Goal: Transaction & Acquisition: Purchase product/service

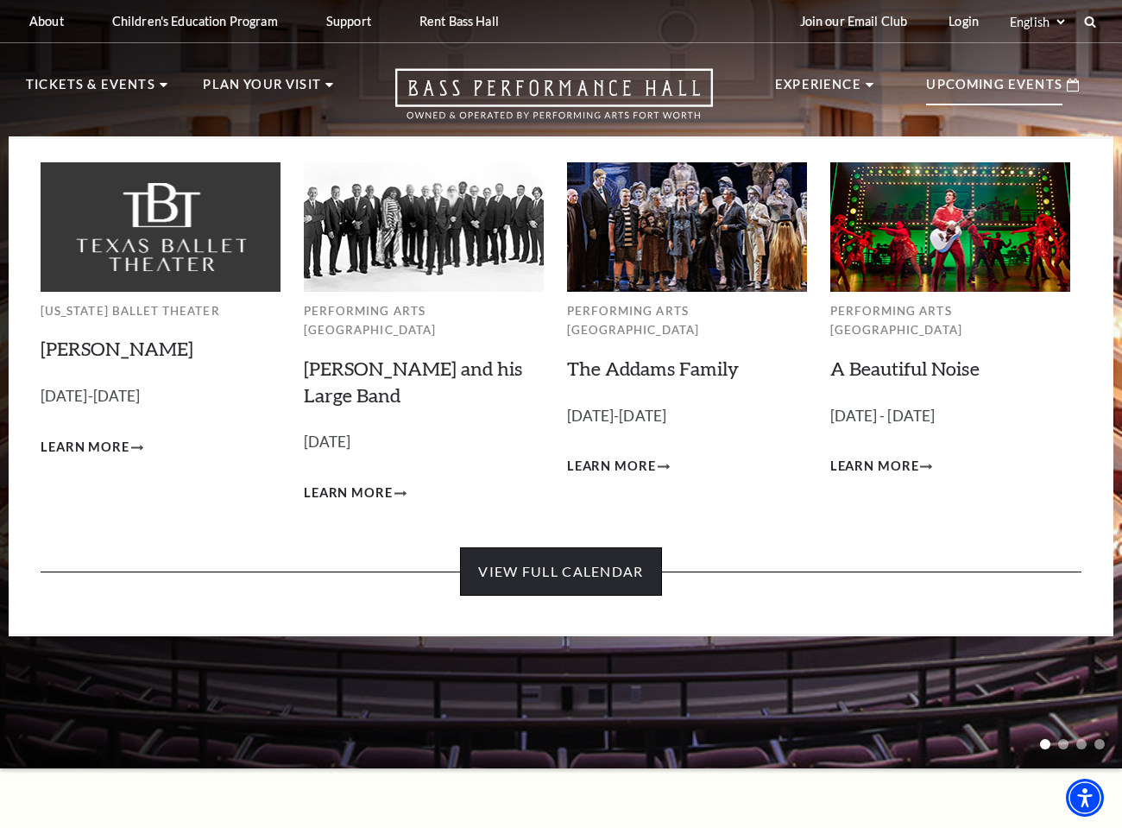
click at [613, 558] on link "View Full Calendar" at bounding box center [560, 571] width 201 height 48
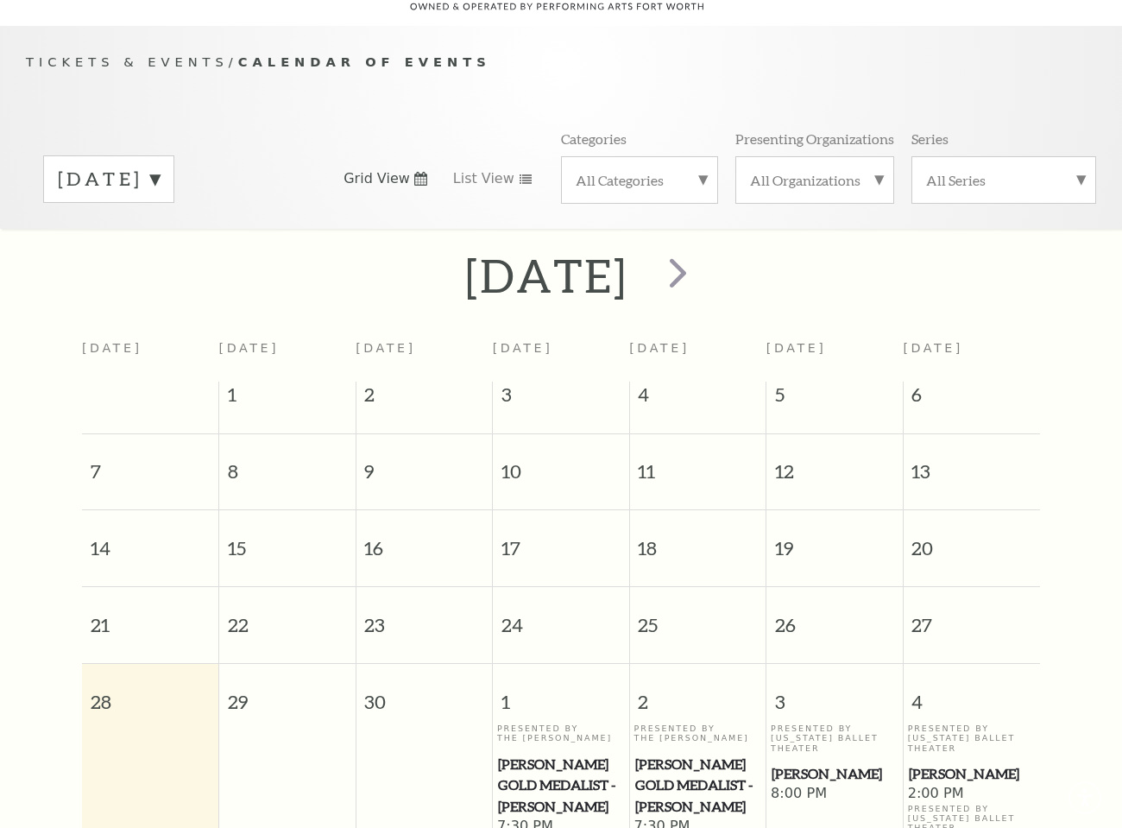
scroll to position [152, 0]
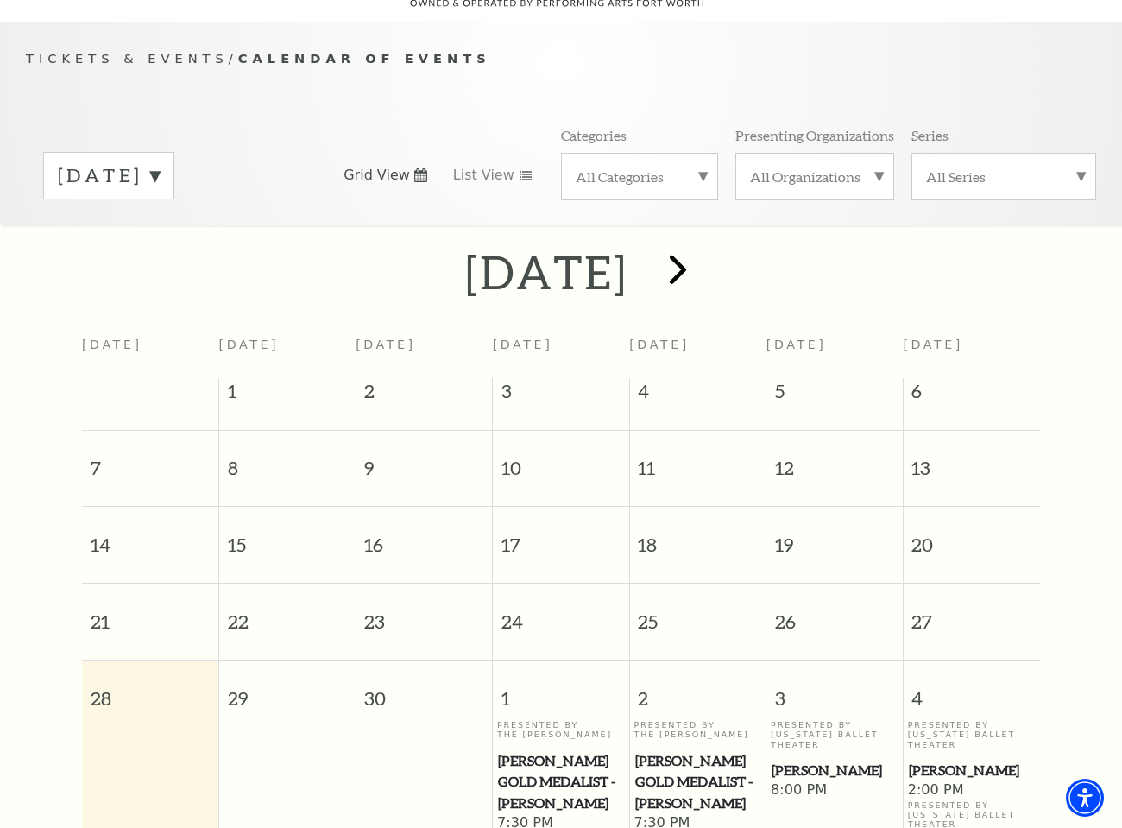
click at [703, 245] on span "next" at bounding box center [677, 268] width 49 height 49
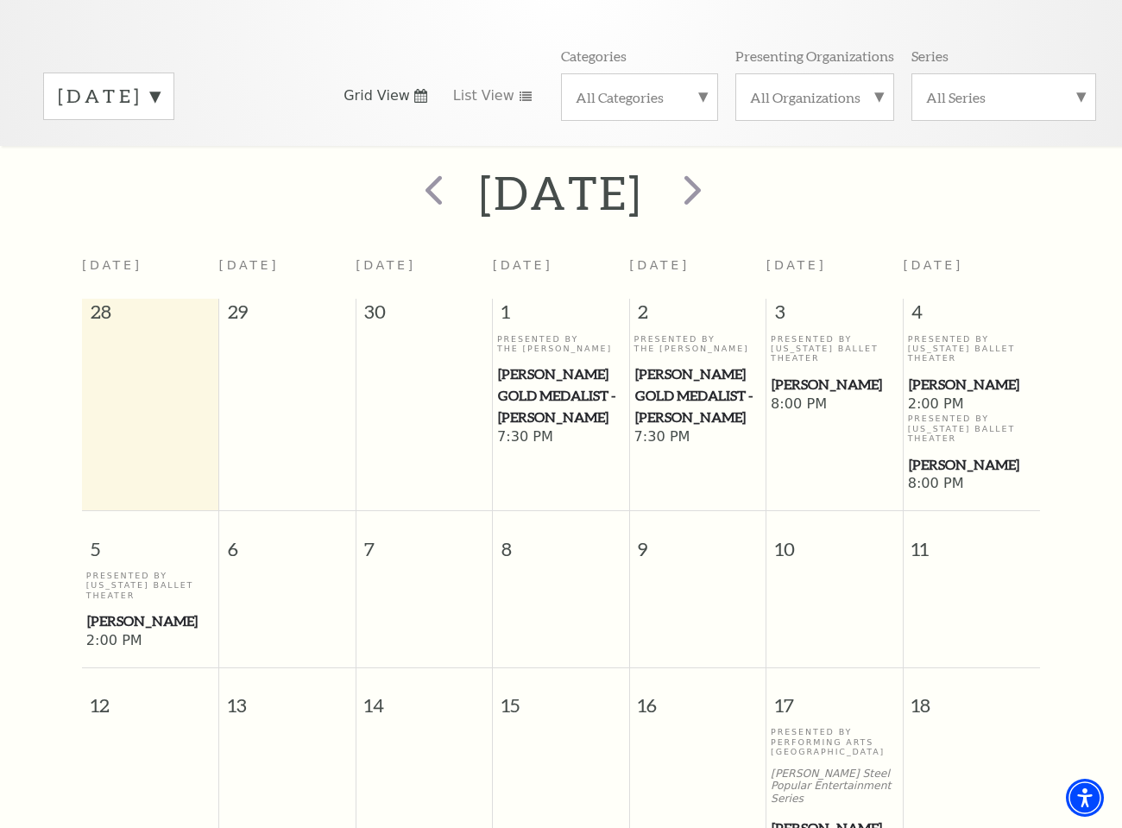
scroll to position [234, 0]
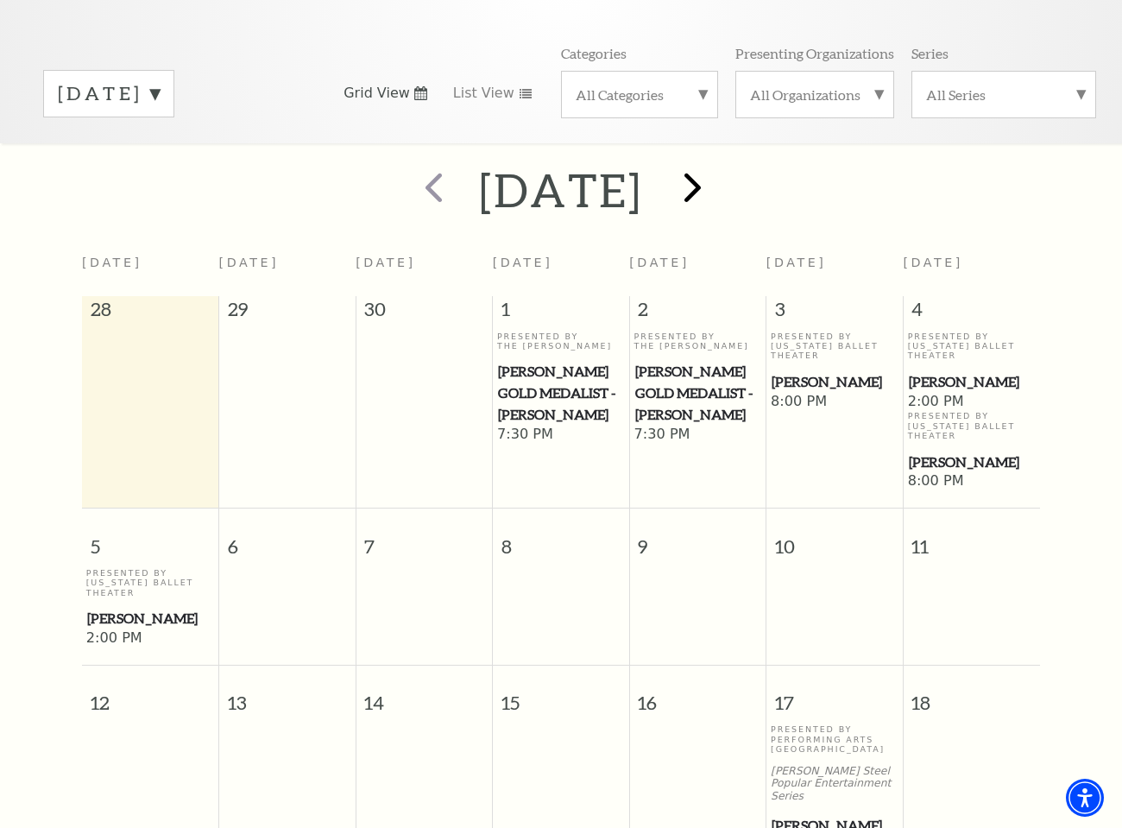
click at [717, 162] on span "next" at bounding box center [692, 186] width 49 height 49
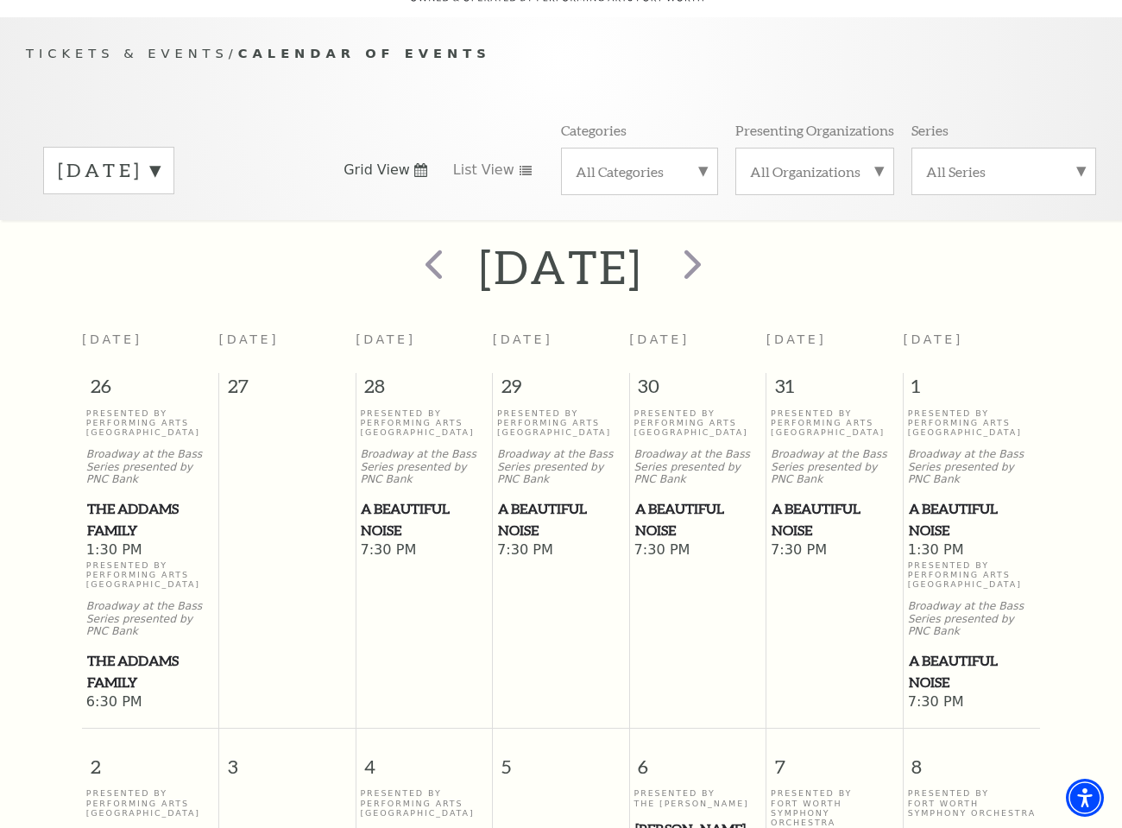
scroll to position [152, 0]
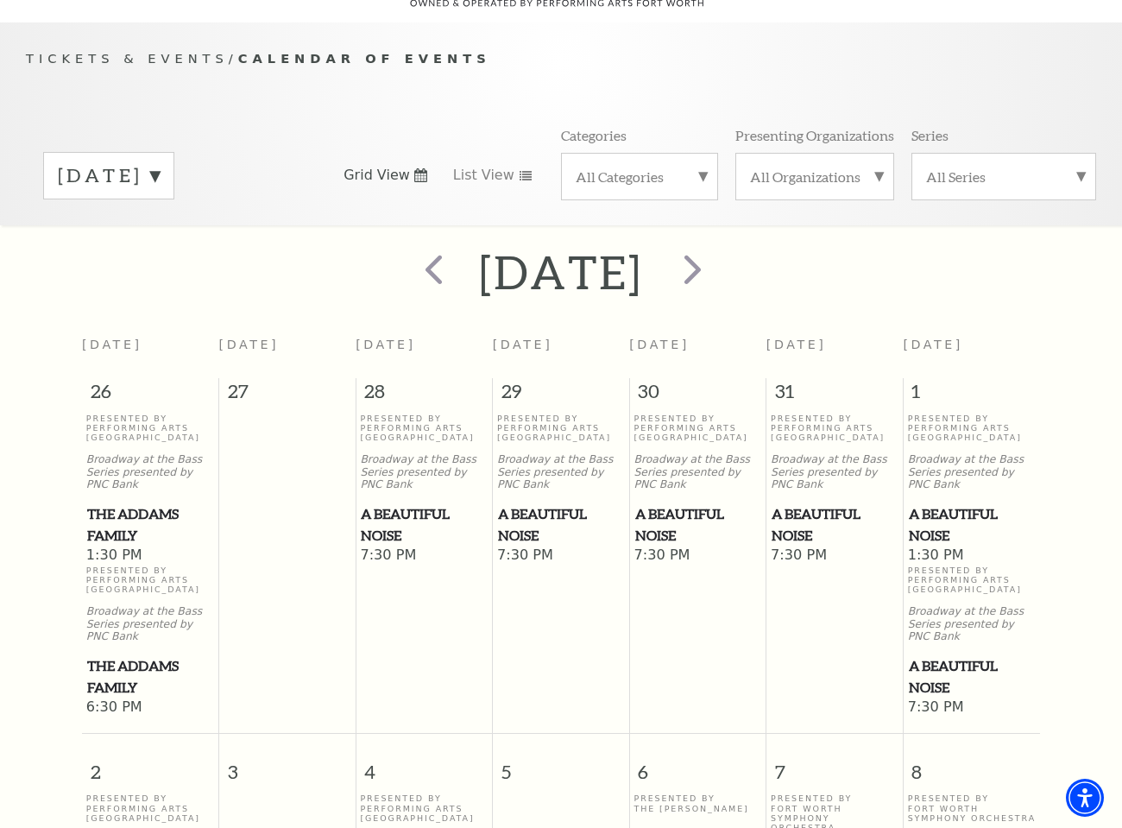
click at [984, 453] on p "Broadway at the Bass Series presented by PNC Bank" at bounding box center [972, 472] width 129 height 38
click at [953, 515] on span "A Beautiful Noise" at bounding box center [972, 524] width 127 height 42
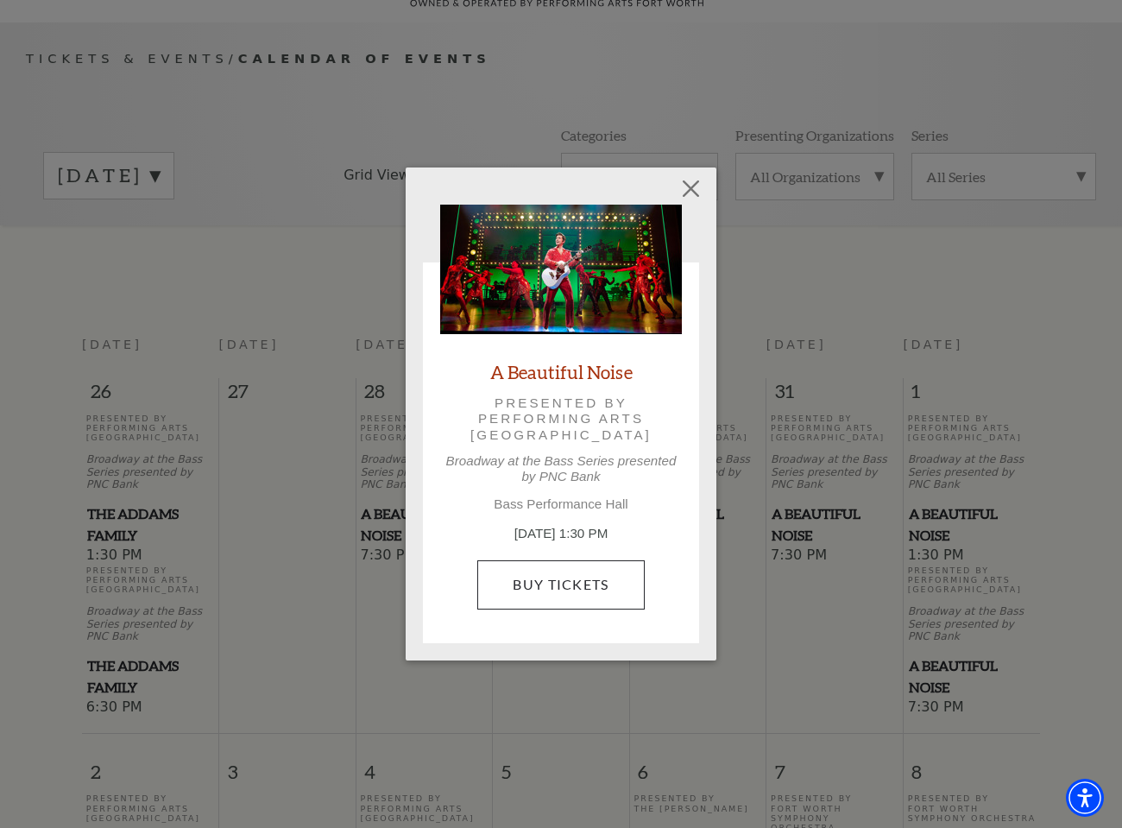
click at [601, 588] on link "Buy Tickets" at bounding box center [560, 584] width 167 height 48
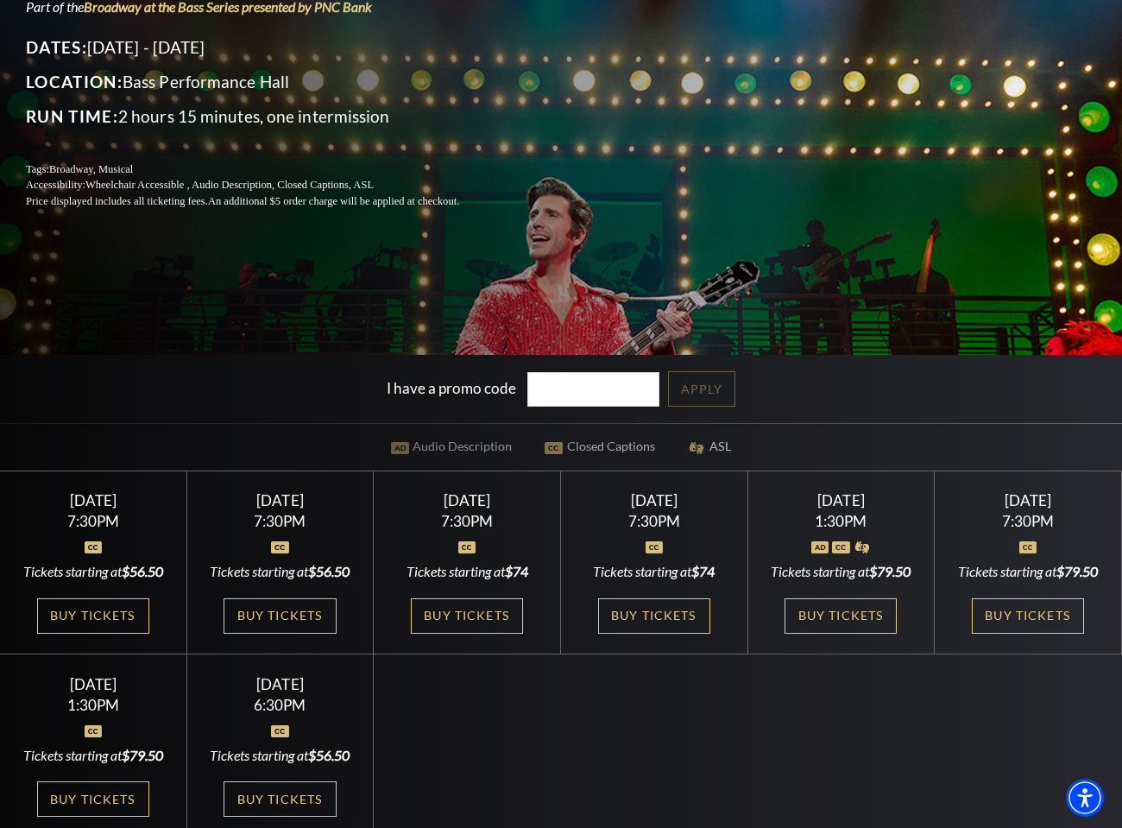
scroll to position [331, 0]
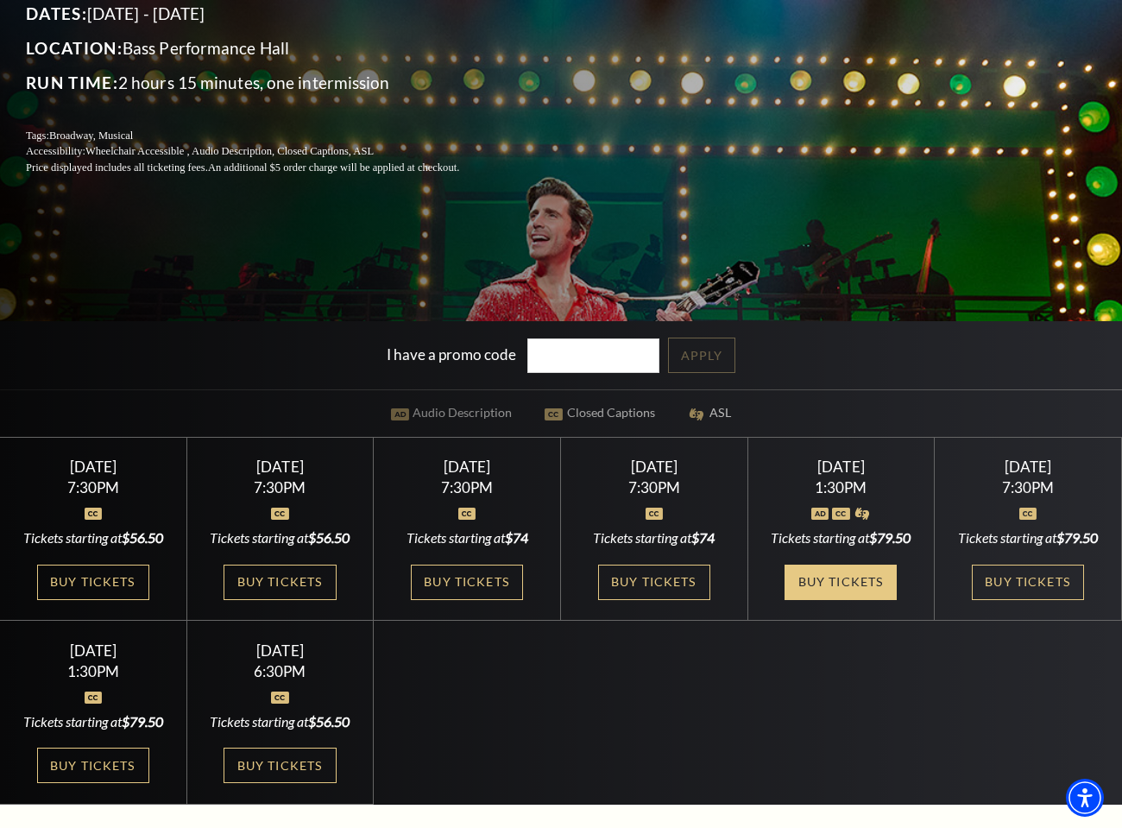
click at [860, 600] on link "Buy Tickets" at bounding box center [841, 581] width 112 height 35
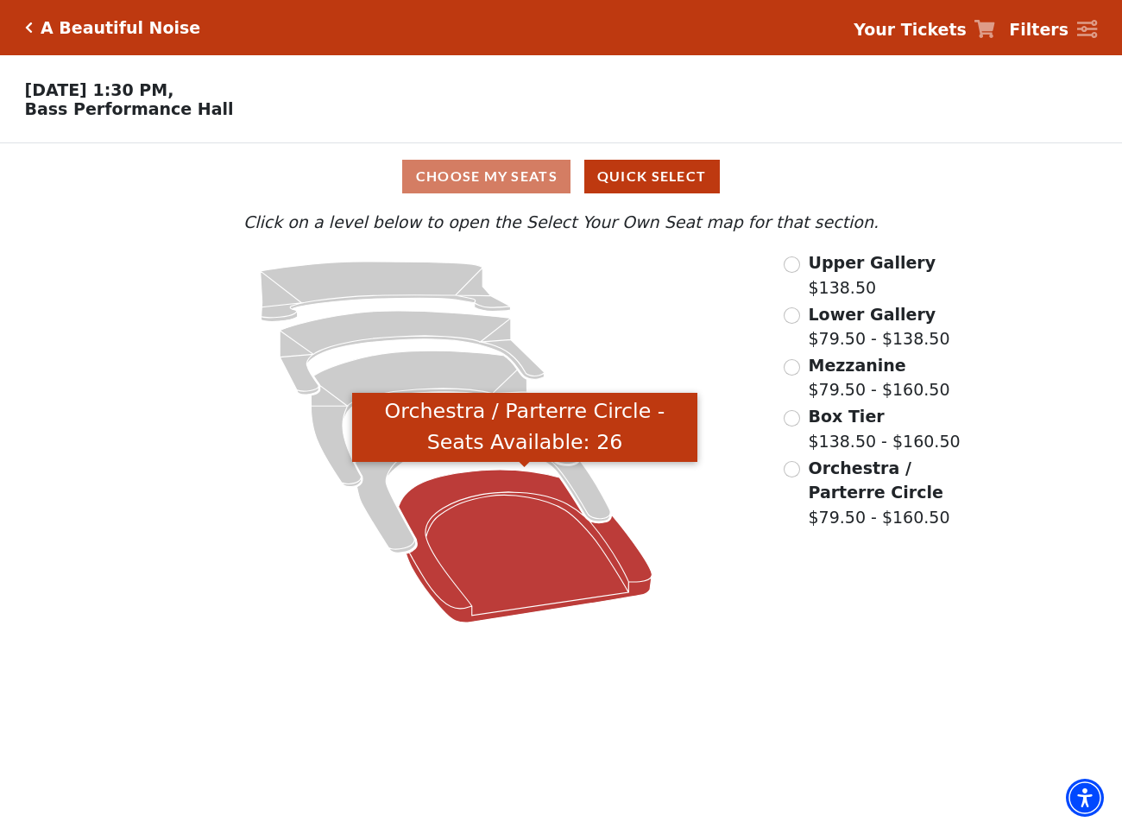
click at [564, 577] on icon "Orchestra / Parterre Circle - Seats Available: 26" at bounding box center [525, 546] width 254 height 153
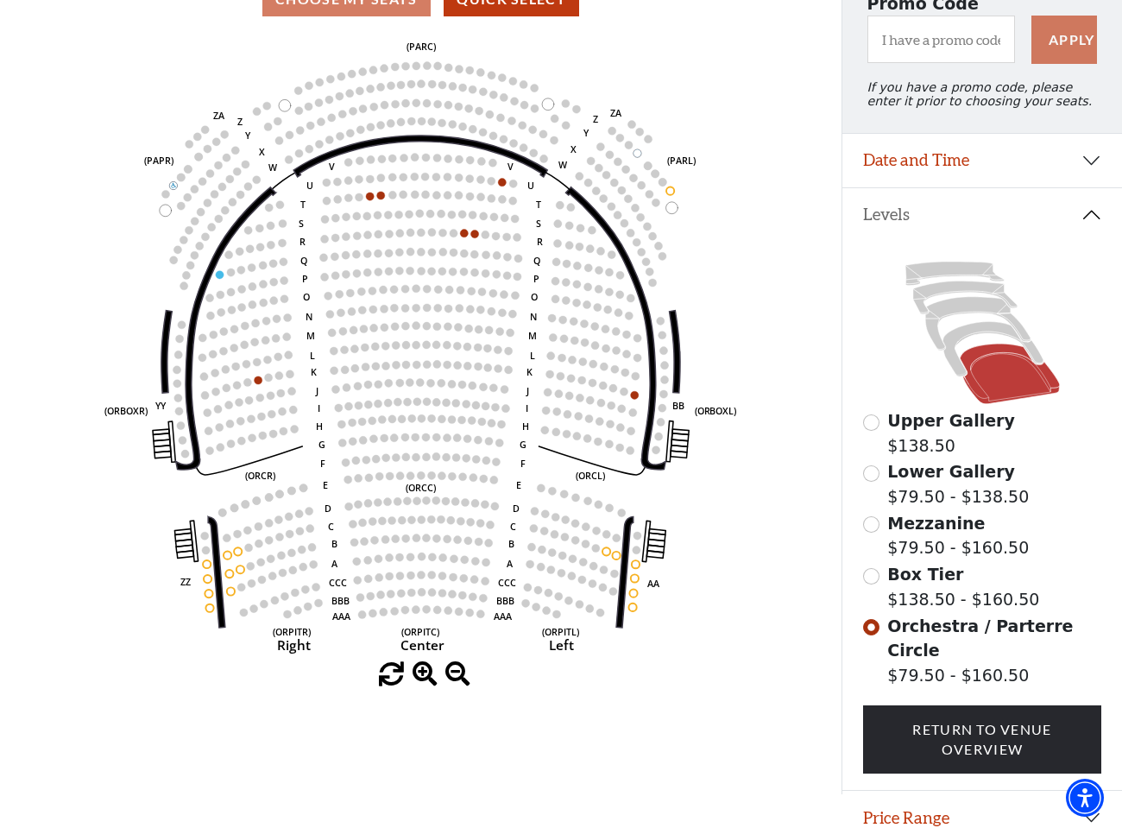
scroll to position [178, 0]
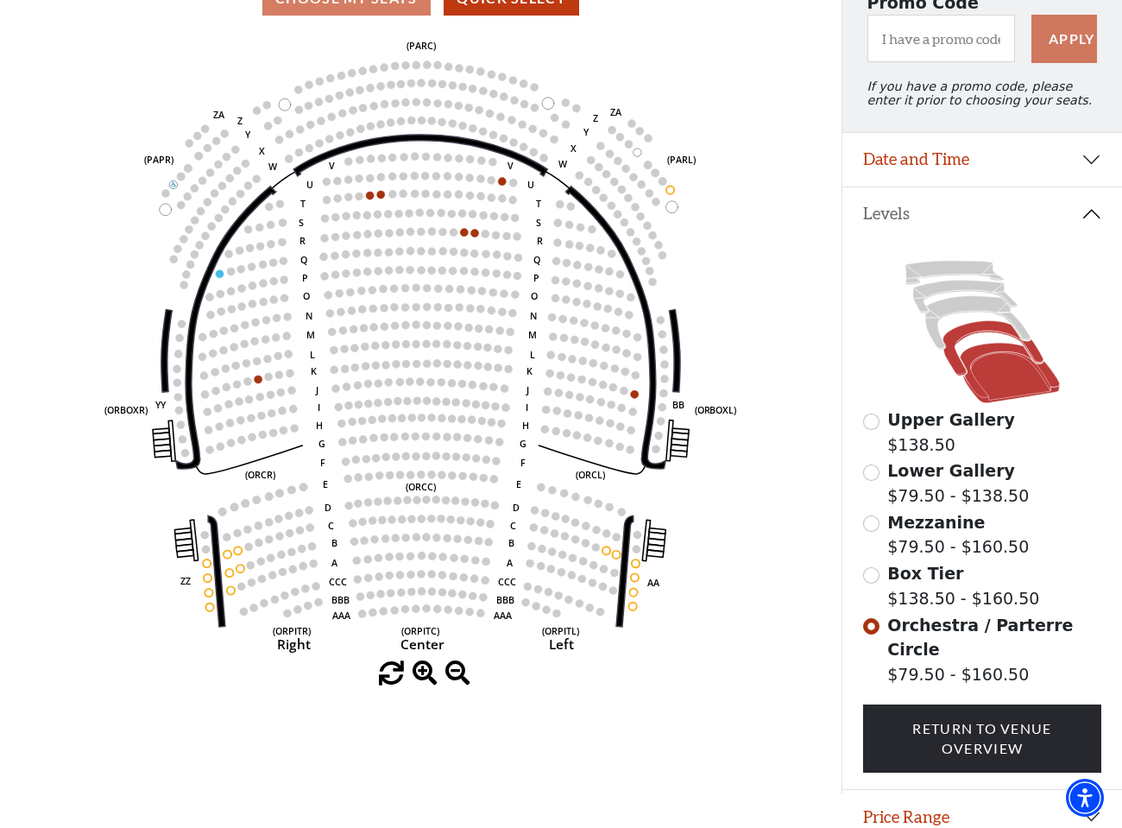
click at [961, 333] on icon at bounding box center [992, 348] width 100 height 54
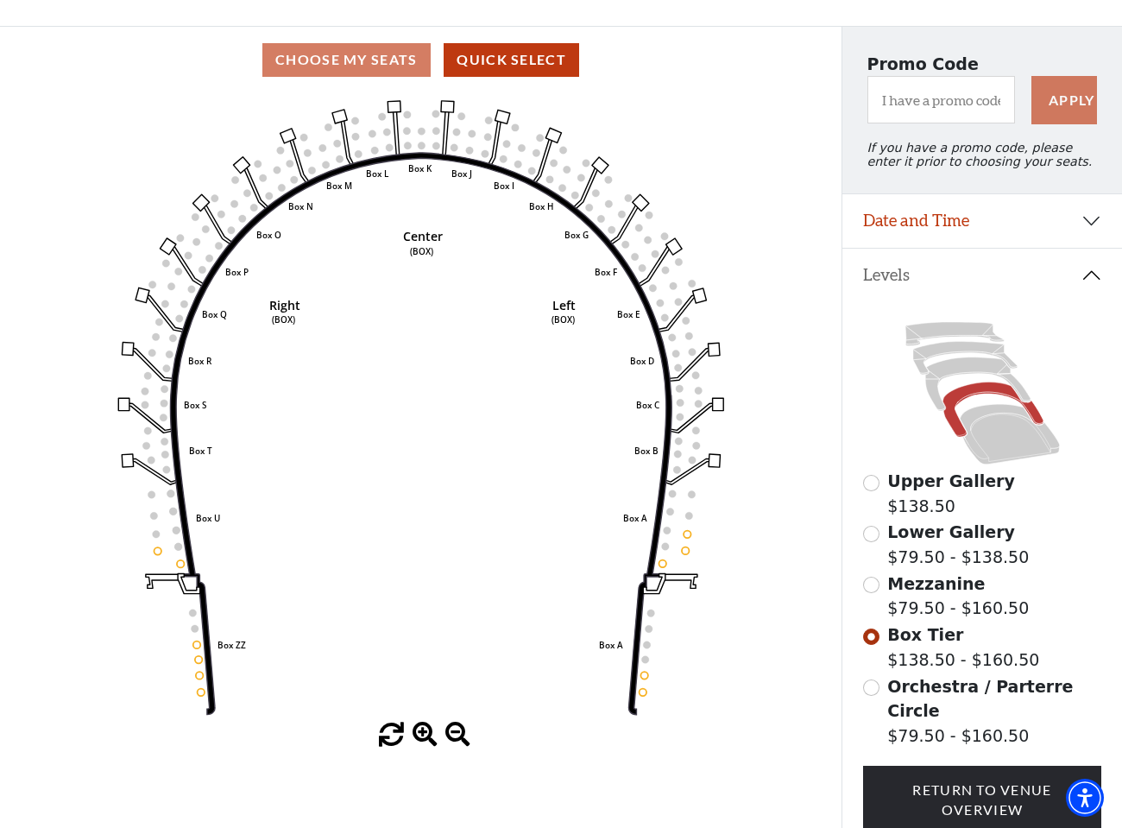
scroll to position [120, 0]
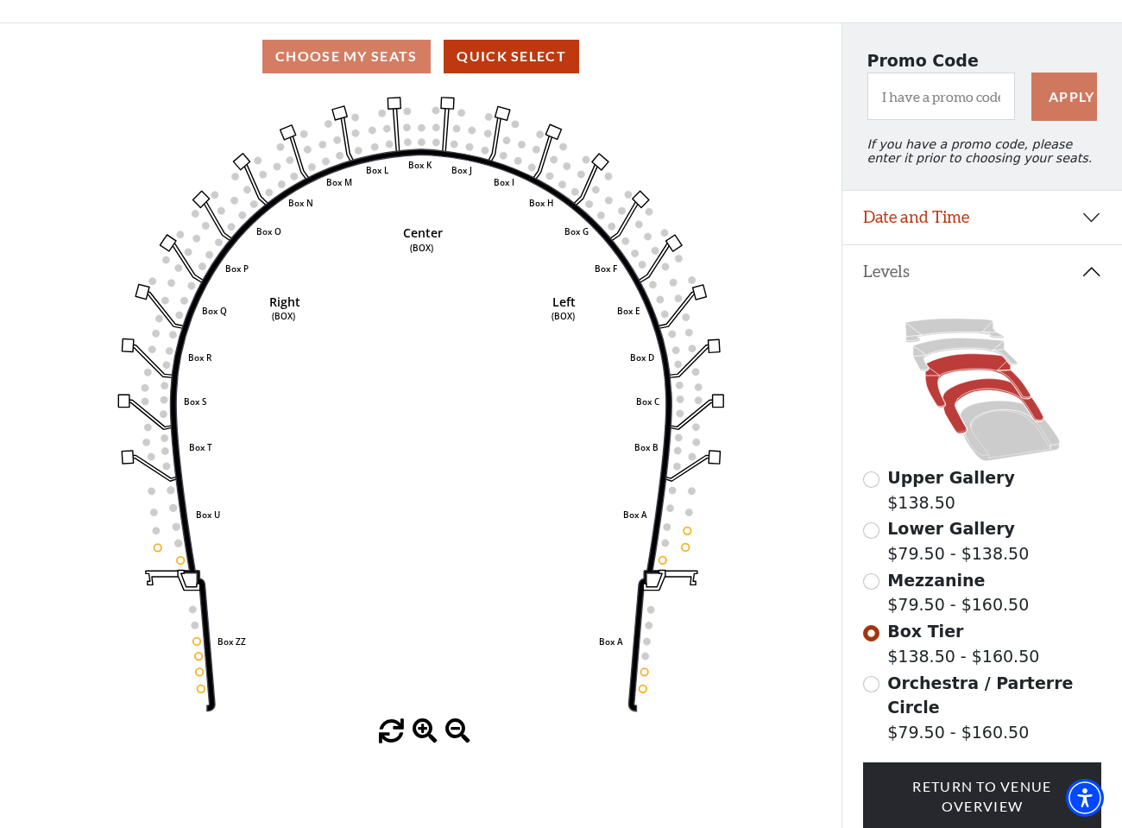
click at [932, 391] on icon at bounding box center [977, 381] width 105 height 54
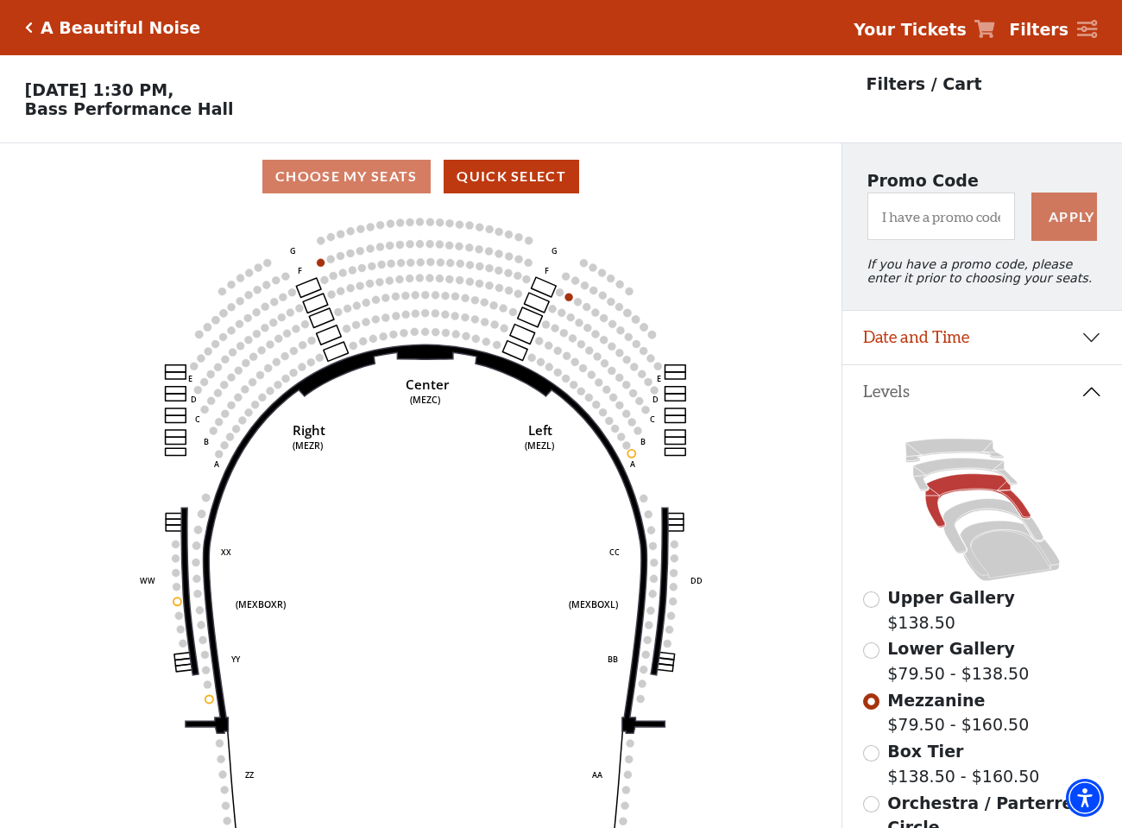
scroll to position [80, 0]
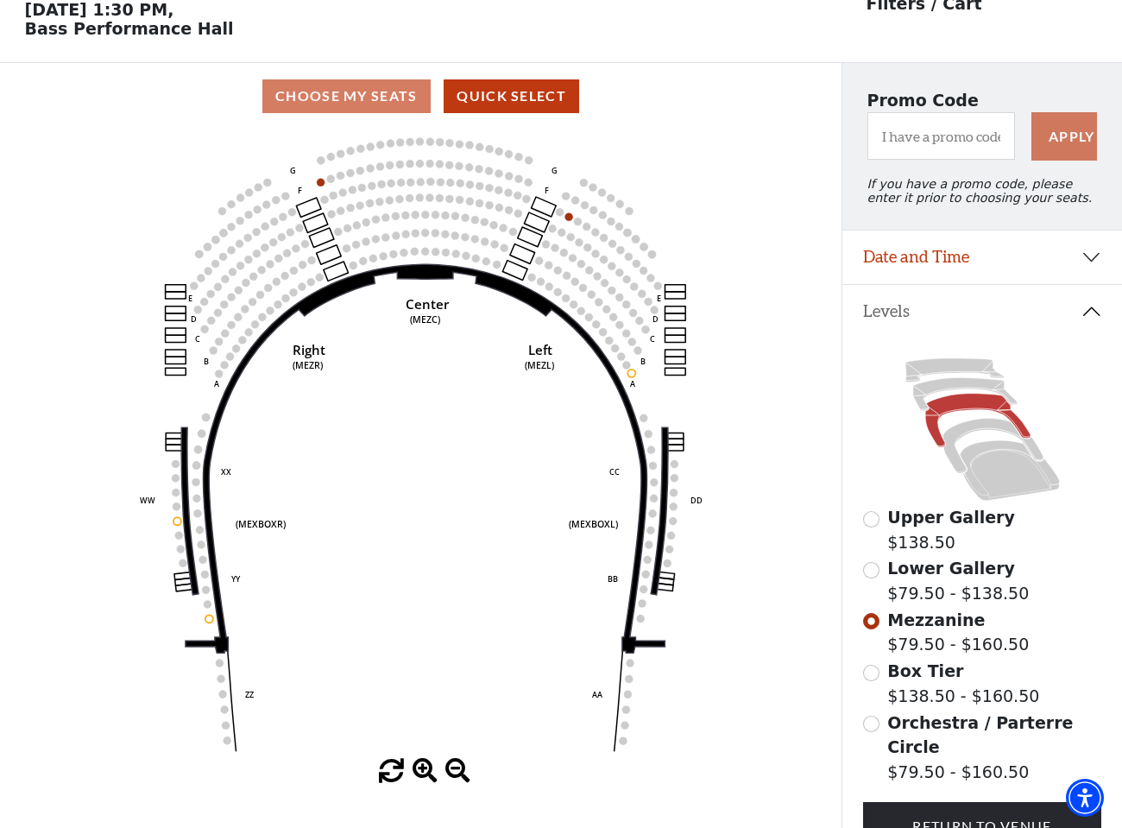
click at [872, 570] on input "Lower Gallery$79.50 - $138.50\a" at bounding box center [871, 570] width 16 height 16
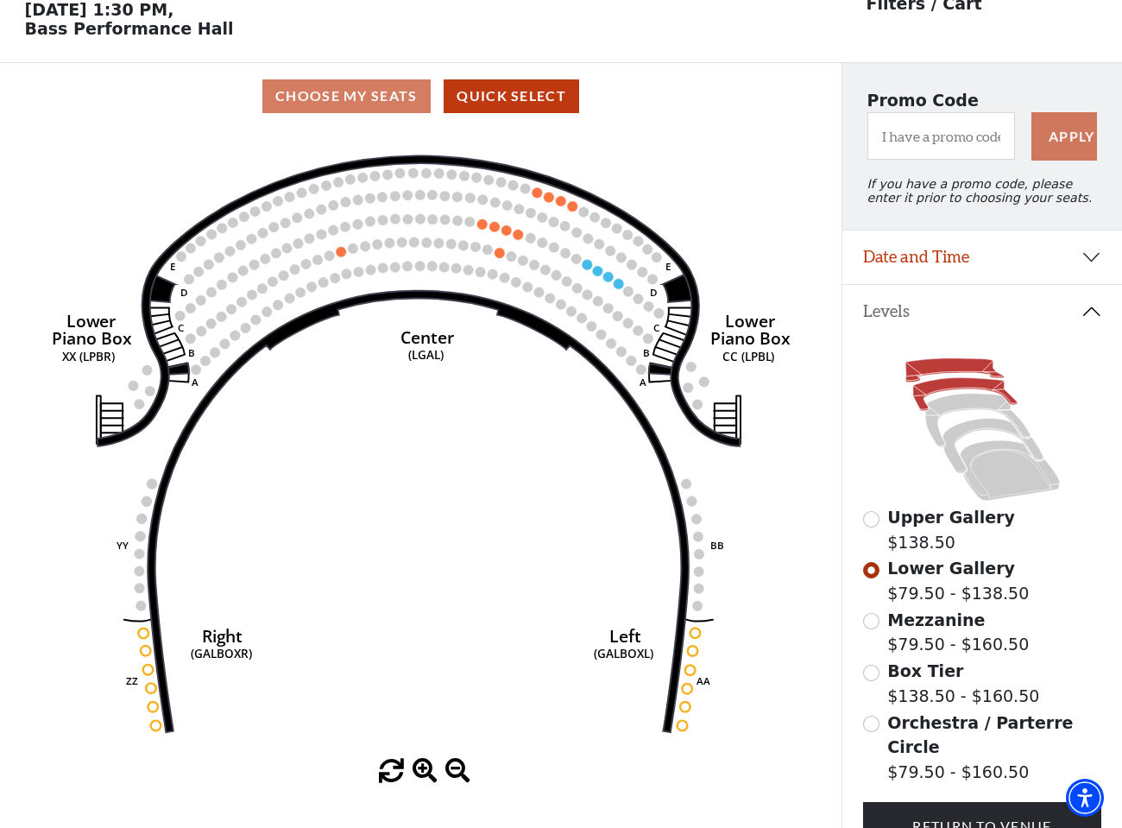
click at [936, 362] on icon at bounding box center [954, 369] width 98 height 23
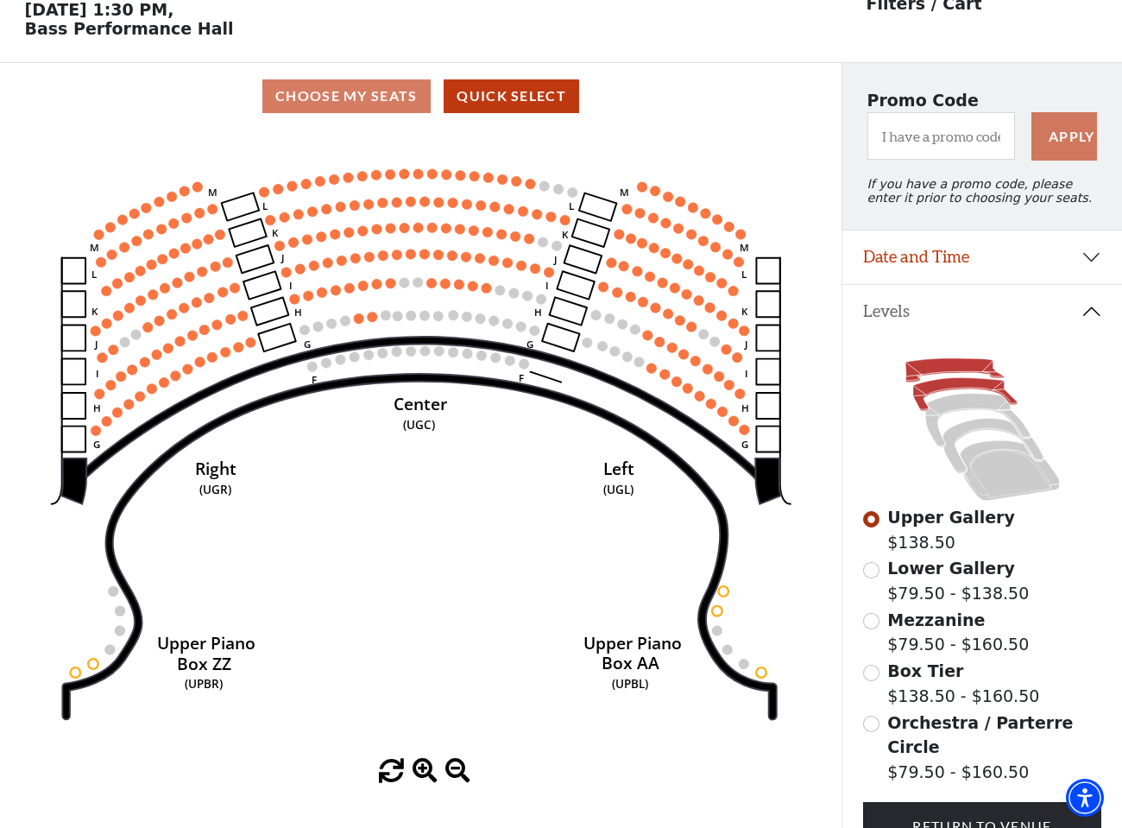
click at [949, 387] on icon at bounding box center [965, 394] width 104 height 33
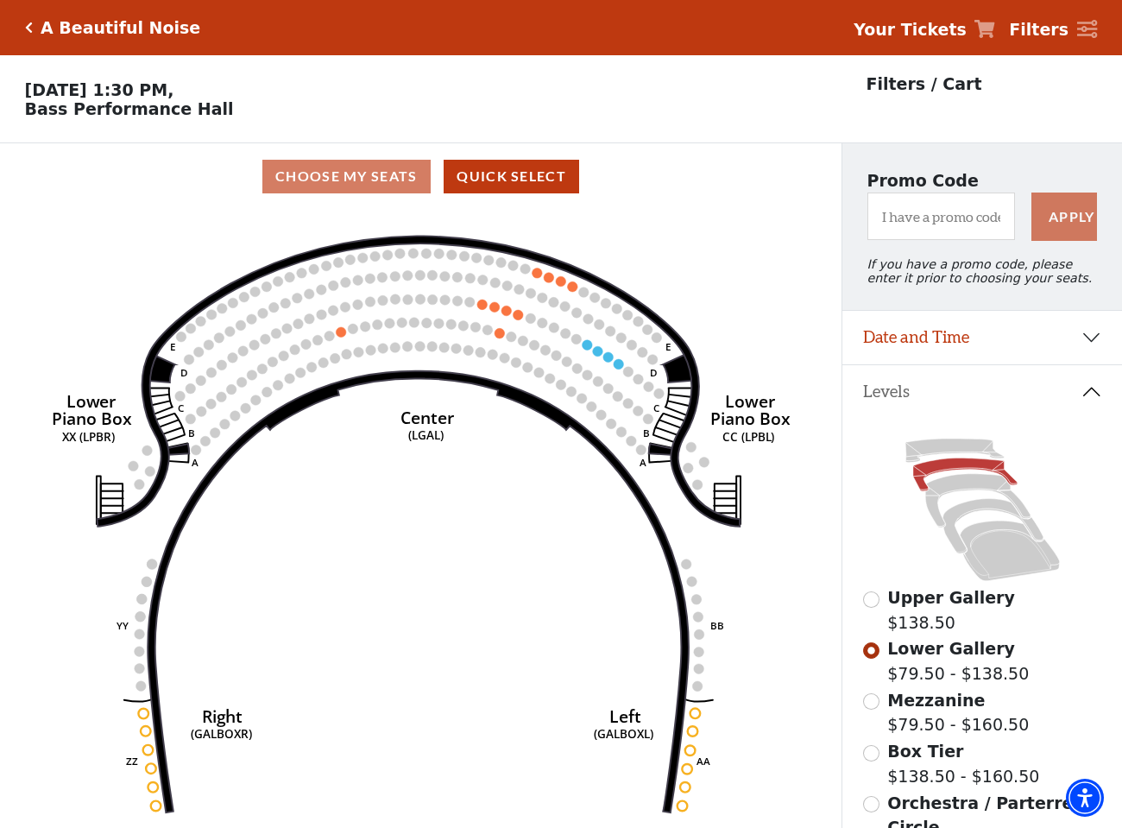
scroll to position [0, 0]
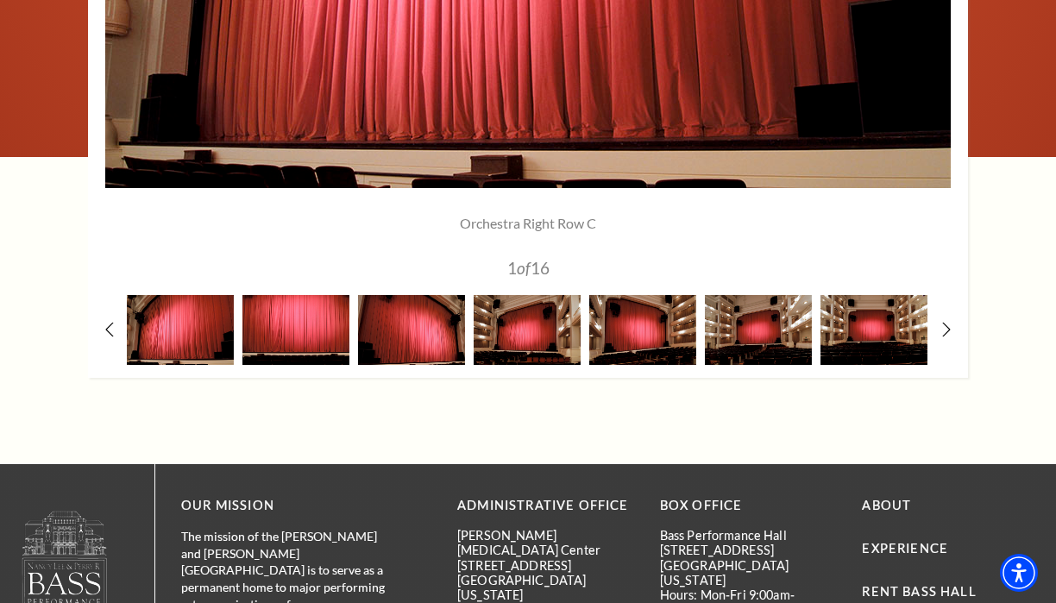
scroll to position [1567, 0]
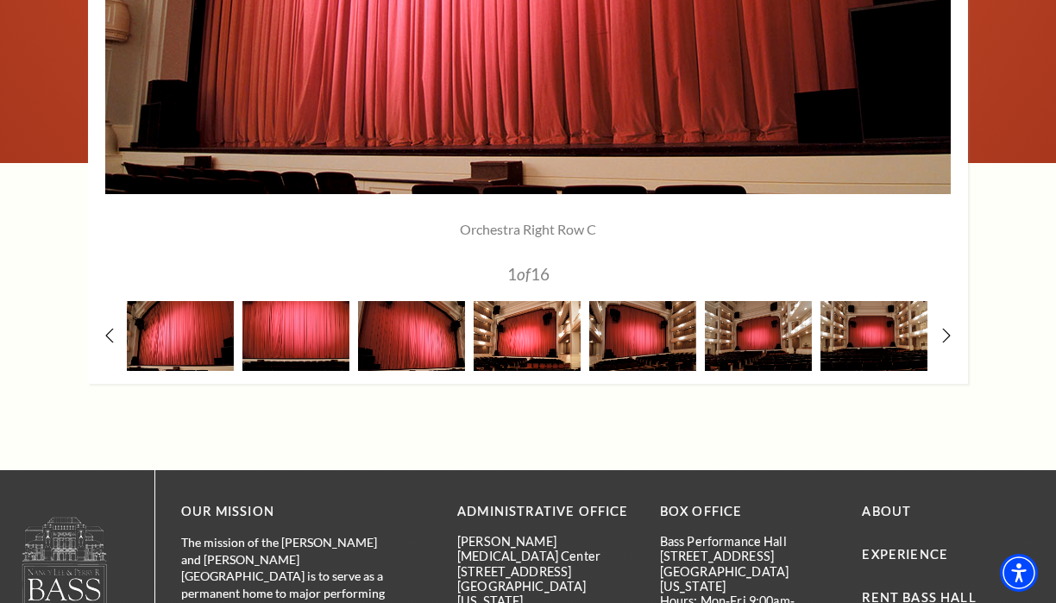
click at [508, 337] on img at bounding box center [527, 336] width 107 height 70
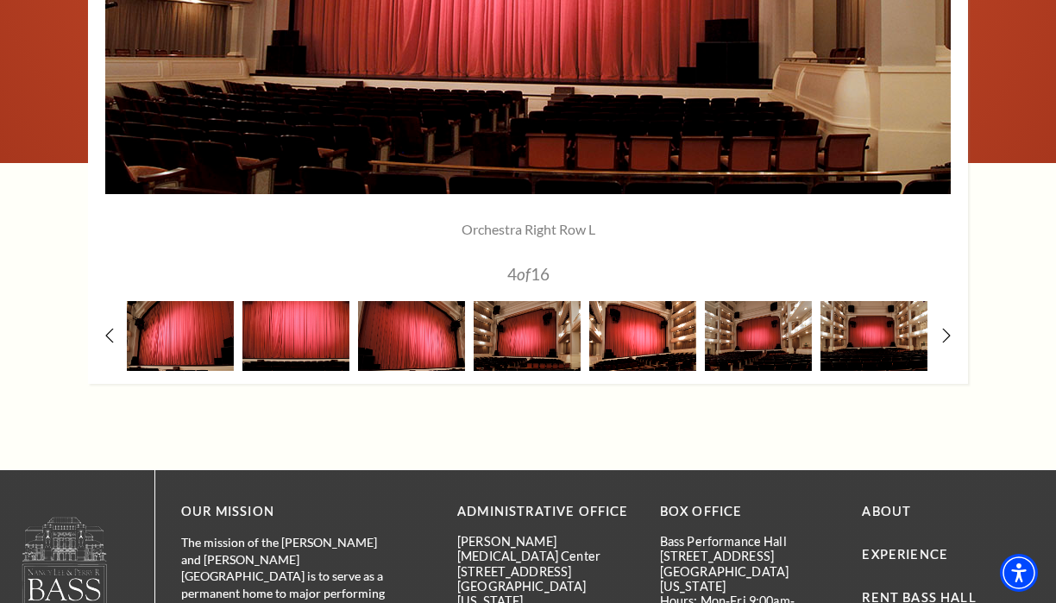
click at [646, 326] on img at bounding box center [642, 336] width 107 height 70
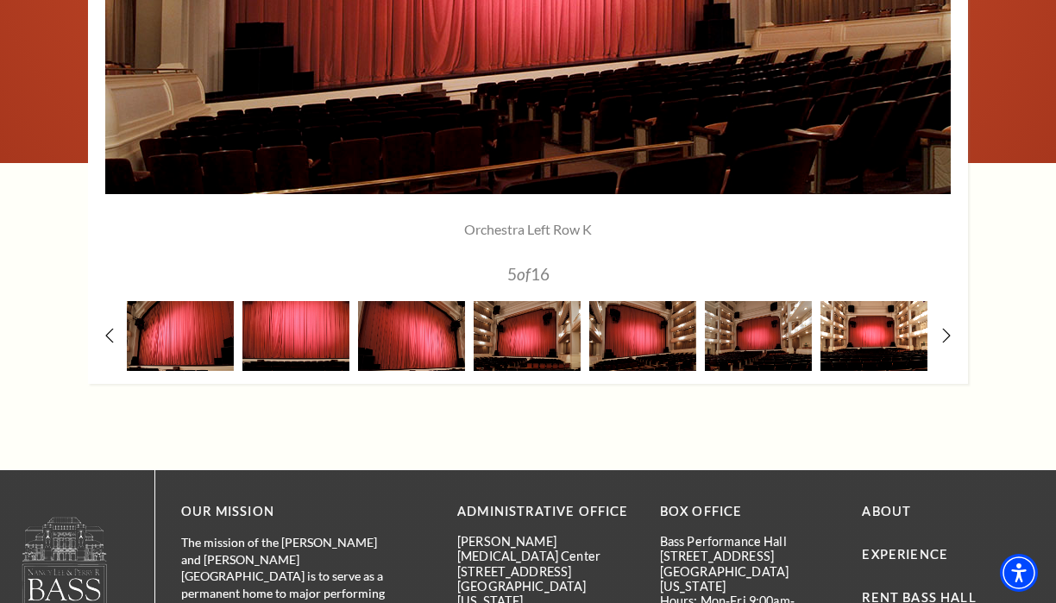
click at [896, 324] on img at bounding box center [874, 336] width 107 height 70
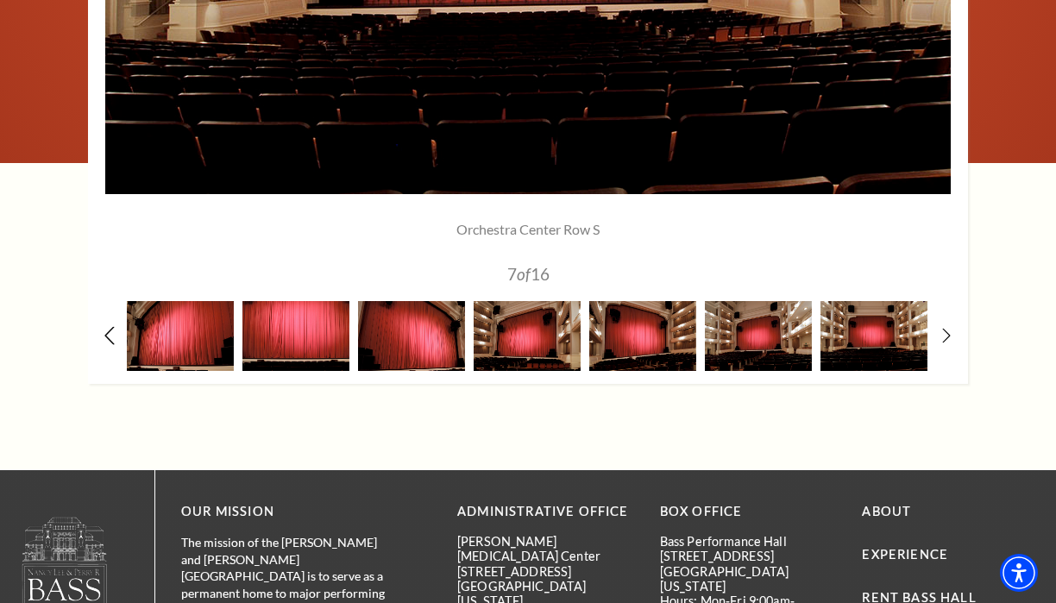
click at [112, 329] on icon at bounding box center [109, 335] width 11 height 18
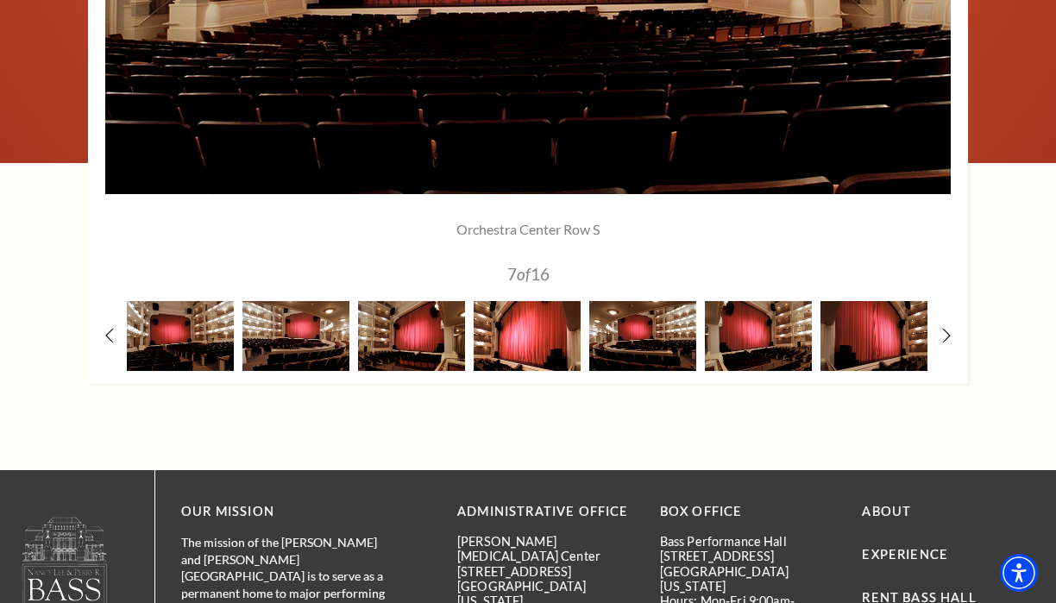
click at [558, 338] on img at bounding box center [527, 336] width 107 height 70
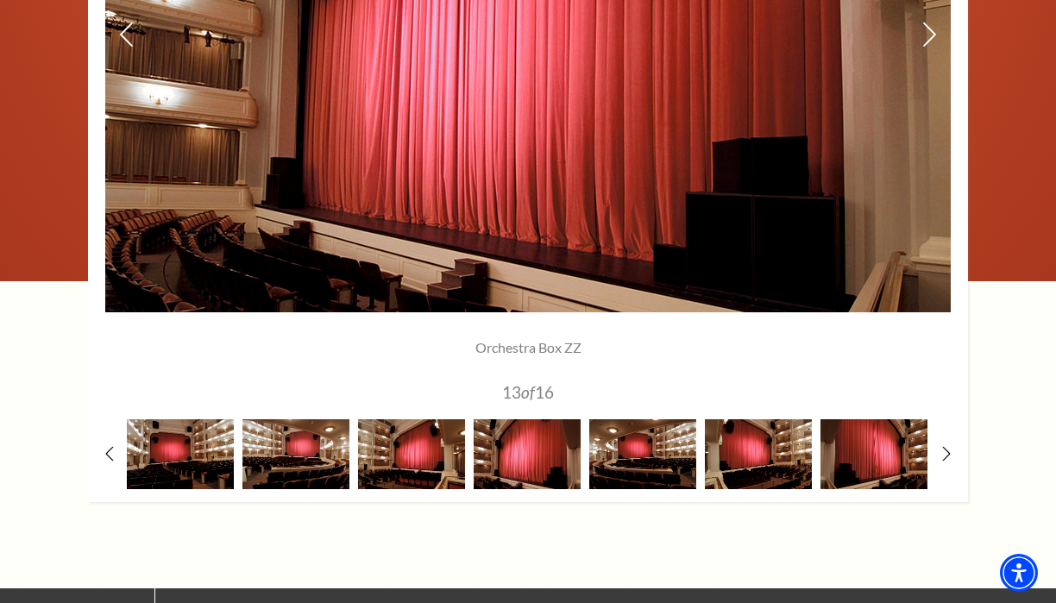
scroll to position [1539, 0]
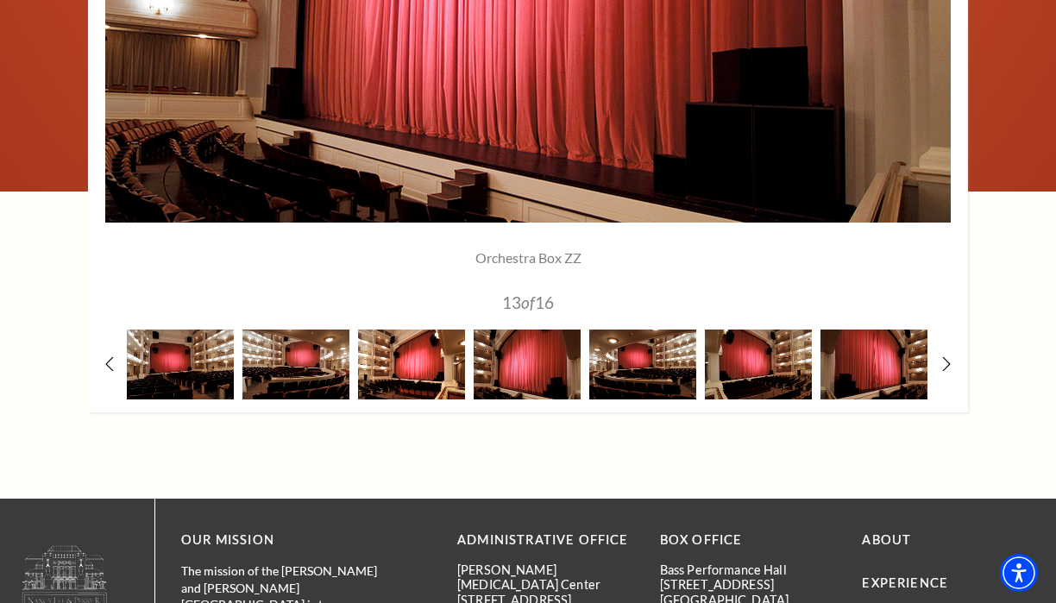
click at [421, 377] on img at bounding box center [411, 365] width 107 height 70
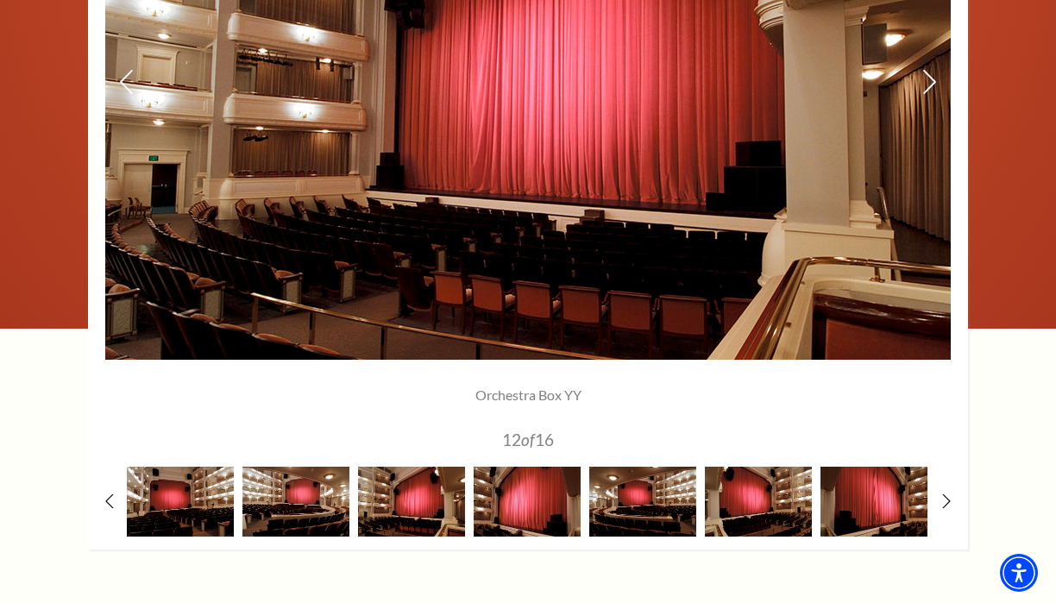
scroll to position [1402, 0]
click at [657, 505] on img at bounding box center [642, 502] width 107 height 70
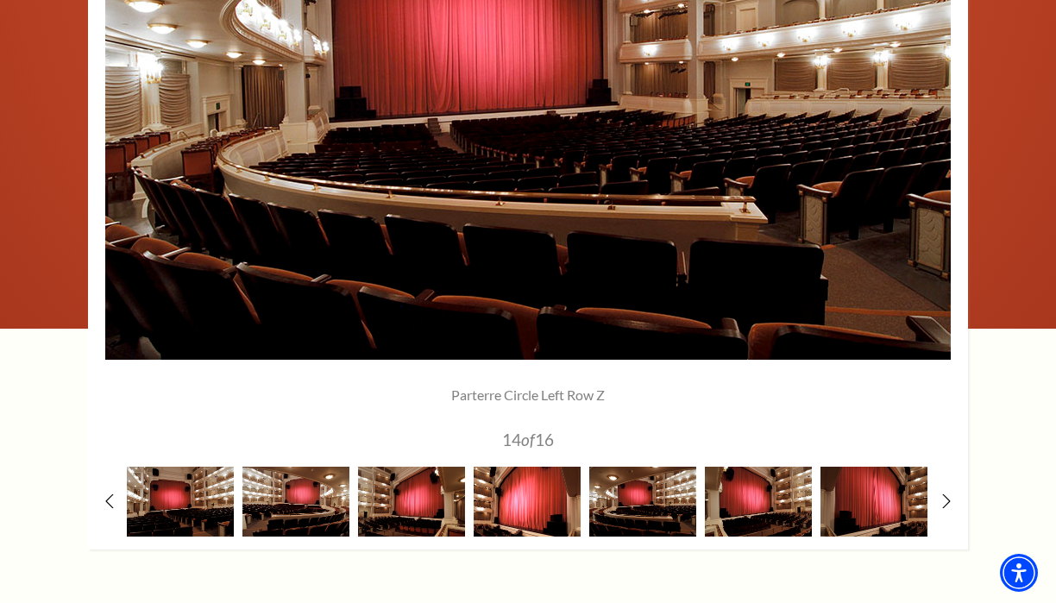
click at [551, 501] on img at bounding box center [527, 502] width 107 height 70
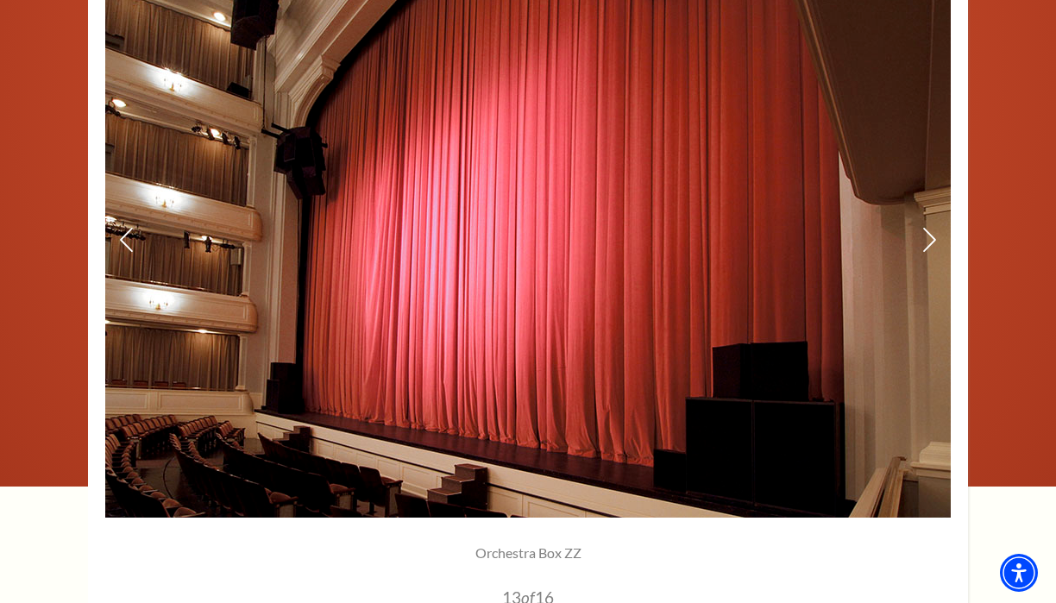
scroll to position [1244, 0]
click at [923, 241] on icon at bounding box center [930, 240] width 18 height 30
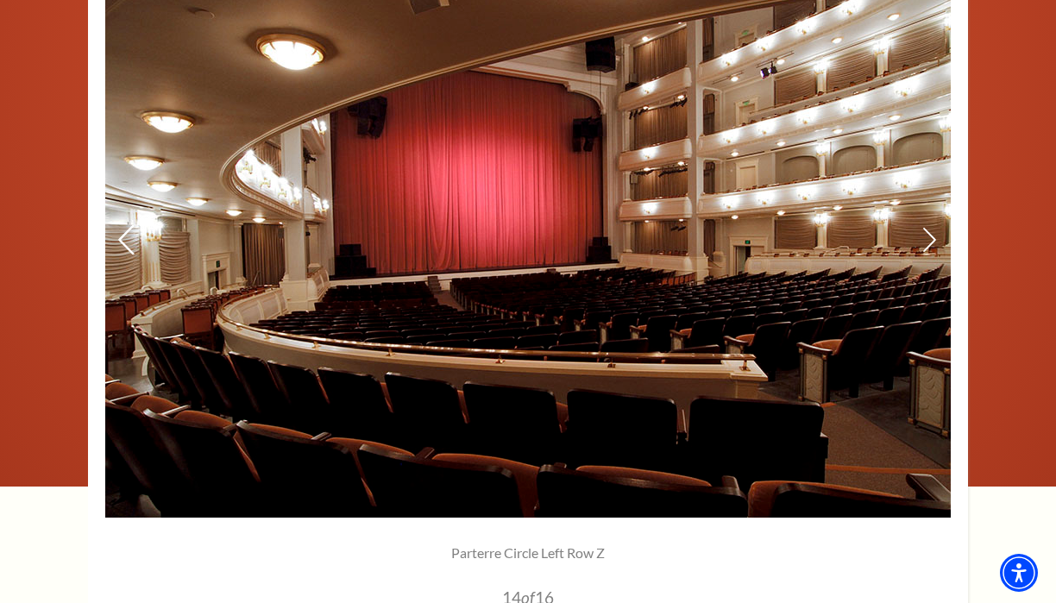
click at [122, 237] on icon at bounding box center [126, 240] width 18 height 30
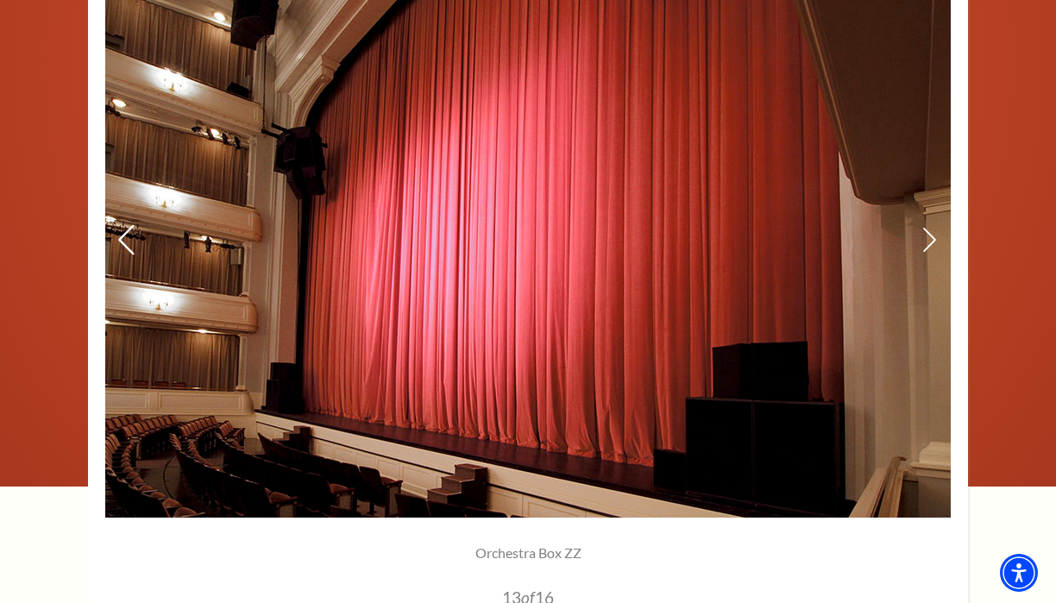
click at [131, 241] on icon at bounding box center [126, 240] width 18 height 30
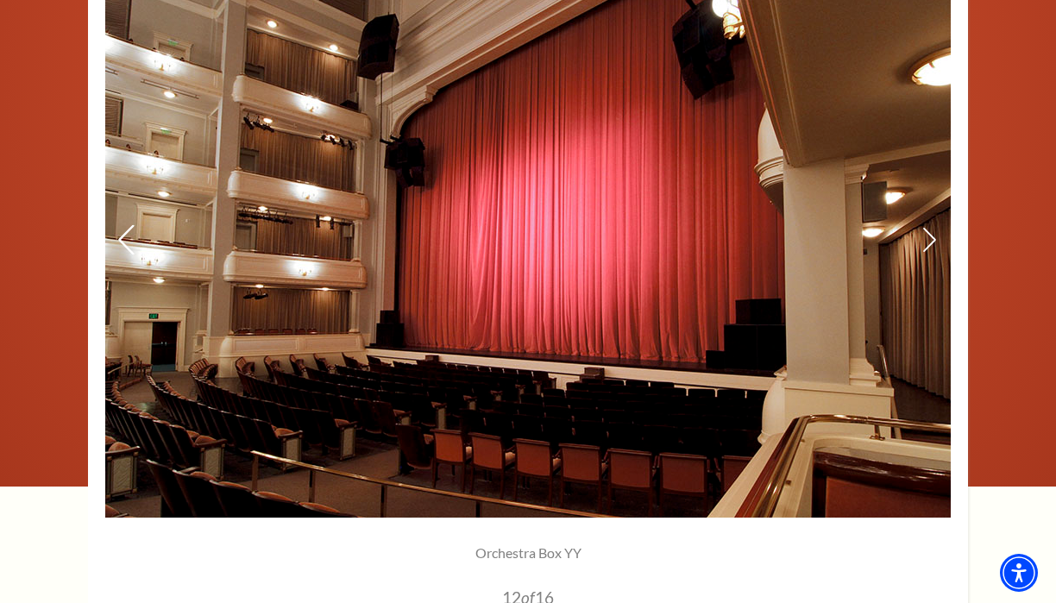
click at [131, 241] on icon at bounding box center [126, 240] width 18 height 30
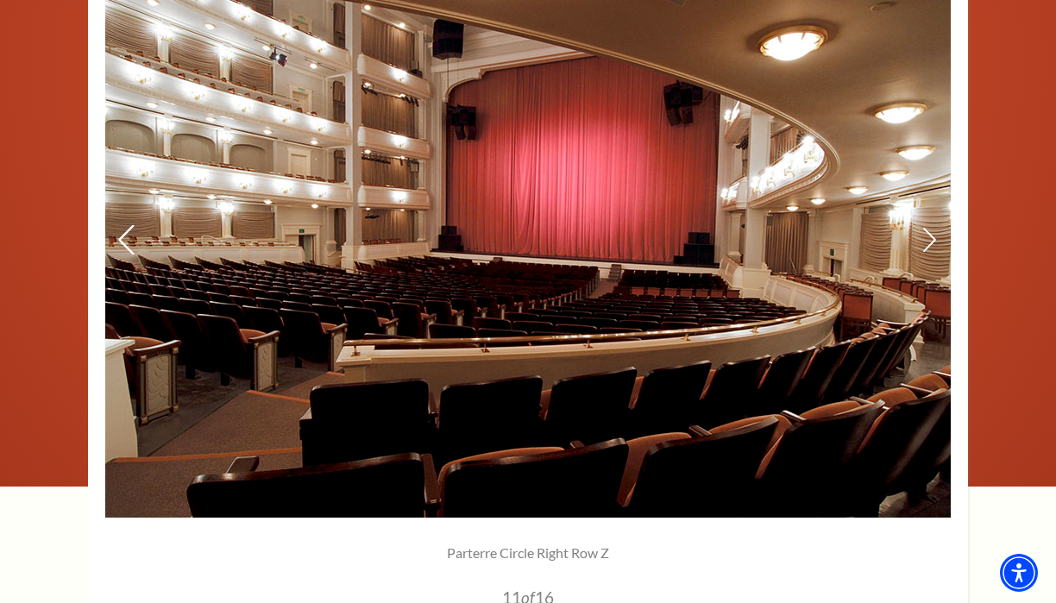
click at [131, 241] on icon at bounding box center [126, 240] width 18 height 30
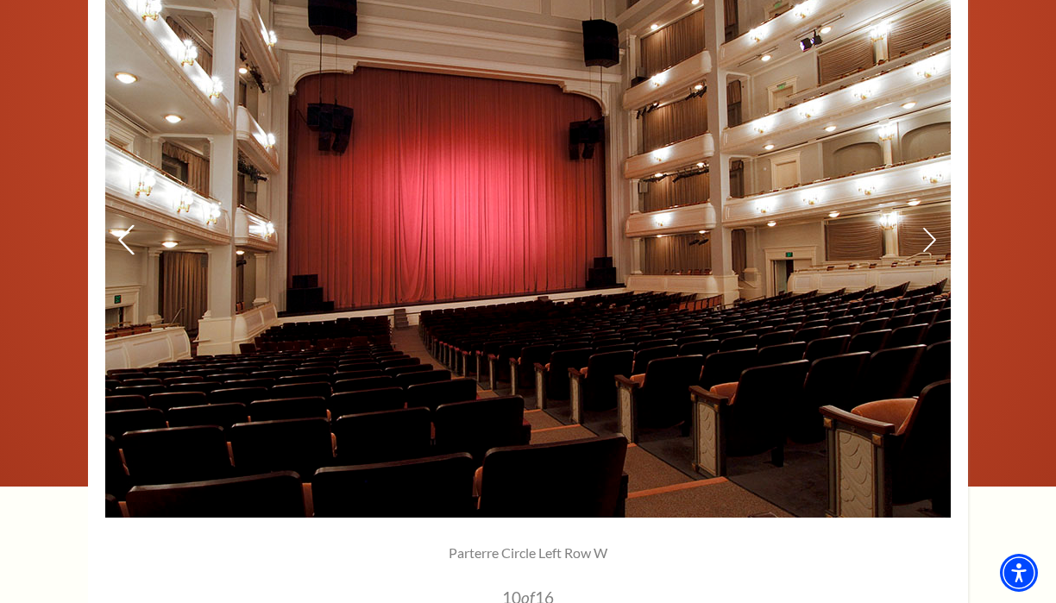
click at [131, 241] on icon at bounding box center [126, 240] width 18 height 30
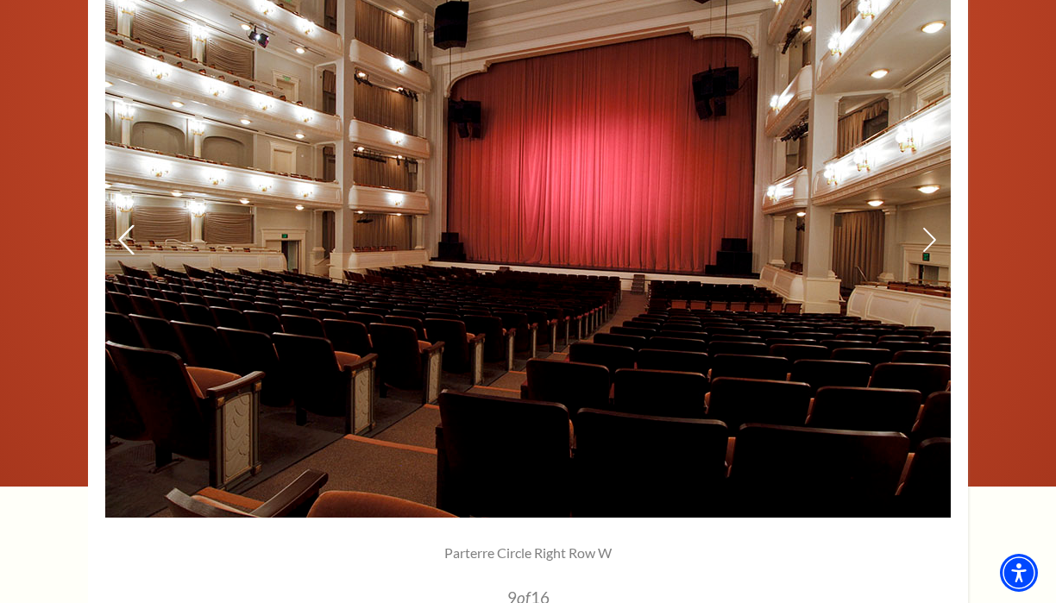
click at [131, 241] on icon at bounding box center [126, 240] width 18 height 30
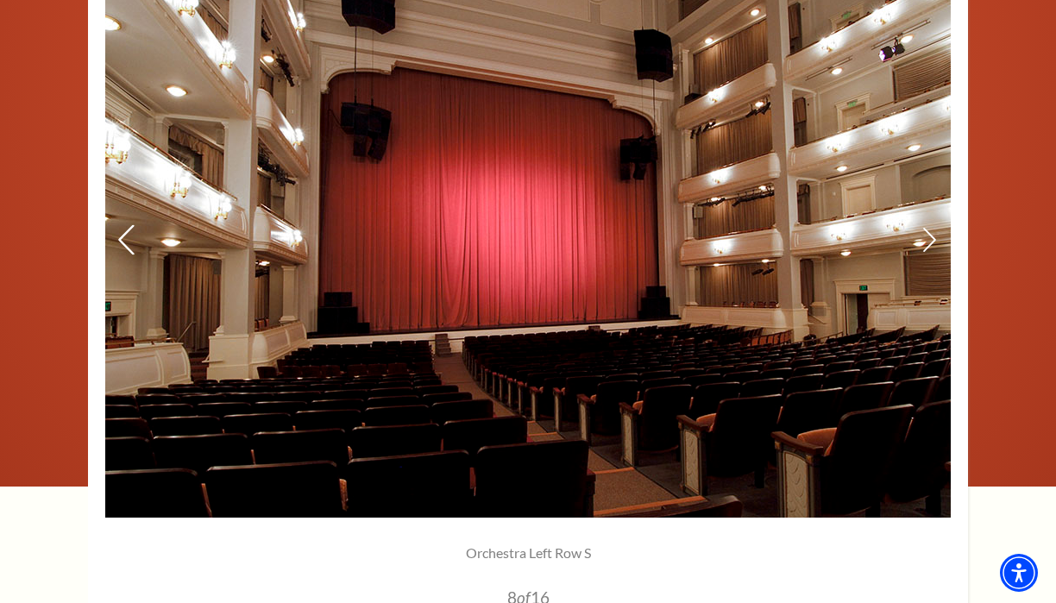
click at [131, 241] on icon at bounding box center [126, 240] width 18 height 30
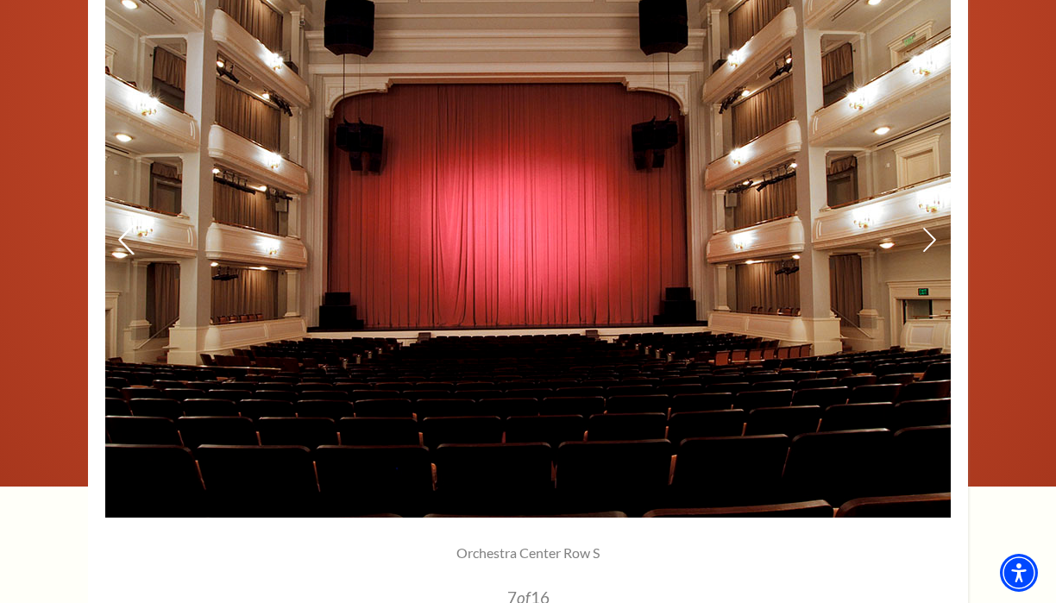
click at [131, 241] on icon at bounding box center [126, 240] width 18 height 30
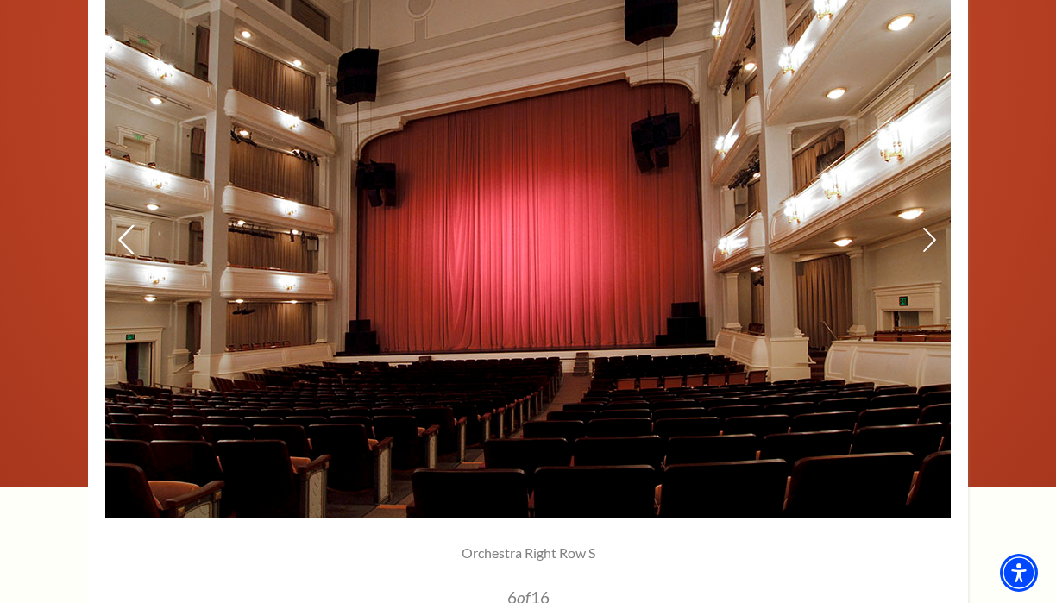
click at [131, 241] on icon at bounding box center [126, 240] width 18 height 30
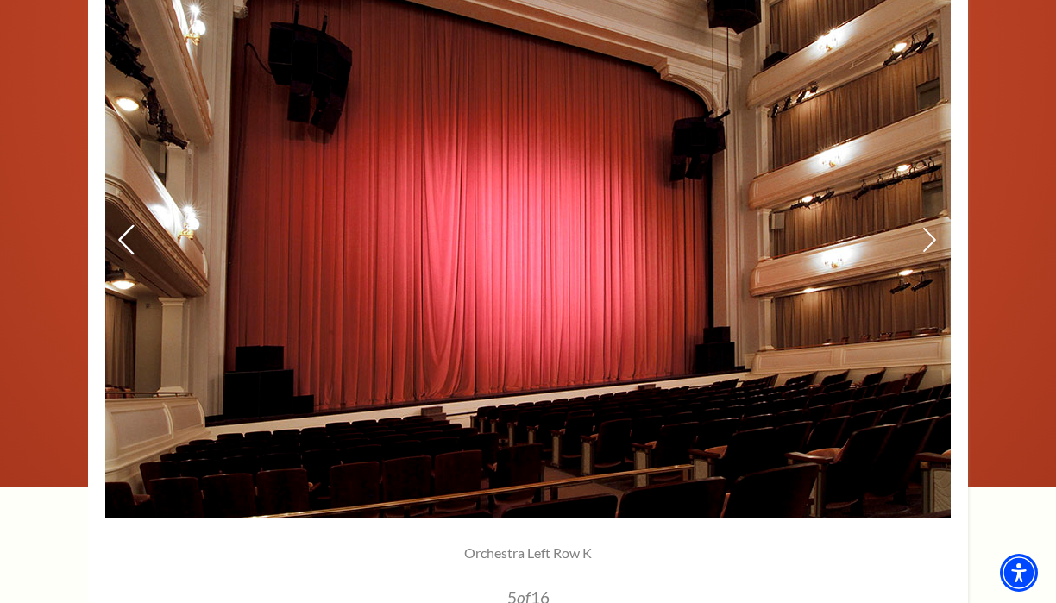
click at [131, 241] on icon at bounding box center [126, 240] width 18 height 30
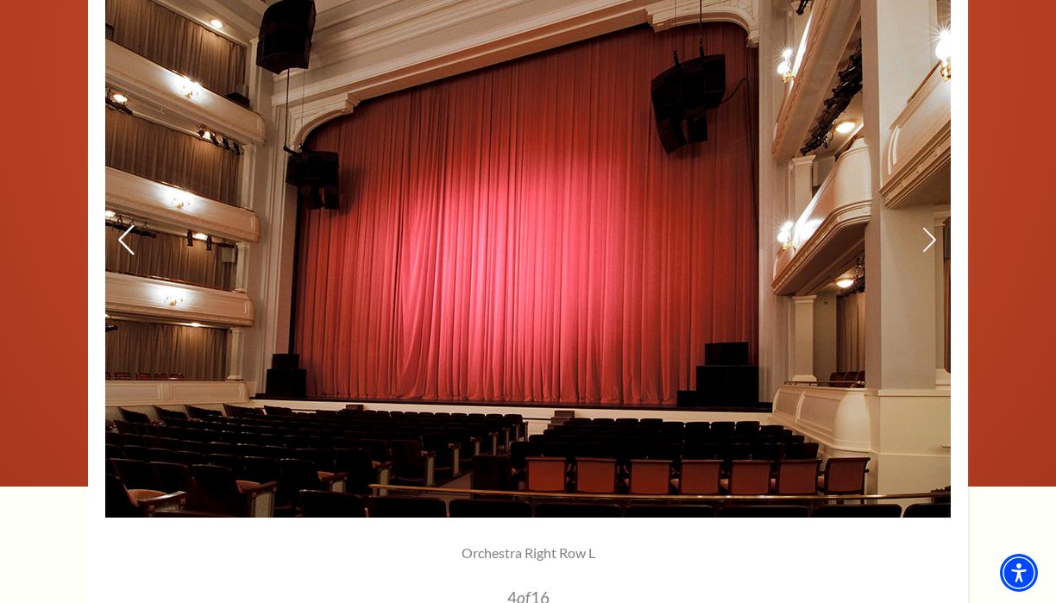
click at [131, 241] on icon at bounding box center [126, 240] width 18 height 30
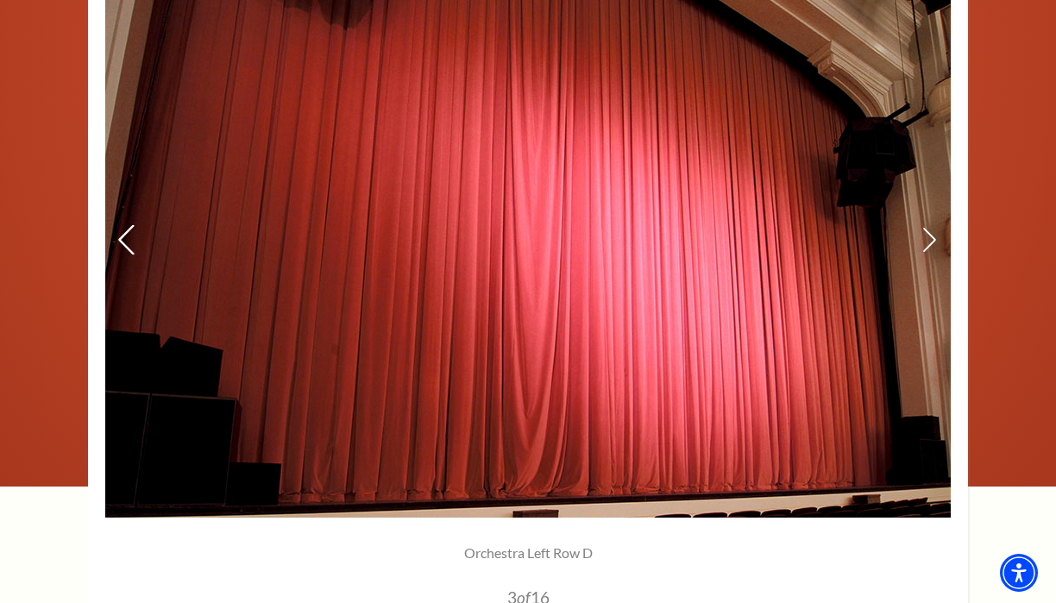
click at [131, 241] on icon at bounding box center [126, 240] width 18 height 30
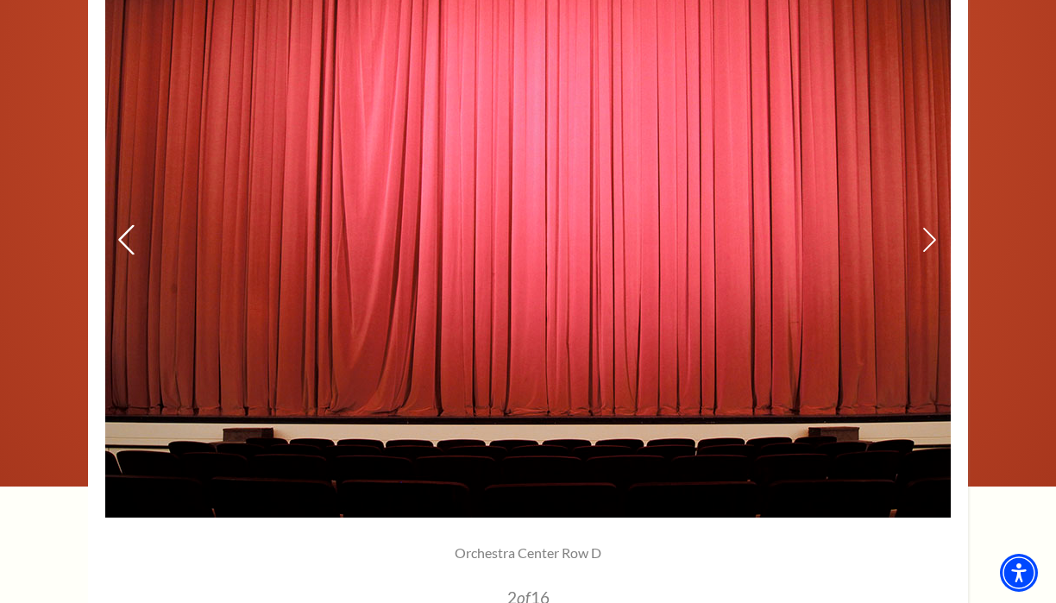
click at [131, 241] on icon at bounding box center [126, 240] width 18 height 30
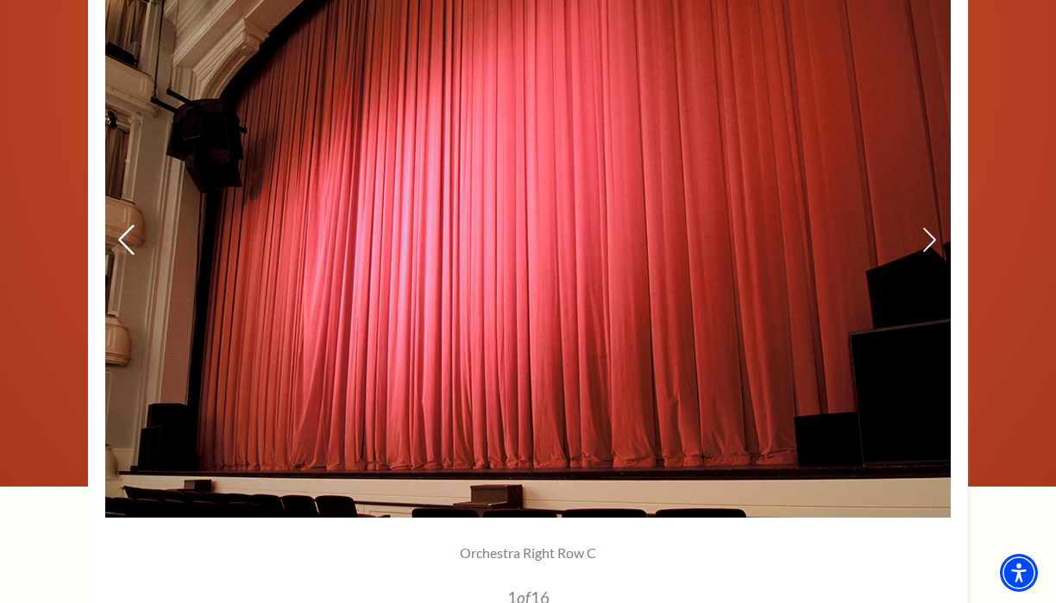
click at [131, 241] on icon at bounding box center [126, 240] width 18 height 30
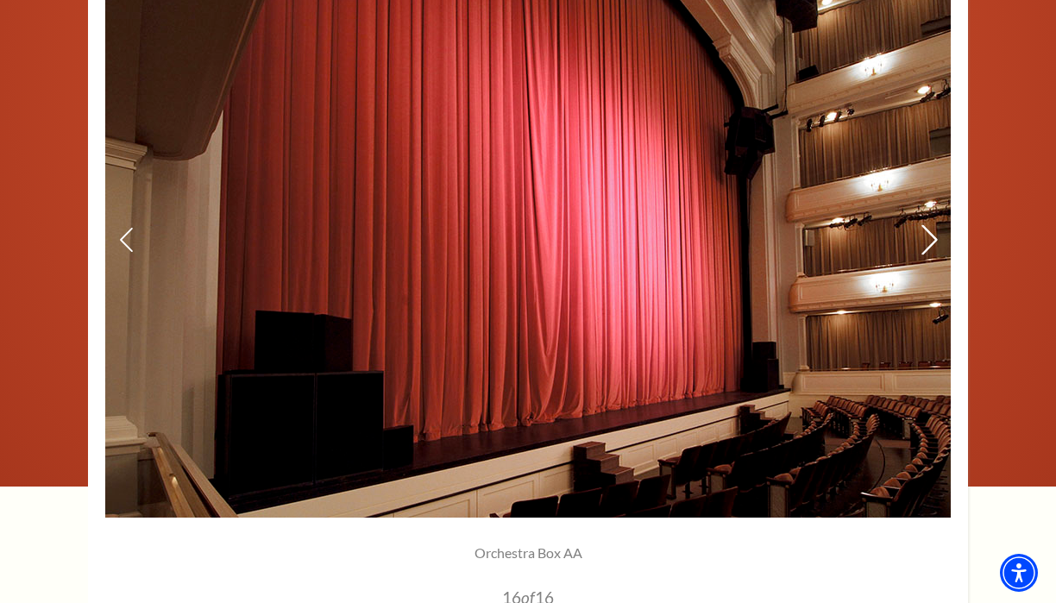
click at [926, 240] on icon at bounding box center [930, 240] width 18 height 30
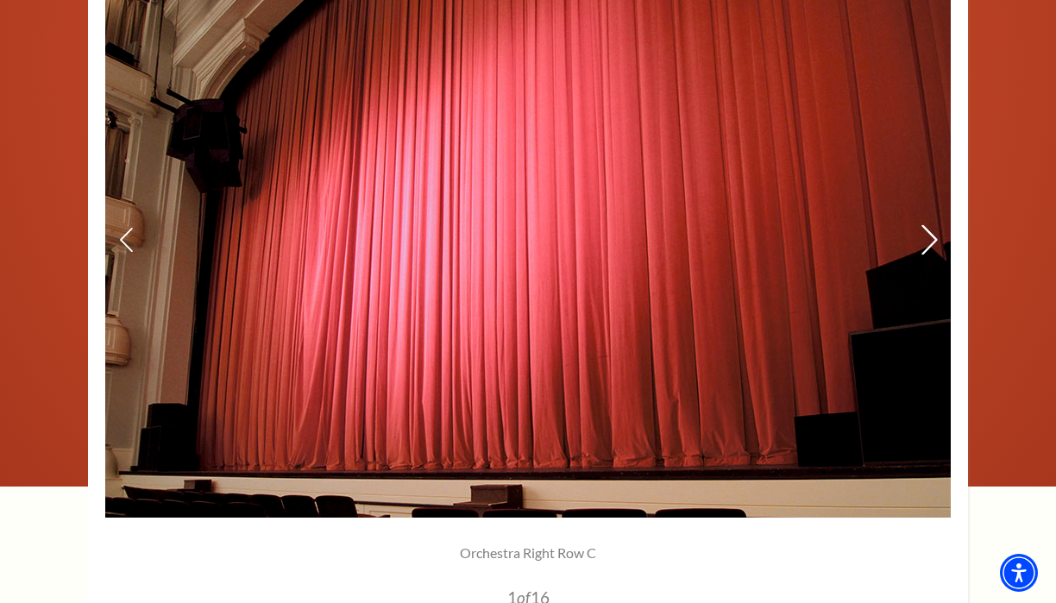
click at [926, 240] on icon at bounding box center [930, 240] width 18 height 30
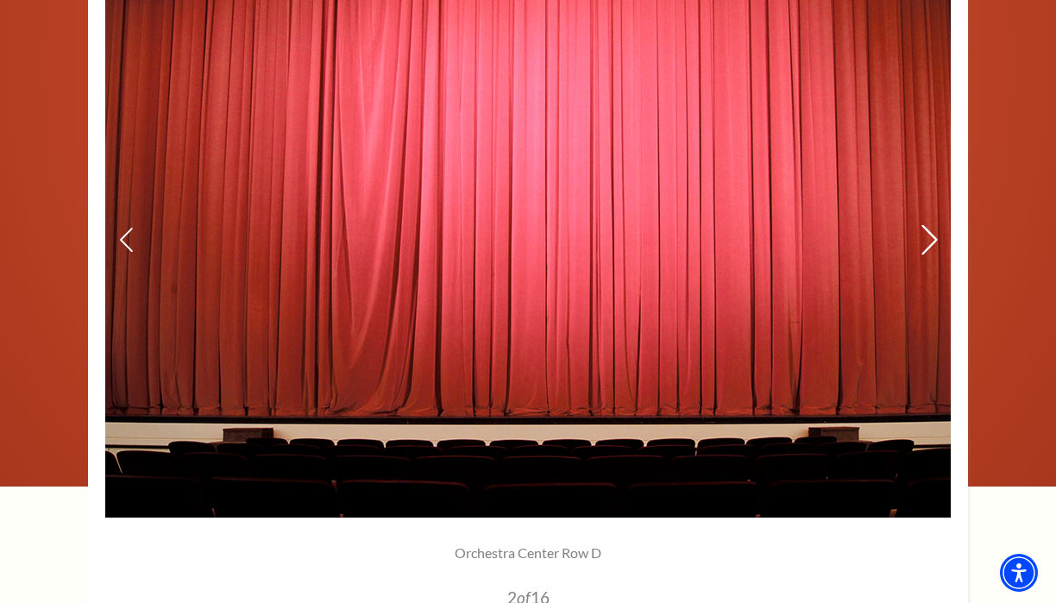
click at [926, 240] on icon at bounding box center [930, 240] width 18 height 30
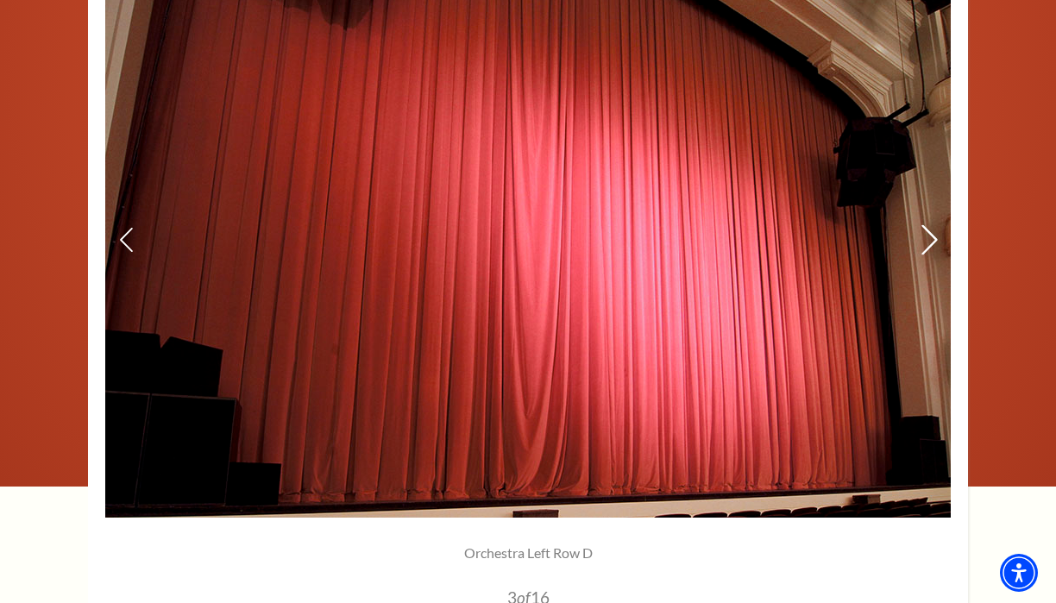
click at [926, 240] on icon at bounding box center [930, 240] width 18 height 30
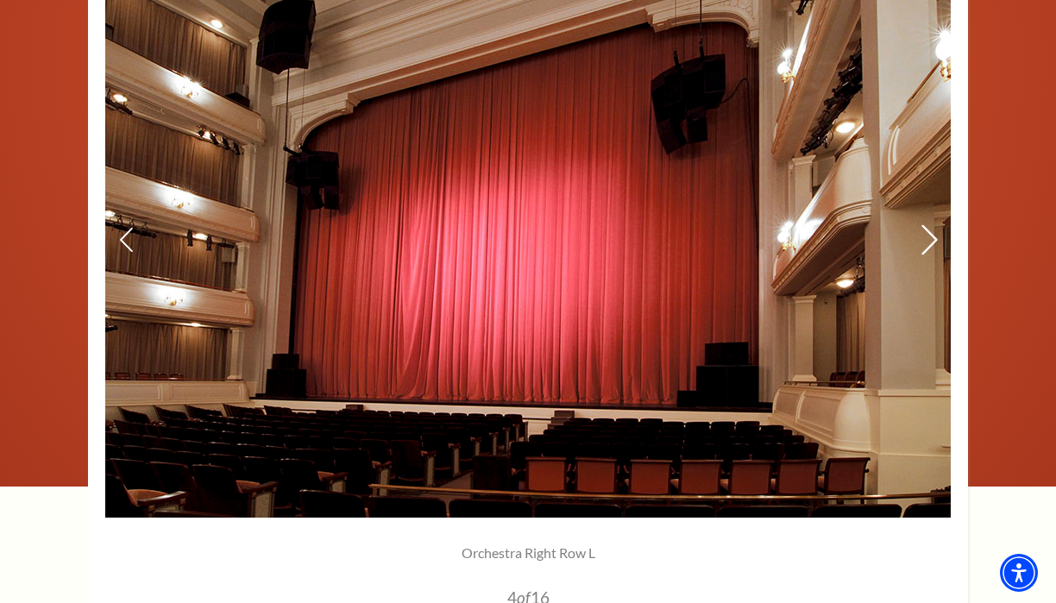
click at [926, 240] on icon at bounding box center [930, 240] width 18 height 30
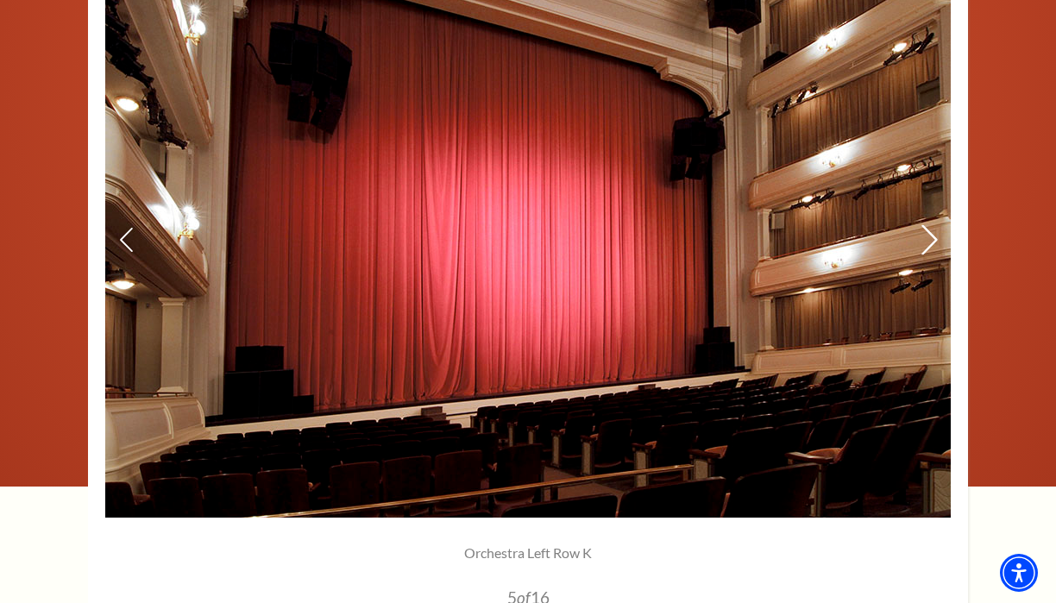
click at [926, 240] on icon at bounding box center [930, 240] width 18 height 30
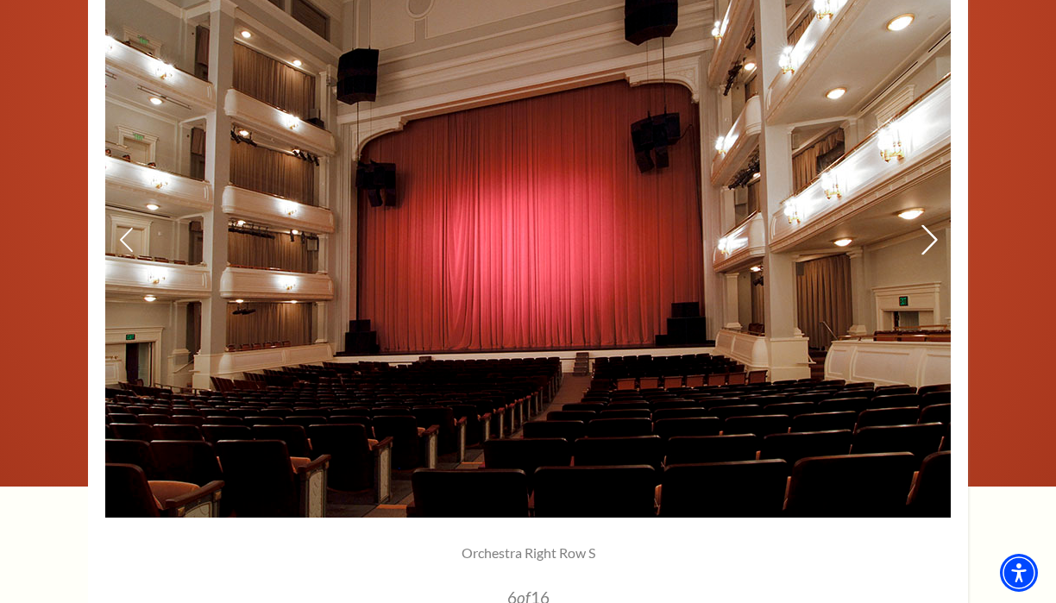
click at [926, 240] on icon at bounding box center [930, 240] width 18 height 30
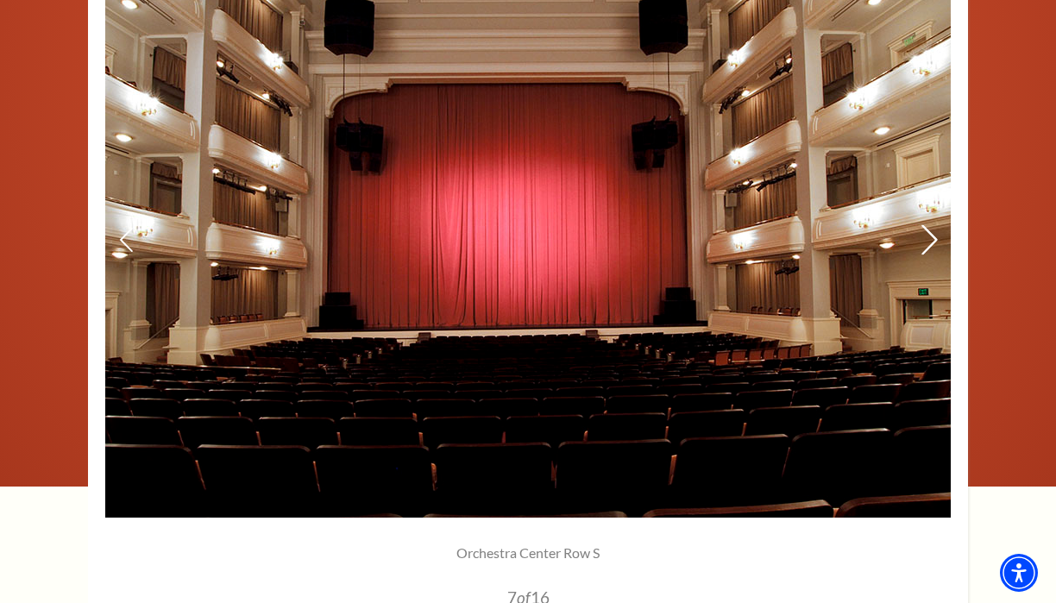
click at [926, 240] on icon at bounding box center [930, 240] width 18 height 30
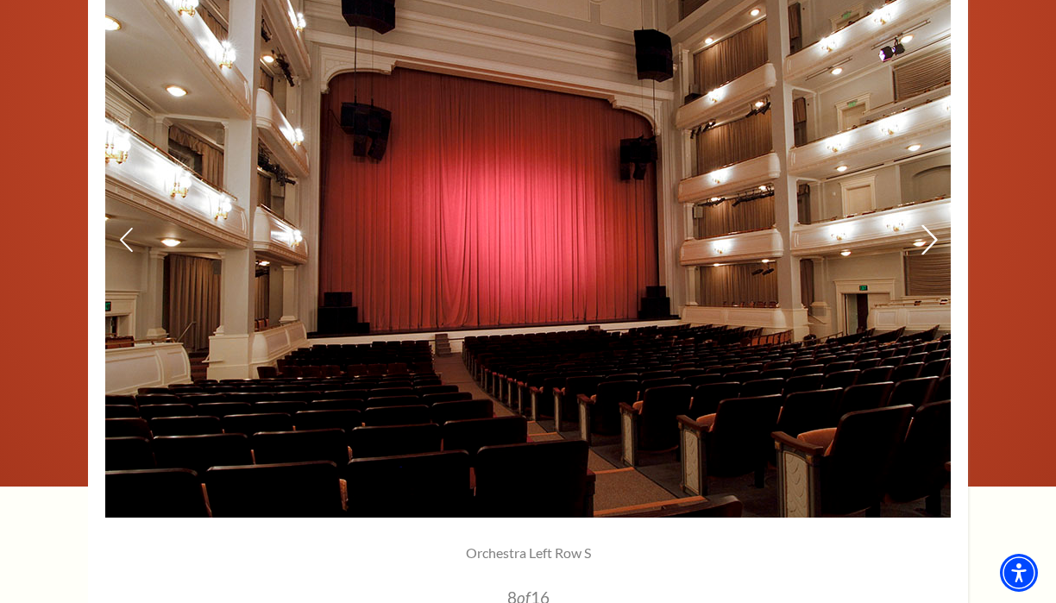
click at [926, 240] on icon at bounding box center [930, 240] width 18 height 30
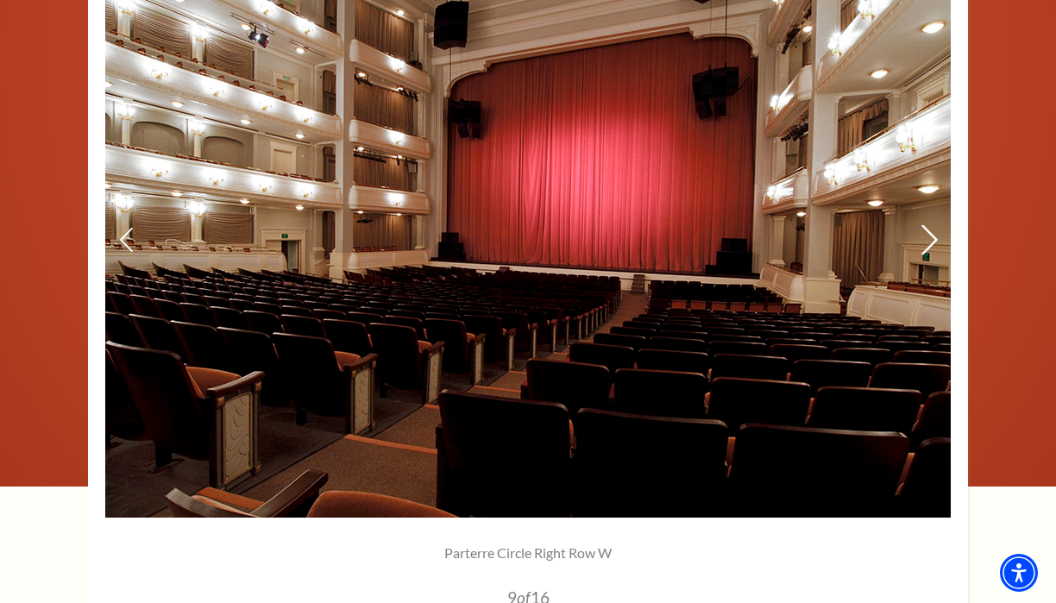
click at [926, 240] on icon at bounding box center [930, 240] width 18 height 30
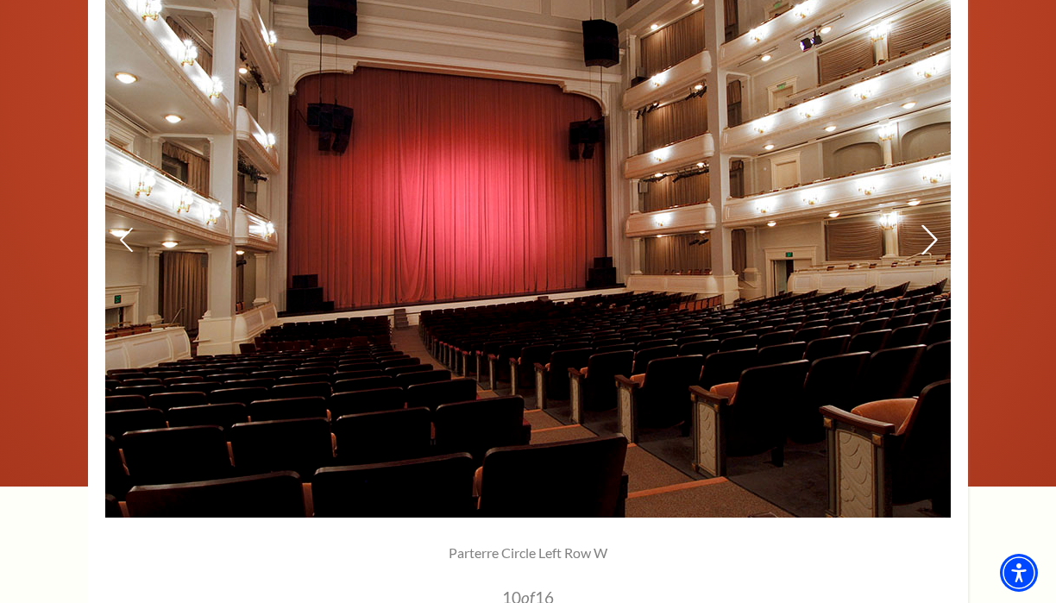
click at [926, 240] on icon at bounding box center [930, 240] width 18 height 30
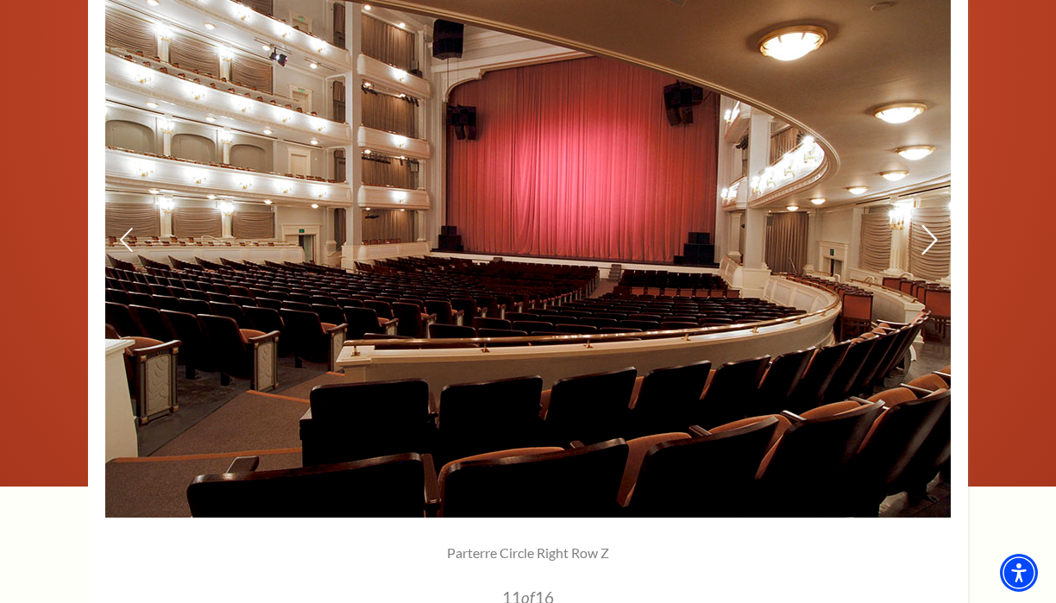
click at [926, 240] on icon at bounding box center [930, 240] width 18 height 30
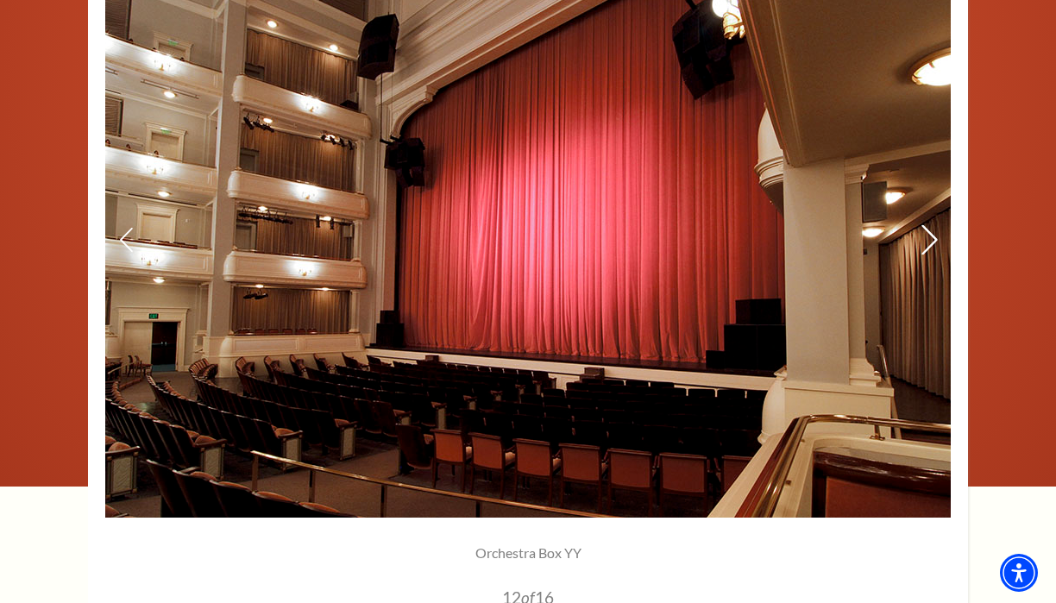
click at [926, 240] on icon at bounding box center [930, 240] width 18 height 30
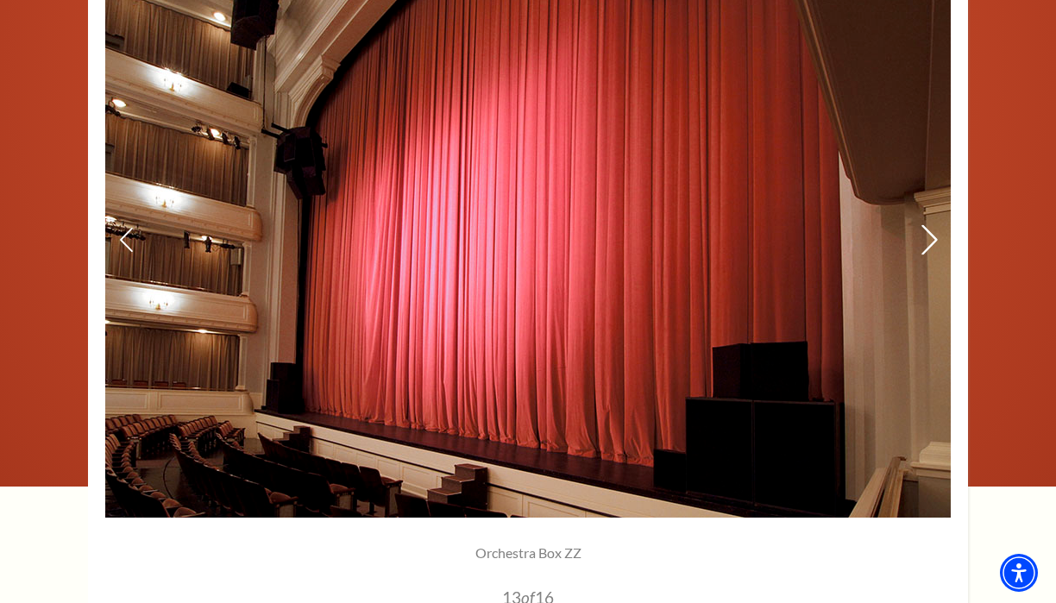
click at [926, 240] on icon at bounding box center [930, 240] width 18 height 30
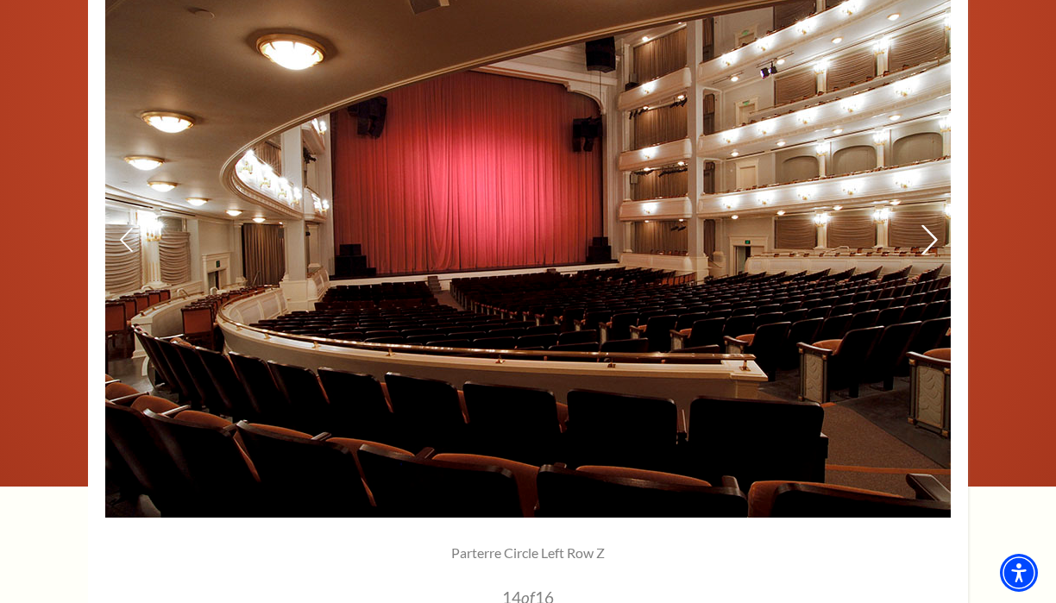
click at [926, 240] on icon at bounding box center [930, 240] width 18 height 30
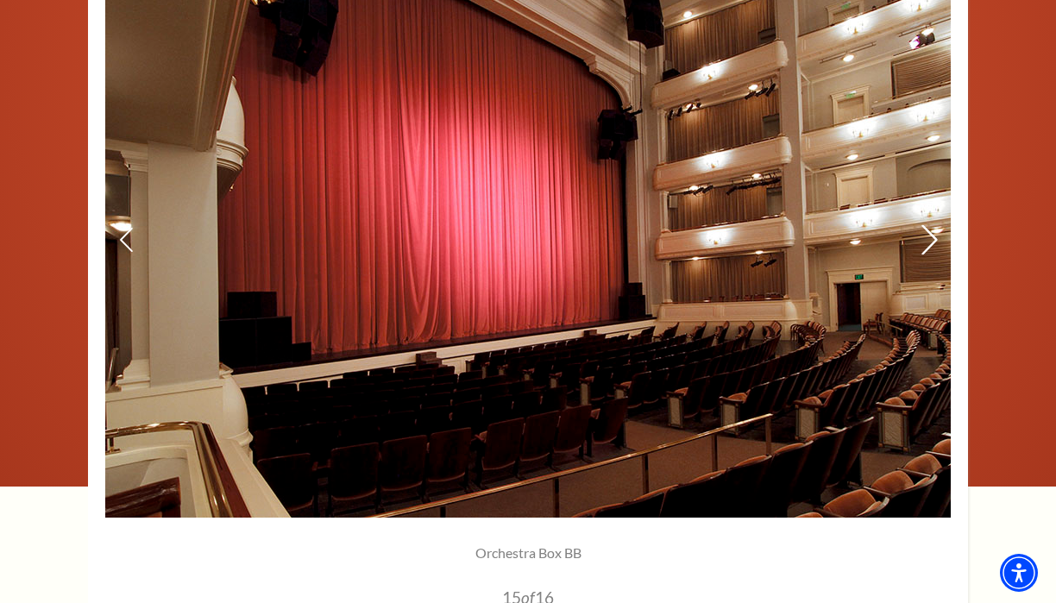
click at [926, 240] on icon at bounding box center [930, 240] width 18 height 30
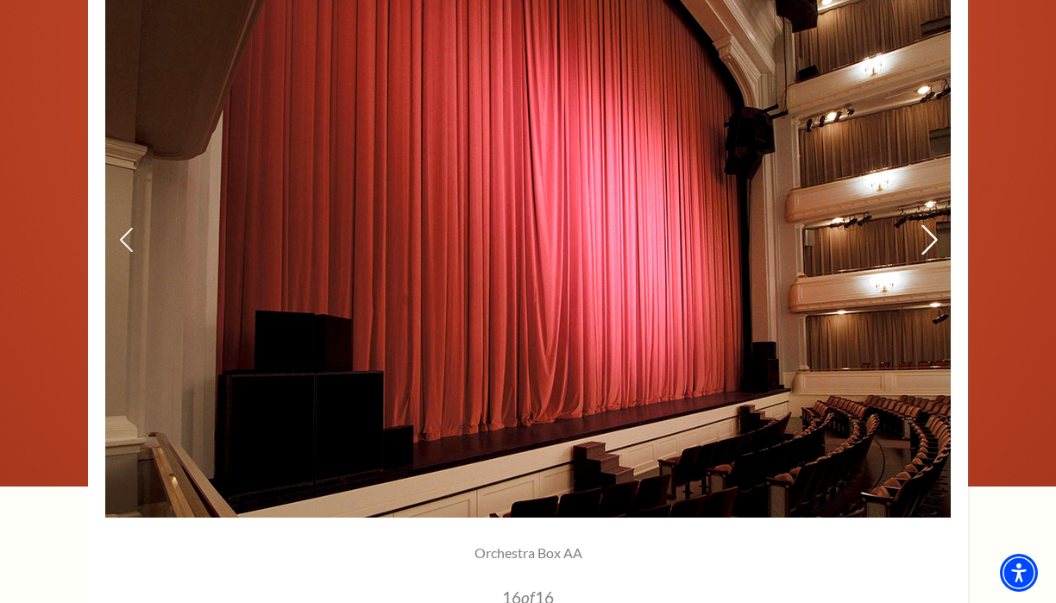
click at [926, 240] on icon at bounding box center [930, 240] width 18 height 30
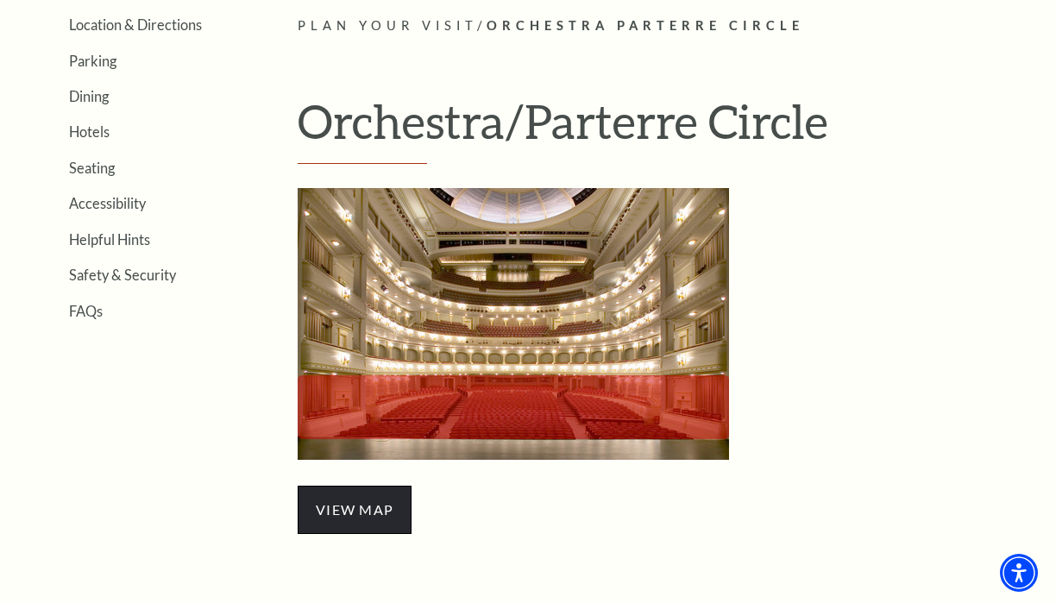
scroll to position [416, 0]
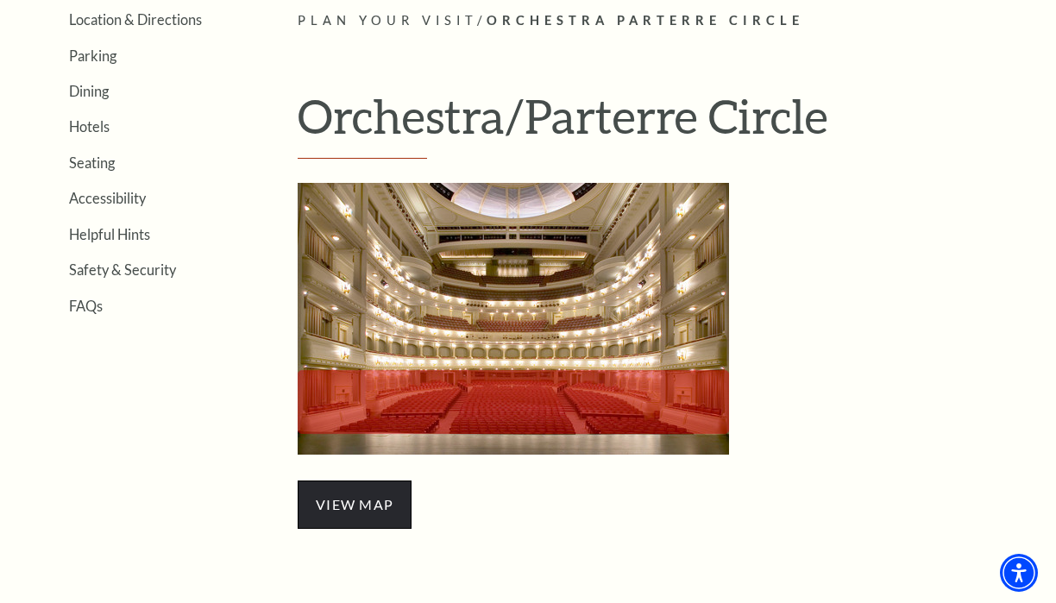
click at [352, 488] on span "view map" at bounding box center [355, 505] width 114 height 48
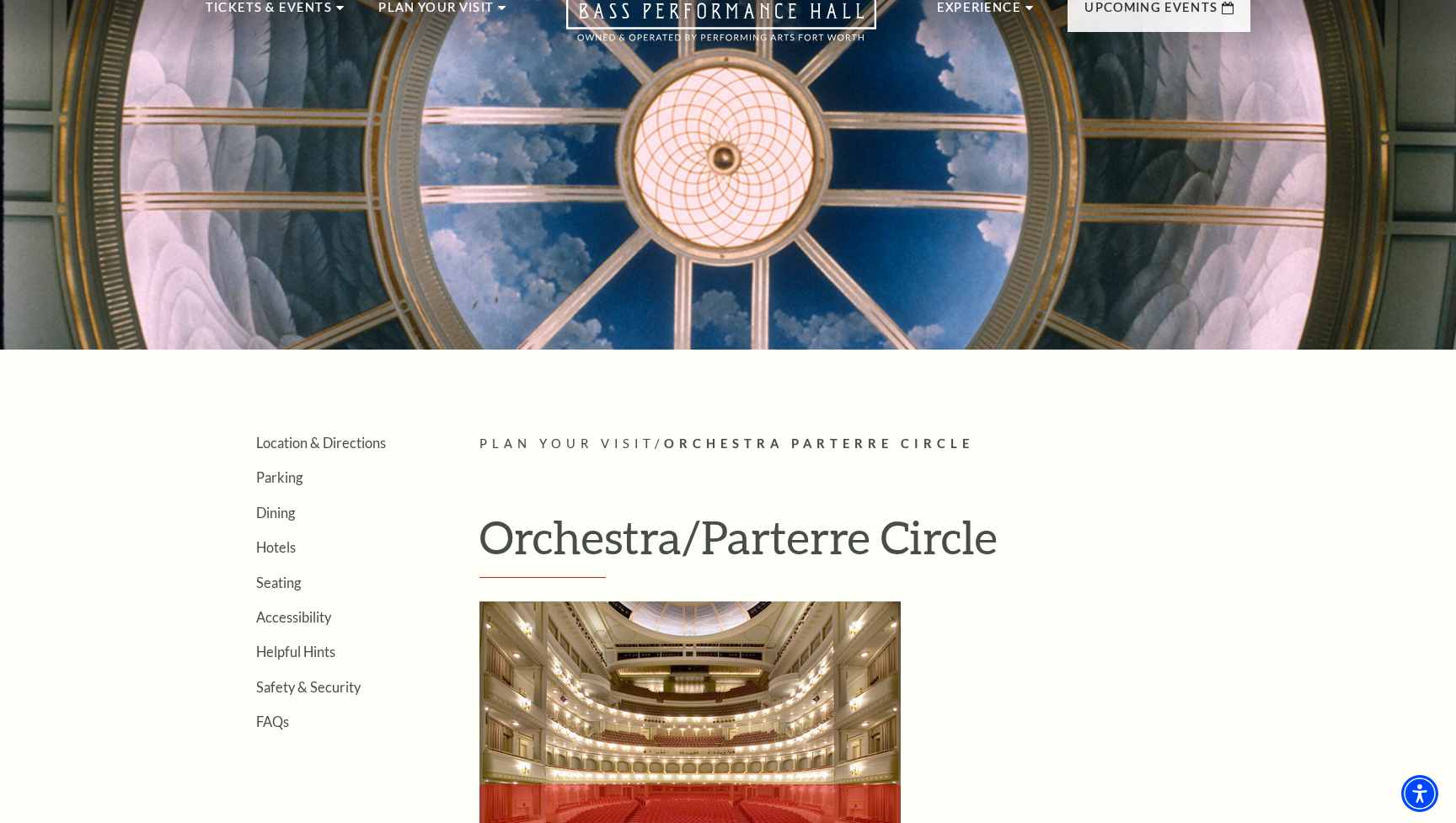
scroll to position [86, 0]
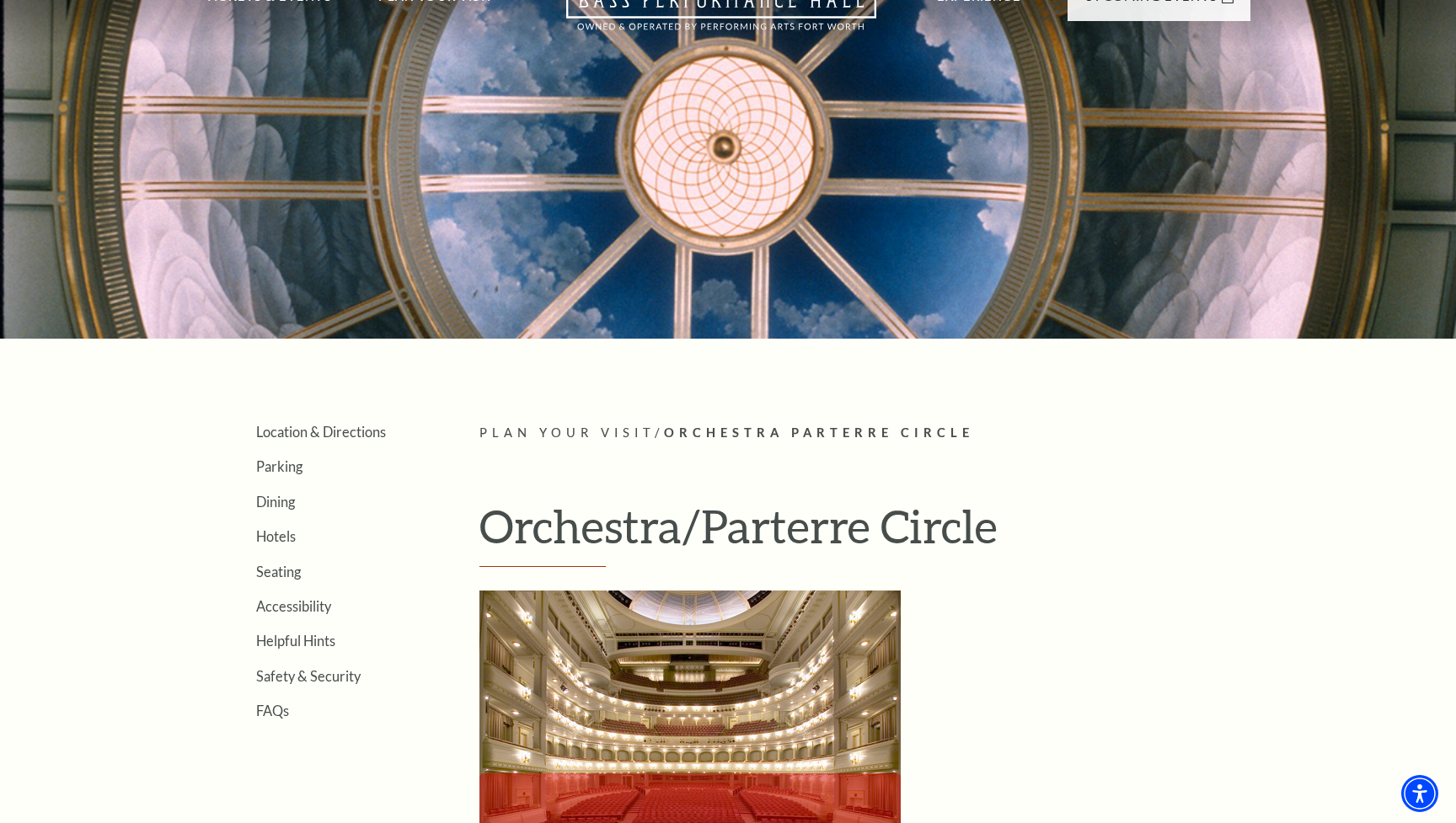
click at [591, 432] on span "Plan Your Visit" at bounding box center [567, 432] width 176 height 15
click at [624, 429] on span "Plan Your Visit" at bounding box center [567, 432] width 176 height 15
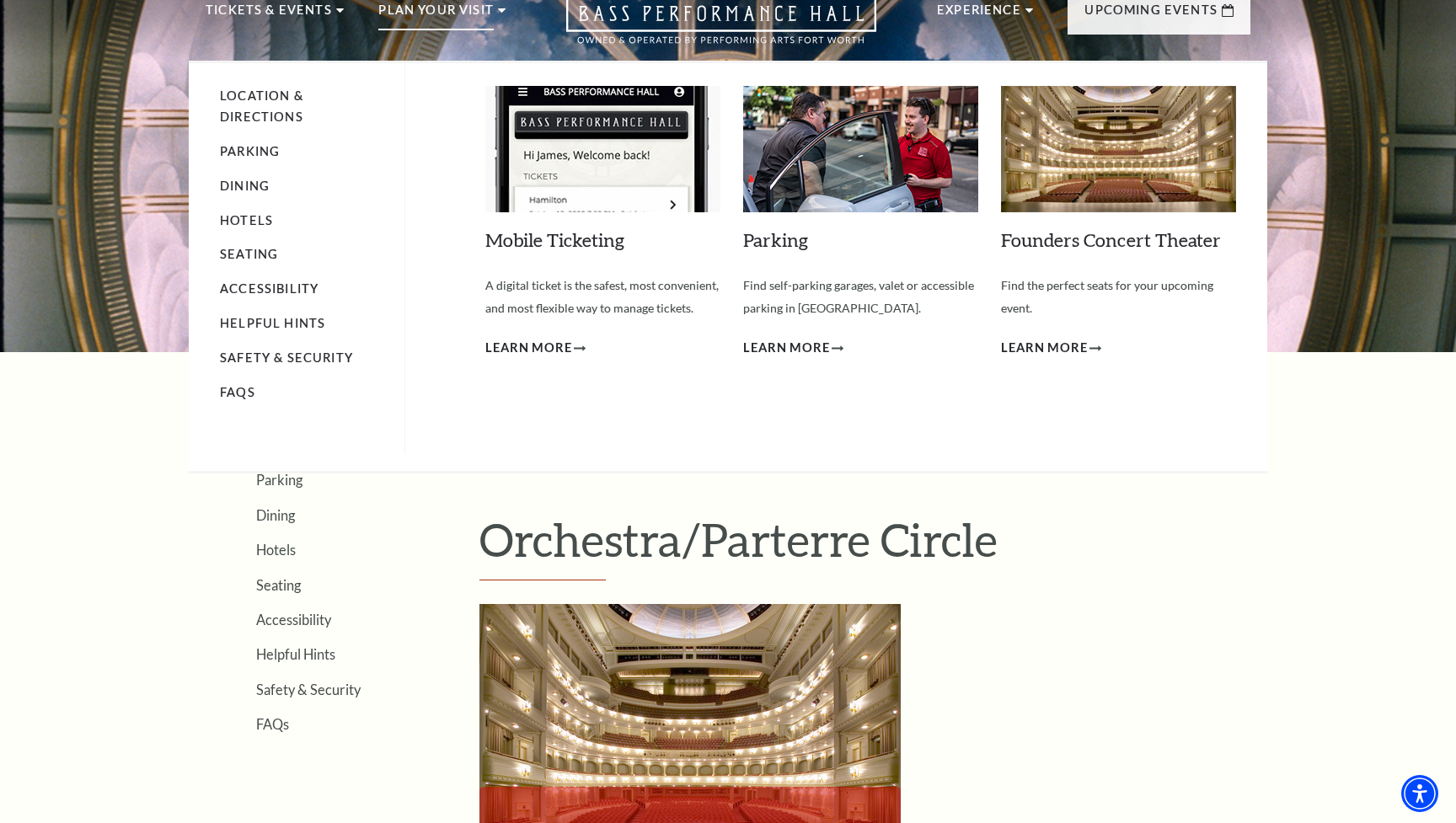
scroll to position [76, 0]
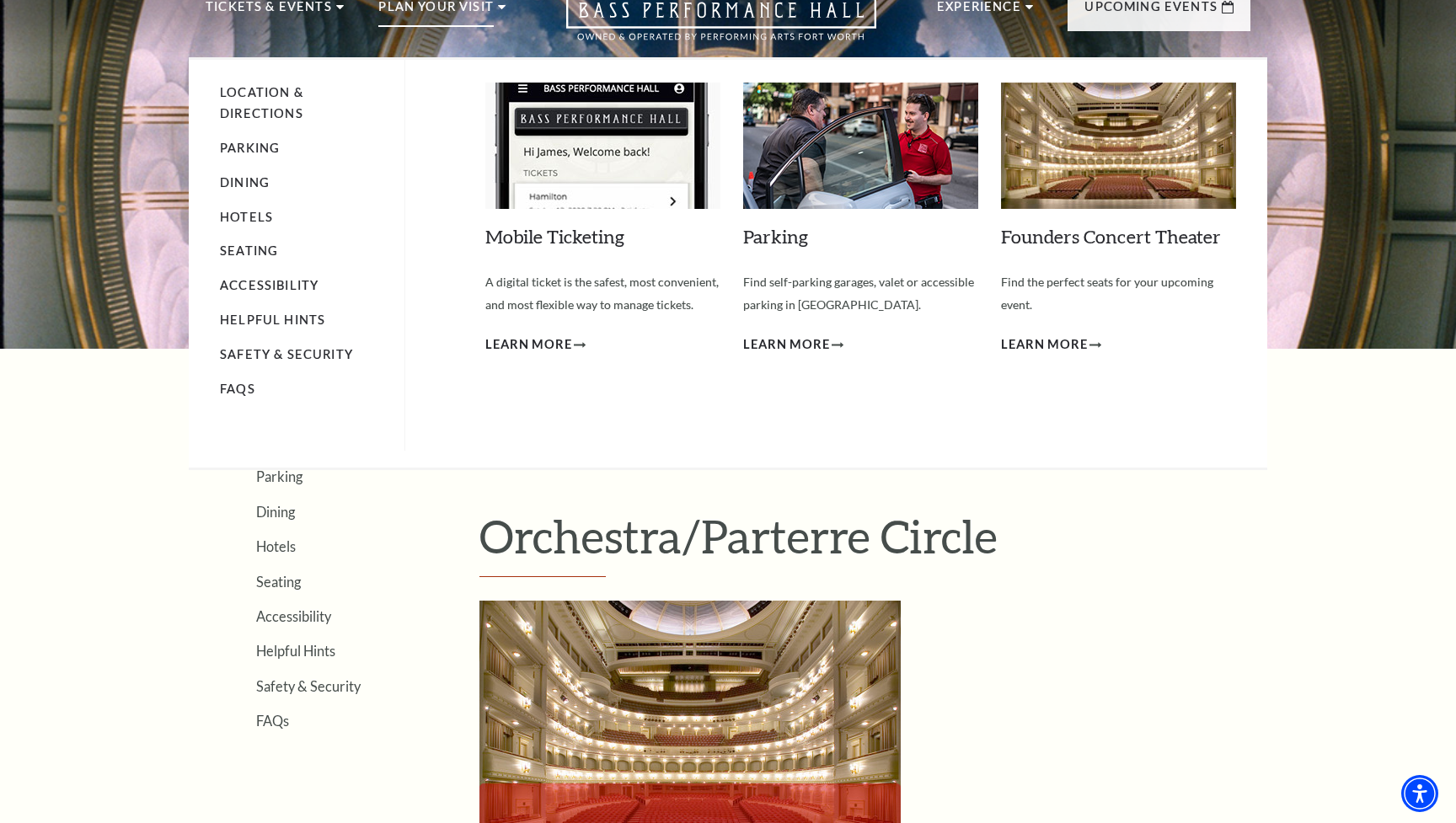
click at [239, 254] on li "Seating" at bounding box center [304, 252] width 168 height 21
click at [258, 247] on link "Seating" at bounding box center [249, 250] width 59 height 15
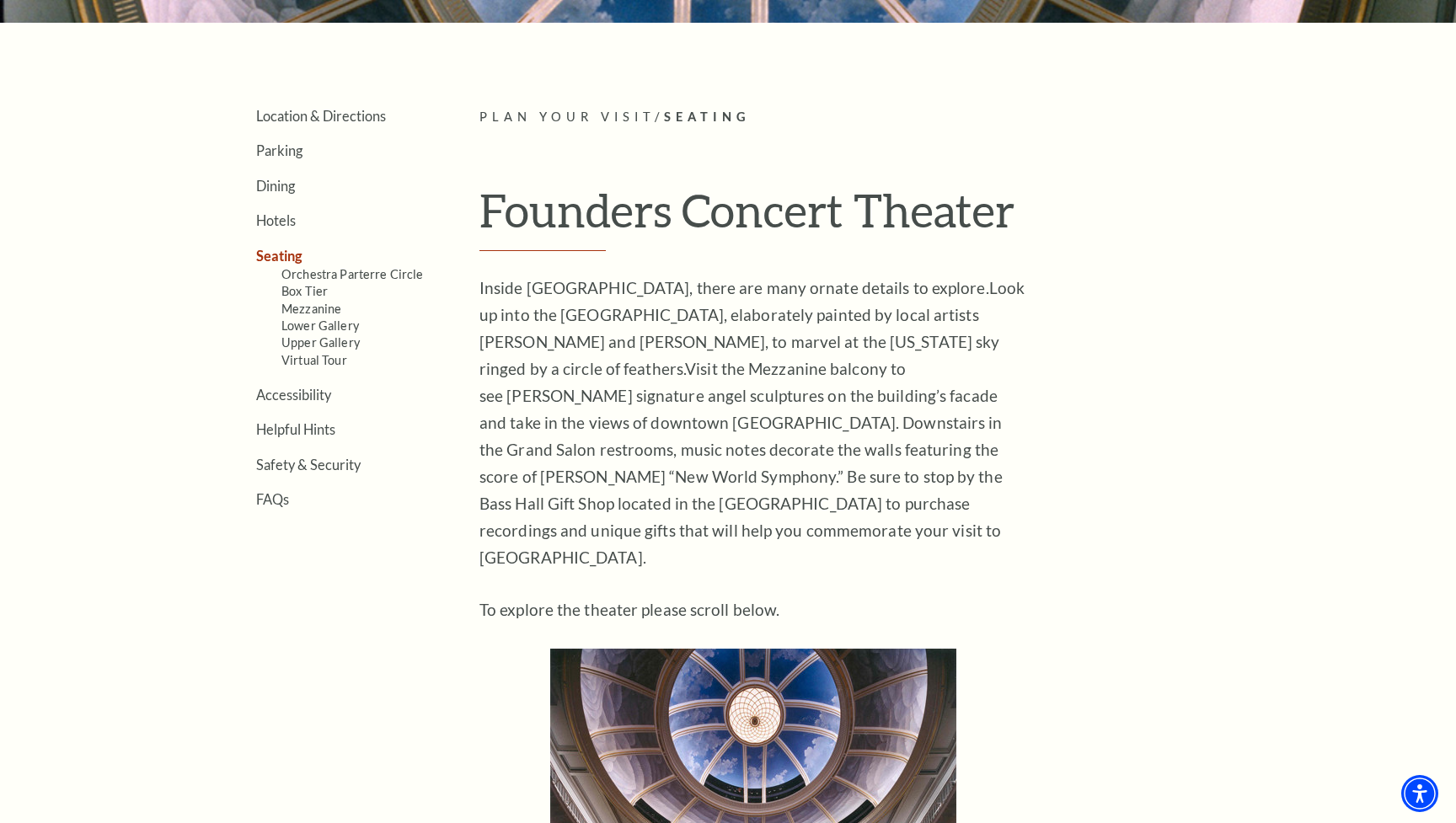
scroll to position [424, 0]
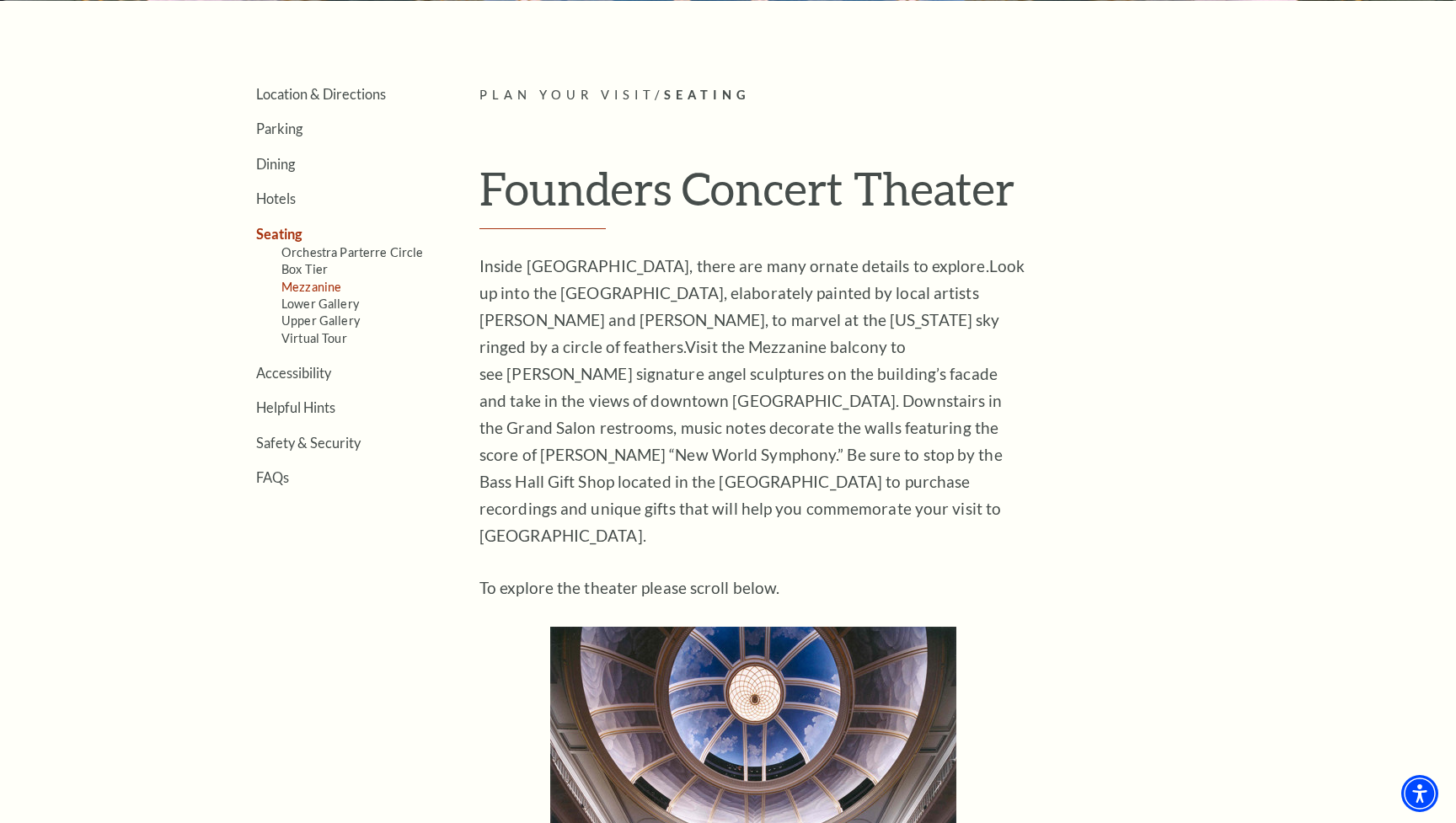
click at [324, 285] on link "Mezzanine" at bounding box center [311, 287] width 60 height 15
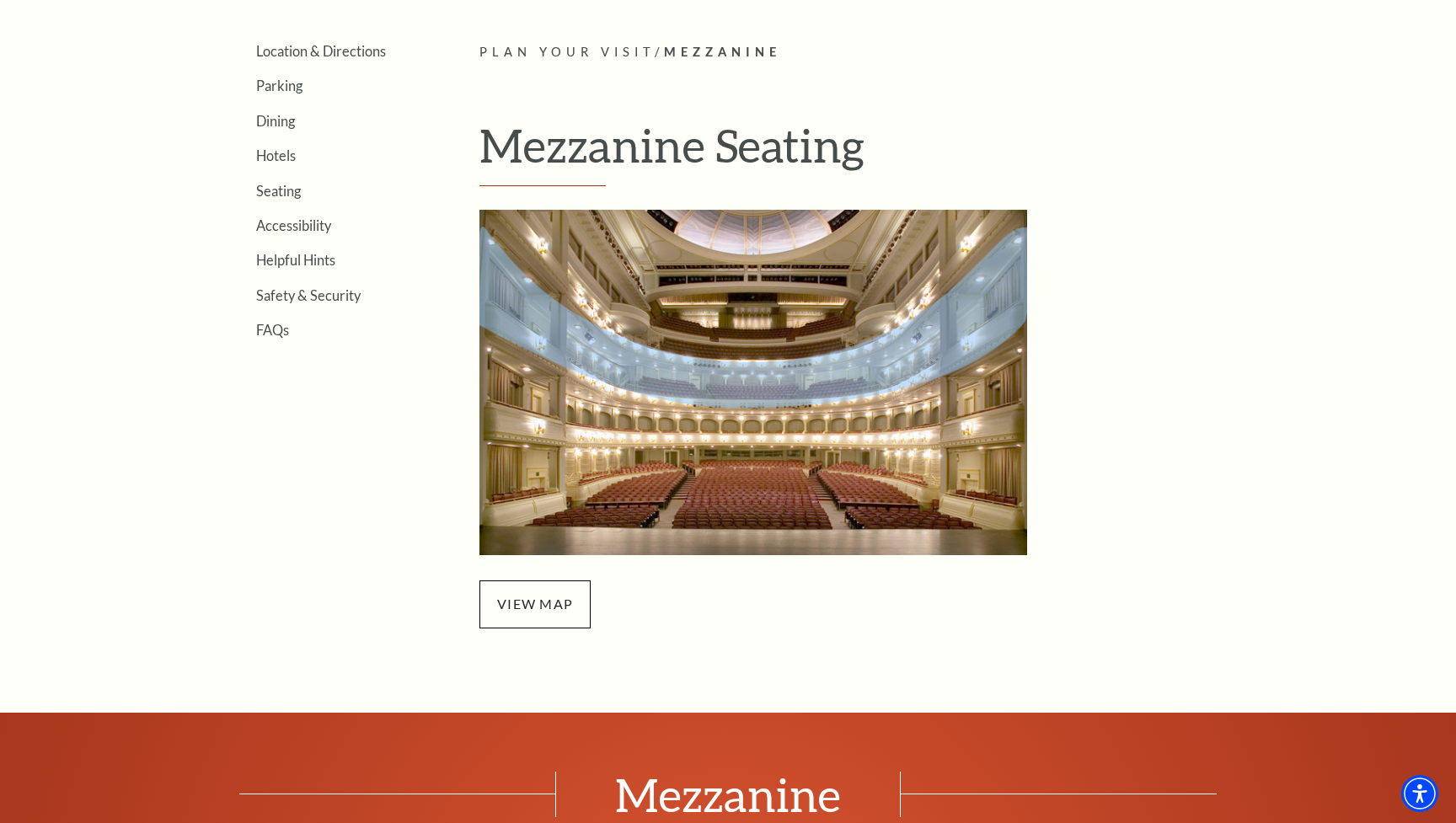
scroll to position [493, 0]
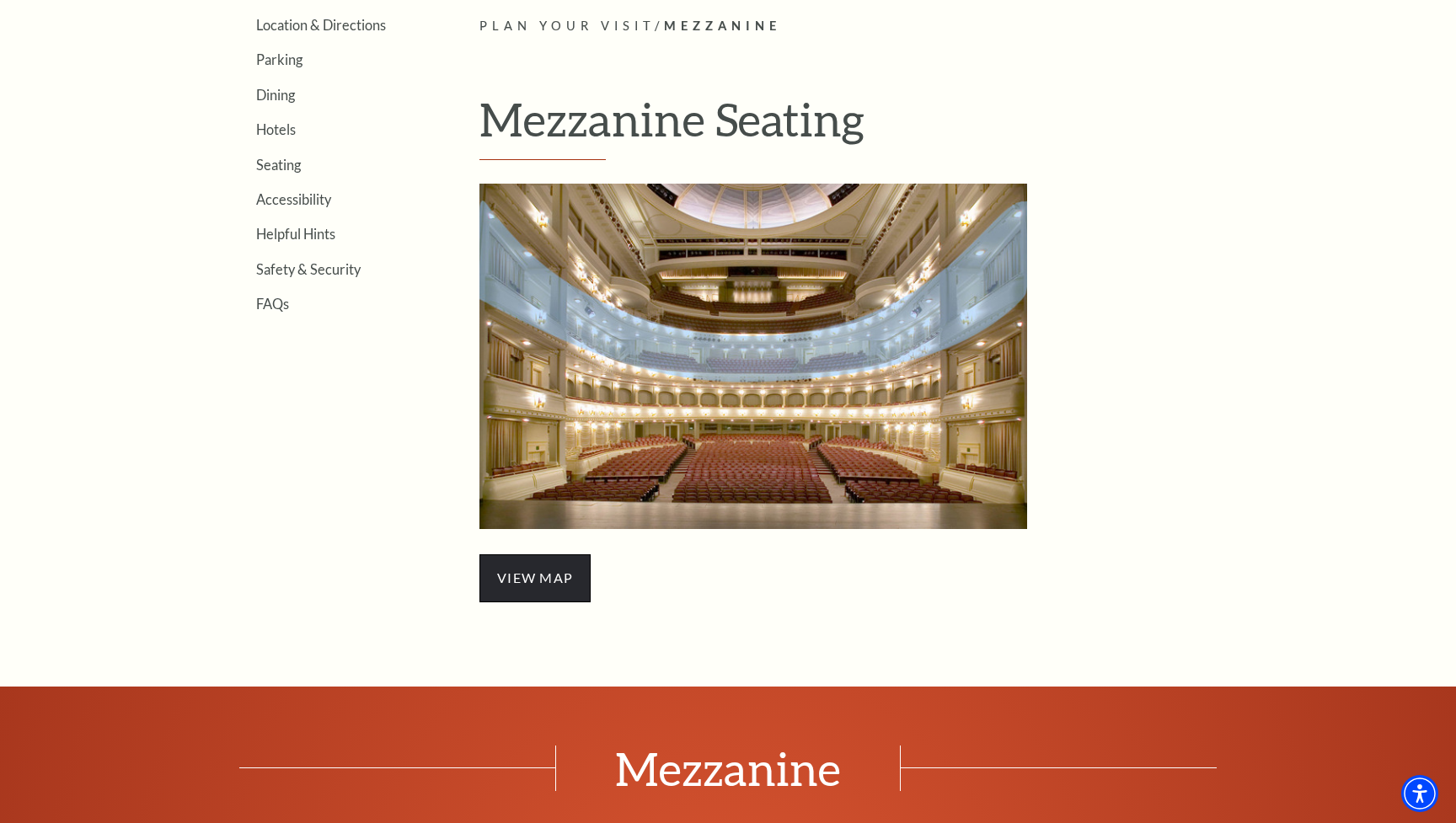
click at [557, 567] on span "view map" at bounding box center [535, 578] width 111 height 47
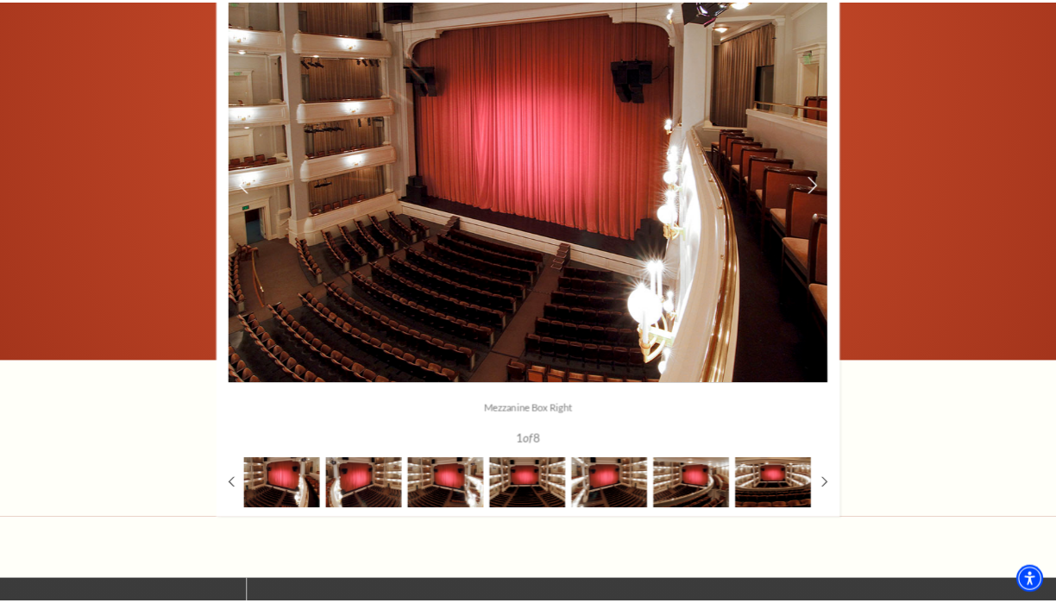
scroll to position [1414, 0]
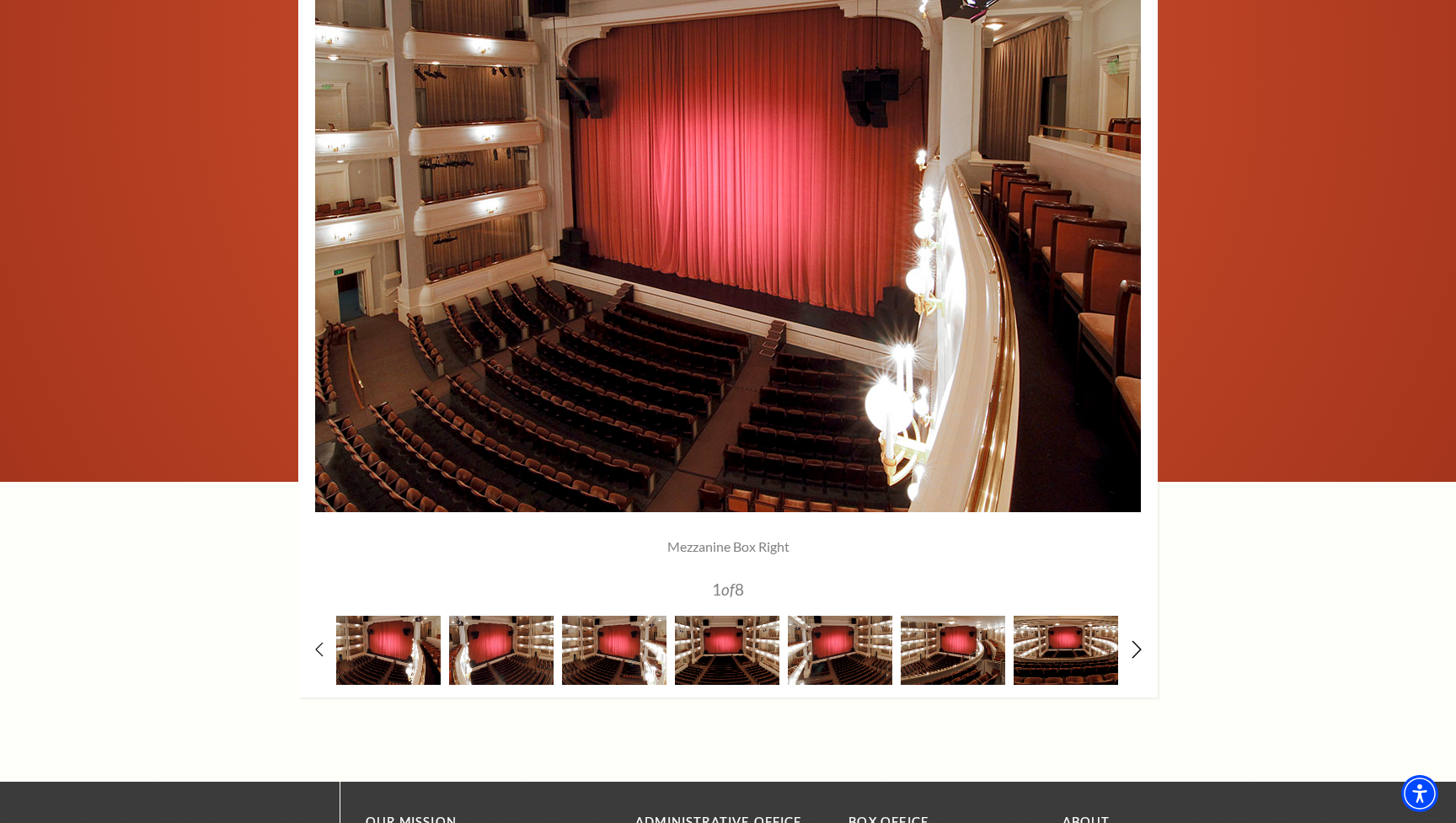
click at [1137, 647] on icon at bounding box center [1137, 649] width 11 height 18
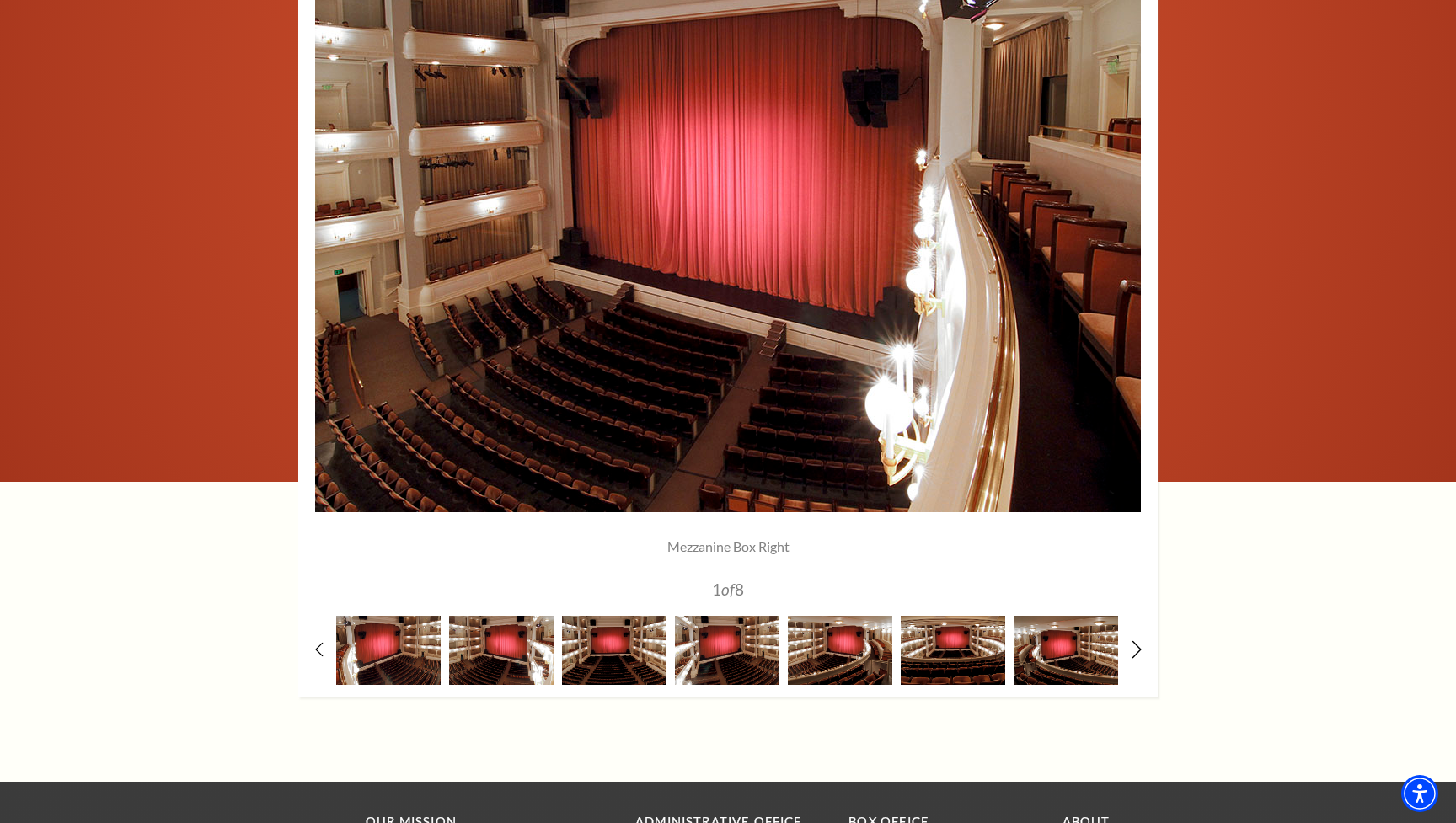
click at [1137, 647] on icon at bounding box center [1137, 649] width 11 height 18
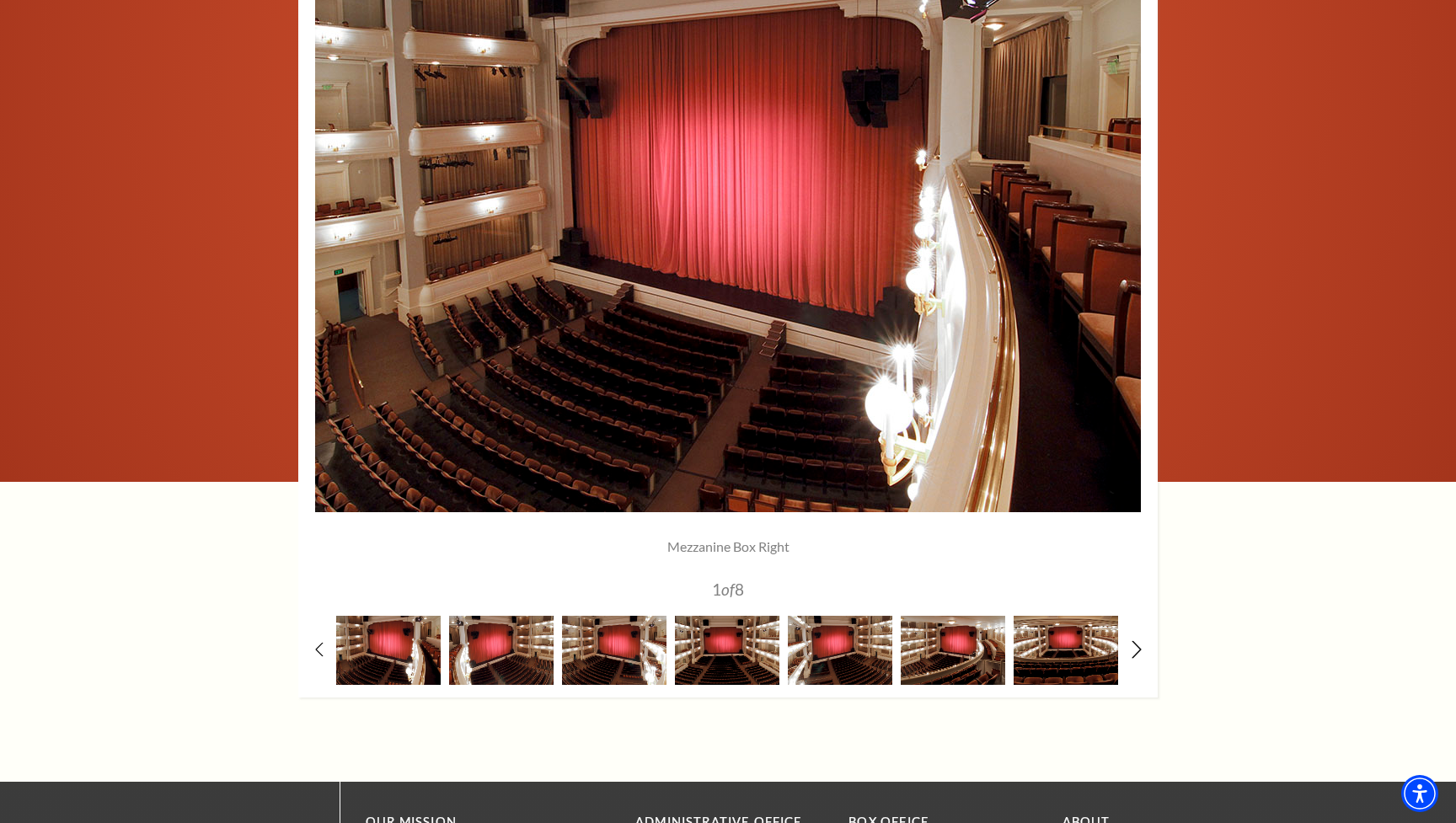
click at [1137, 647] on icon at bounding box center [1137, 649] width 11 height 18
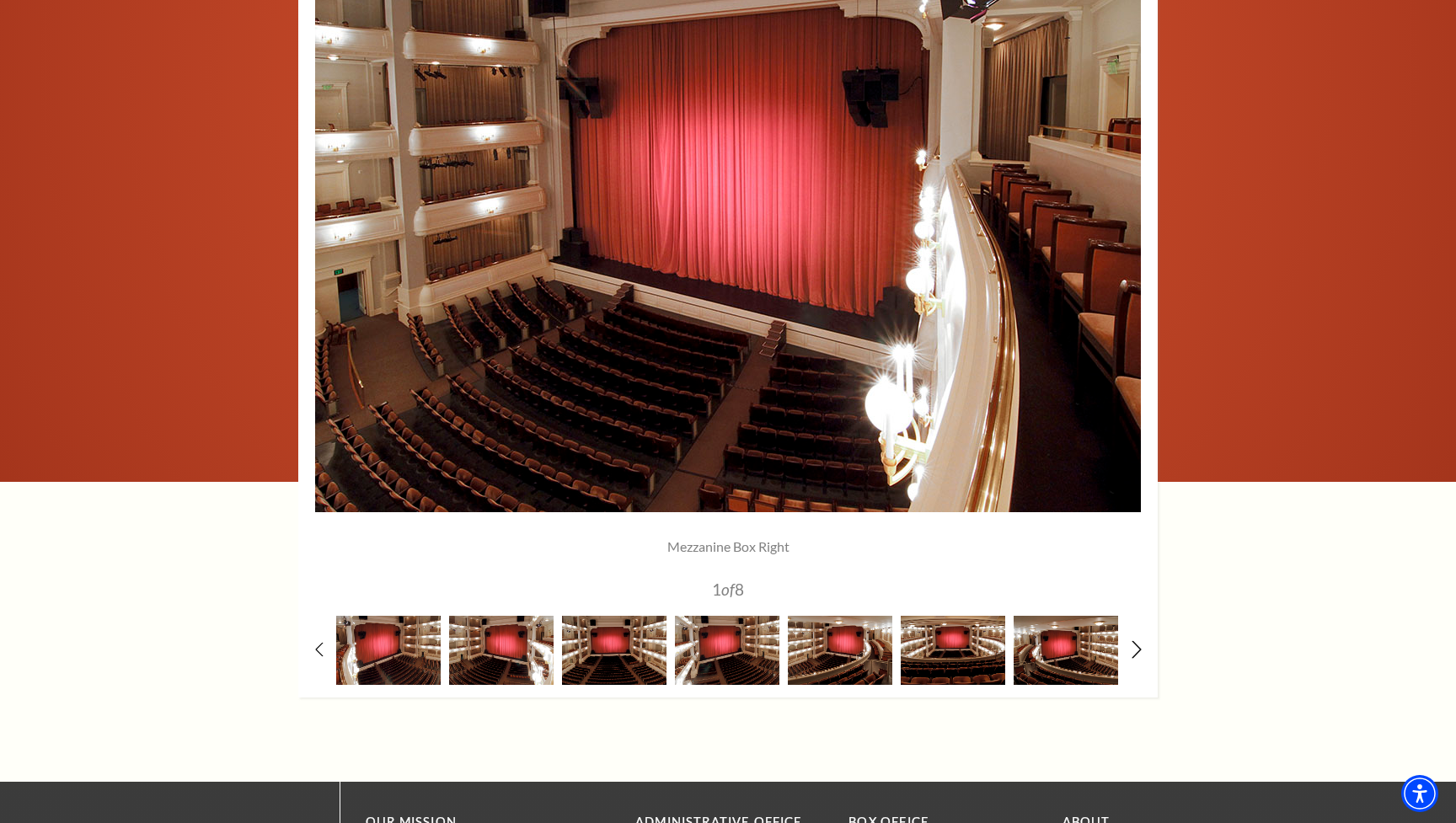
click at [1137, 647] on icon at bounding box center [1137, 649] width 11 height 18
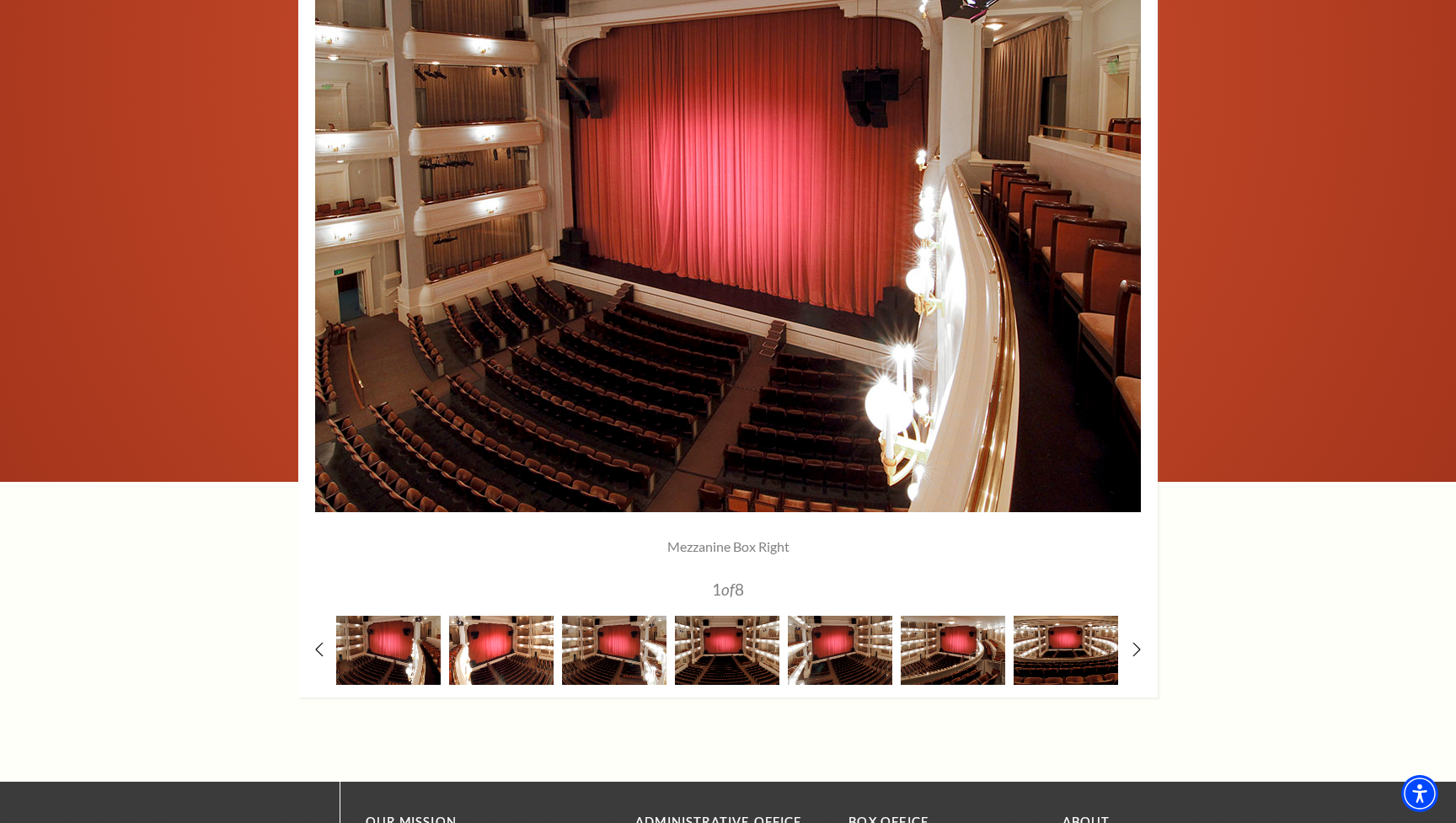
click at [519, 649] on img at bounding box center [501, 650] width 104 height 68
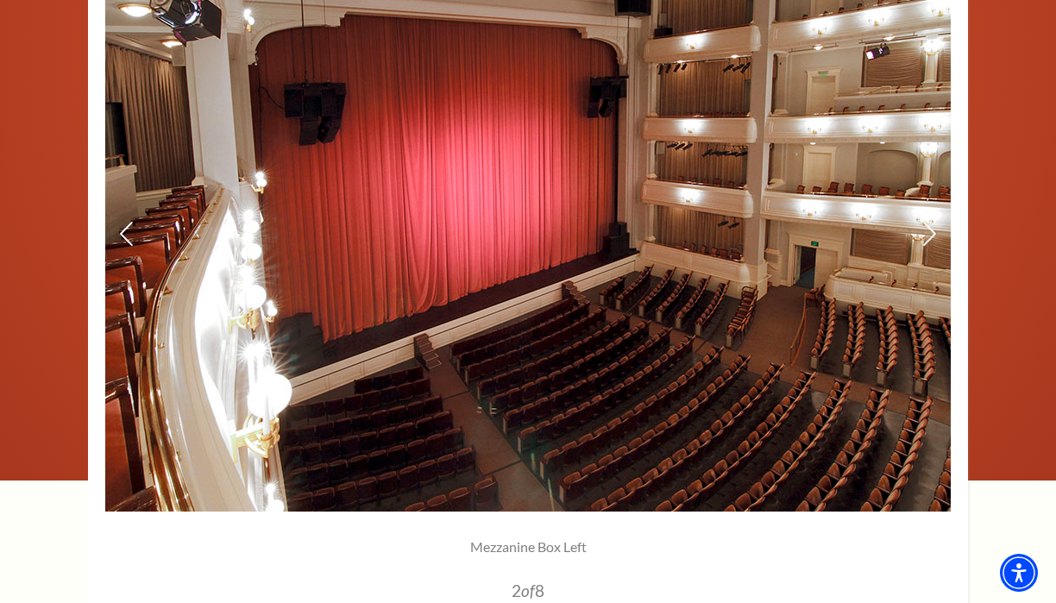
scroll to position [1321, 0]
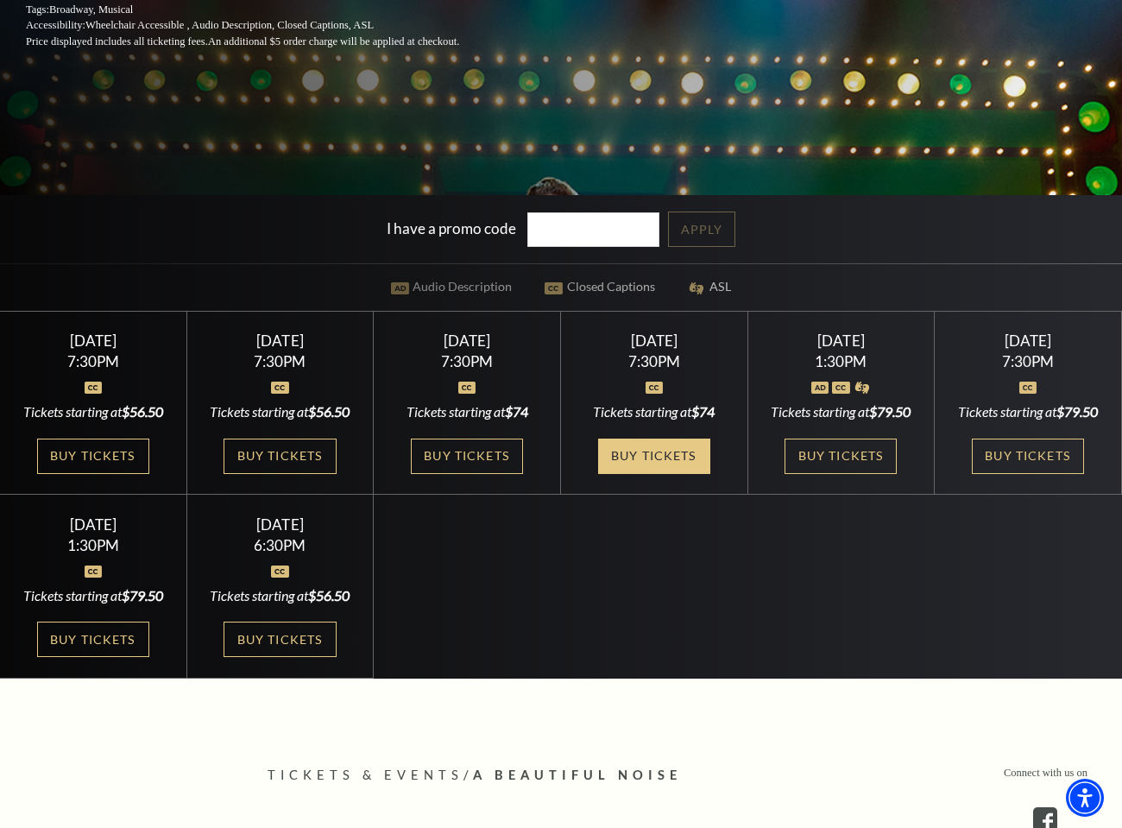
scroll to position [473, 0]
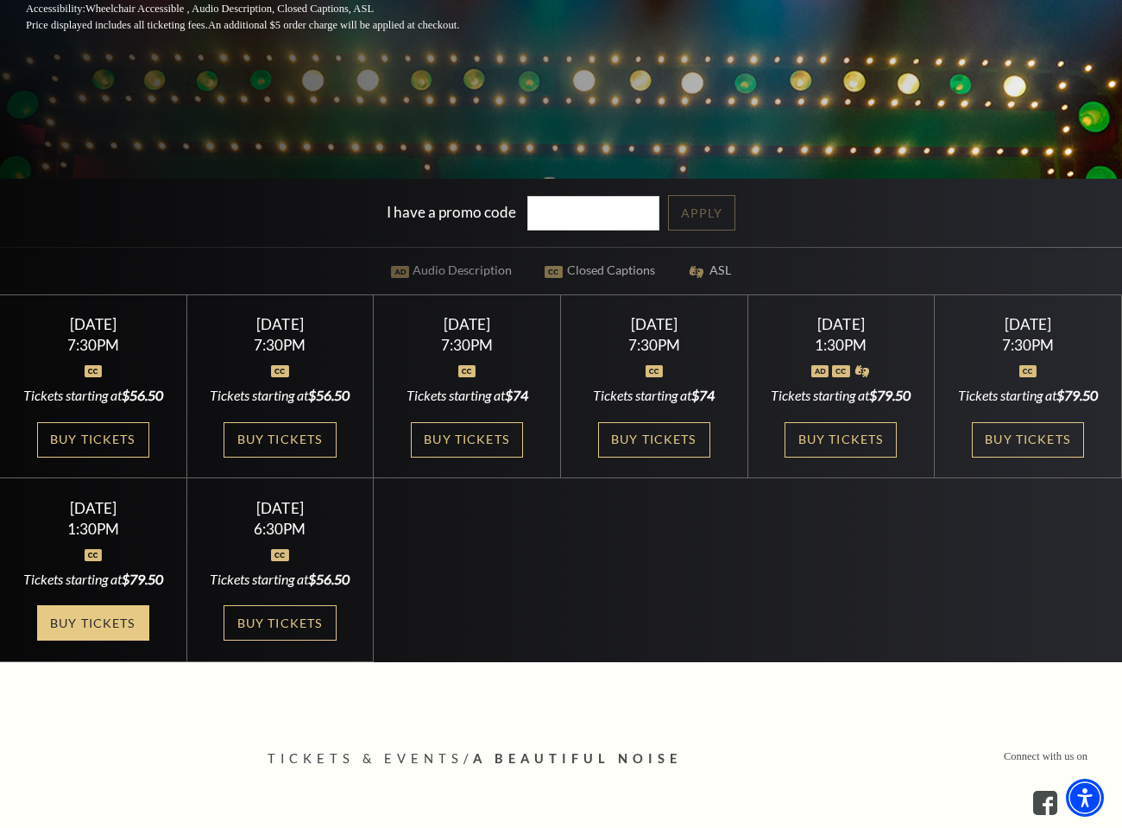
click at [81, 640] on link "Buy Tickets" at bounding box center [93, 622] width 112 height 35
click at [1037, 450] on link "Buy Tickets" at bounding box center [1028, 439] width 112 height 35
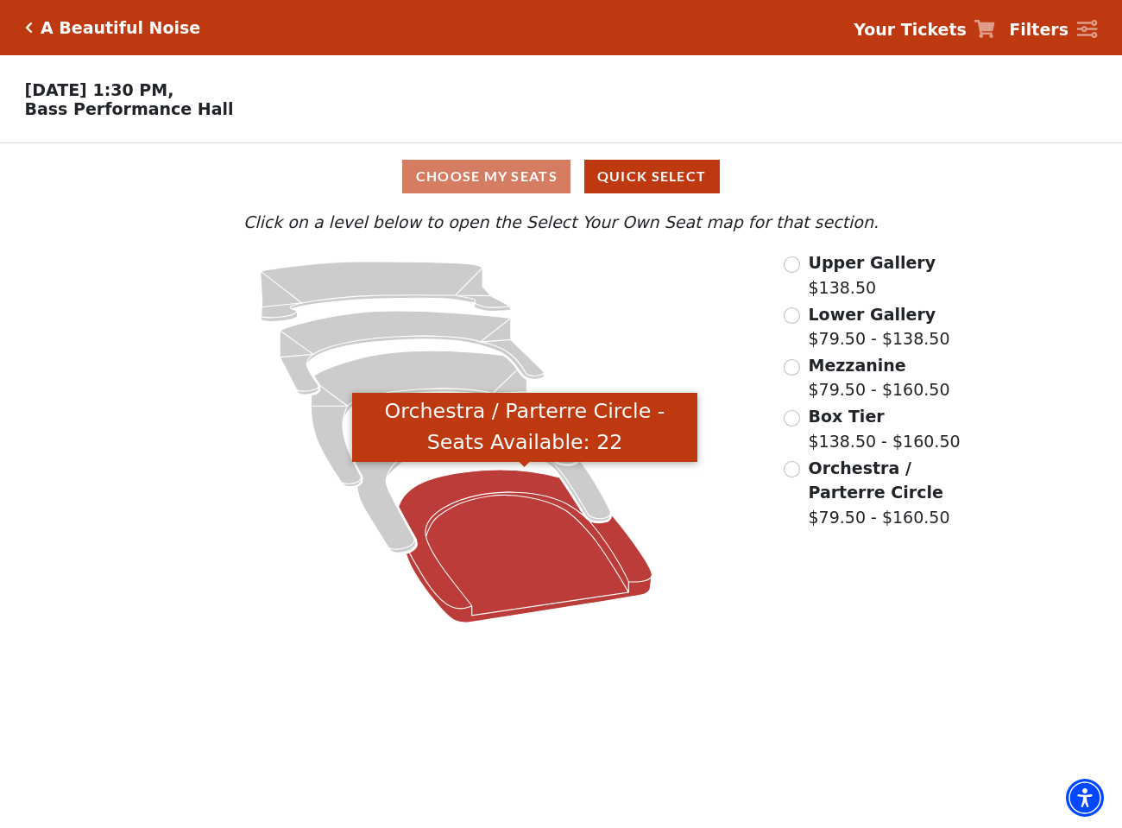
click at [466, 551] on icon "Orchestra / Parterre Circle - Seats Available: 22" at bounding box center [525, 546] width 254 height 153
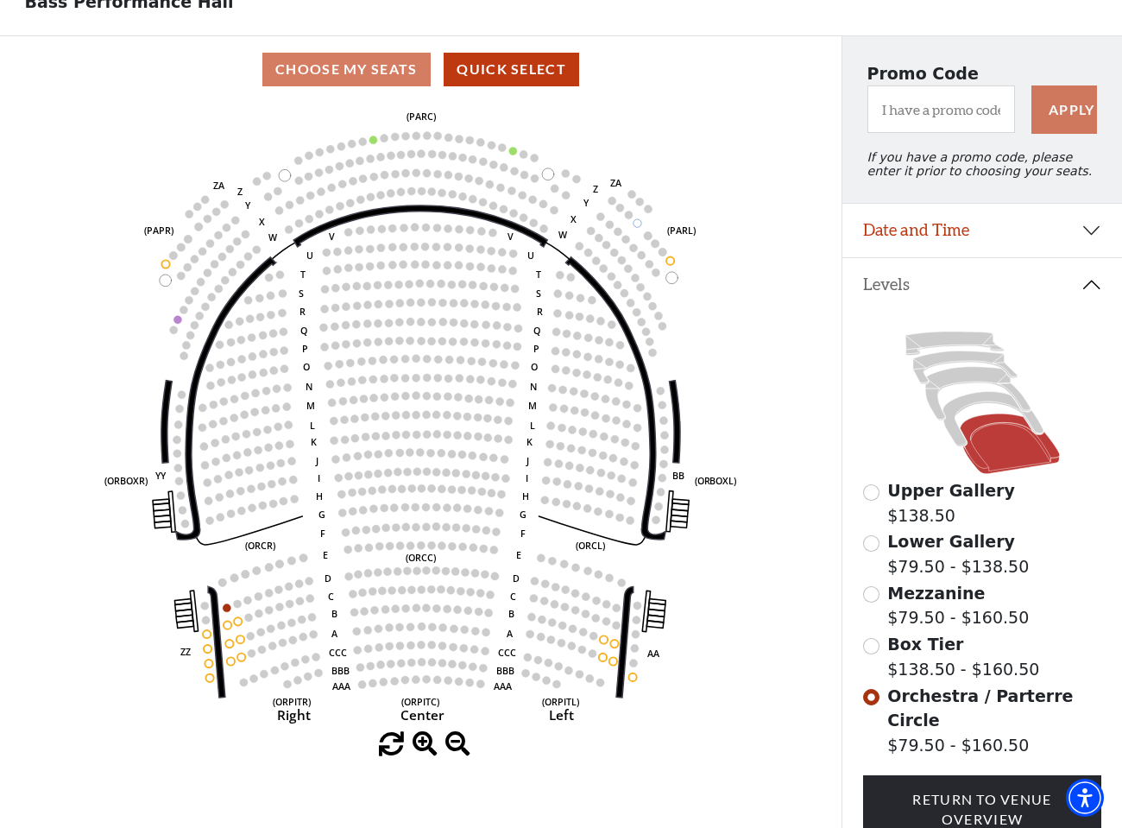
scroll to position [104, 0]
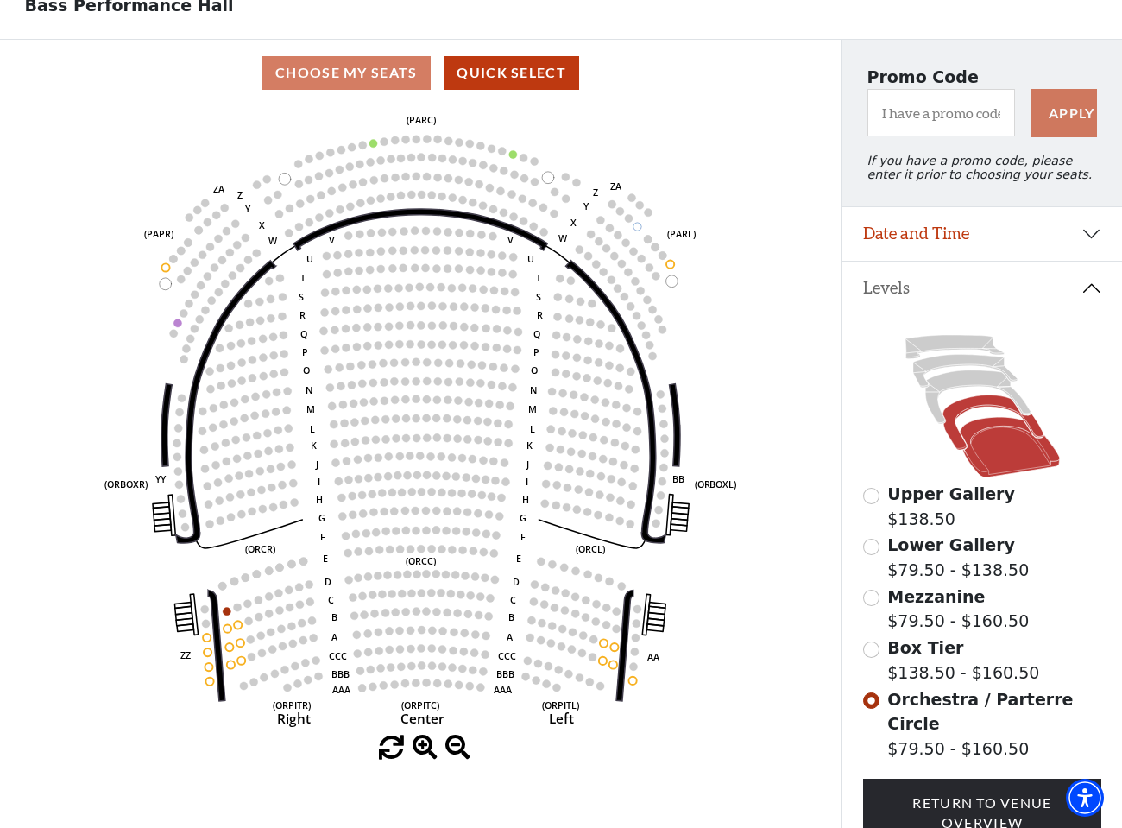
click at [958, 409] on icon at bounding box center [992, 422] width 100 height 54
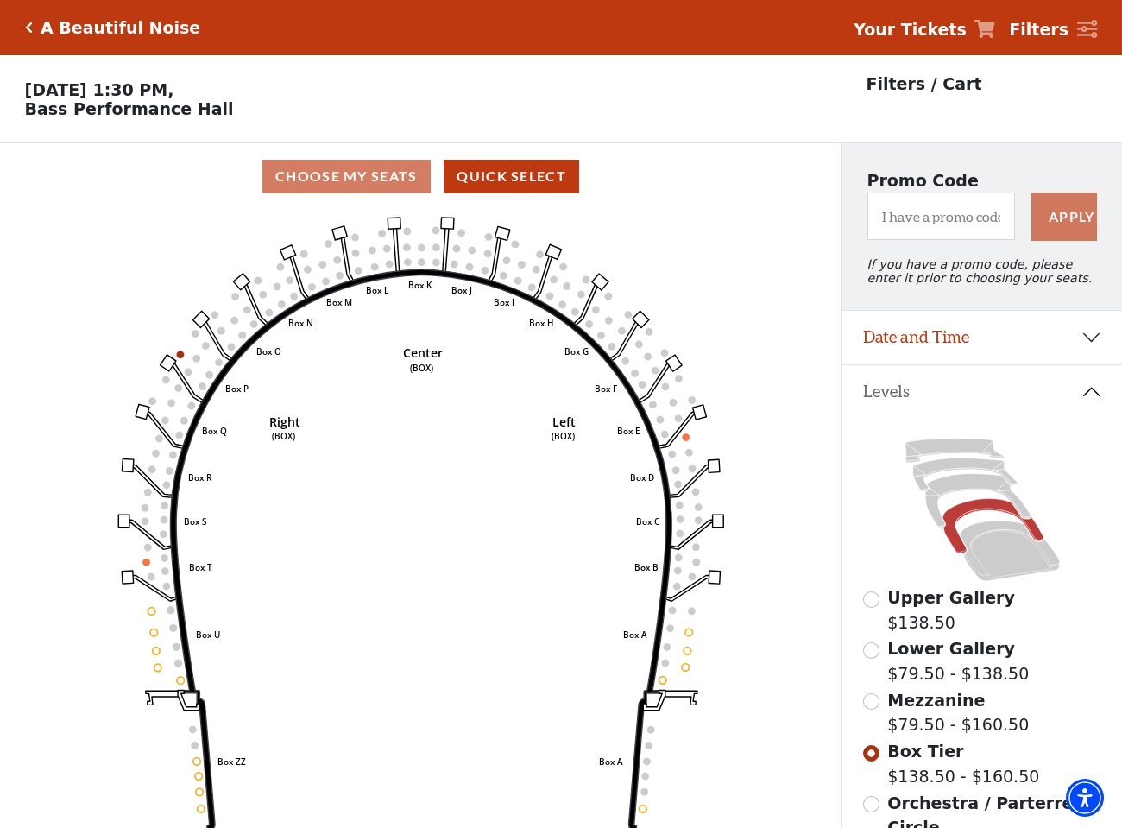
scroll to position [80, 0]
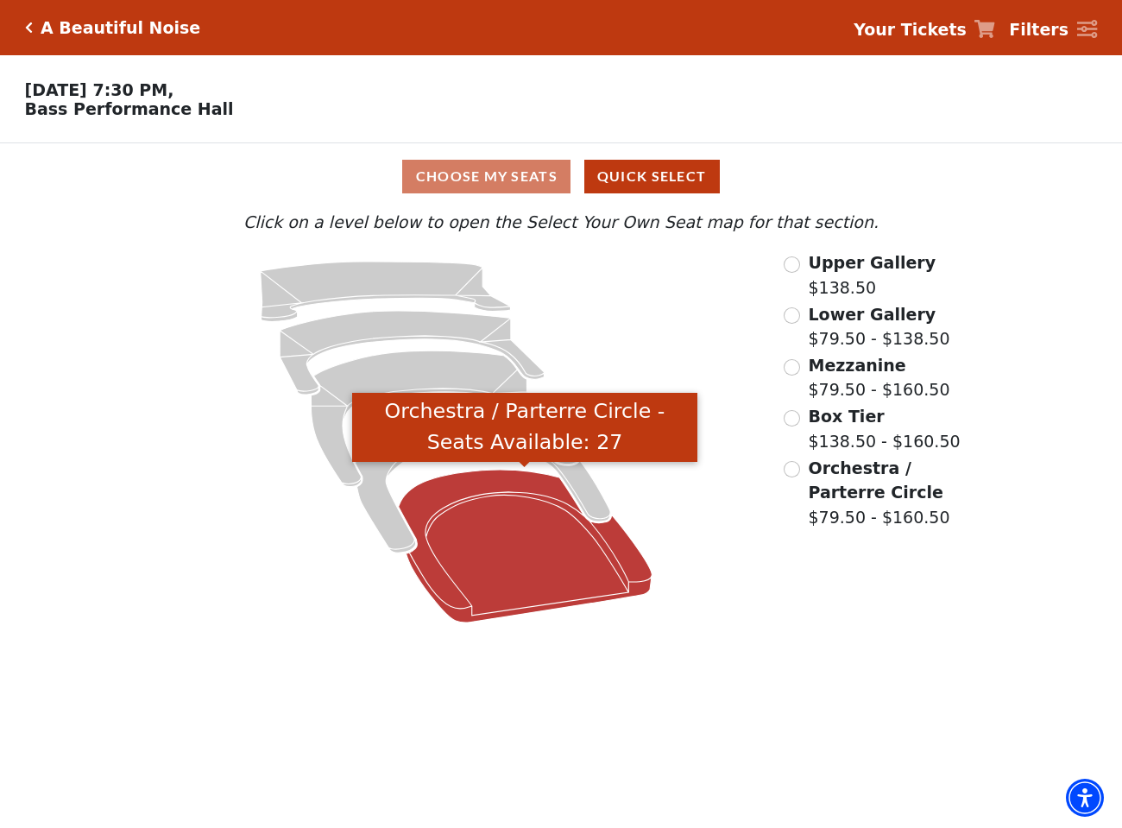
click at [533, 515] on icon "Orchestra / Parterre Circle - Seats Available: 27" at bounding box center [525, 546] width 254 height 153
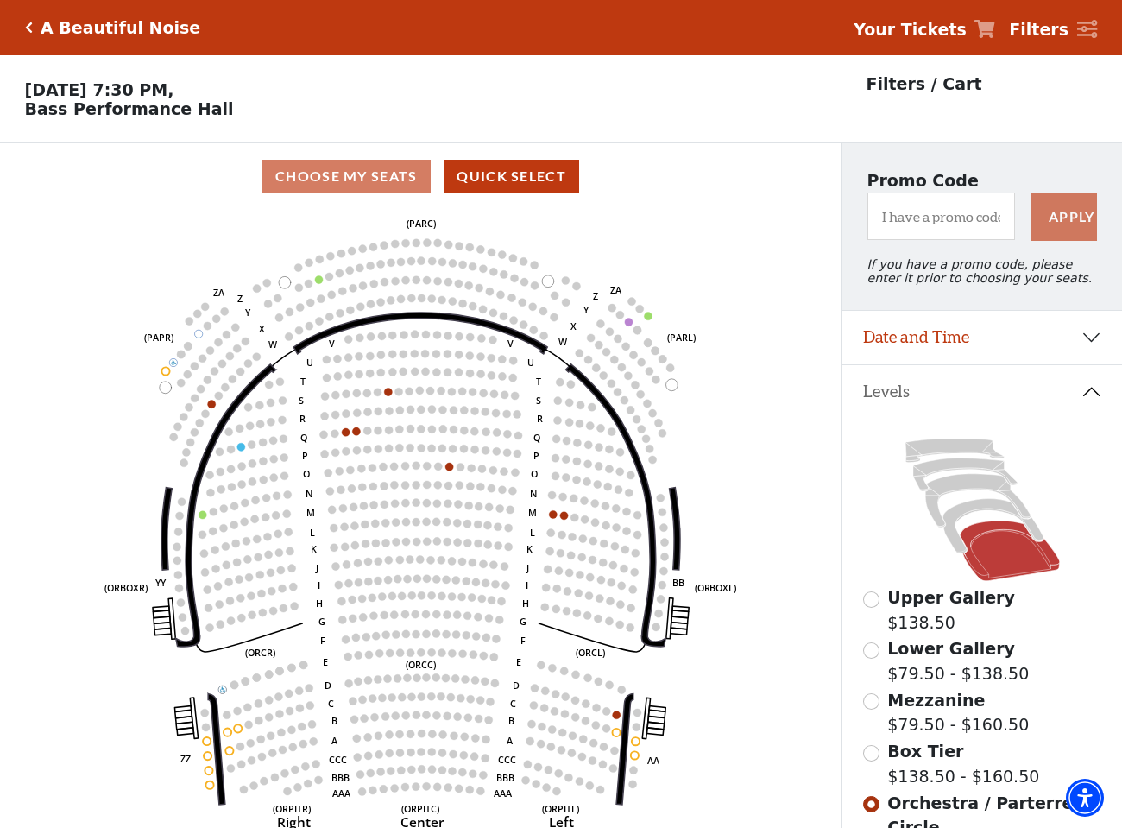
scroll to position [80, 0]
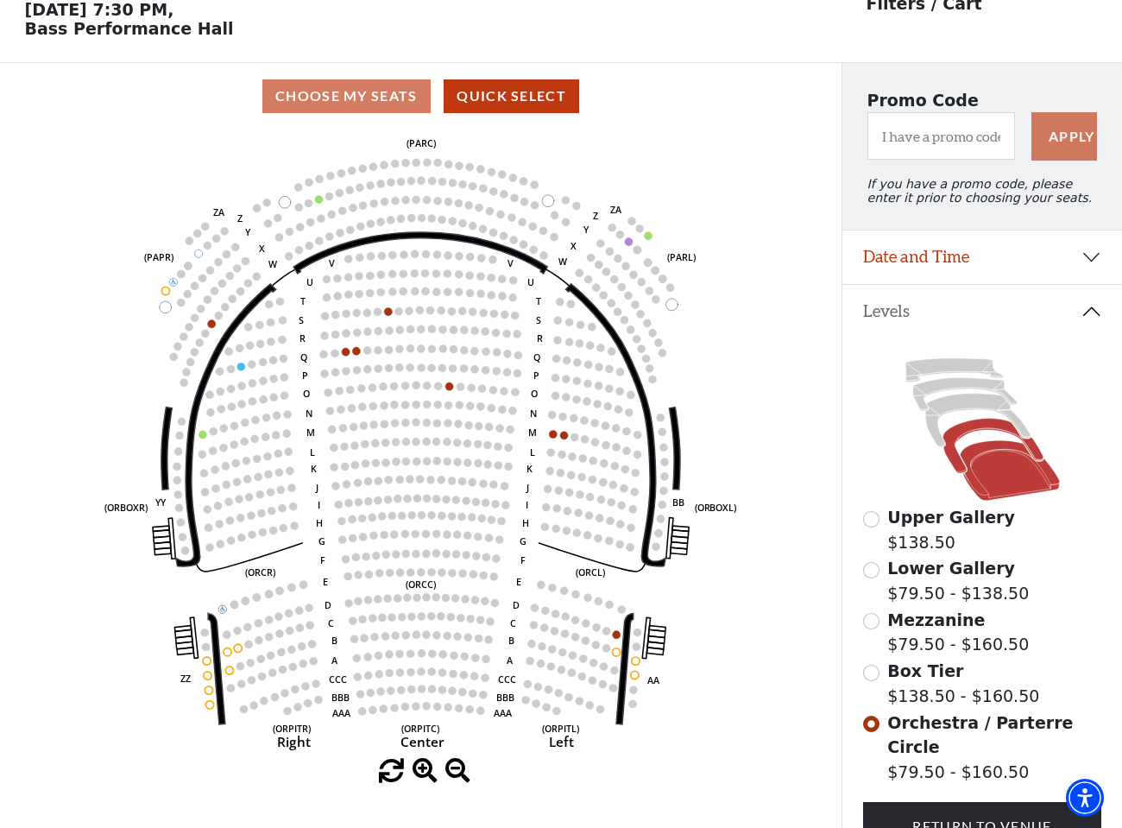
click at [957, 432] on icon at bounding box center [992, 446] width 100 height 54
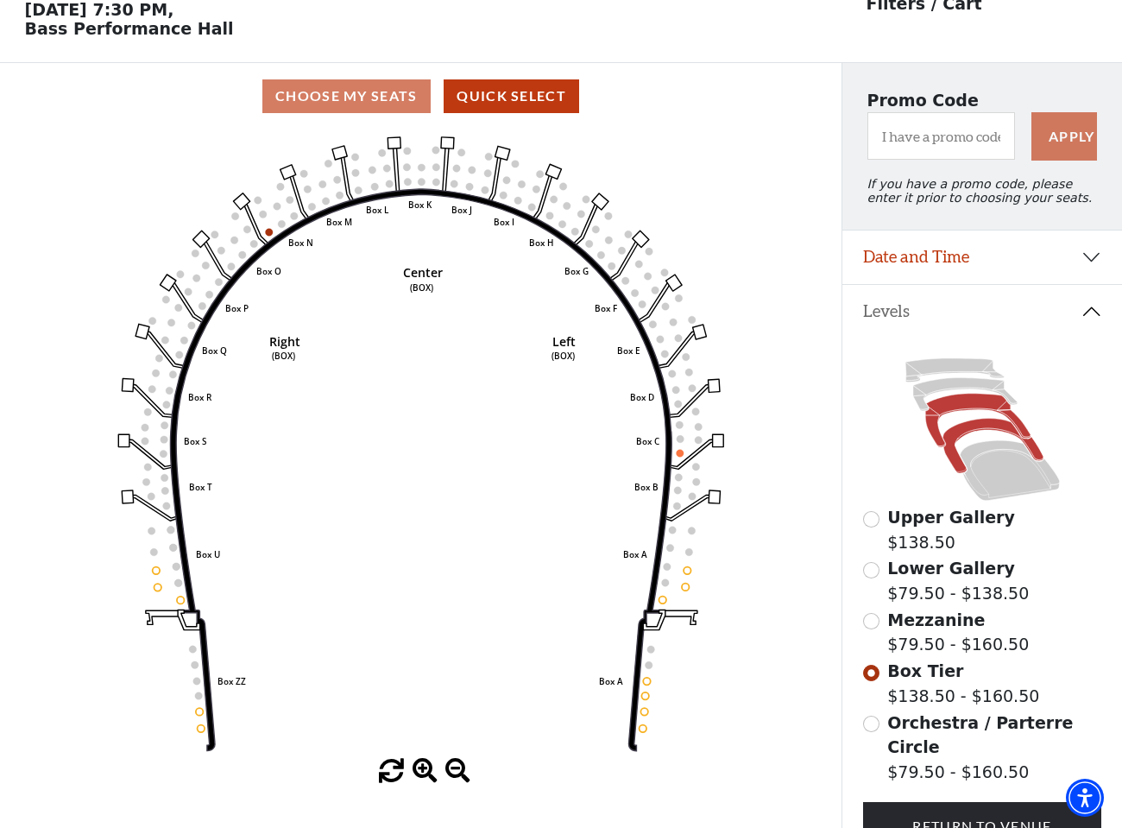
click at [955, 405] on icon at bounding box center [977, 421] width 105 height 54
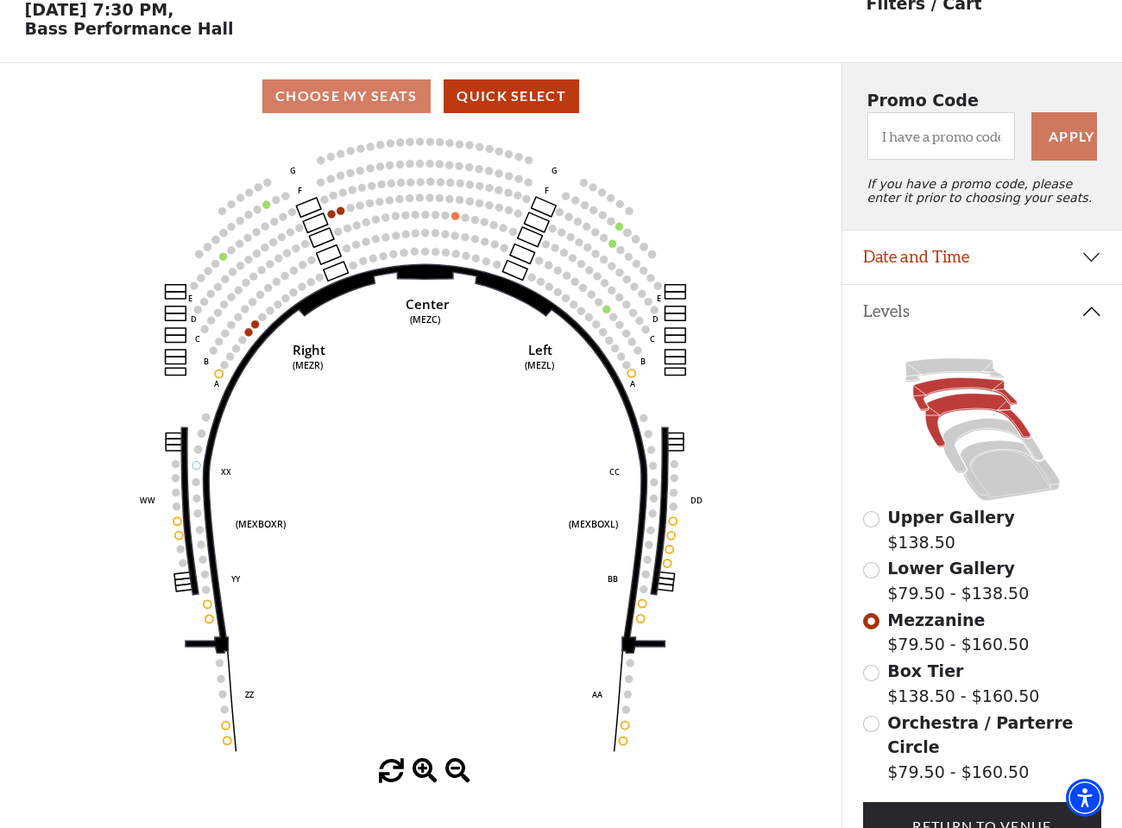
click at [945, 388] on icon at bounding box center [965, 394] width 104 height 33
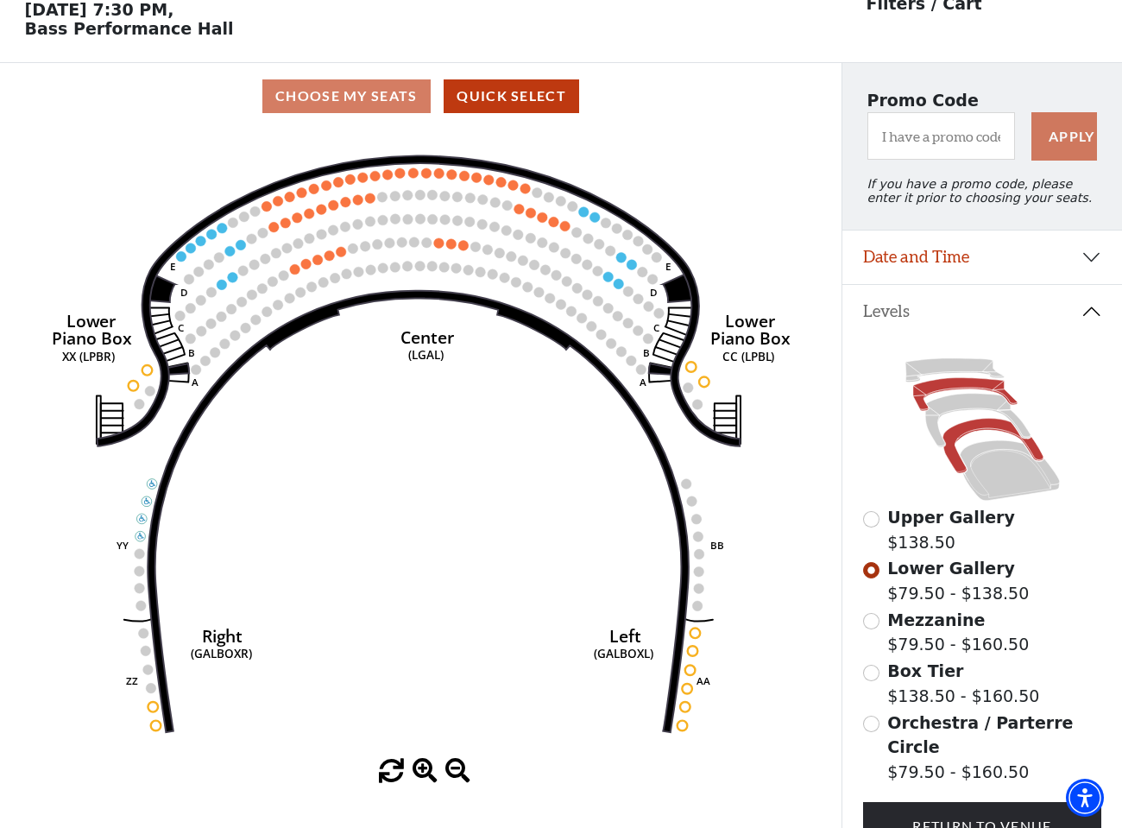
click at [976, 427] on icon at bounding box center [992, 446] width 100 height 54
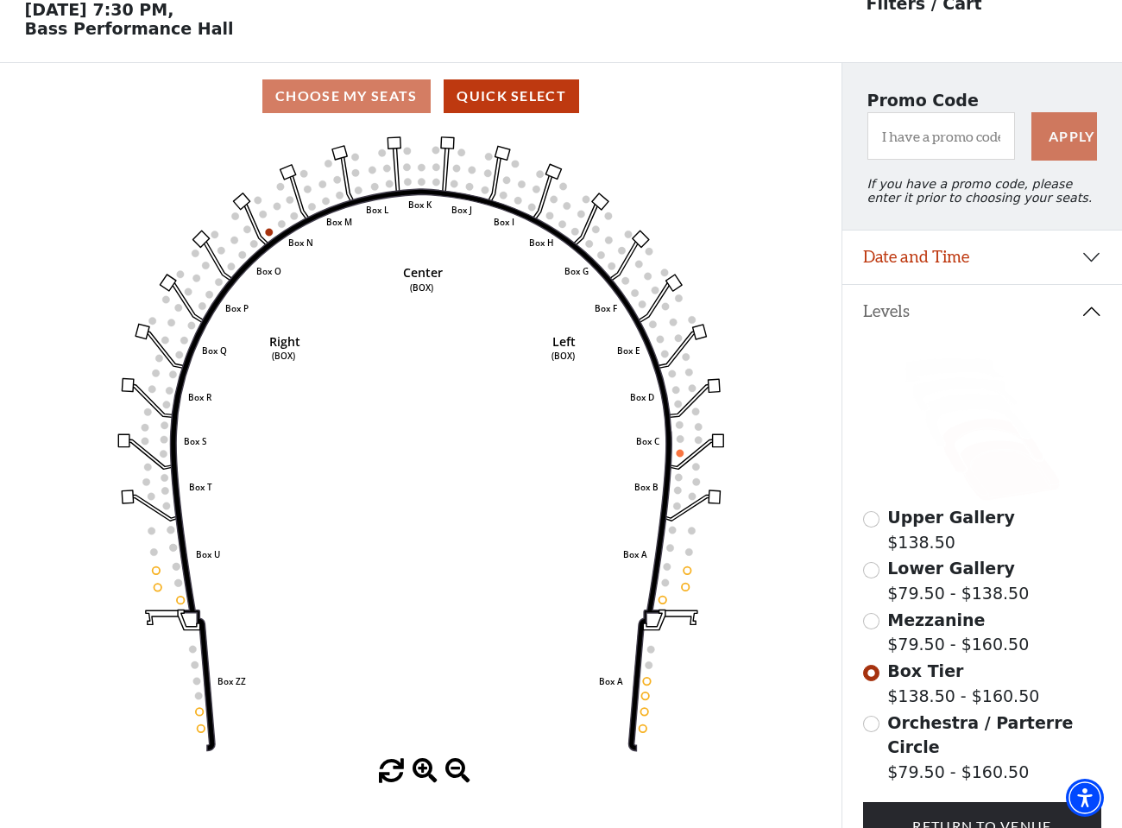
click at [993, 469] on icon at bounding box center [1009, 470] width 99 height 60
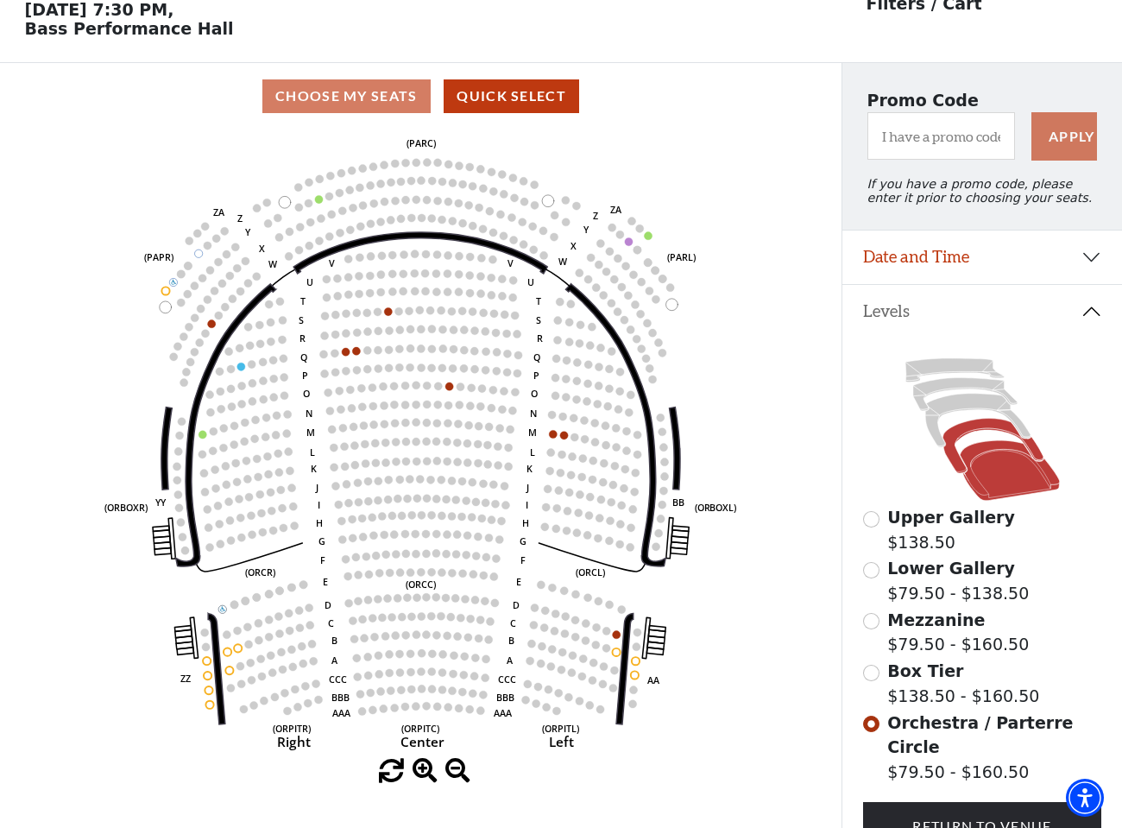
click at [981, 423] on icon at bounding box center [992, 446] width 100 height 54
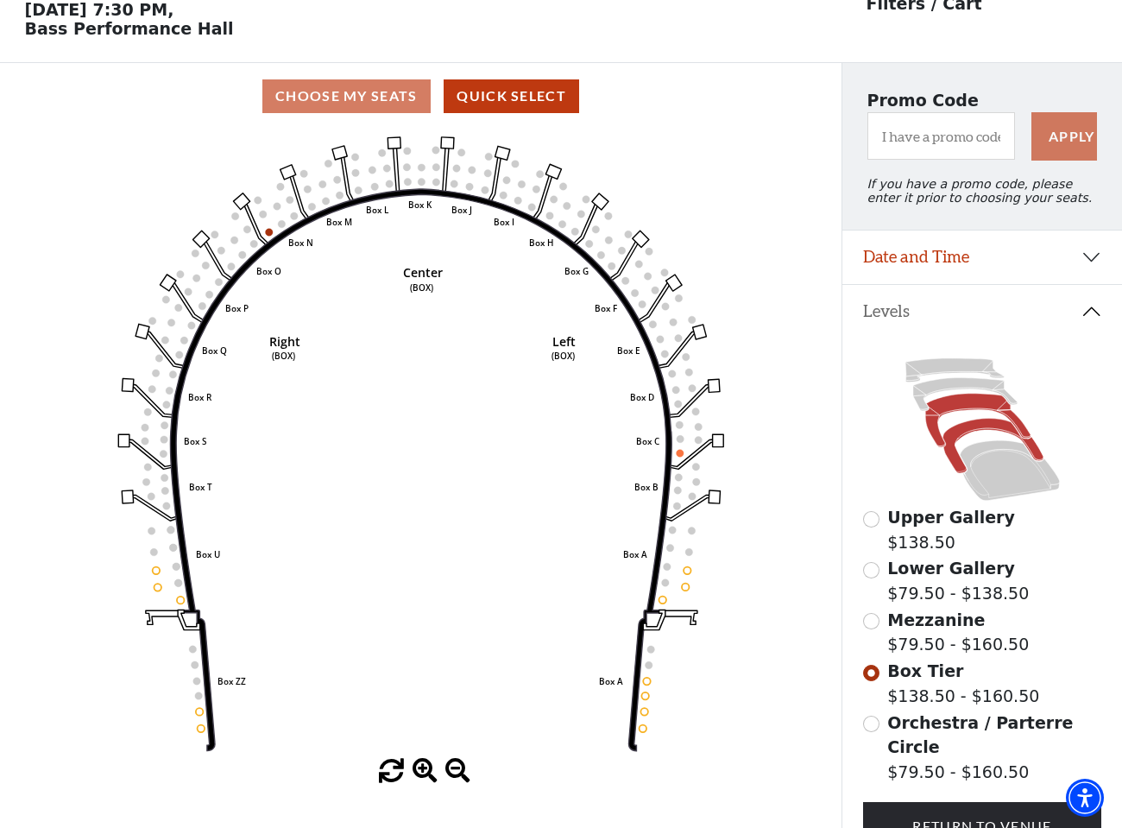
click at [967, 404] on icon at bounding box center [977, 421] width 105 height 54
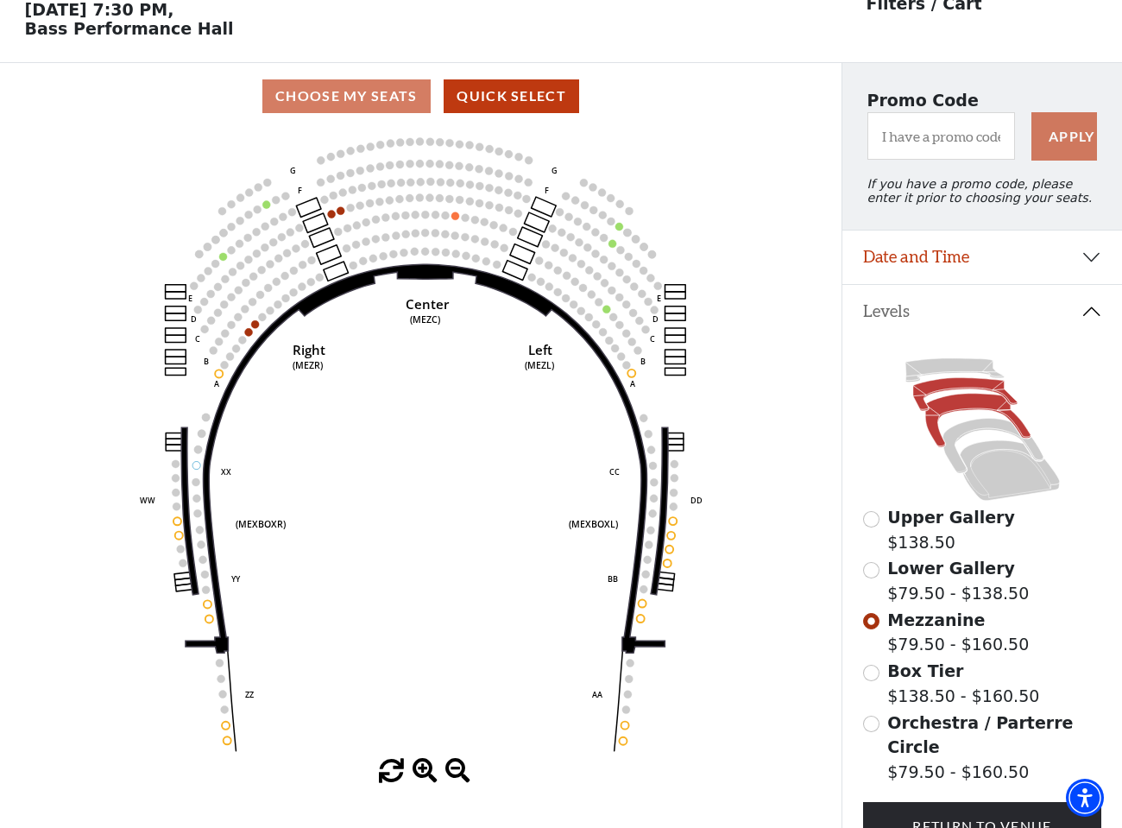
click at [944, 380] on icon at bounding box center [965, 394] width 104 height 33
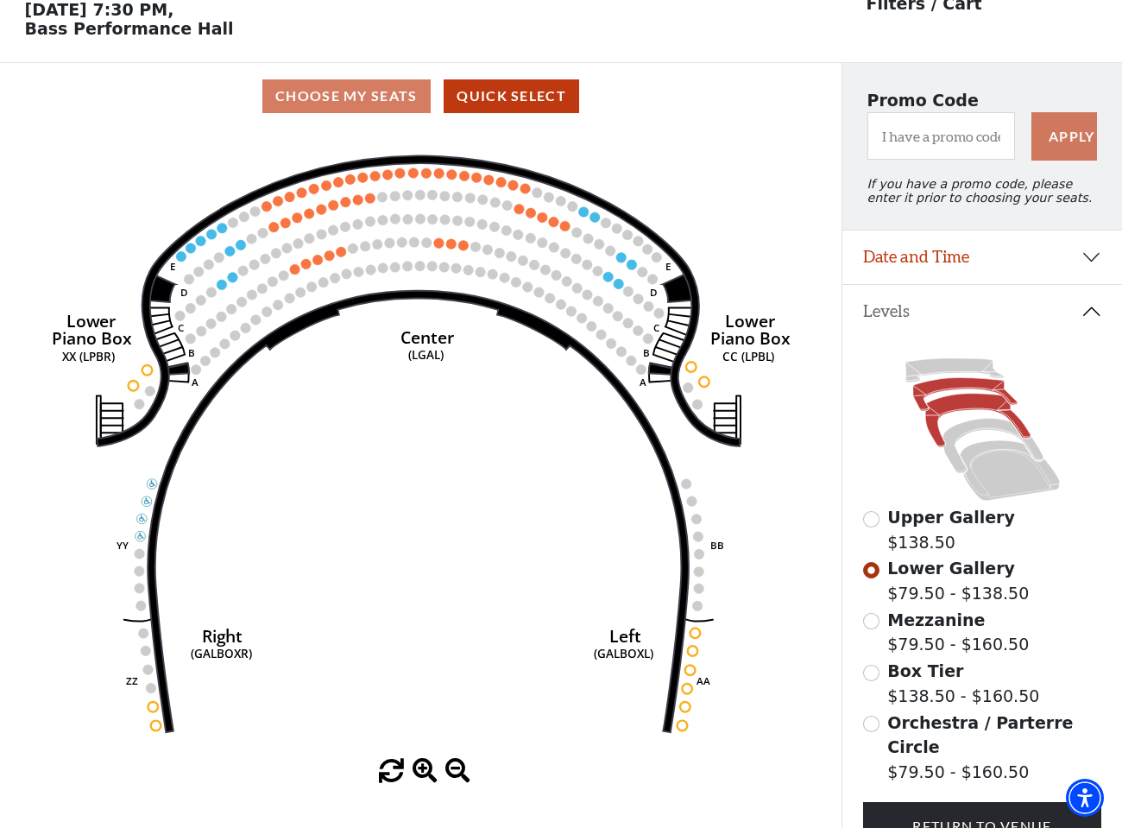
click at [954, 408] on icon at bounding box center [977, 421] width 105 height 54
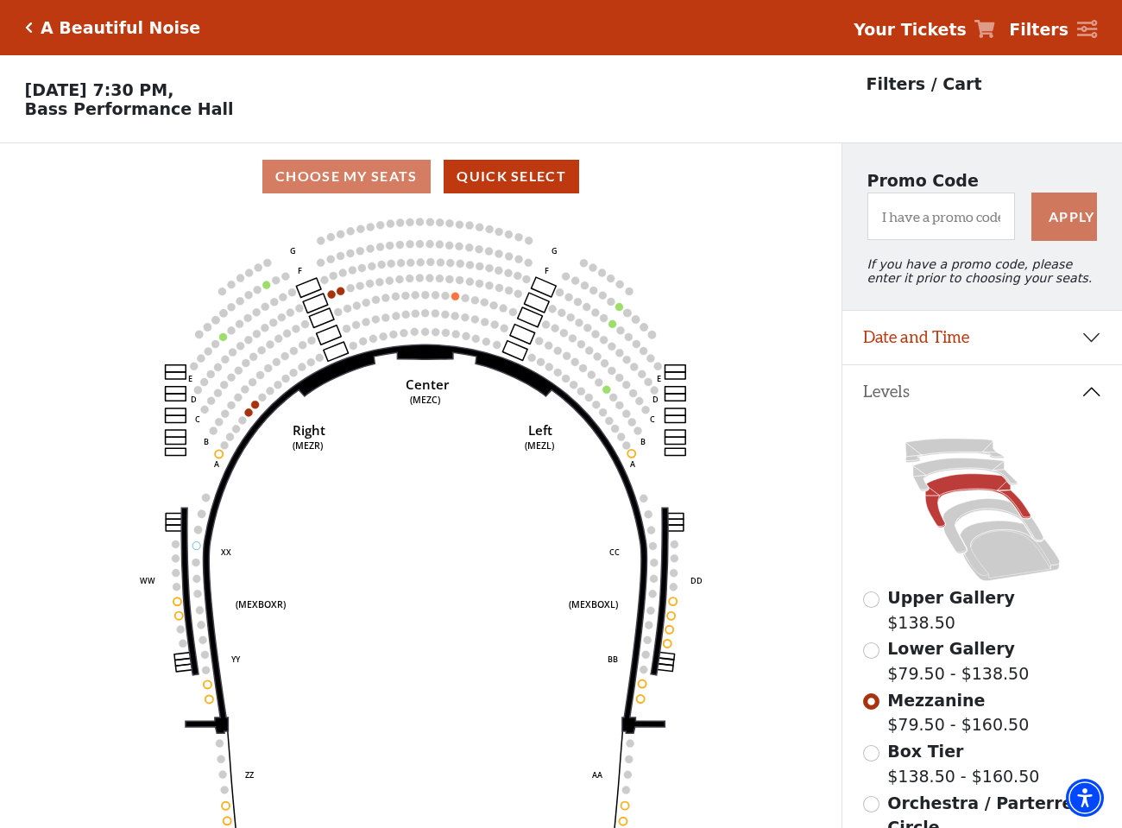
scroll to position [0, 0]
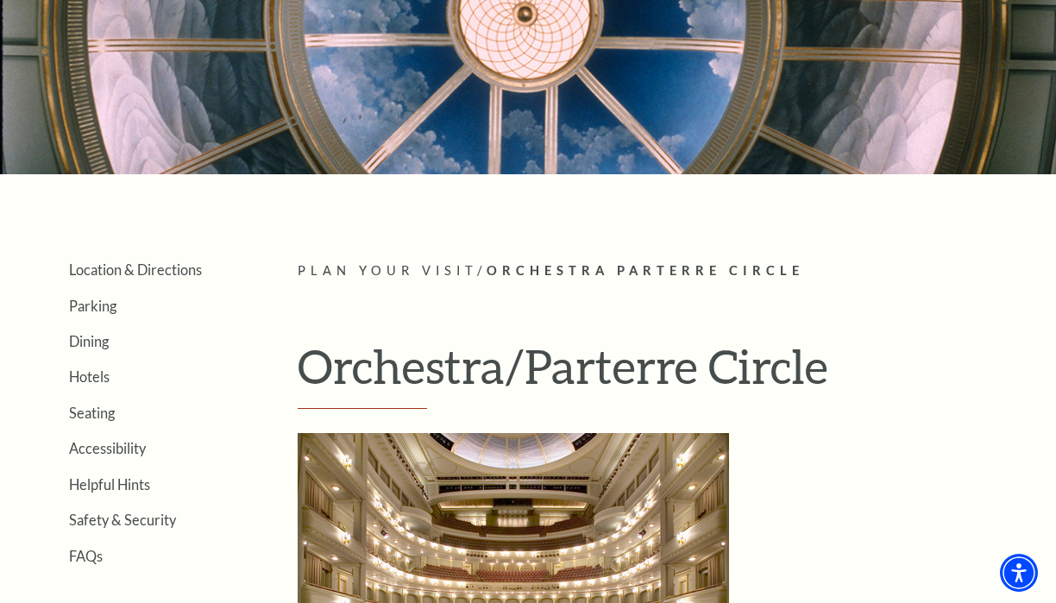
scroll to position [173, 1]
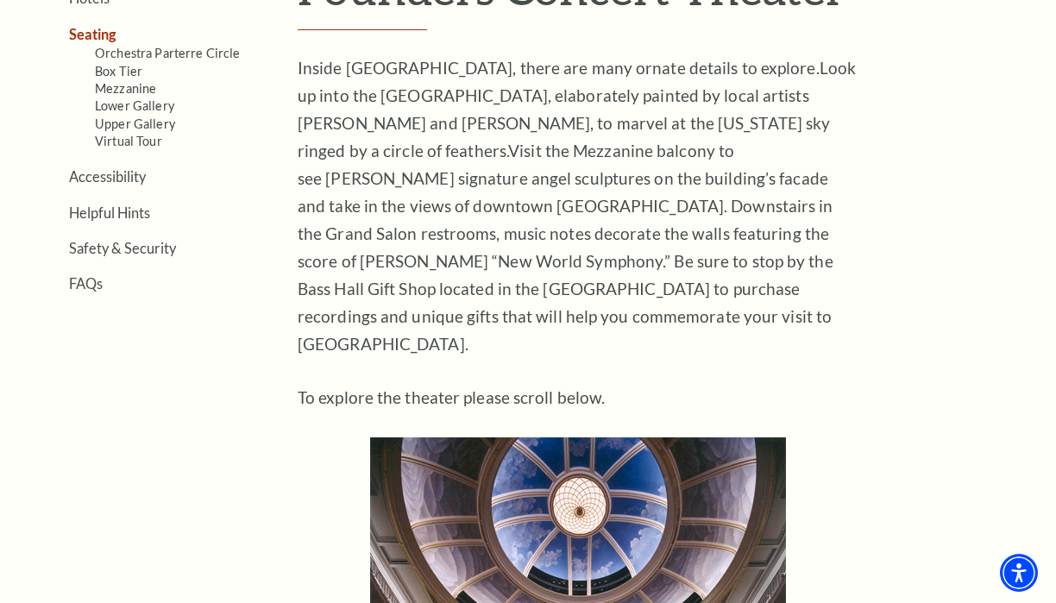
scroll to position [551, 0]
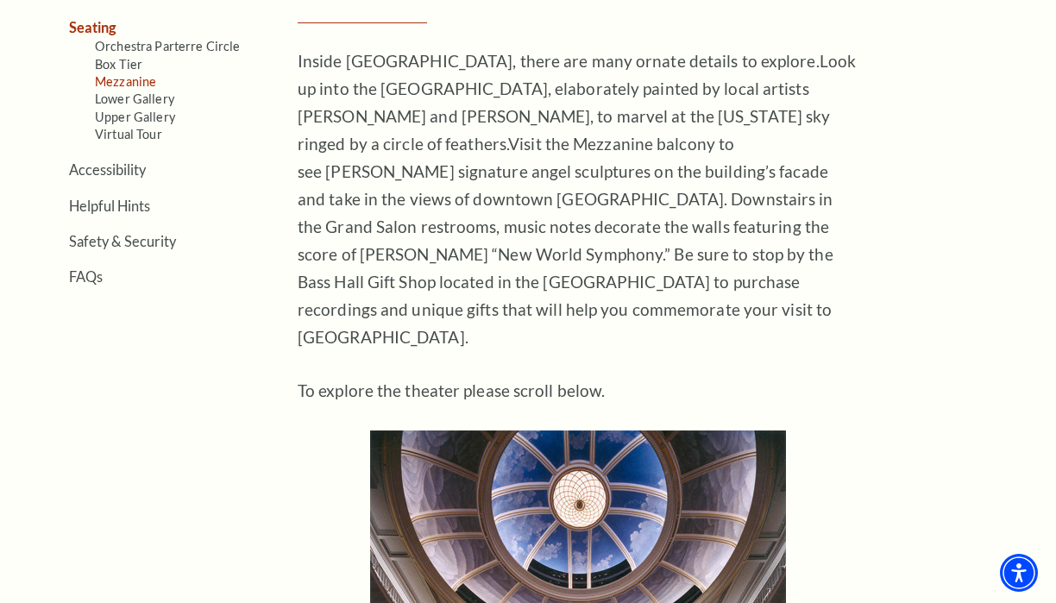
click at [140, 82] on link "Mezzanine" at bounding box center [125, 81] width 61 height 15
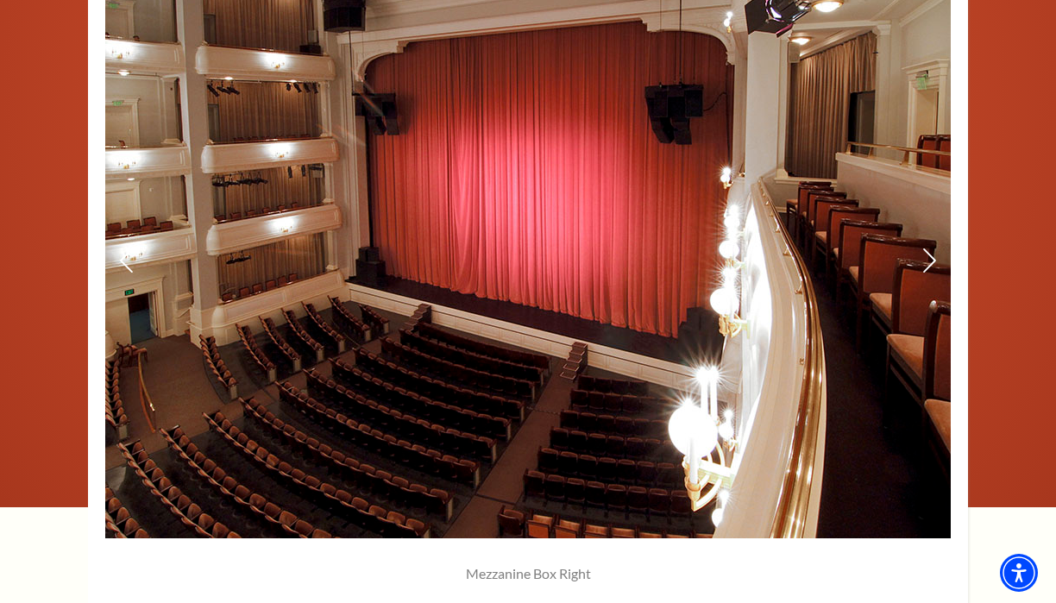
scroll to position [1307, 0]
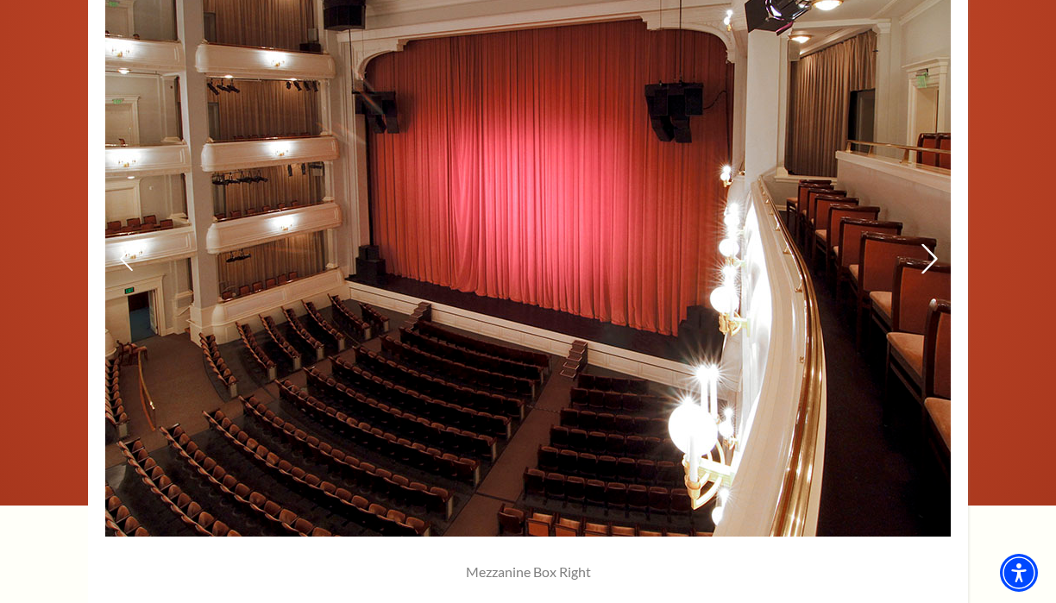
click at [934, 255] on icon at bounding box center [930, 258] width 18 height 30
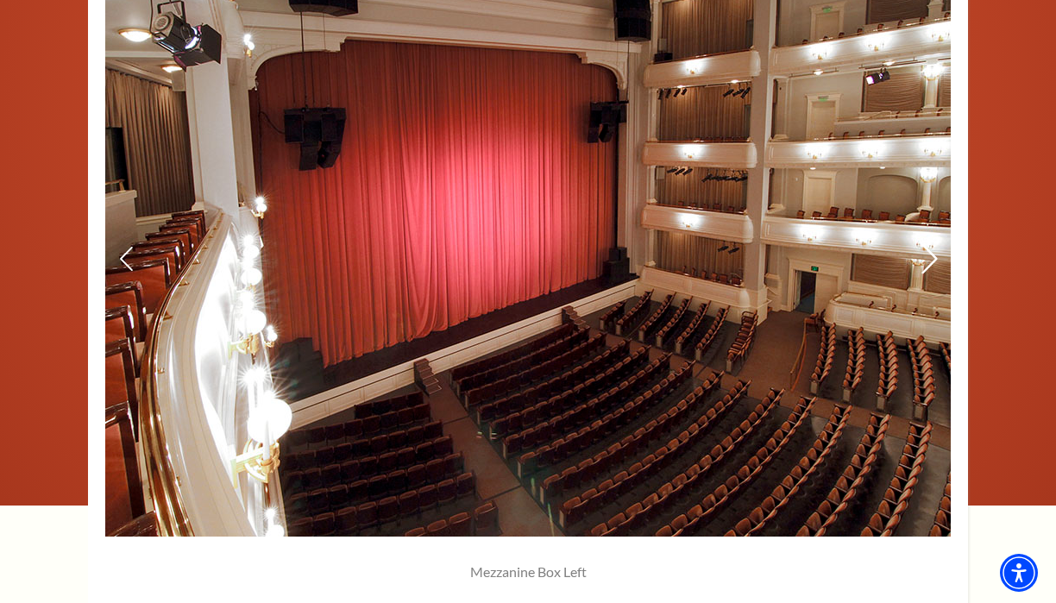
click at [934, 255] on icon at bounding box center [930, 258] width 18 height 30
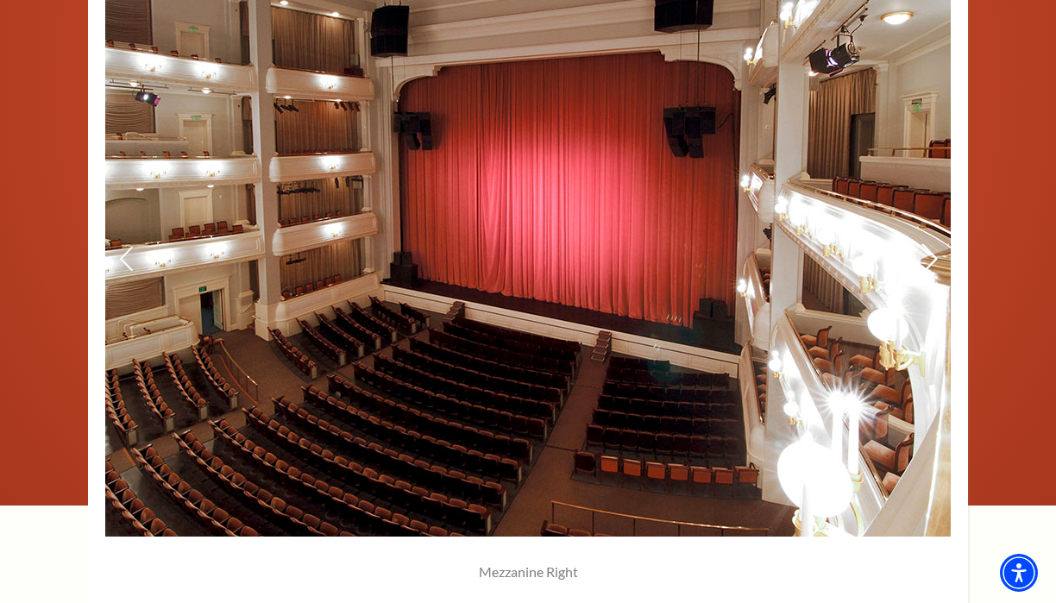
click at [934, 255] on icon at bounding box center [930, 258] width 18 height 30
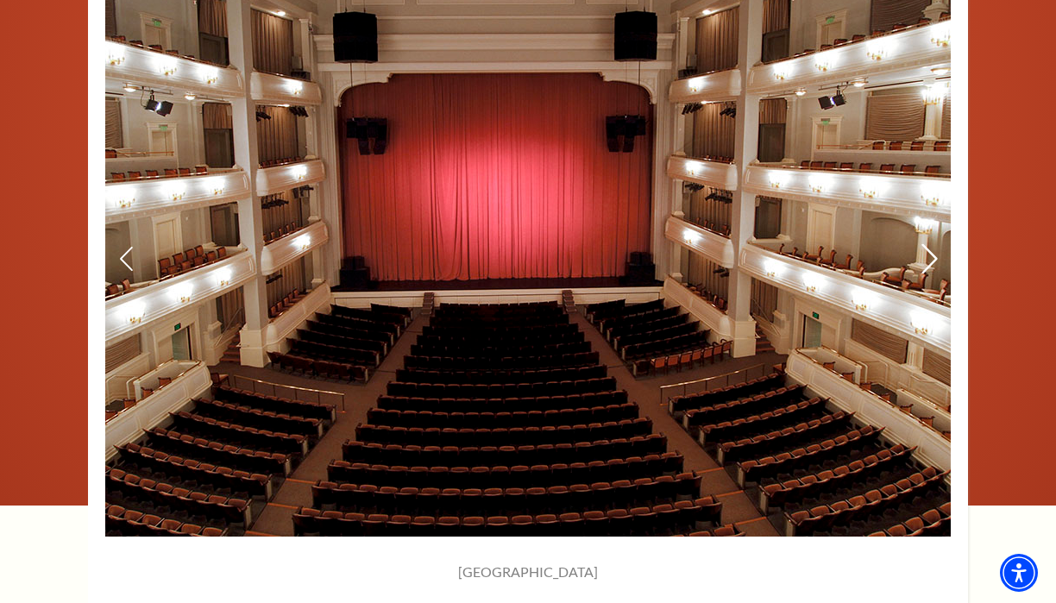
click at [934, 255] on icon at bounding box center [930, 258] width 18 height 30
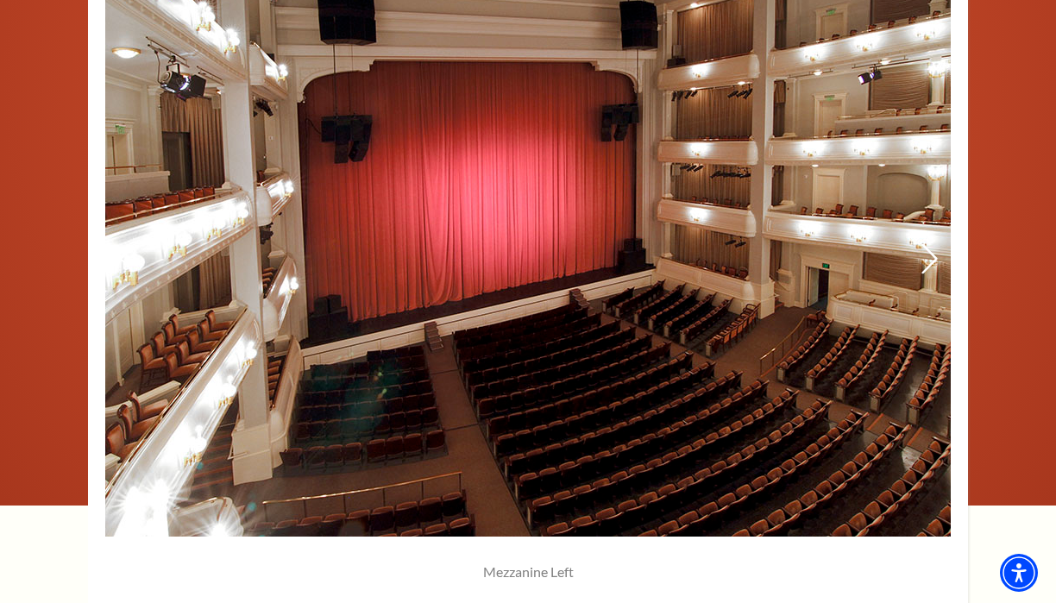
click at [934, 255] on icon at bounding box center [930, 258] width 18 height 30
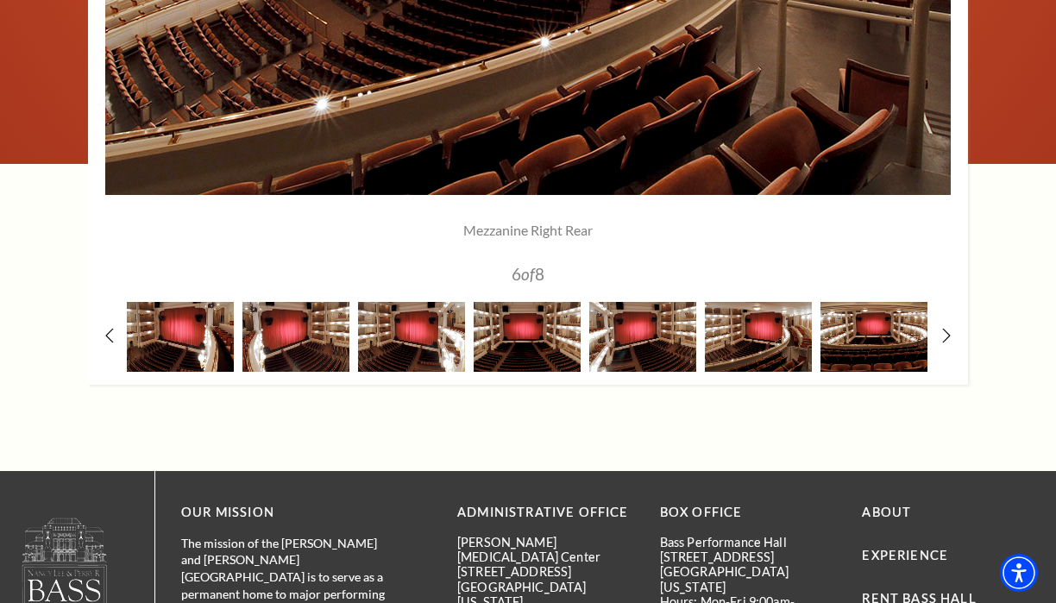
scroll to position [1703, 0]
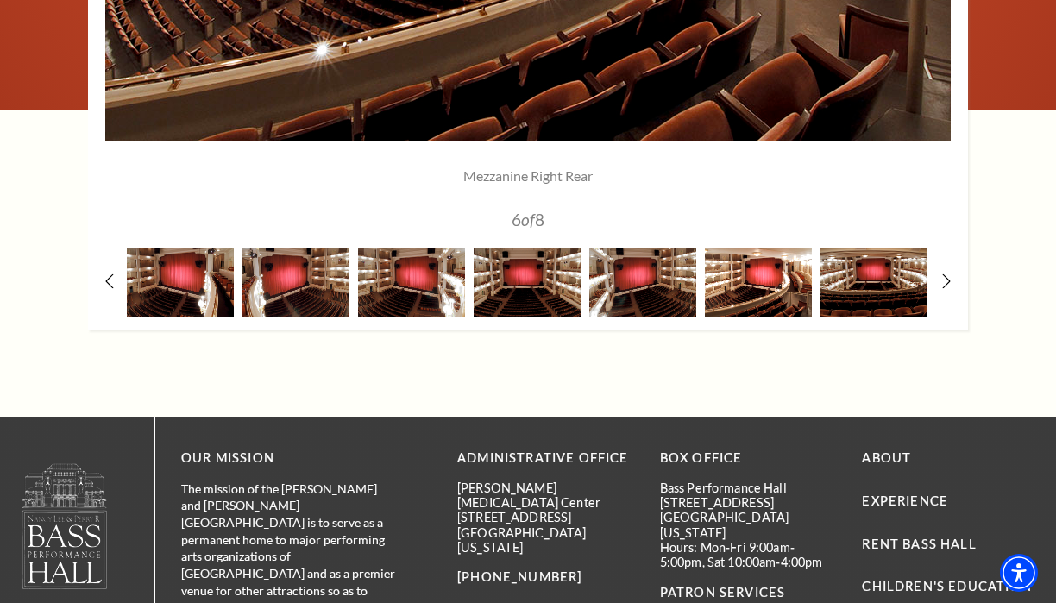
click at [776, 288] on img at bounding box center [758, 283] width 107 height 70
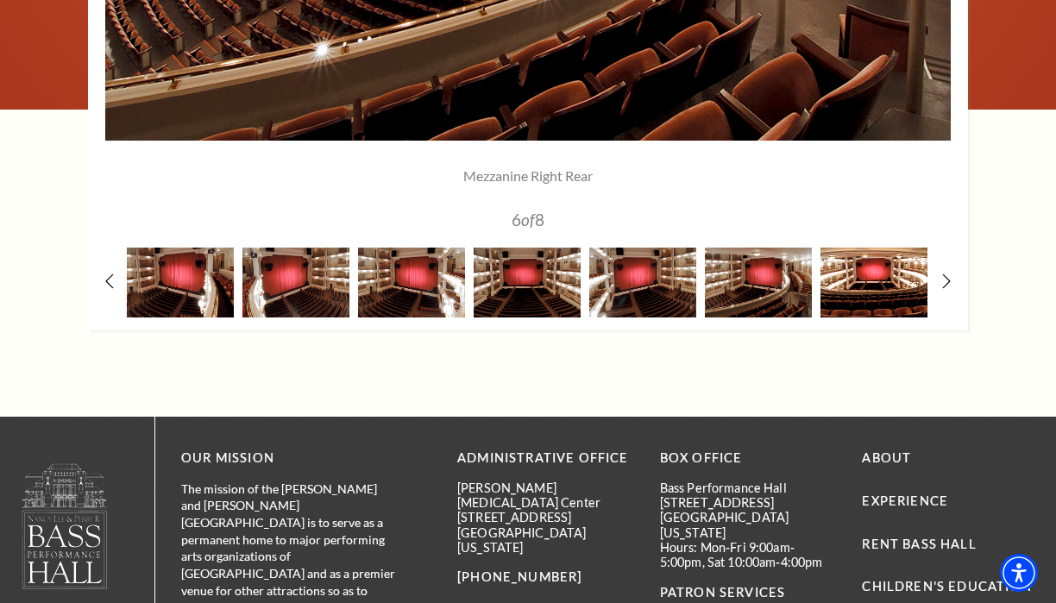
click at [889, 290] on img at bounding box center [874, 283] width 107 height 70
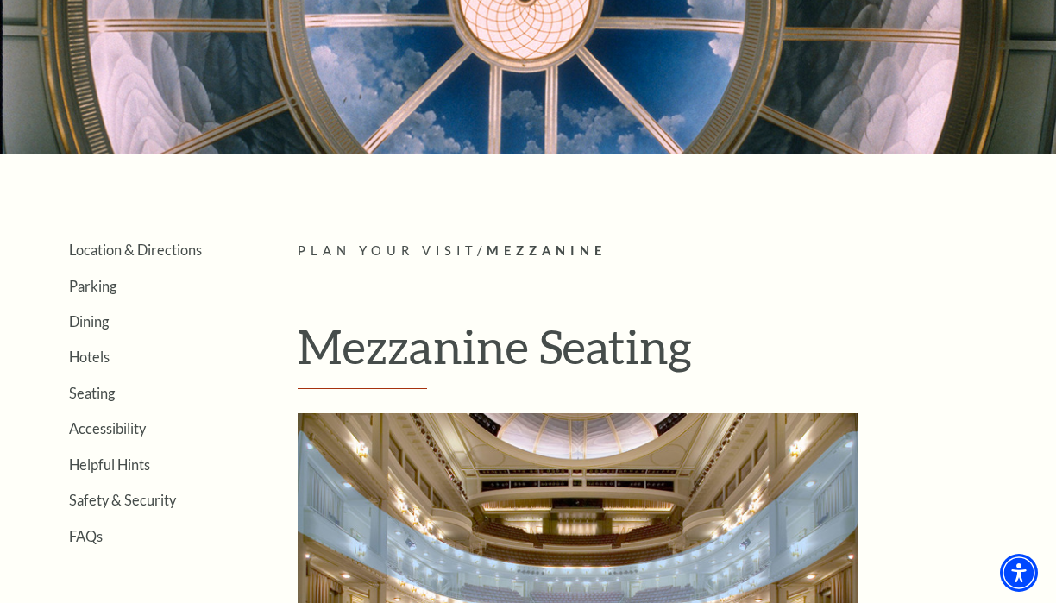
scroll to position [188, 0]
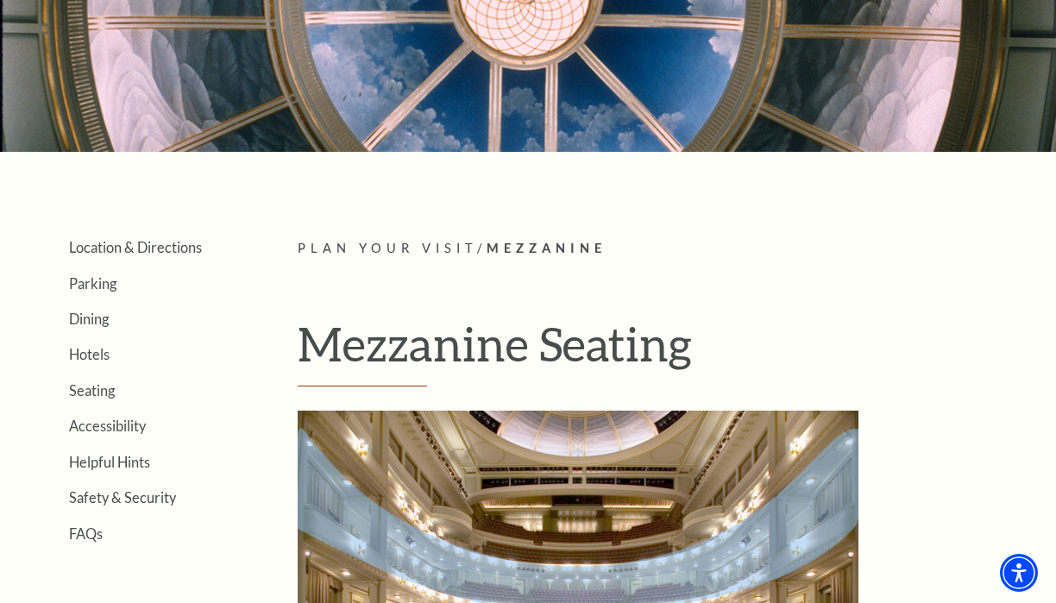
click at [91, 398] on ul "Location & Directions Parking Dining Hotels Seating Accessibility Helpful Hints…" at bounding box center [131, 389] width 229 height 303
click at [97, 388] on link "Seating" at bounding box center [92, 390] width 46 height 16
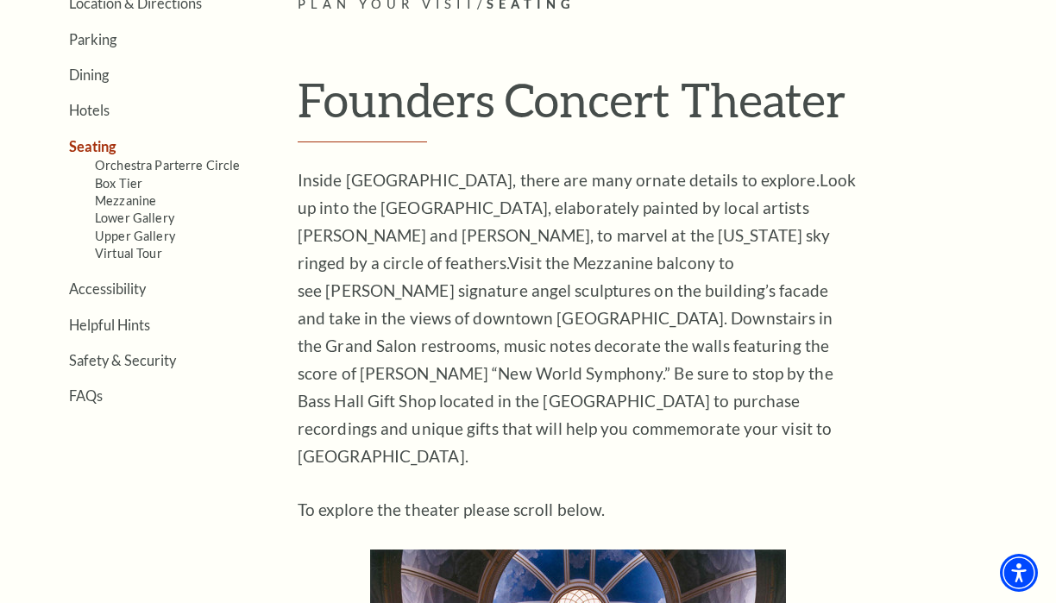
scroll to position [417, 0]
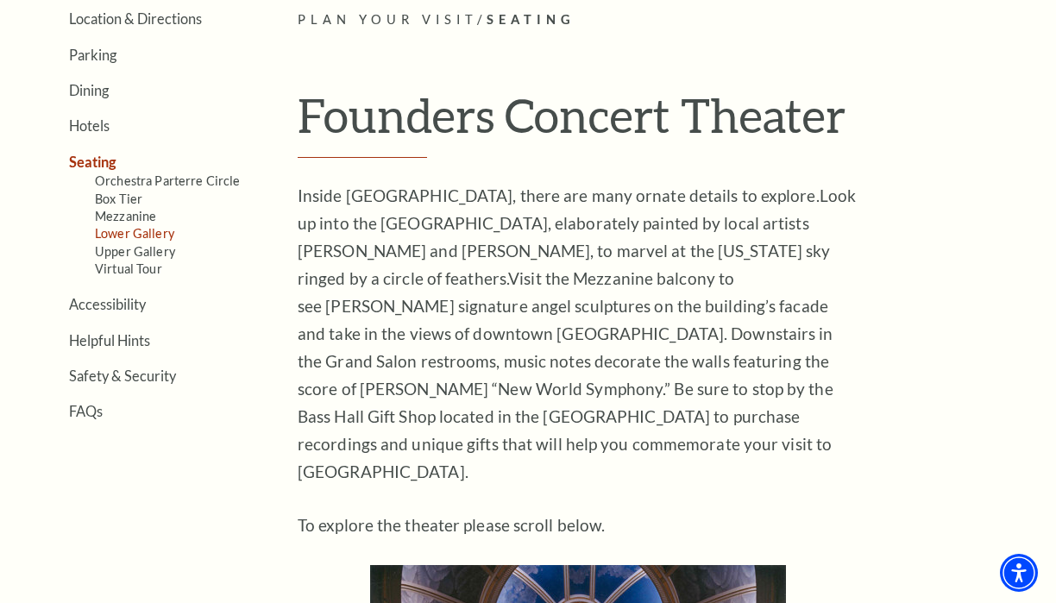
click at [141, 233] on link "Lower Gallery" at bounding box center [134, 233] width 79 height 15
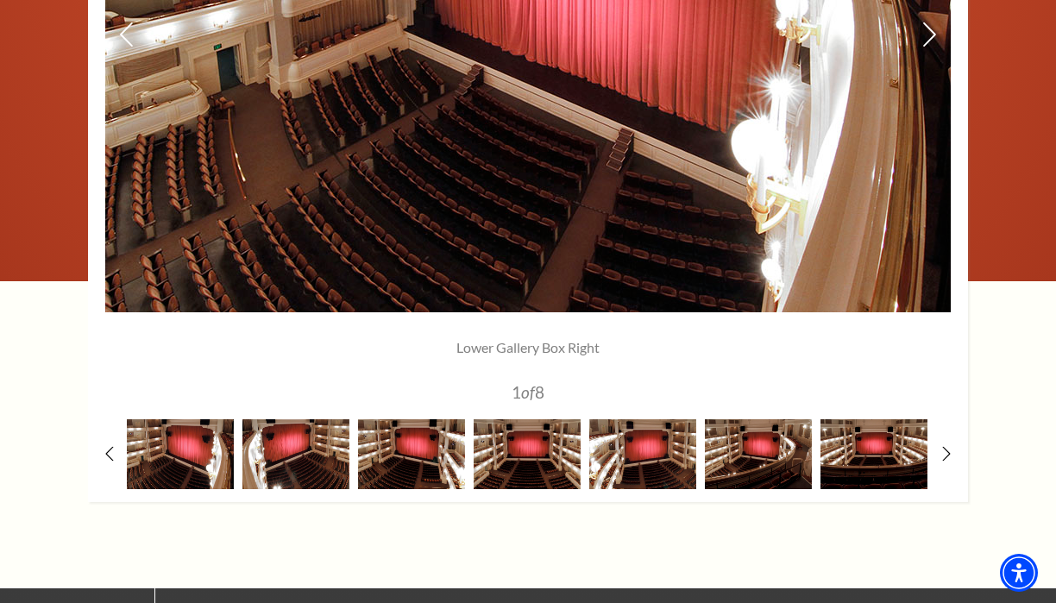
scroll to position [1467, 0]
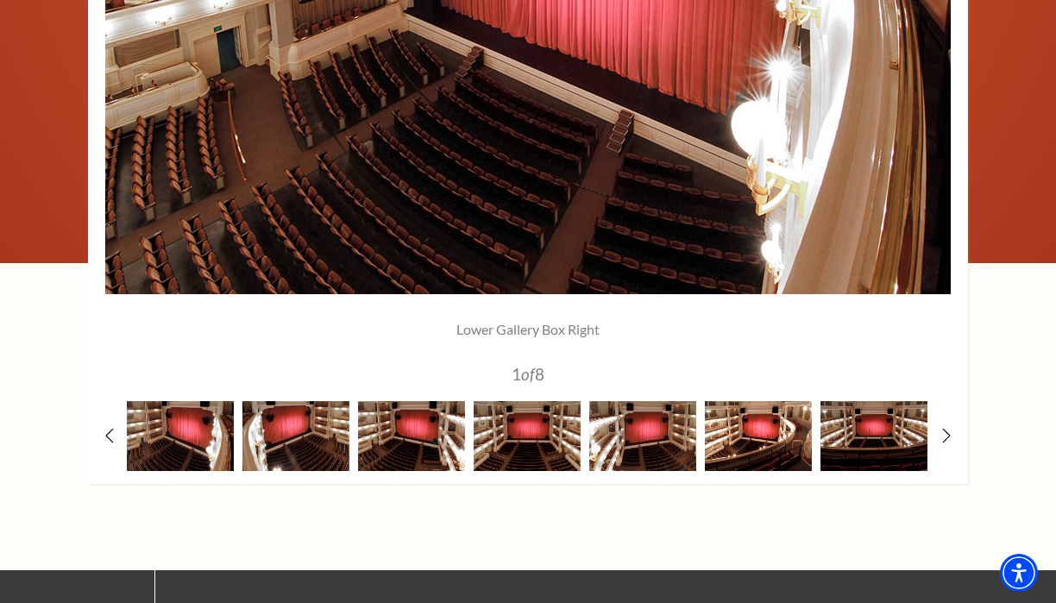
click at [735, 449] on img at bounding box center [758, 436] width 107 height 70
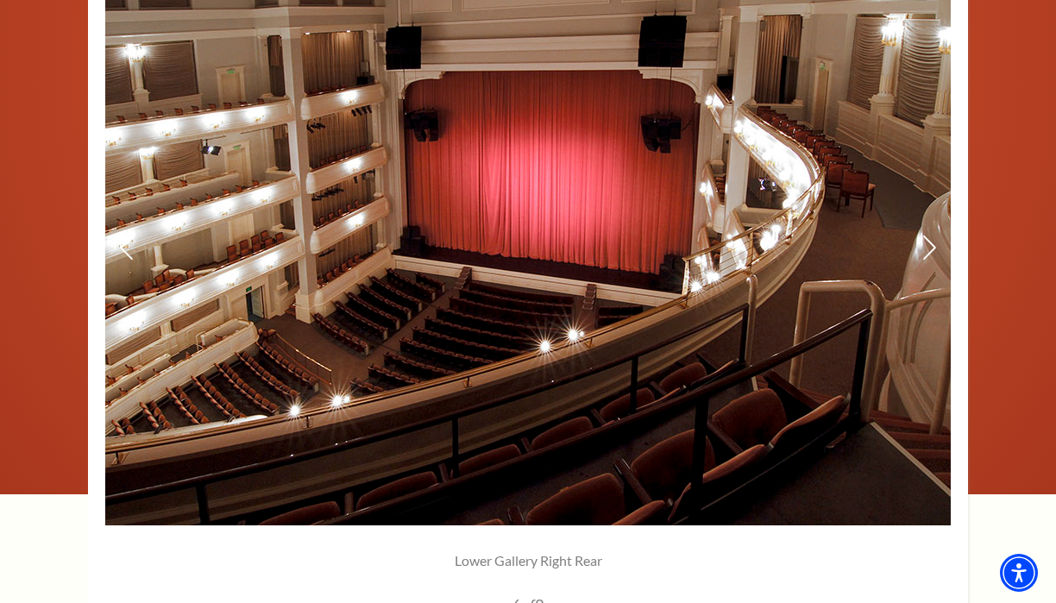
scroll to position [1227, 0]
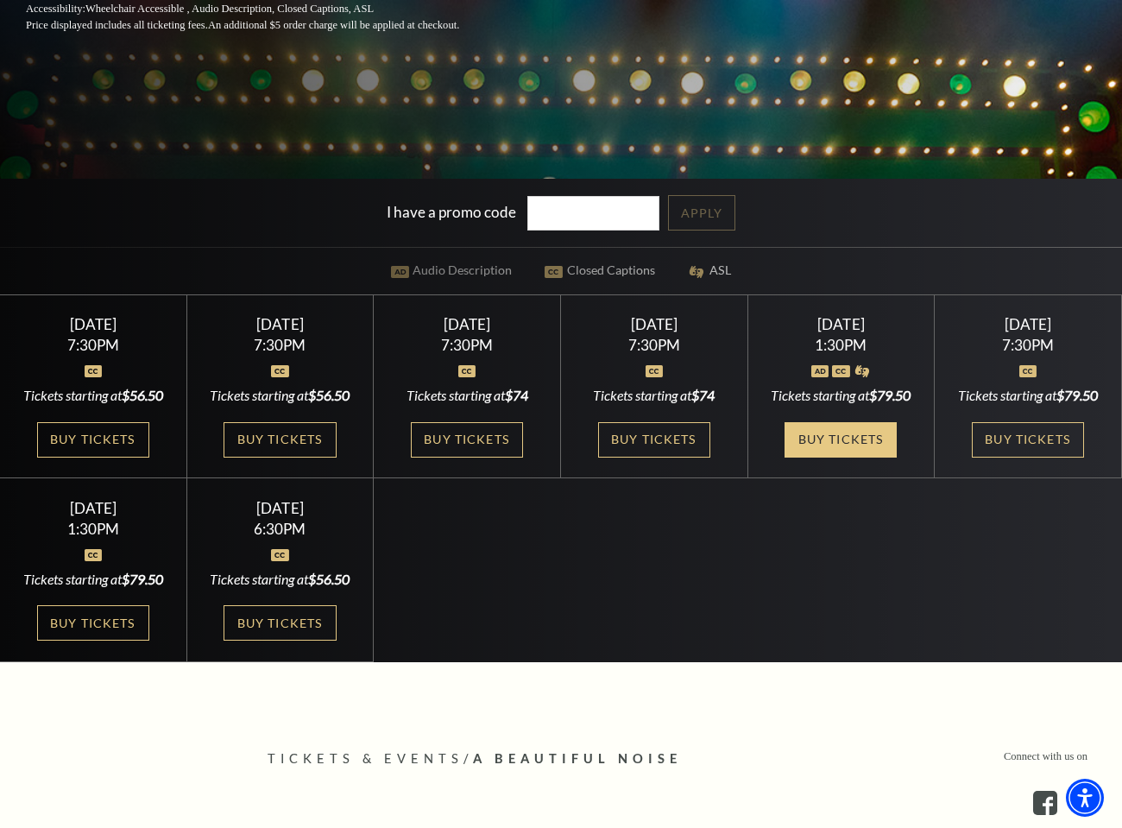
click at [818, 448] on link "Buy Tickets" at bounding box center [841, 439] width 112 height 35
click at [659, 439] on link "Buy Tickets" at bounding box center [654, 439] width 112 height 35
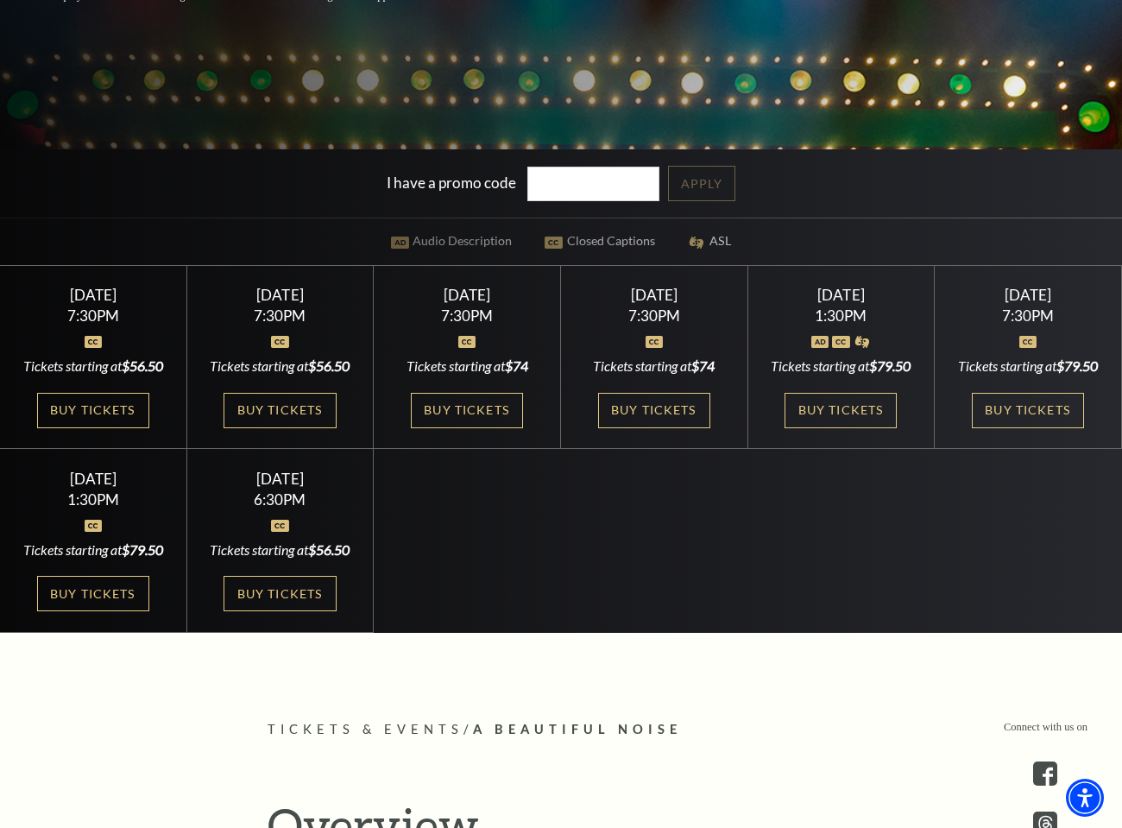
scroll to position [473, 0]
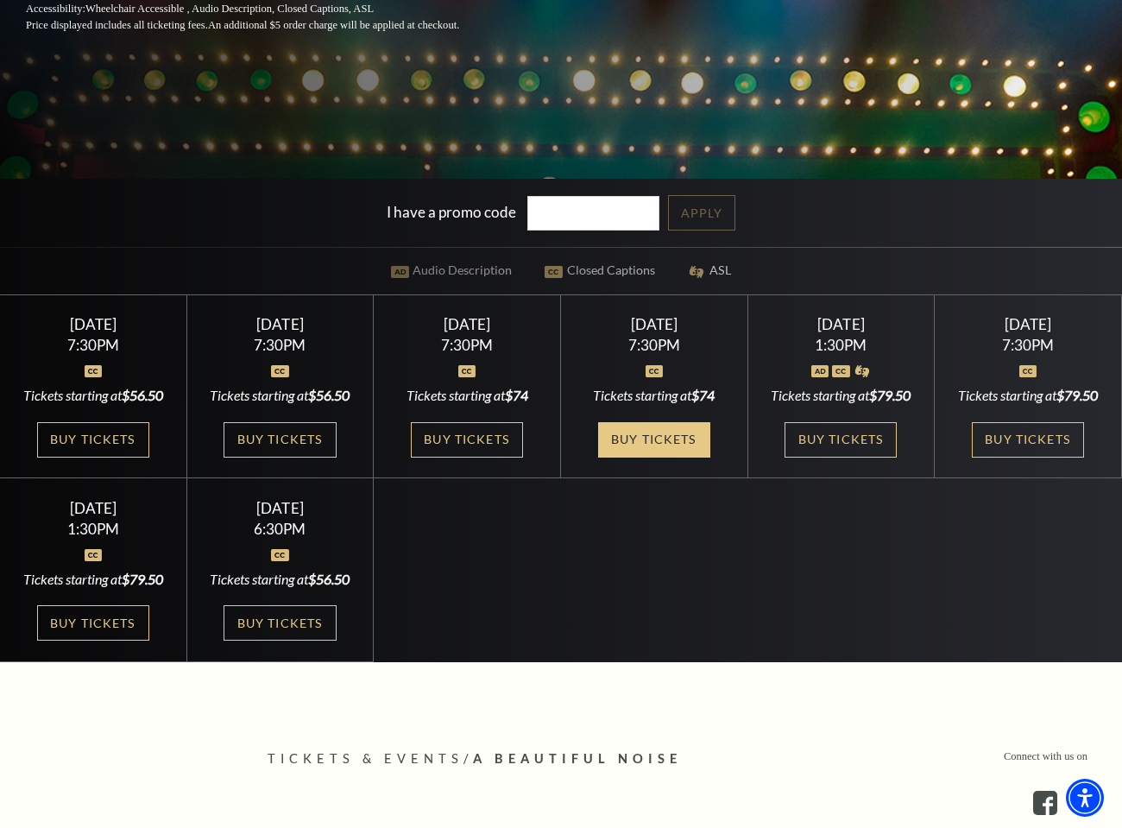
click at [672, 436] on link "Buy Tickets" at bounding box center [654, 439] width 112 height 35
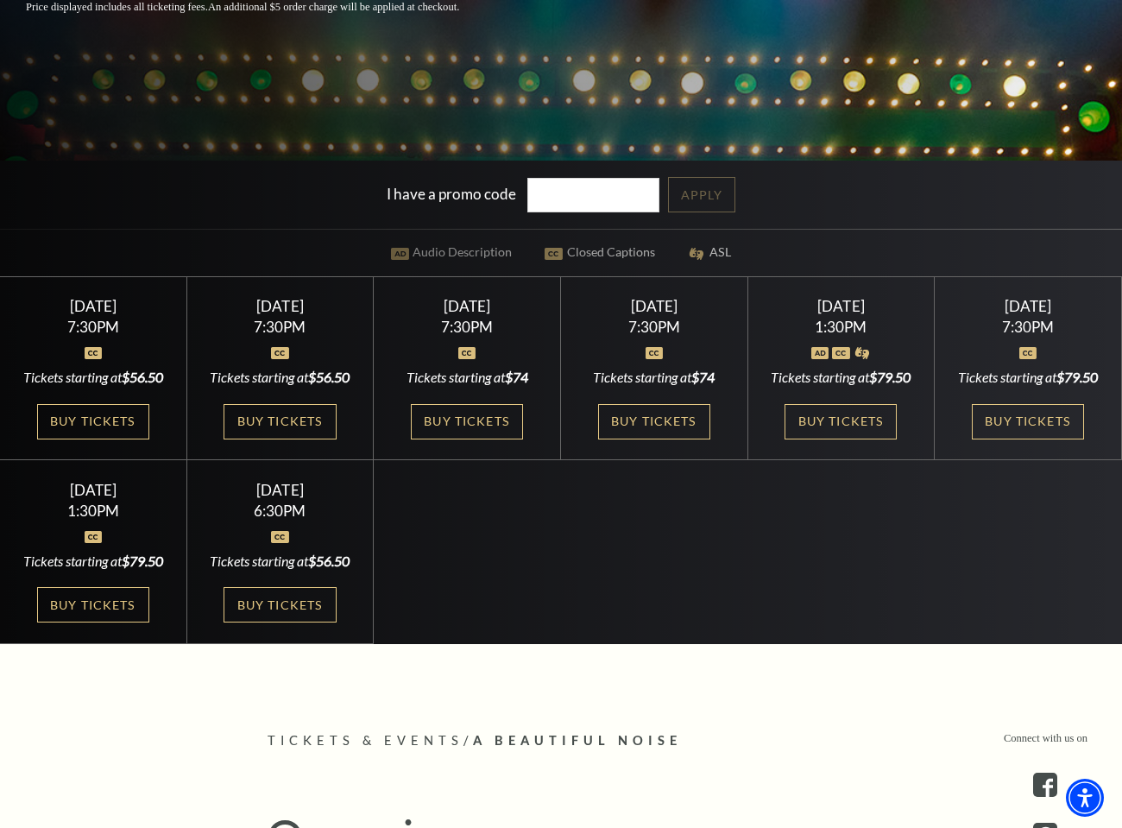
scroll to position [526, 0]
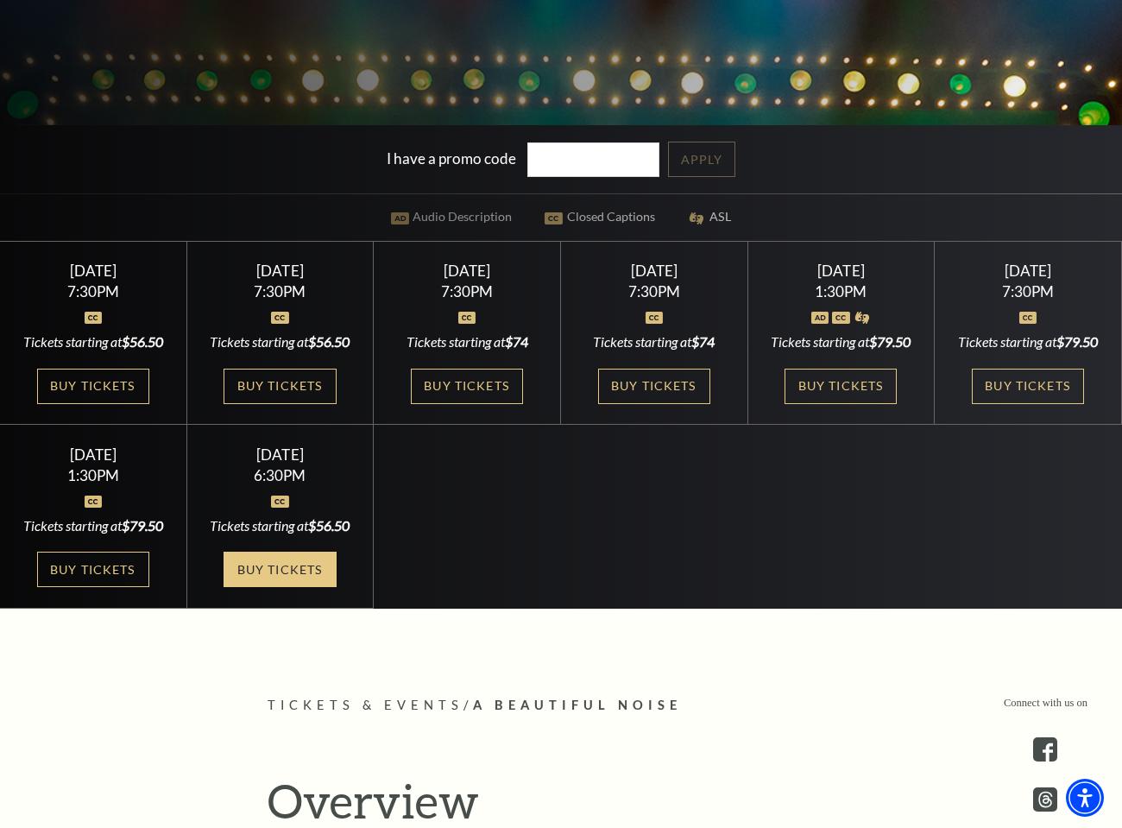
click at [302, 587] on link "Buy Tickets" at bounding box center [280, 568] width 112 height 35
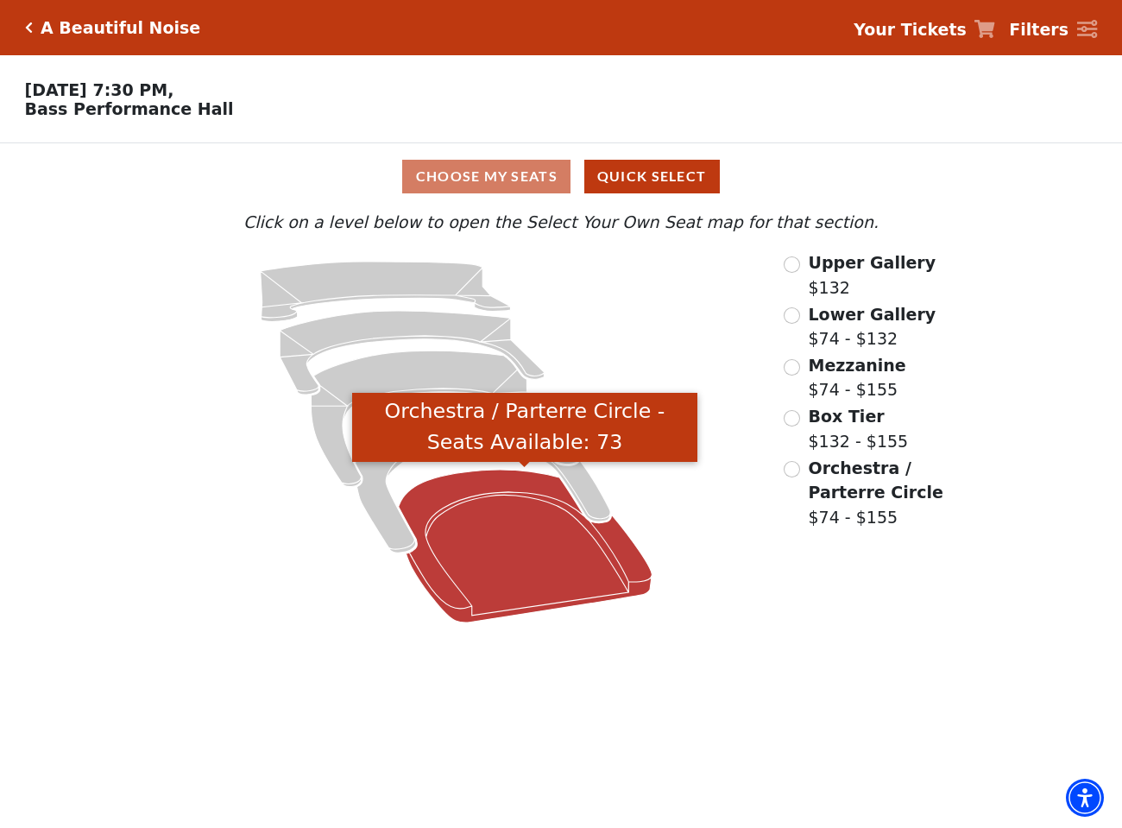
click at [512, 555] on icon "Orchestra / Parterre Circle - Seats Available: 73" at bounding box center [525, 546] width 254 height 153
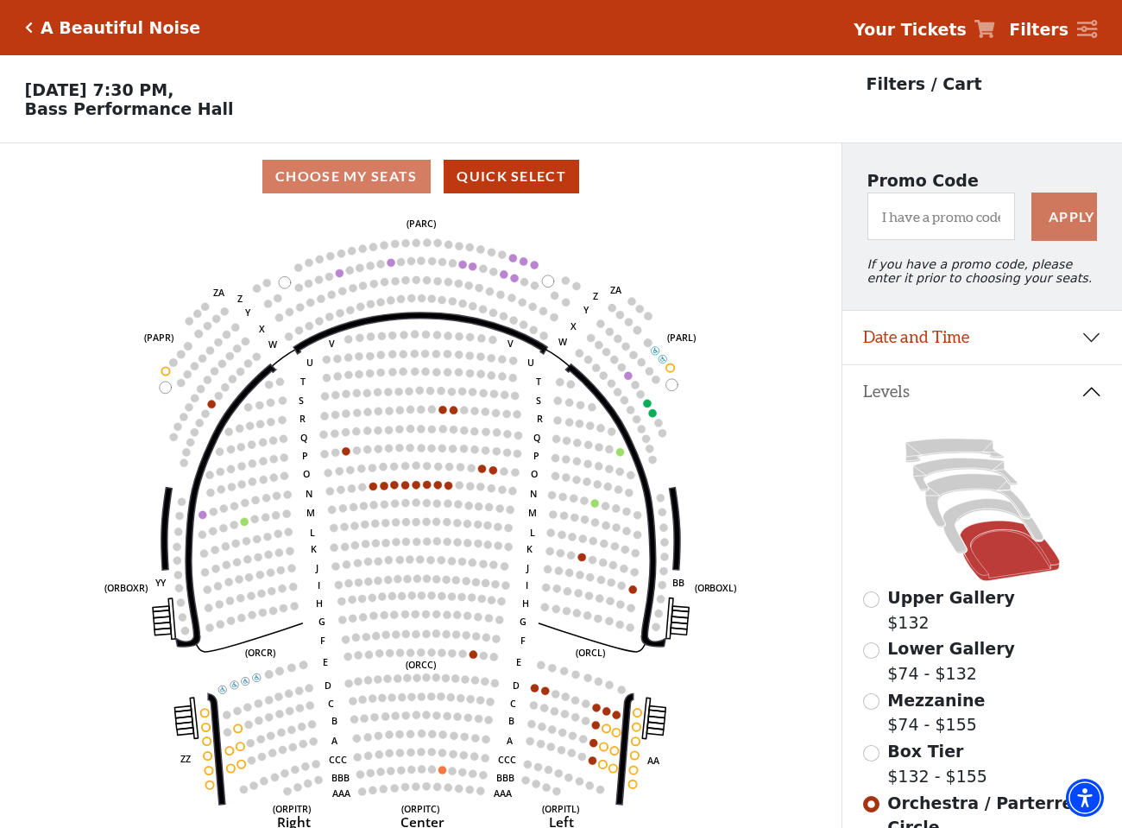
scroll to position [80, 0]
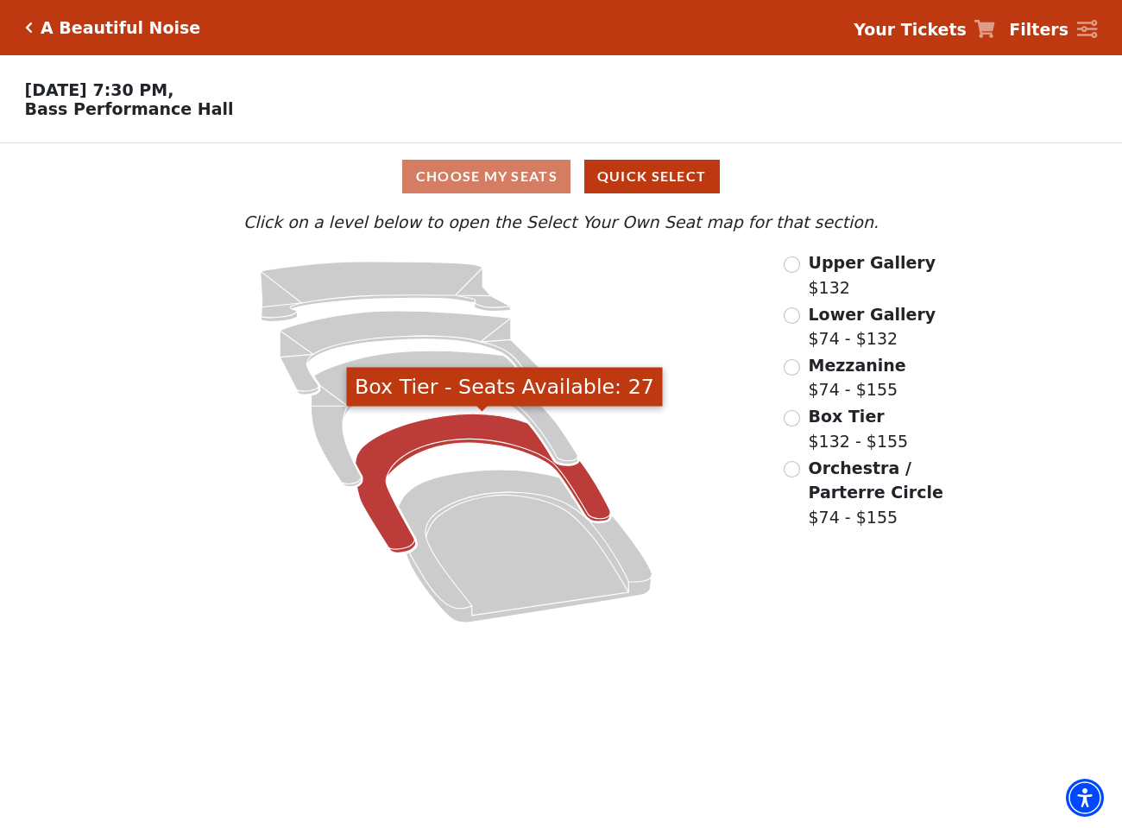
click at [396, 437] on icon "Box Tier - Seats Available: 27" at bounding box center [482, 482] width 255 height 139
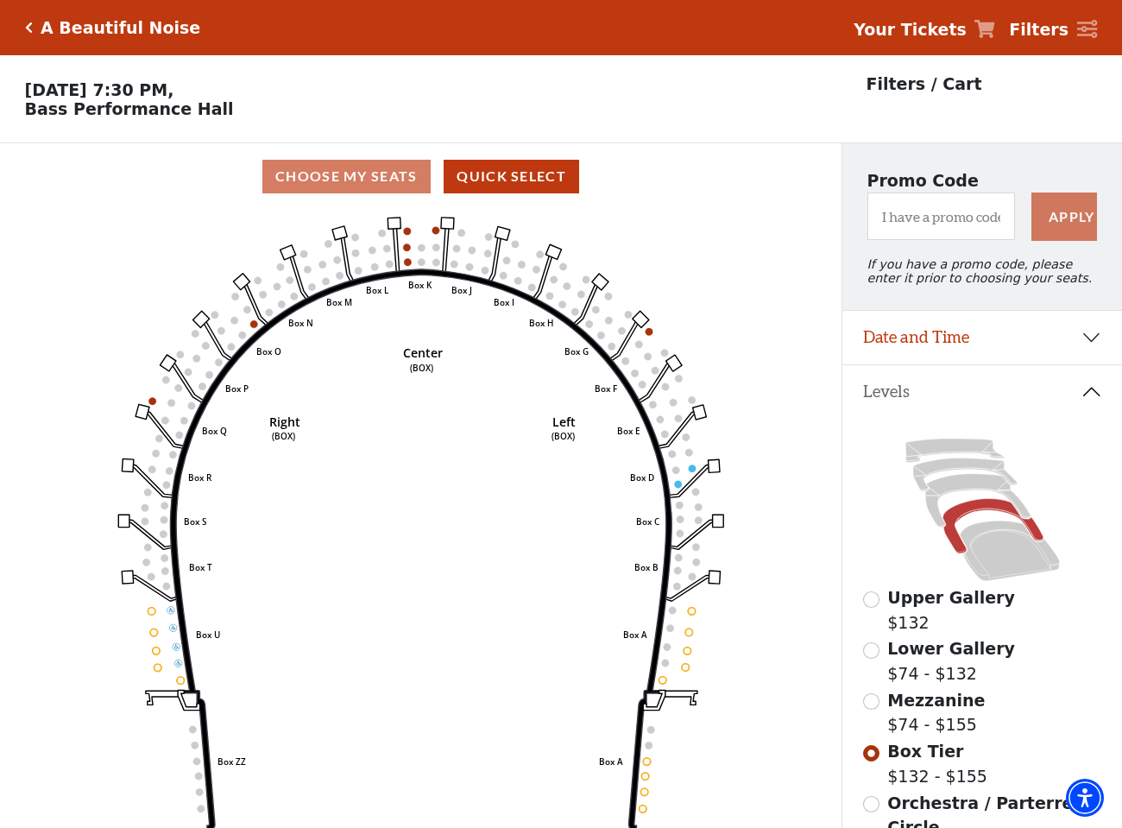
scroll to position [80, 0]
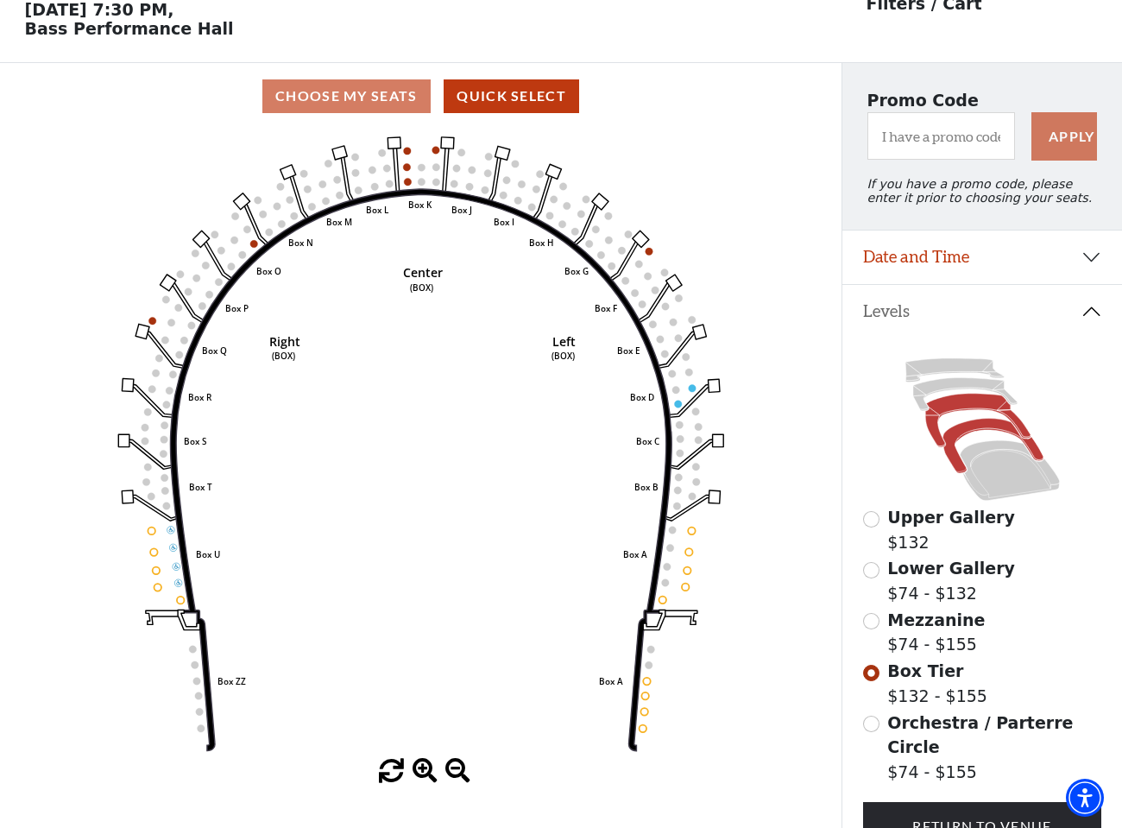
click at [945, 407] on icon at bounding box center [977, 421] width 105 height 54
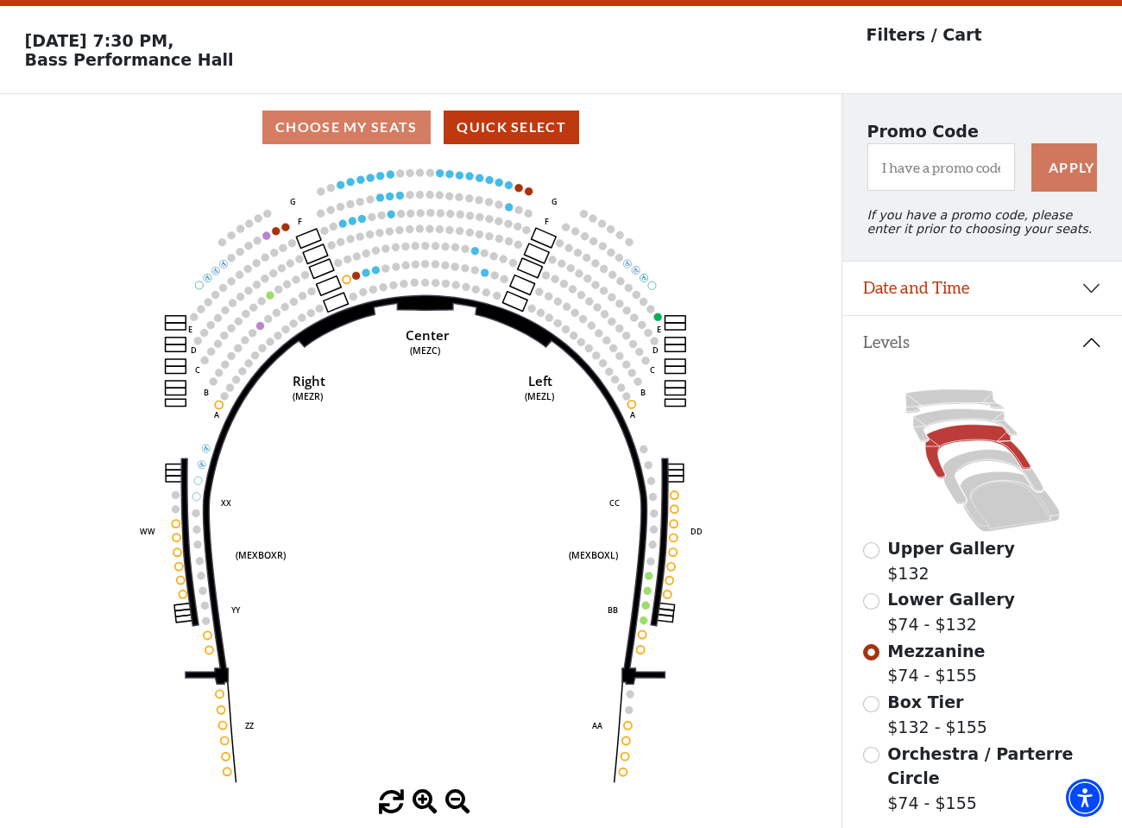
scroll to position [47, 0]
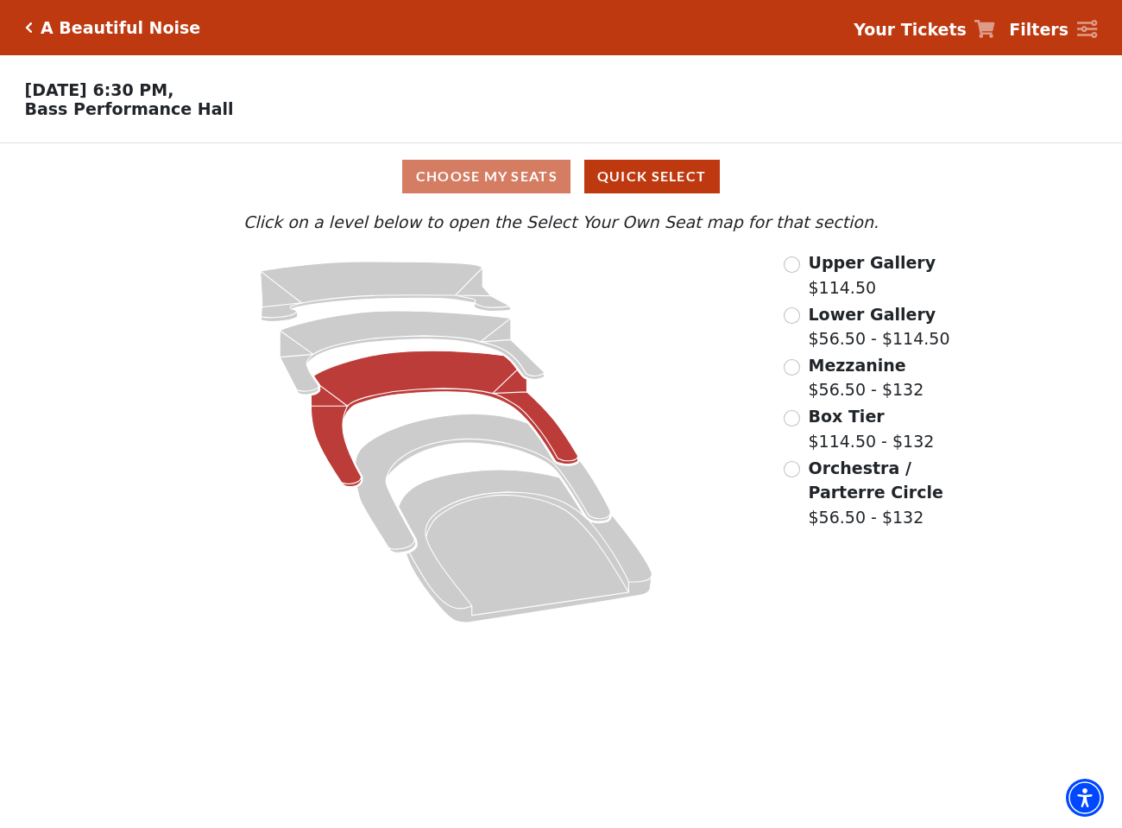
click at [437, 378] on icon at bounding box center [444, 418] width 267 height 136
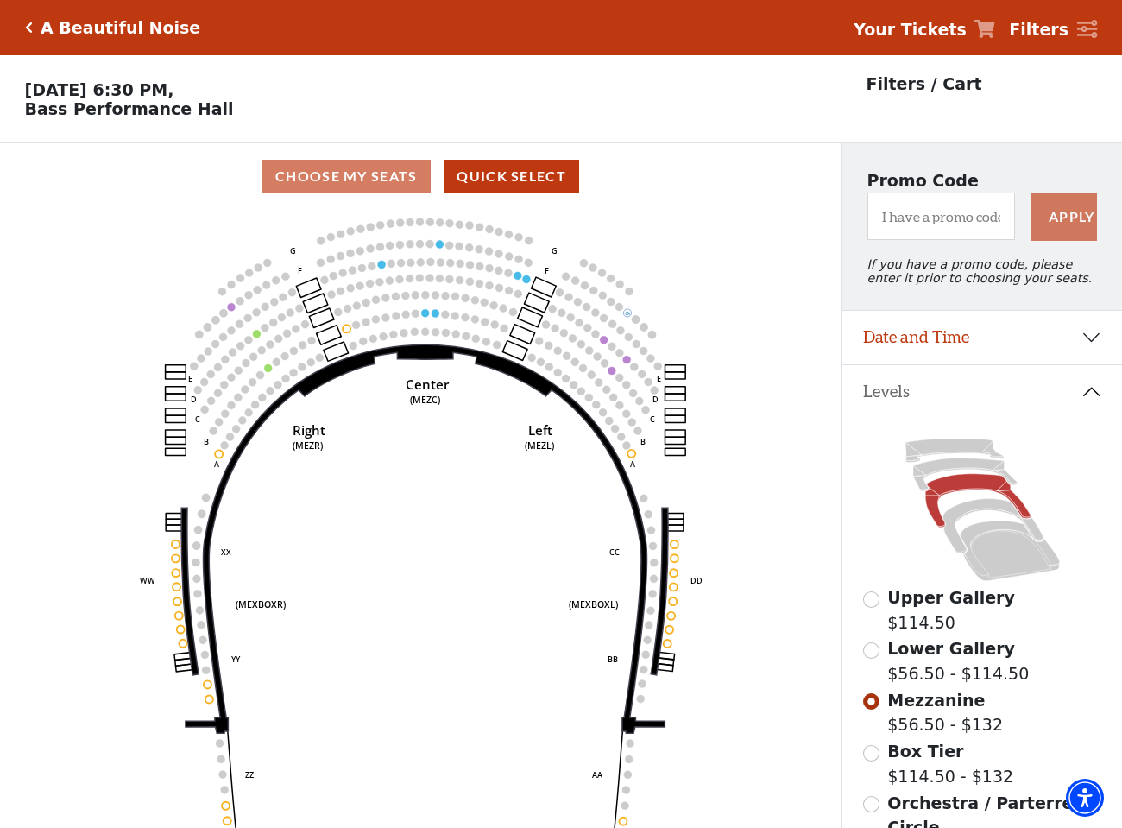
scroll to position [80, 0]
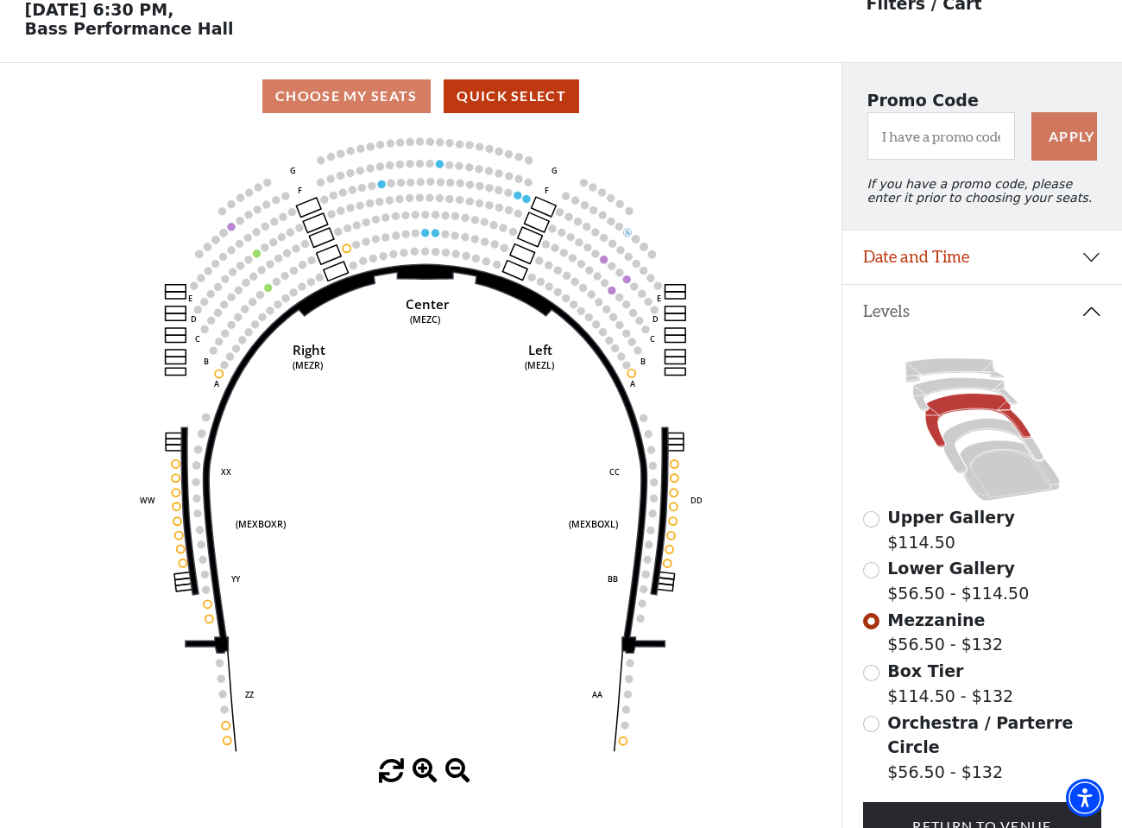
click at [482, 337] on icon "Center (MEZC) Right (MEZR) Left (MEZL) (MEXBOXR) (MEXBOXL) XX WW CC DD YY BB ZZ…" at bounding box center [421, 443] width 758 height 629
click at [982, 458] on icon at bounding box center [1009, 470] width 99 height 60
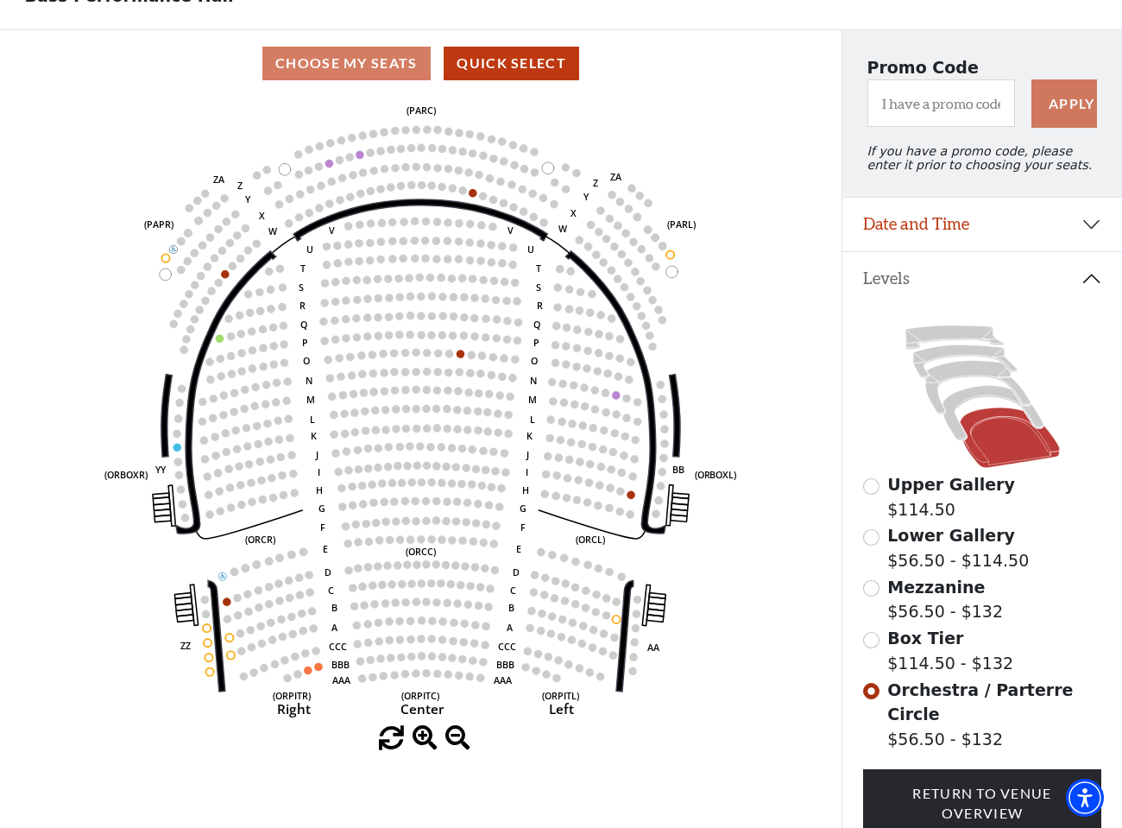
scroll to position [120, 0]
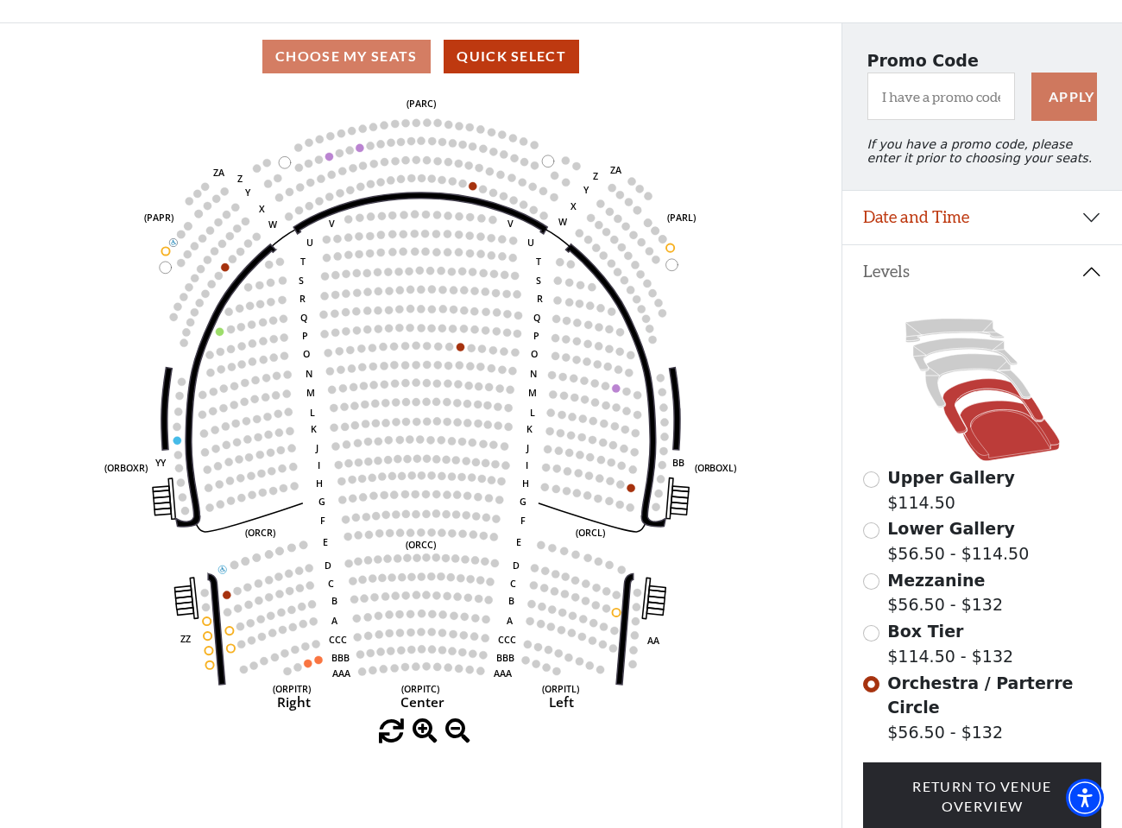
click at [989, 385] on icon at bounding box center [992, 406] width 100 height 54
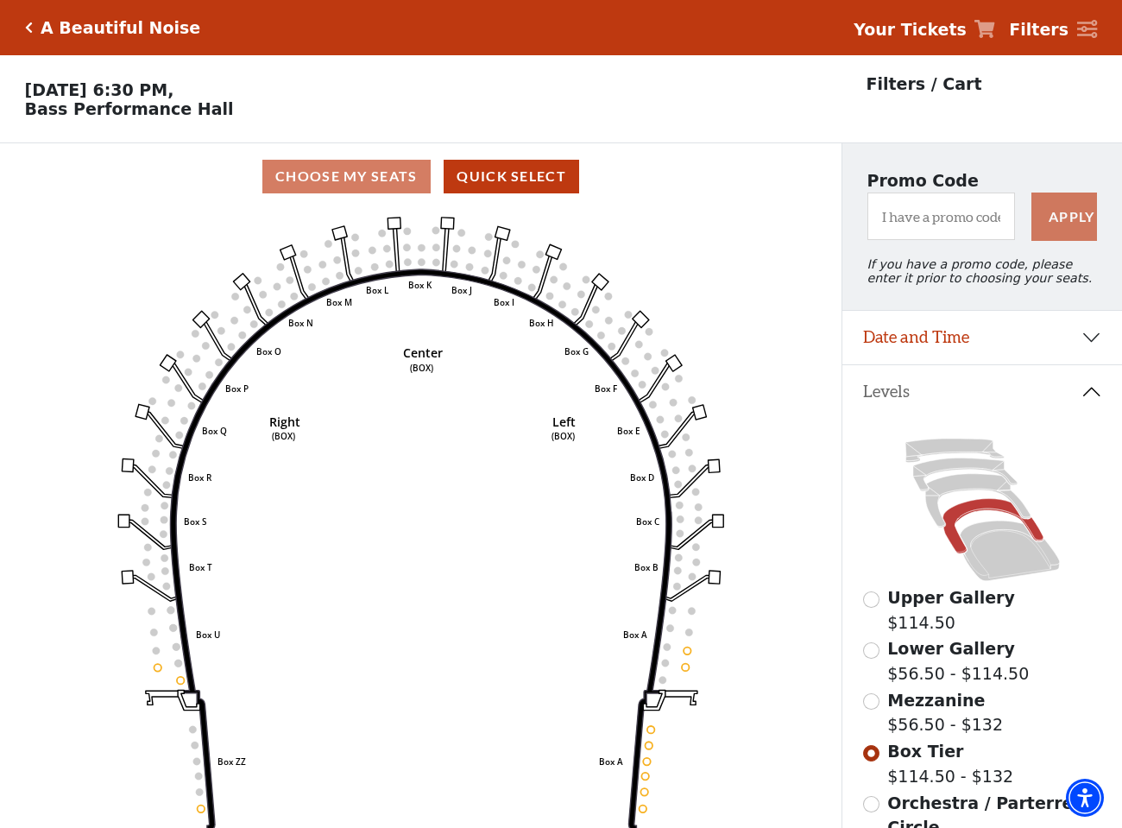
scroll to position [80, 0]
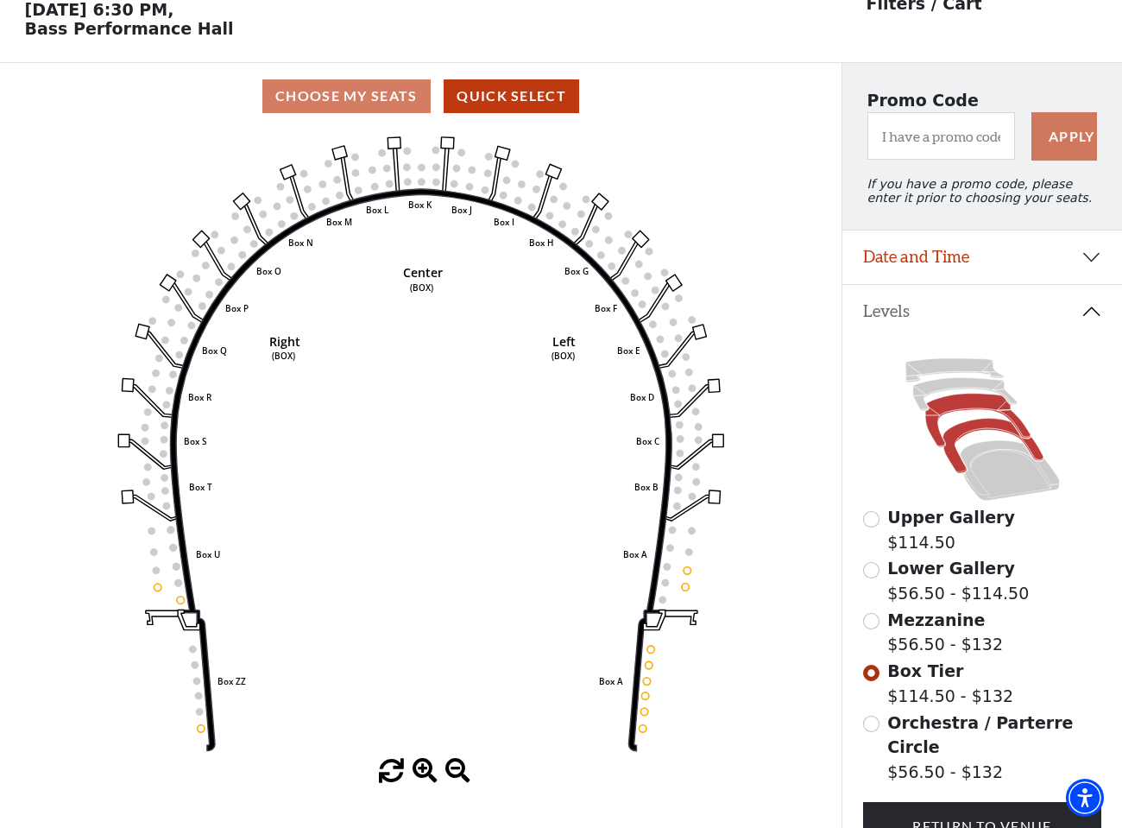
click at [962, 399] on icon at bounding box center [977, 421] width 105 height 54
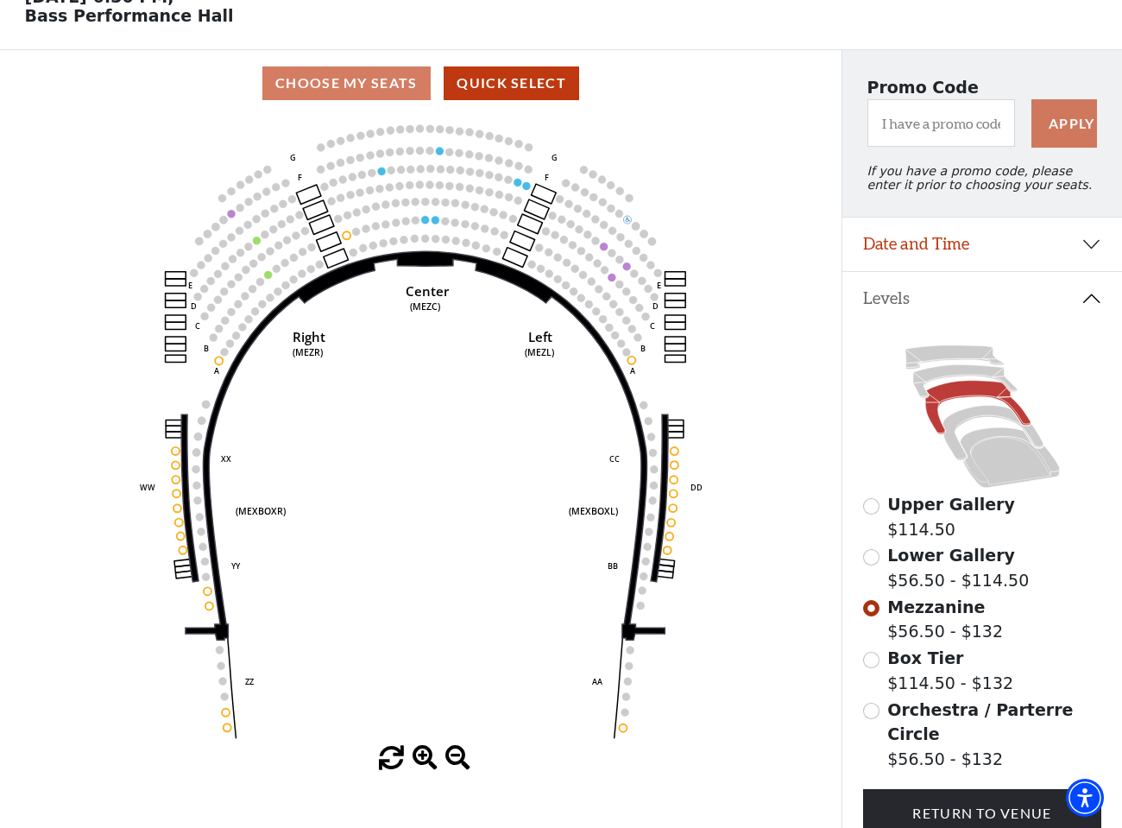
scroll to position [97, 0]
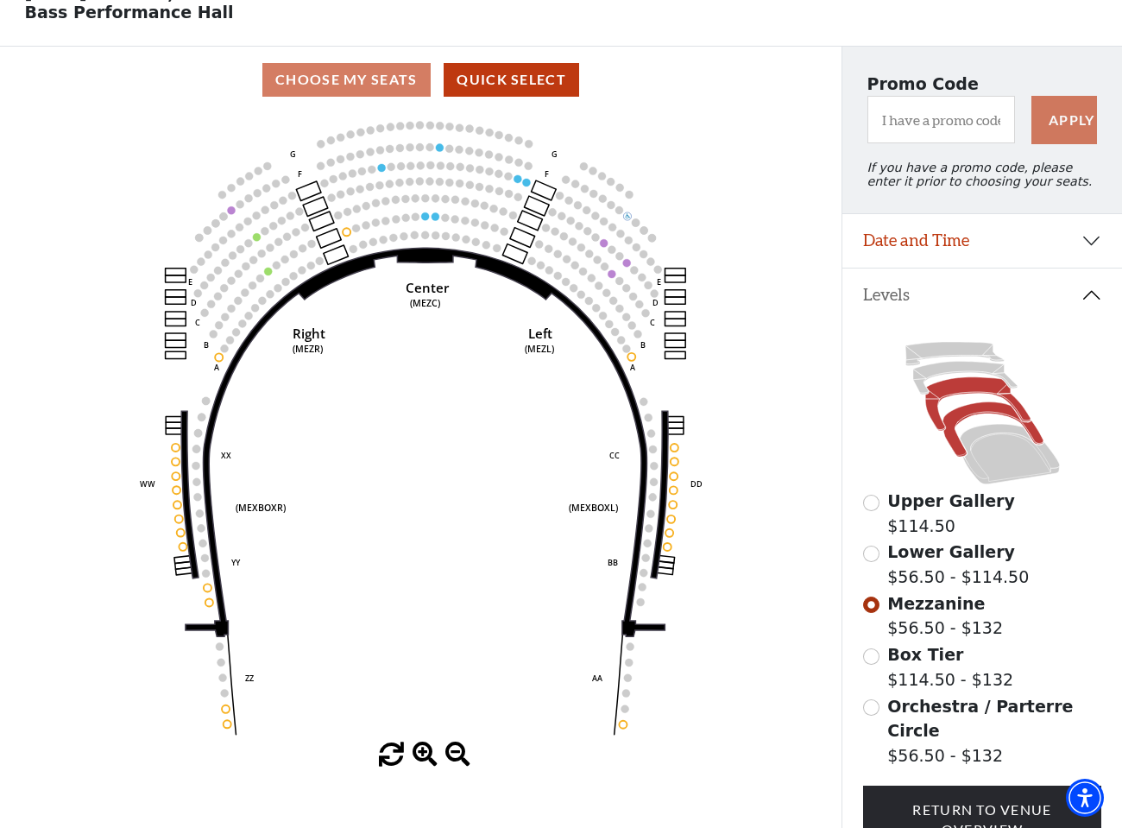
click at [960, 408] on icon at bounding box center [992, 429] width 100 height 54
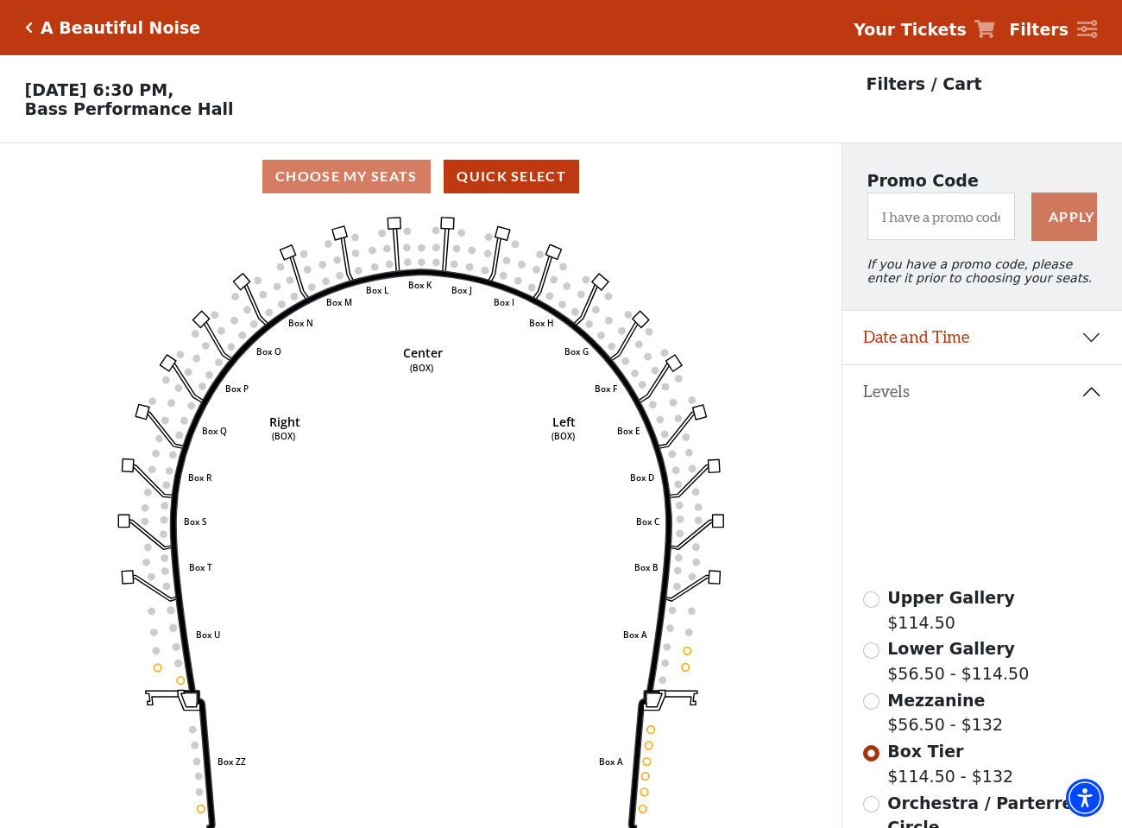
scroll to position [80, 0]
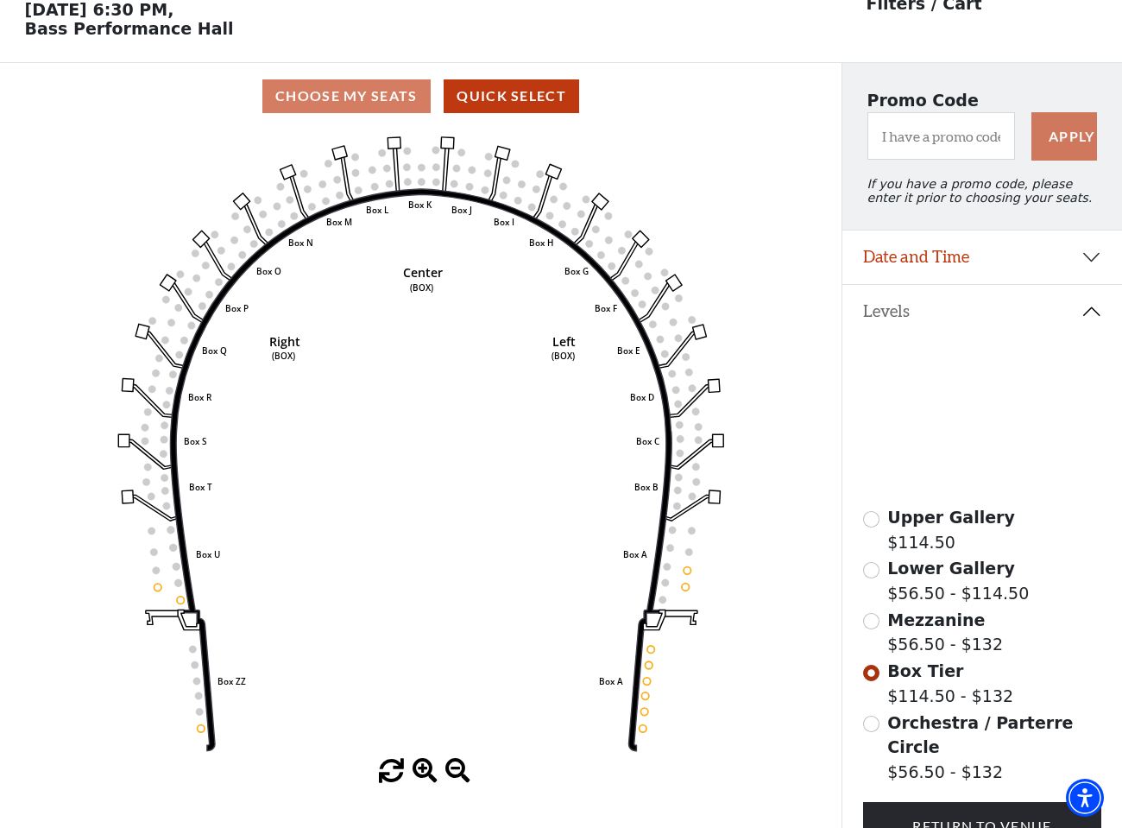
click at [875, 570] on input "Lower Gallery$56.50 - $114.50\a" at bounding box center [871, 570] width 16 height 16
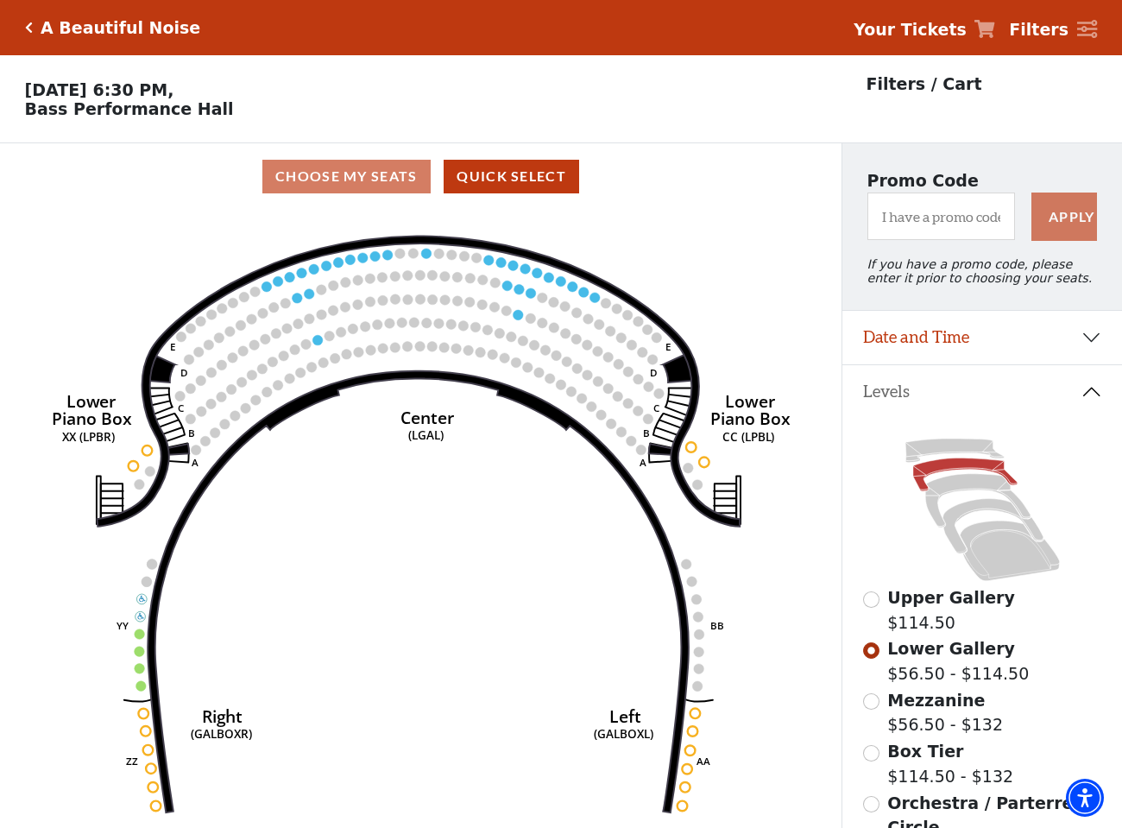
scroll to position [0, 0]
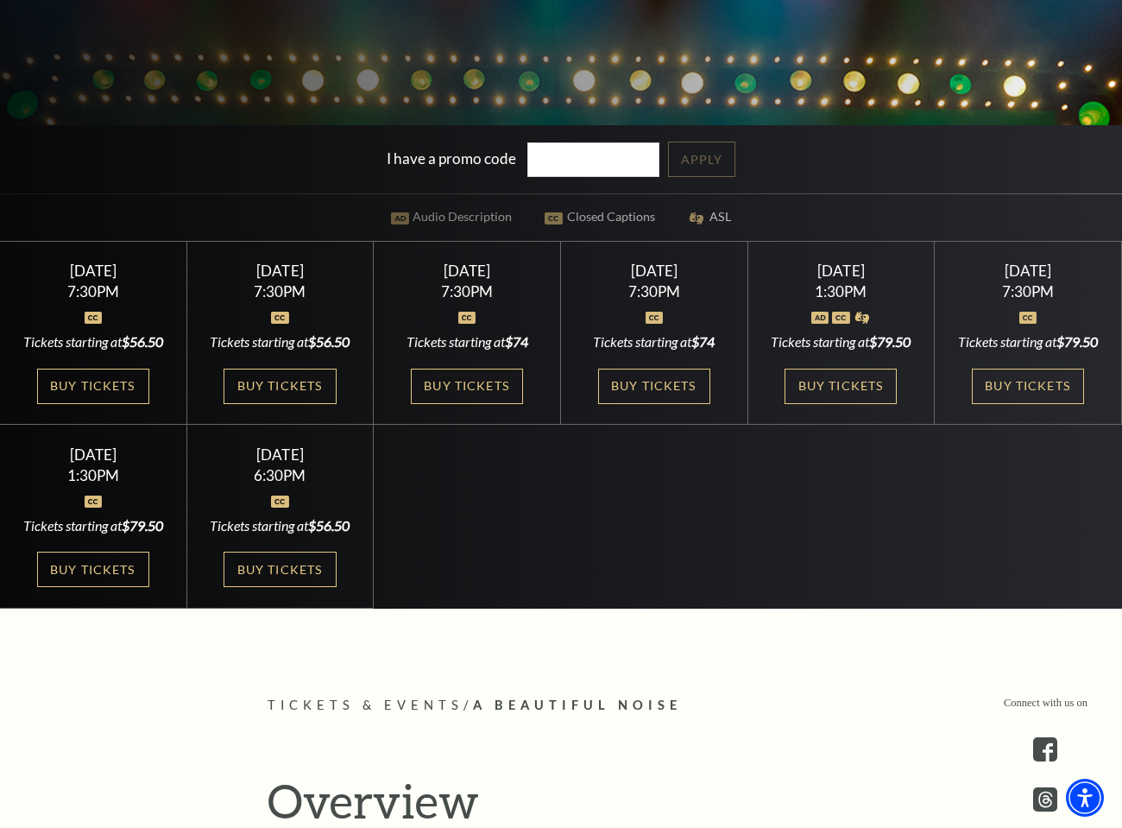
scroll to position [526, 0]
click at [680, 394] on link "Buy Tickets" at bounding box center [654, 386] width 112 height 35
click at [72, 587] on link "Buy Tickets" at bounding box center [93, 568] width 112 height 35
click at [851, 392] on link "Buy Tickets" at bounding box center [841, 386] width 112 height 35
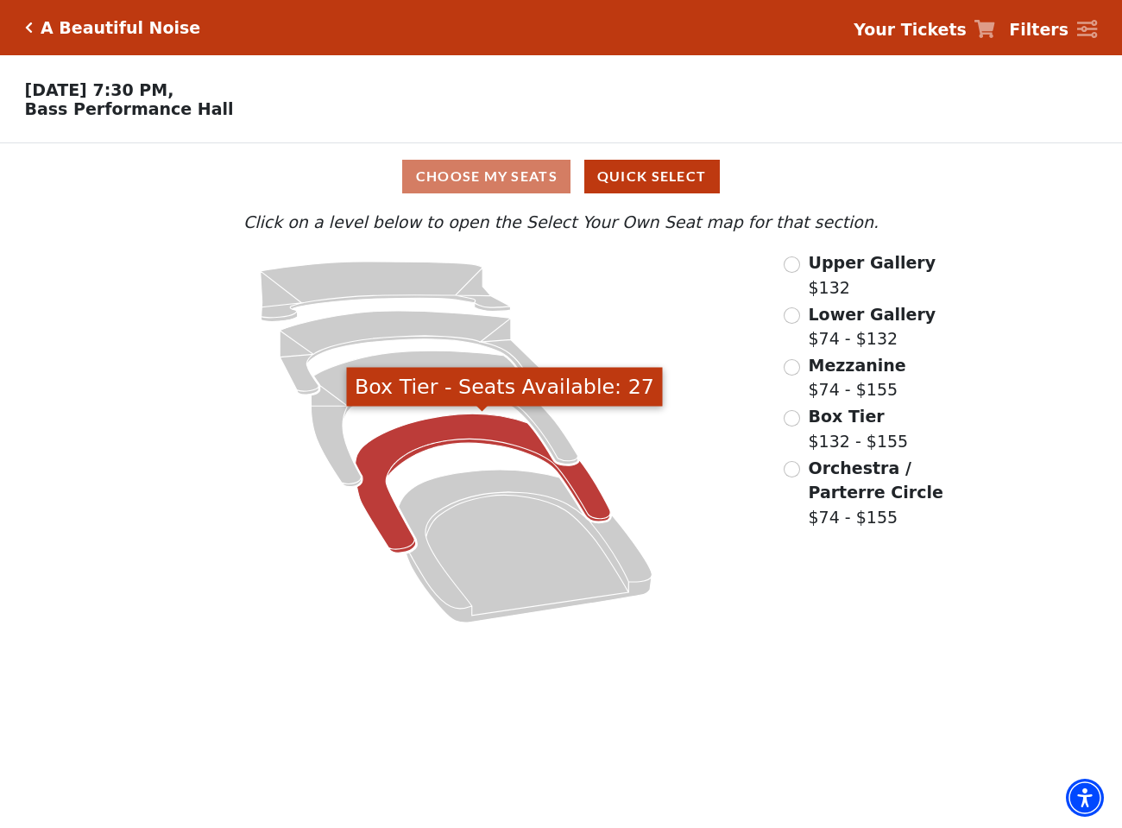
click at [481, 425] on icon "Box Tier - Seats Available: 27" at bounding box center [482, 482] width 255 height 139
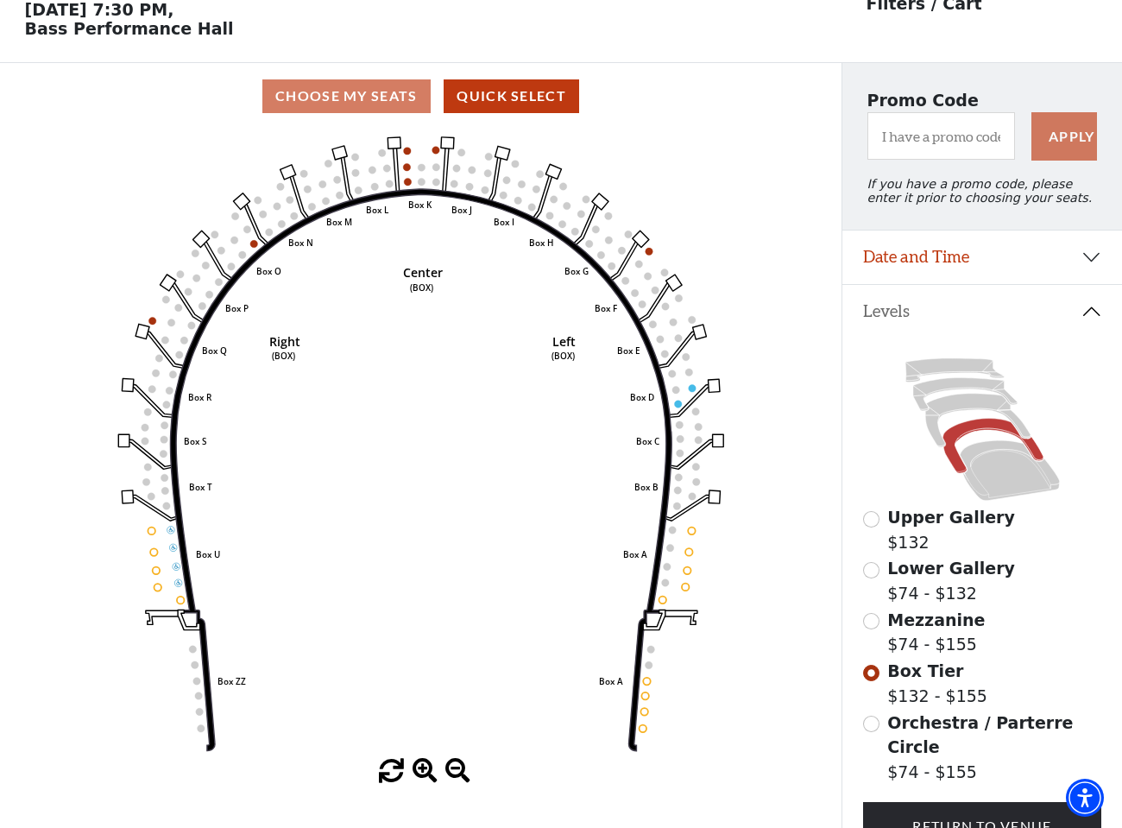
scroll to position [99, 0]
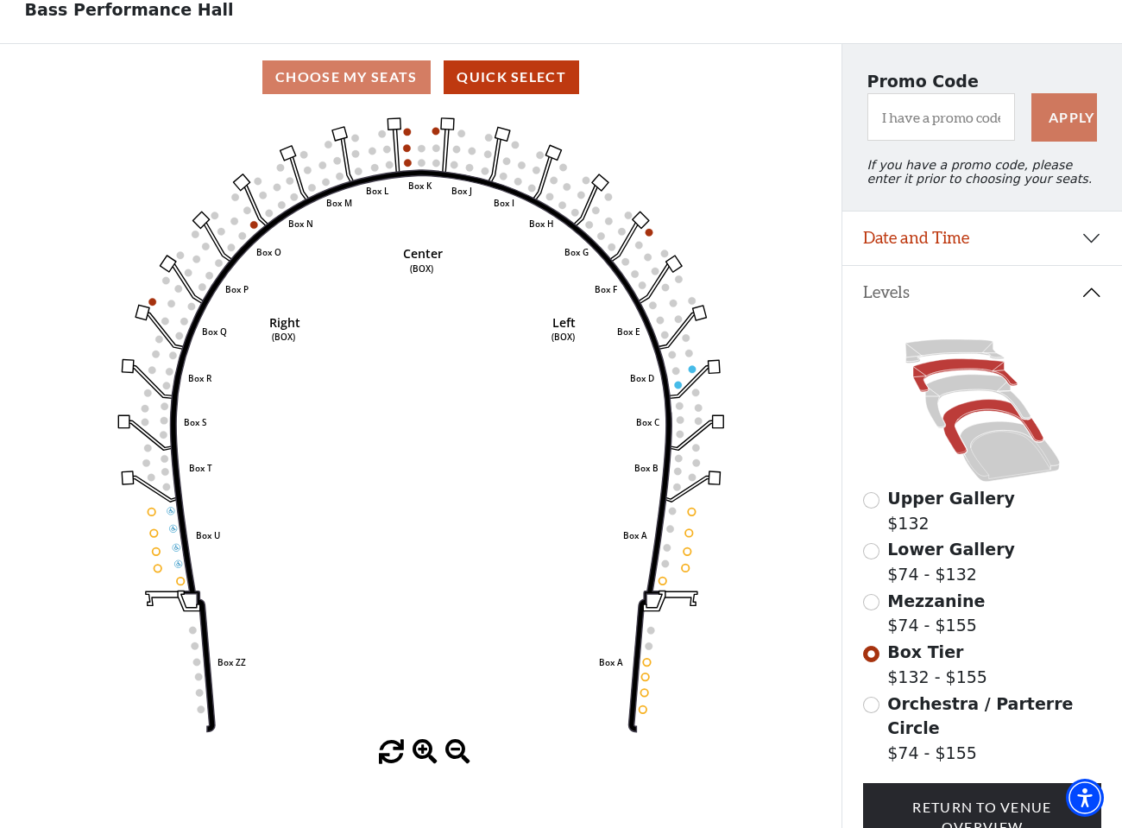
click at [956, 365] on icon at bounding box center [965, 375] width 104 height 33
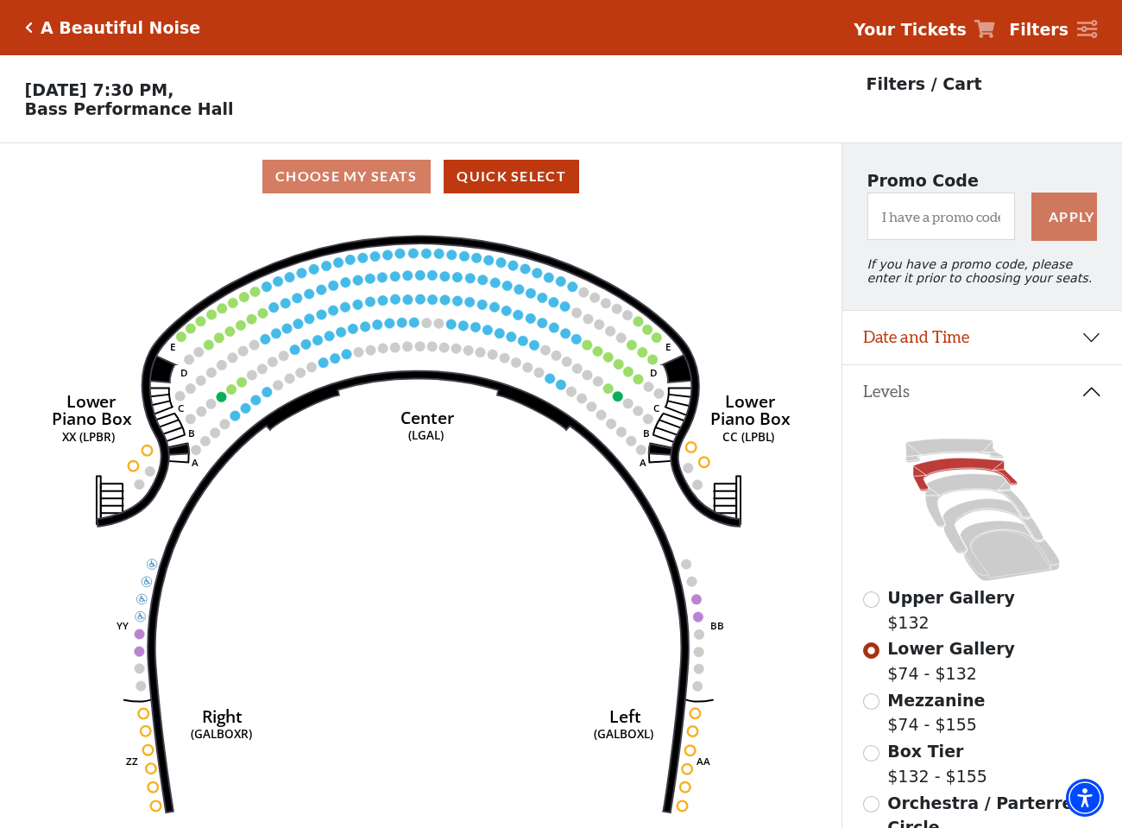
scroll to position [0, 0]
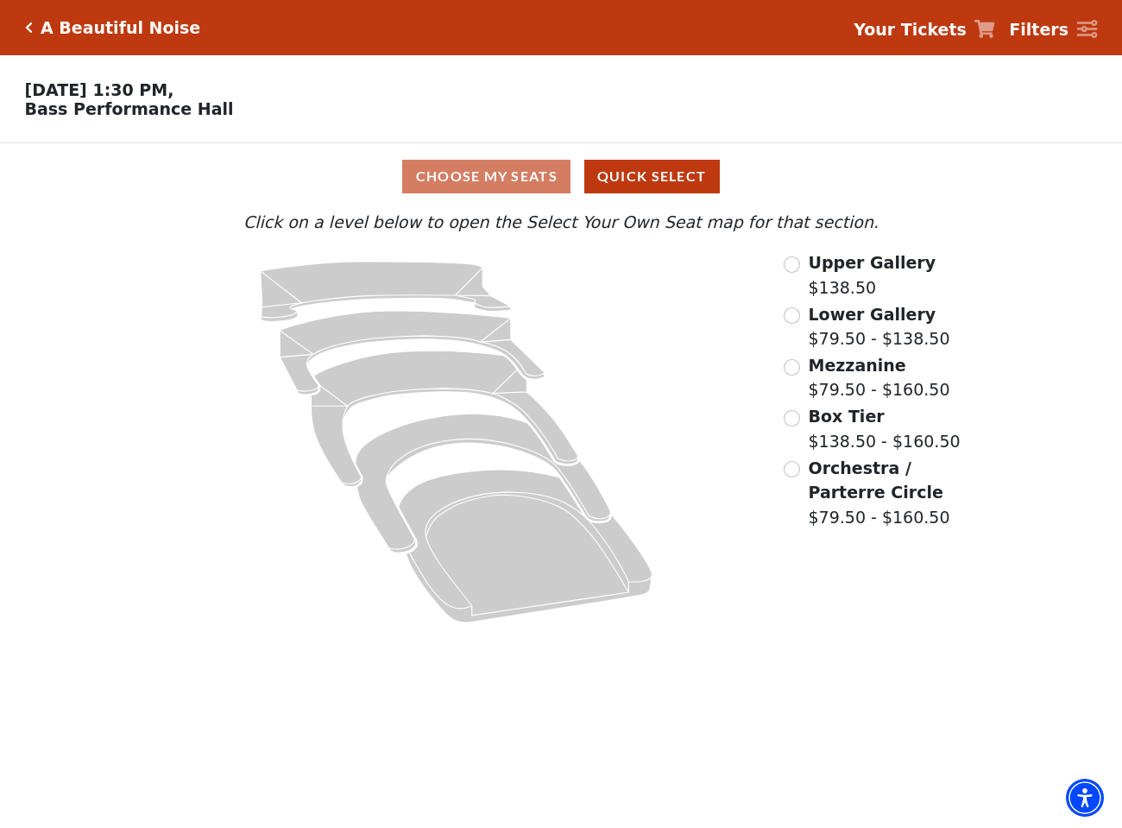
click at [795, 366] on input "Mezzanine$79.50 - $160.50\a" at bounding box center [792, 367] width 16 height 16
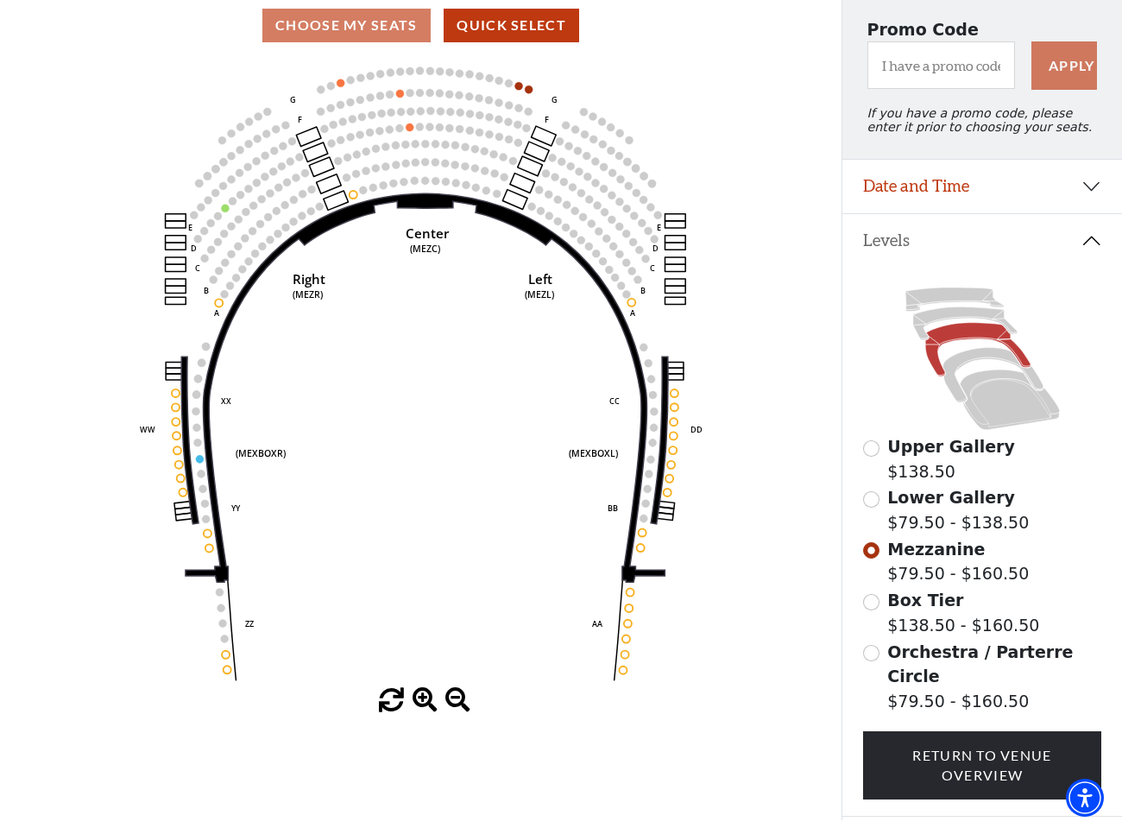
scroll to position [153, 0]
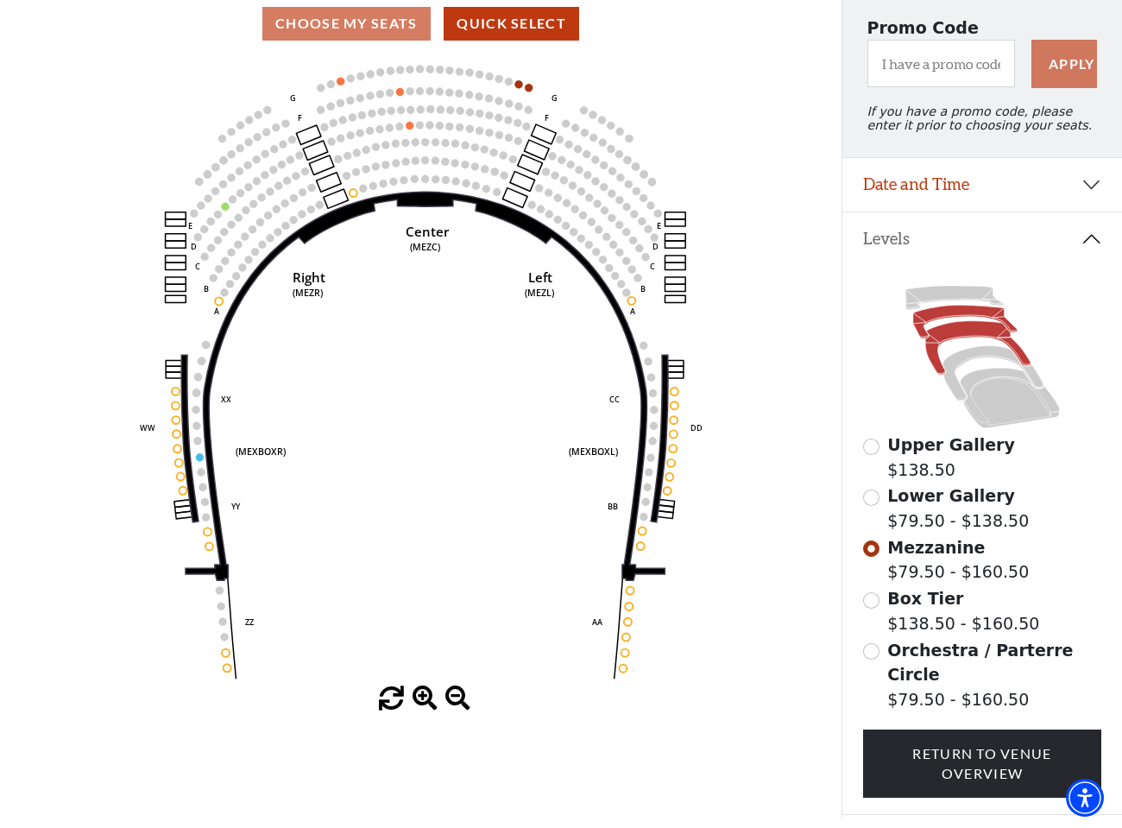
click at [929, 317] on icon at bounding box center [965, 322] width 104 height 33
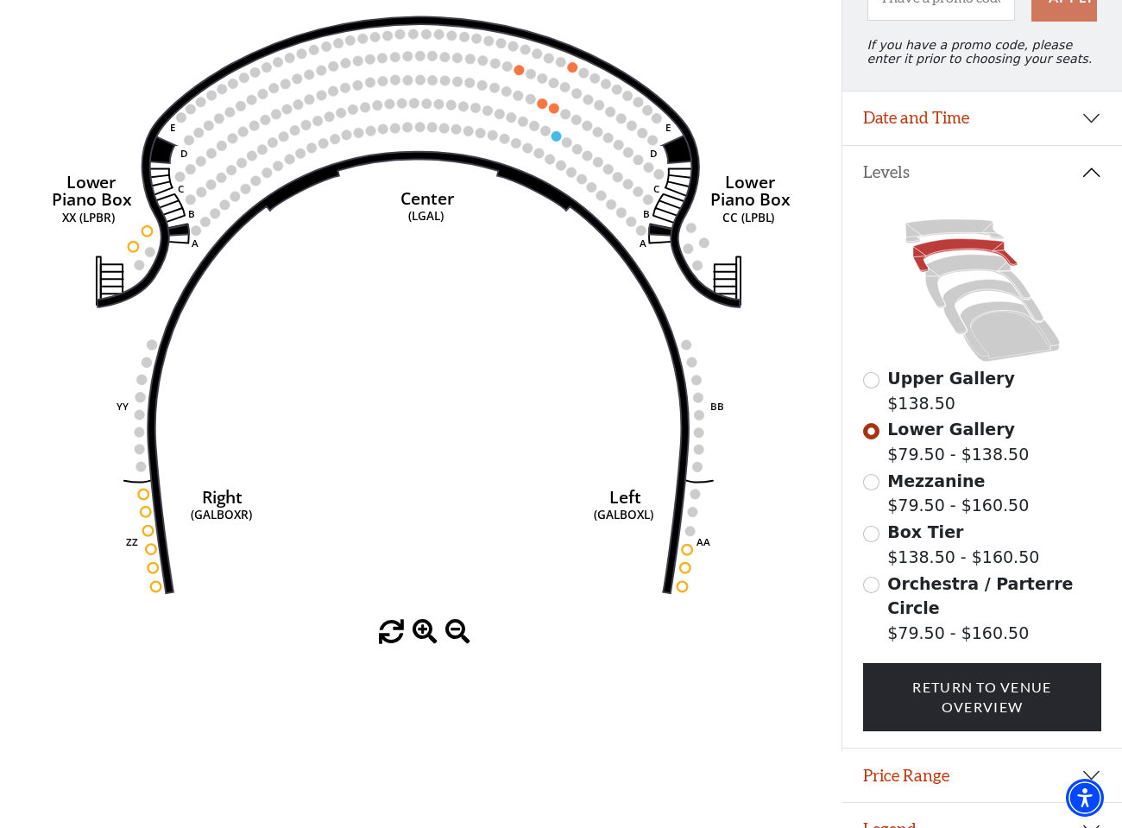
scroll to position [219, 0]
click at [1014, 334] on icon at bounding box center [1009, 331] width 99 height 60
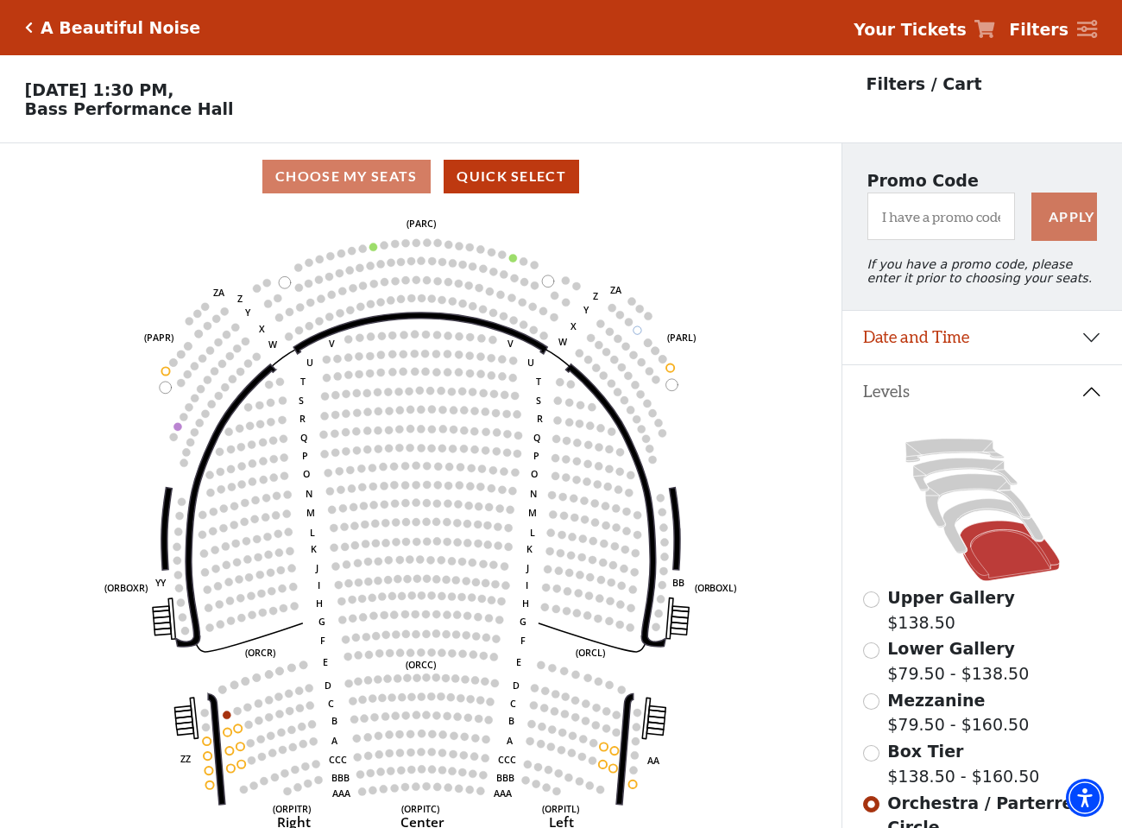
scroll to position [0, 0]
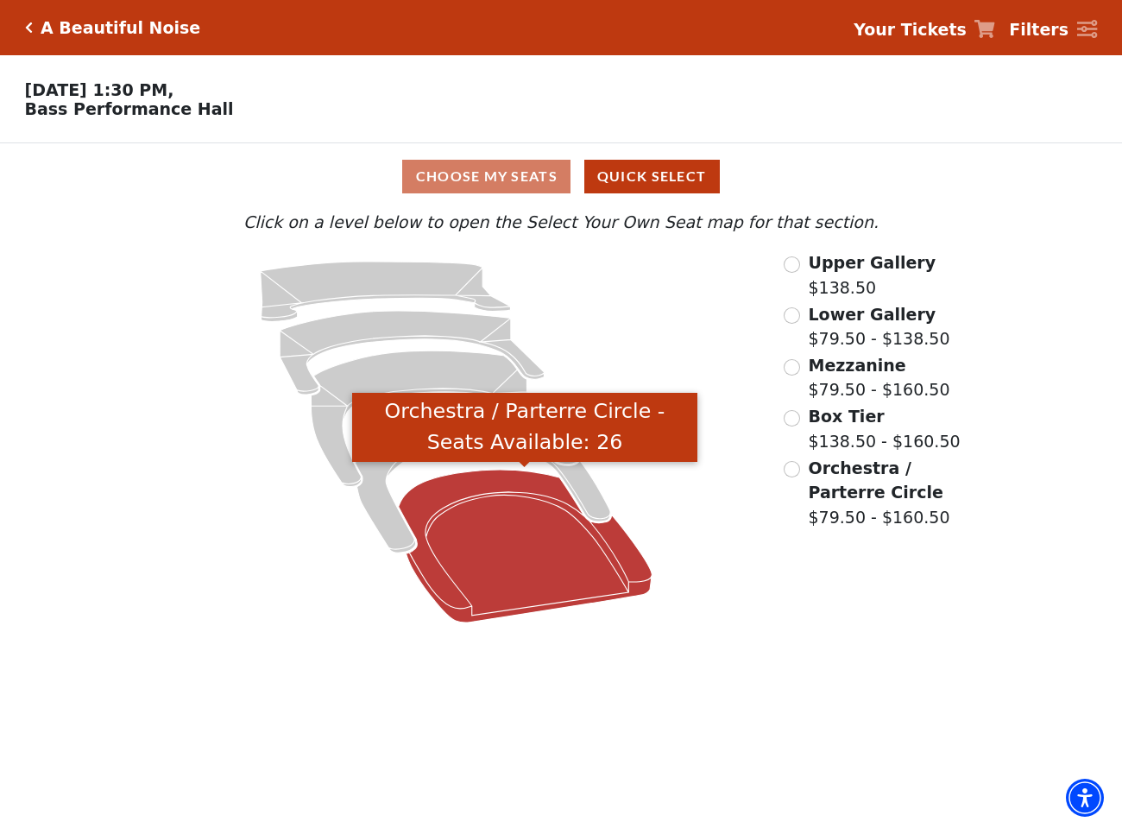
click at [545, 535] on icon "Orchestra / Parterre Circle - Seats Available: 26" at bounding box center [525, 546] width 254 height 153
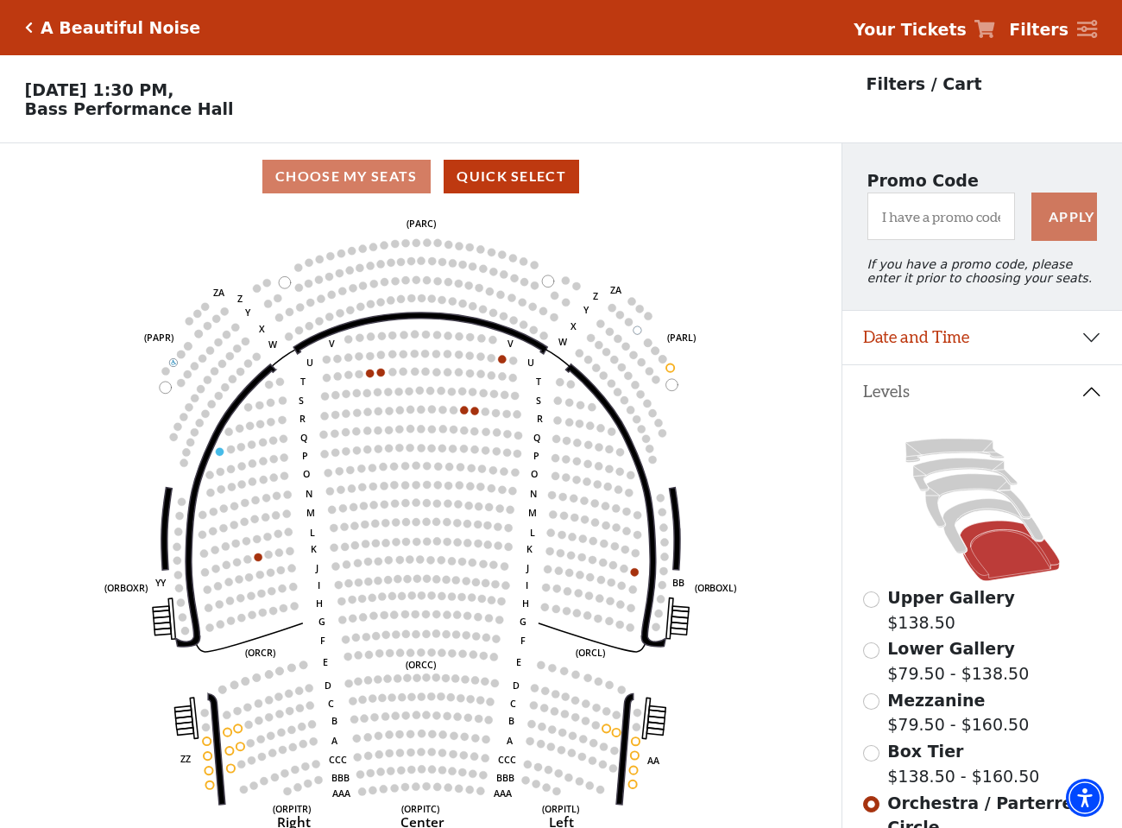
scroll to position [80, 0]
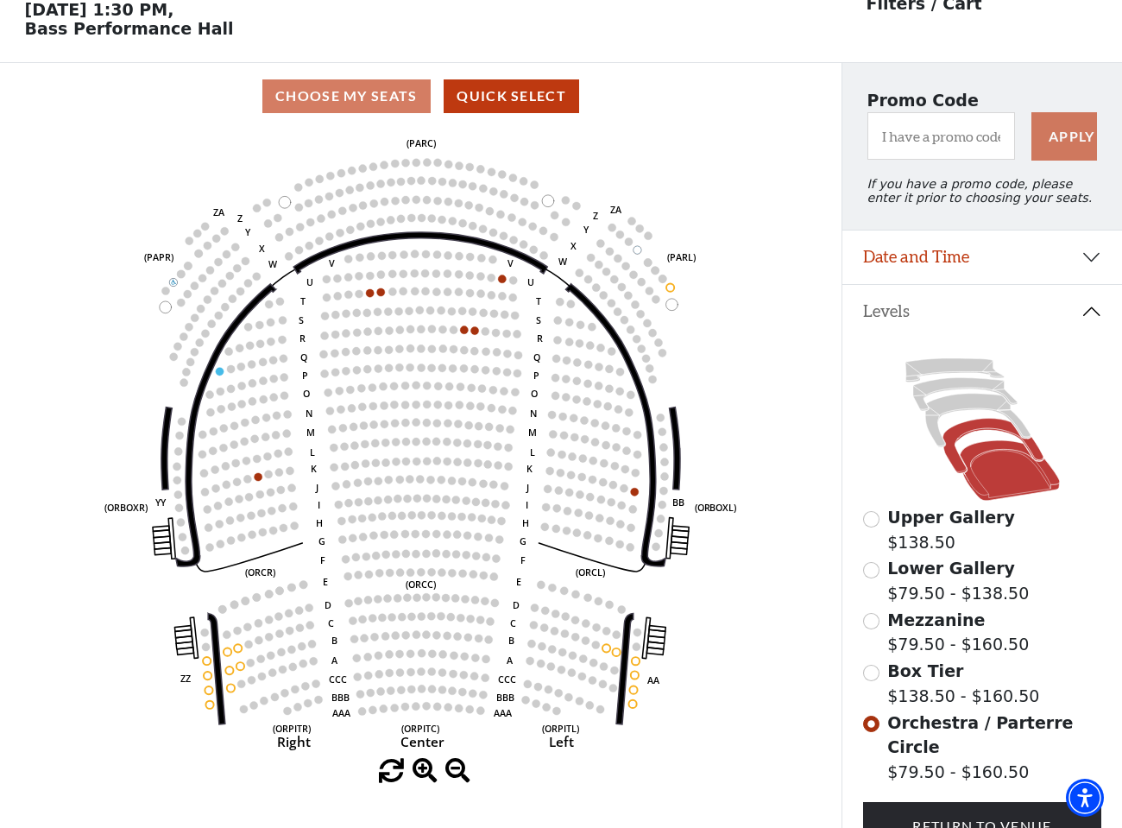
click at [962, 431] on icon at bounding box center [992, 446] width 100 height 54
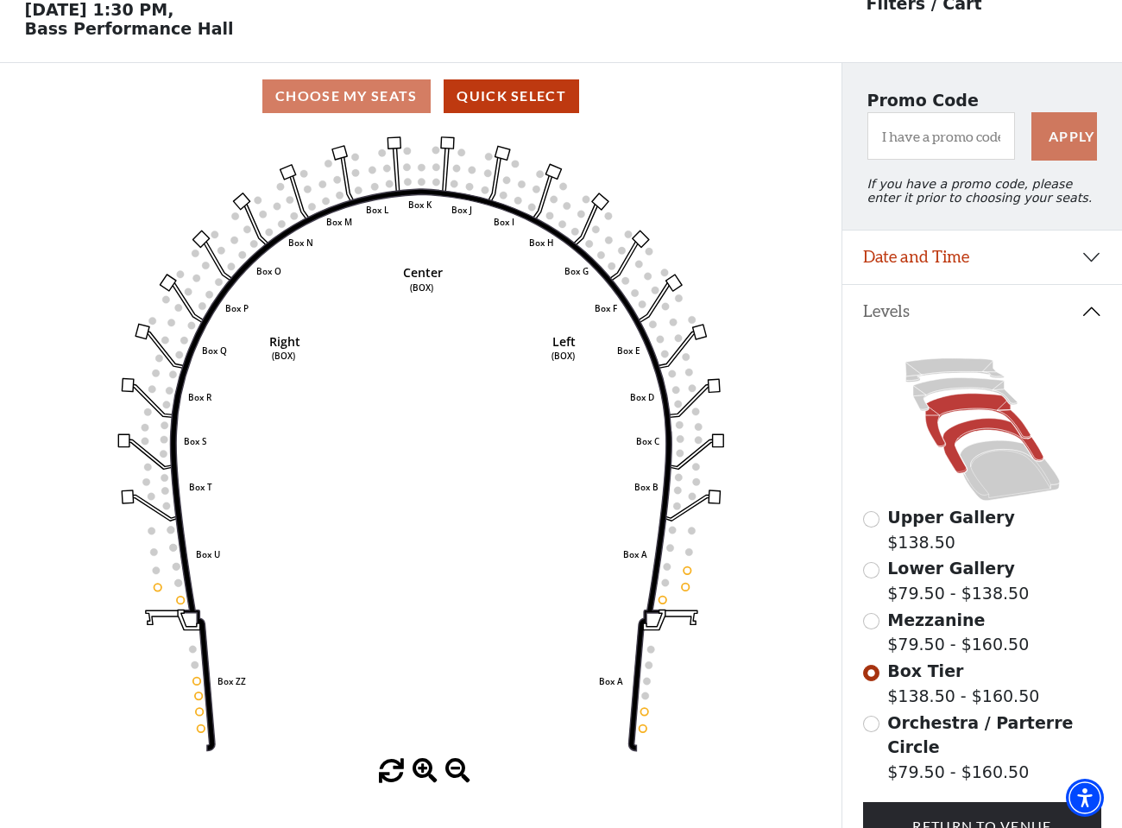
click at [957, 406] on icon at bounding box center [977, 421] width 105 height 54
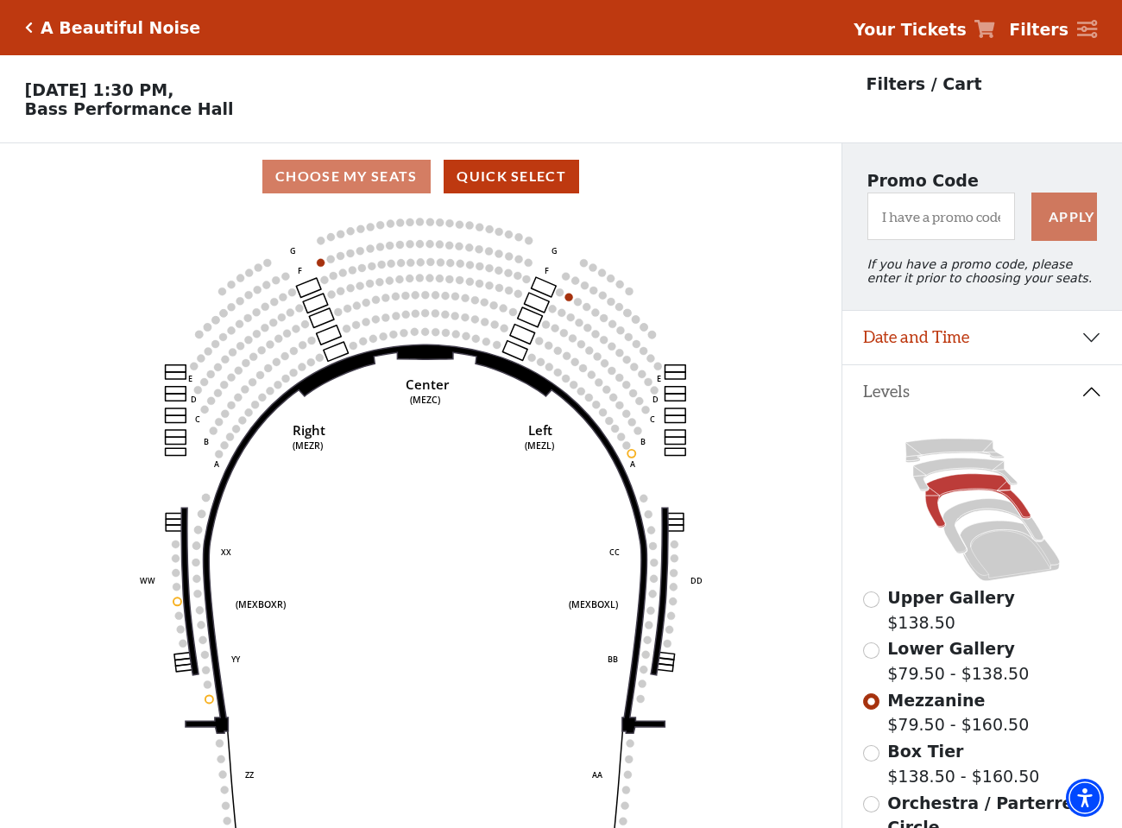
scroll to position [0, 0]
click at [966, 465] on icon at bounding box center [965, 474] width 104 height 33
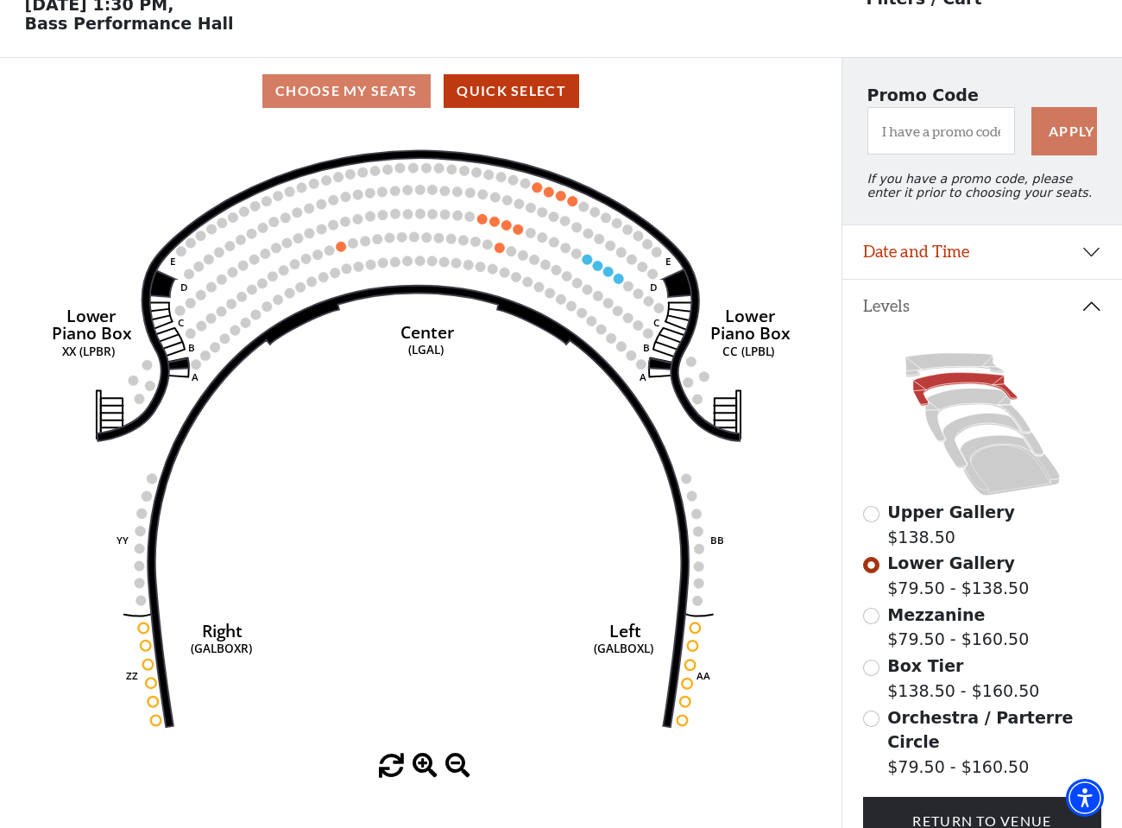
scroll to position [90, 0]
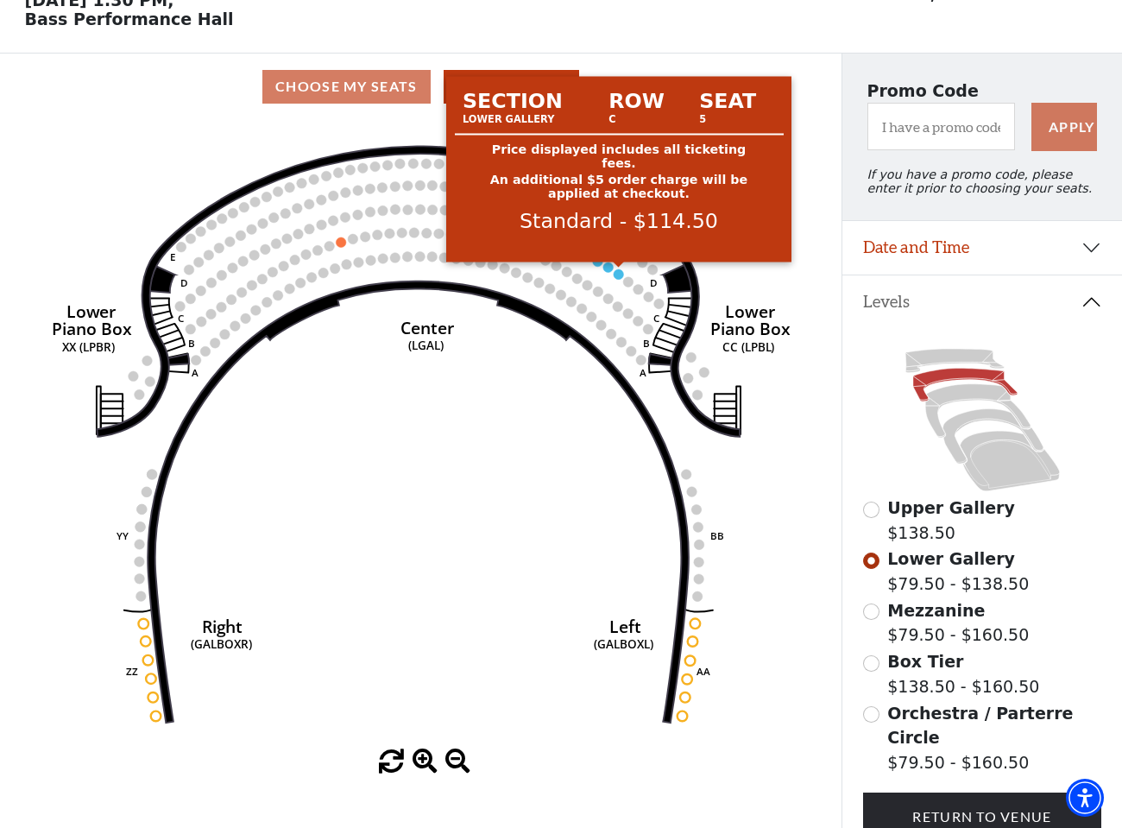
click at [615, 274] on circle at bounding box center [619, 274] width 10 height 10
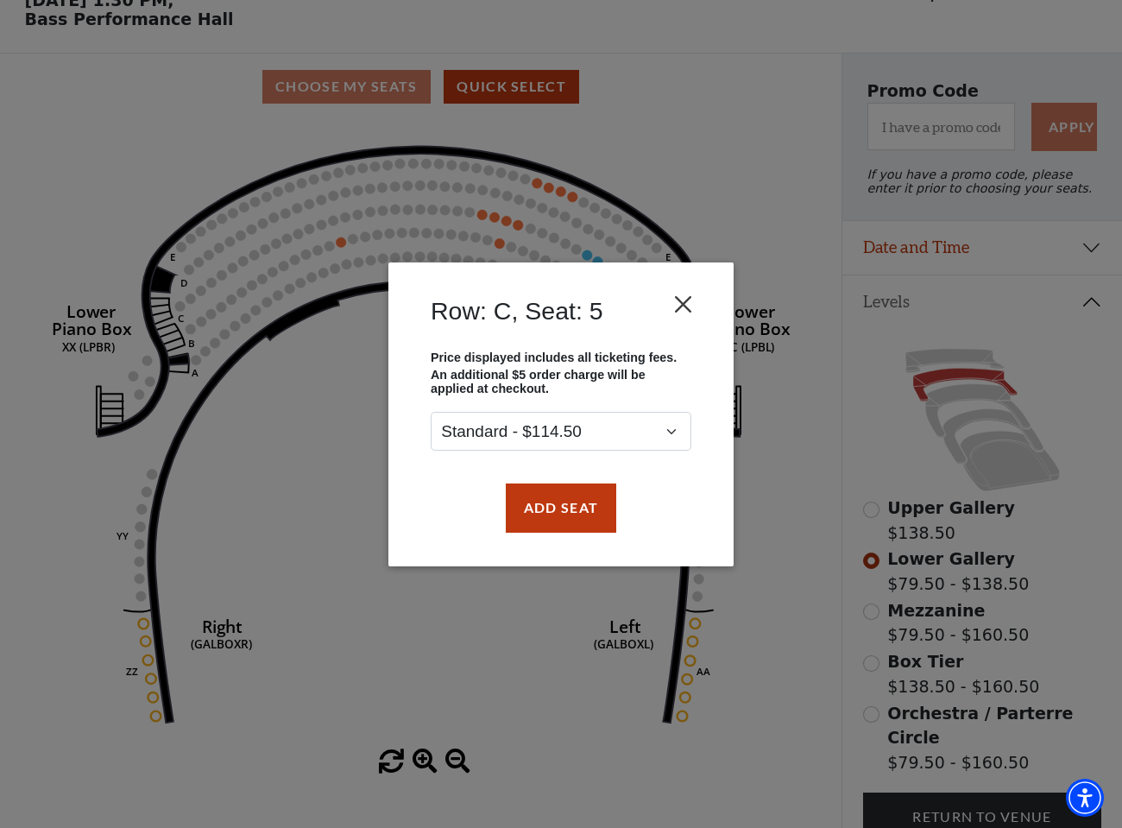
click at [688, 303] on button "Close" at bounding box center [683, 303] width 33 height 33
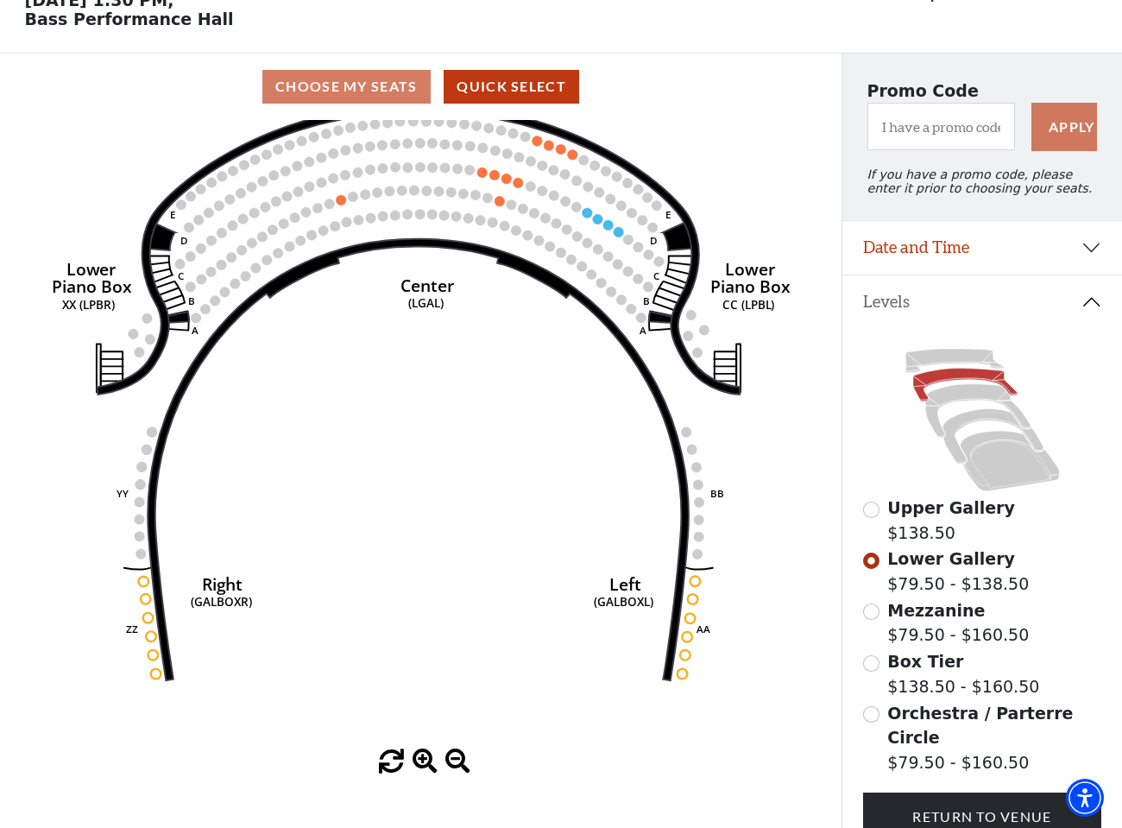
drag, startPoint x: 796, startPoint y: 545, endPoint x: 796, endPoint y: 503, distance: 42.3
click at [796, 503] on icon "Right (GALBOXR) E D C B A E D C B A YY ZZ Left (GALBOXL) BB AA Center Lower Pia…" at bounding box center [421, 434] width 758 height 629
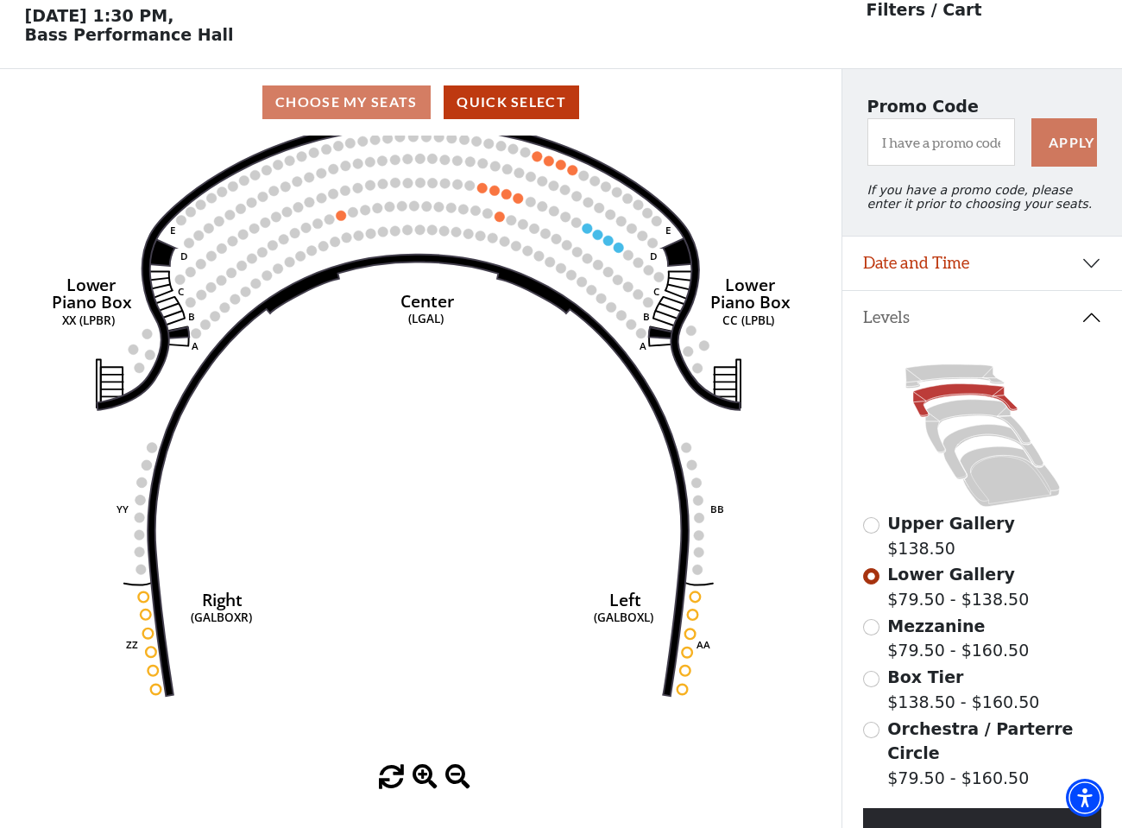
scroll to position [71, 0]
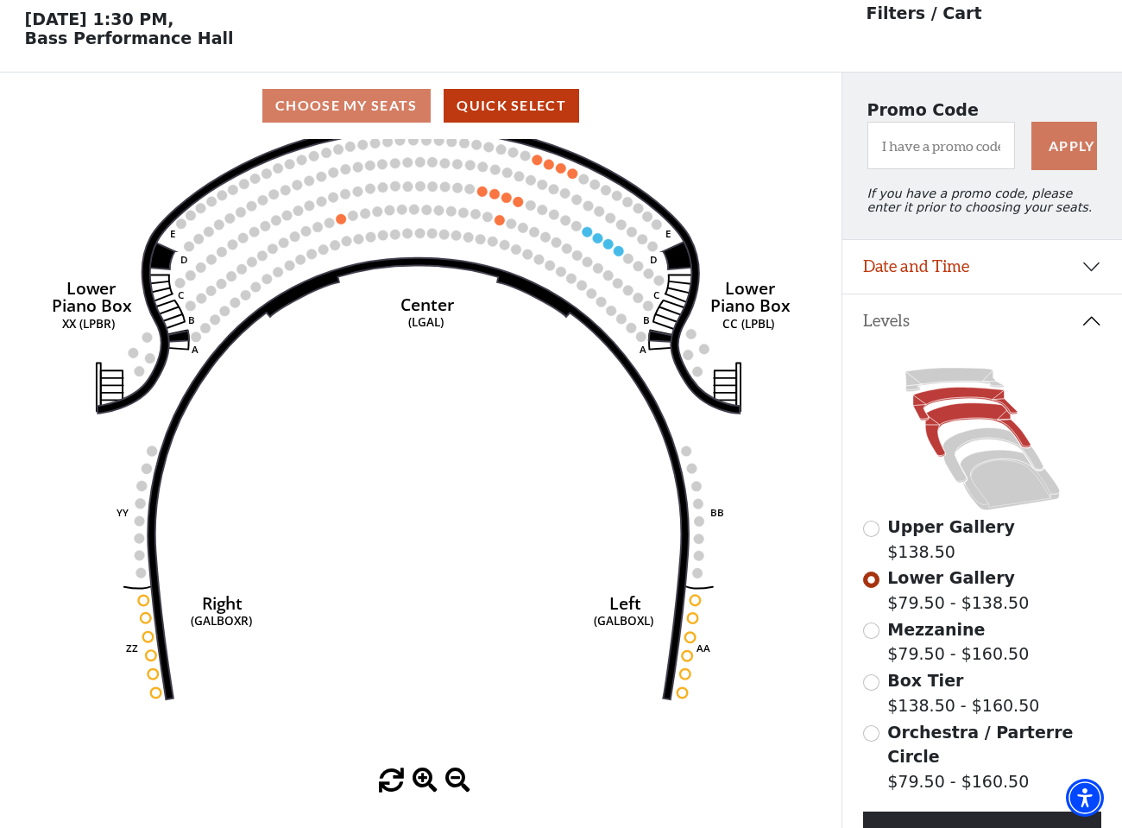
click at [966, 405] on icon at bounding box center [977, 430] width 105 height 54
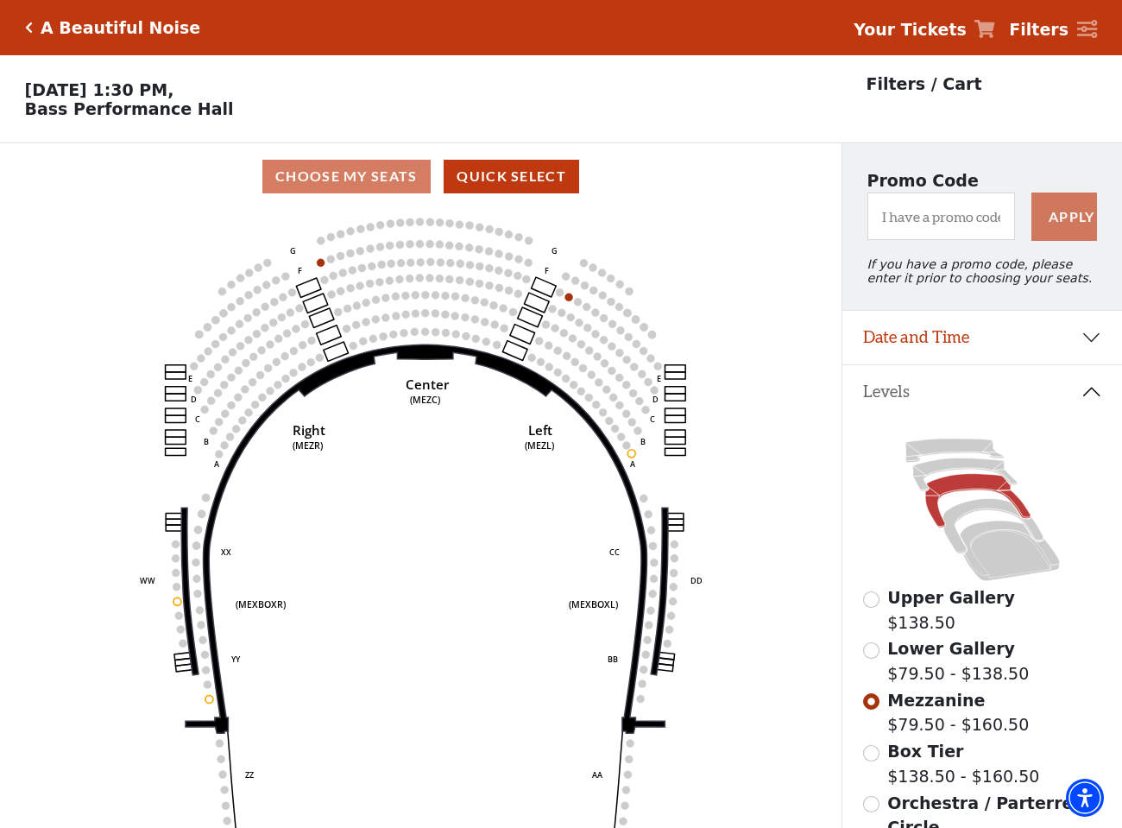
scroll to position [80, 0]
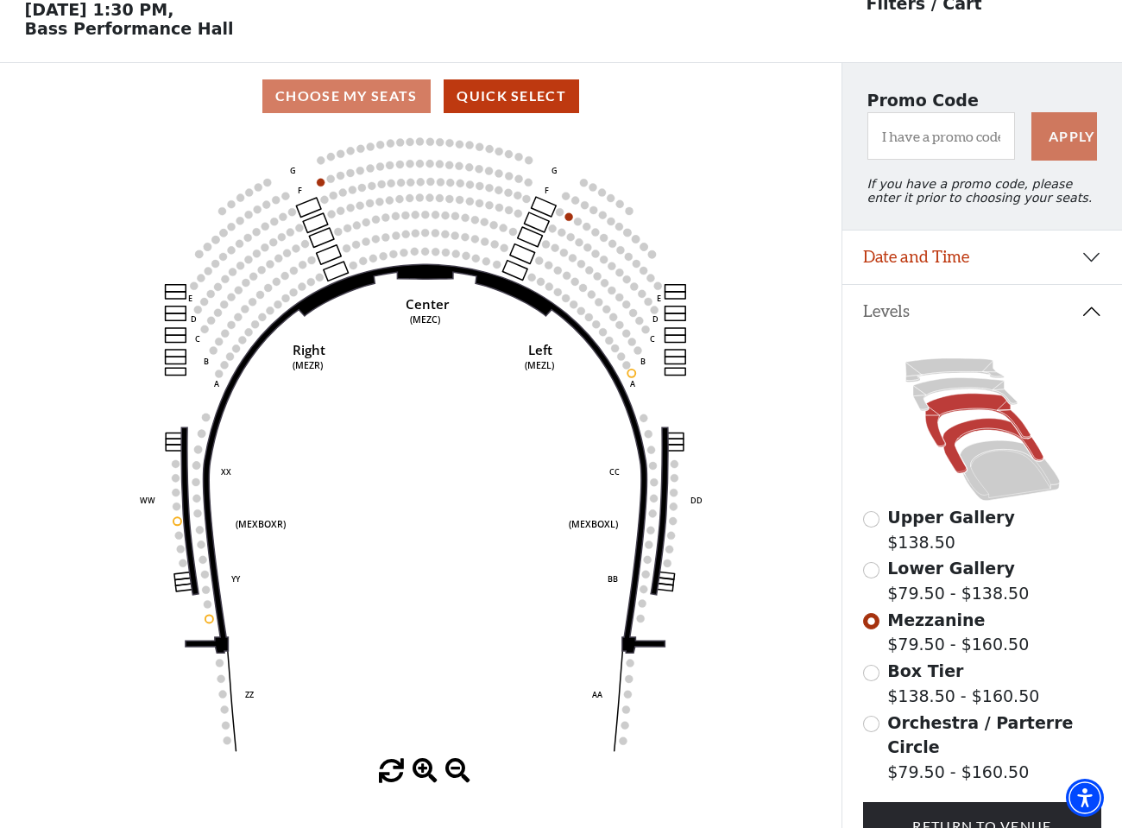
click at [978, 430] on icon at bounding box center [992, 446] width 100 height 54
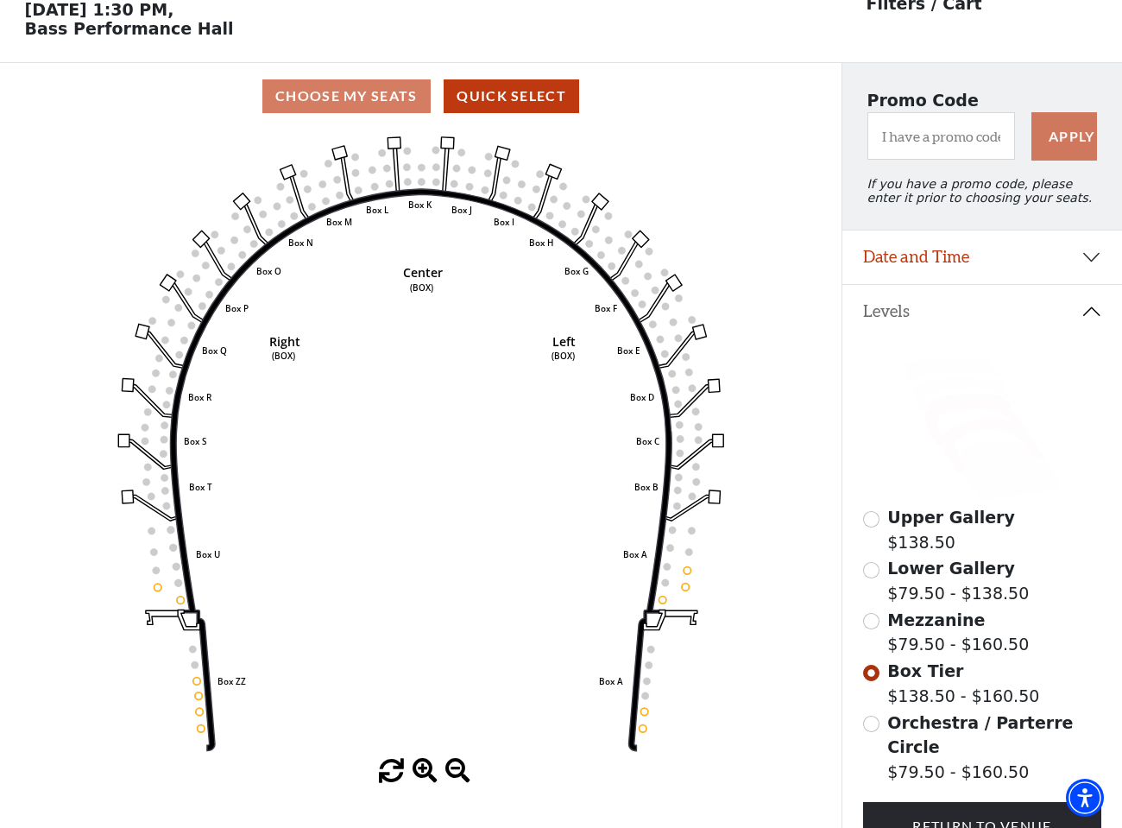
click at [964, 406] on icon at bounding box center [977, 421] width 105 height 54
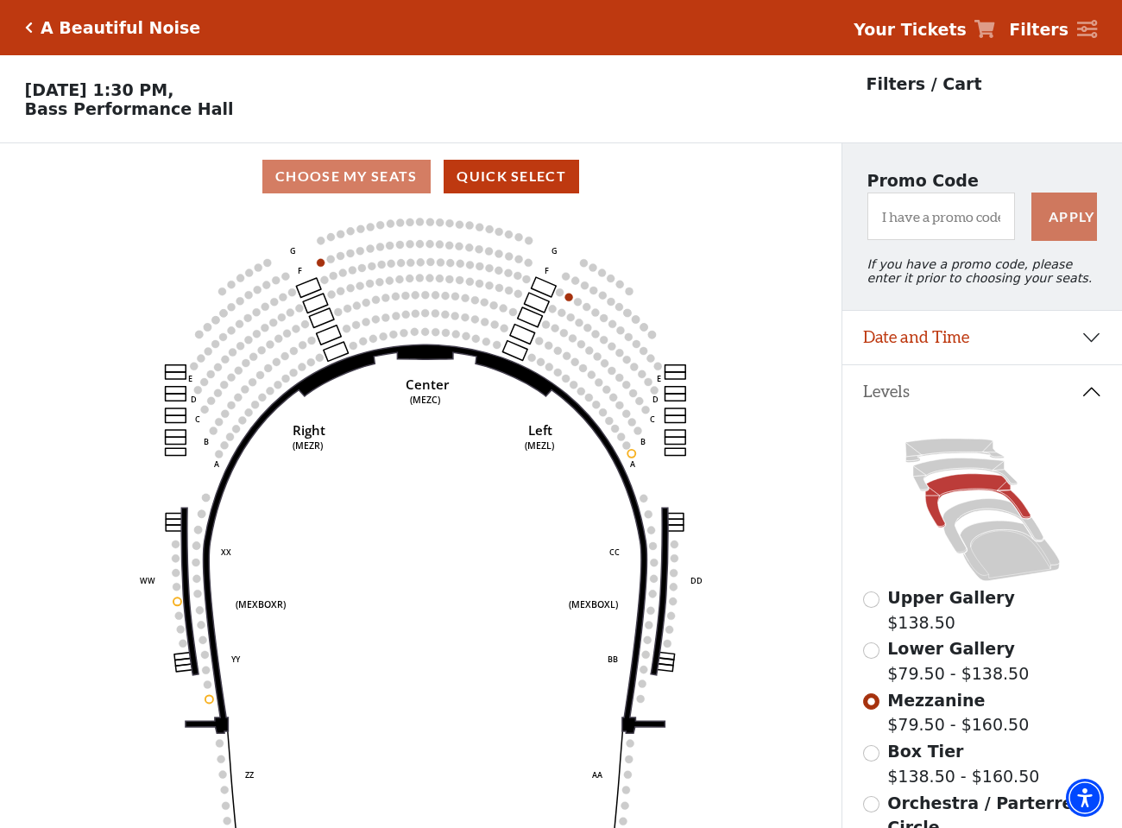
scroll to position [0, 0]
click at [950, 466] on icon at bounding box center [965, 474] width 104 height 33
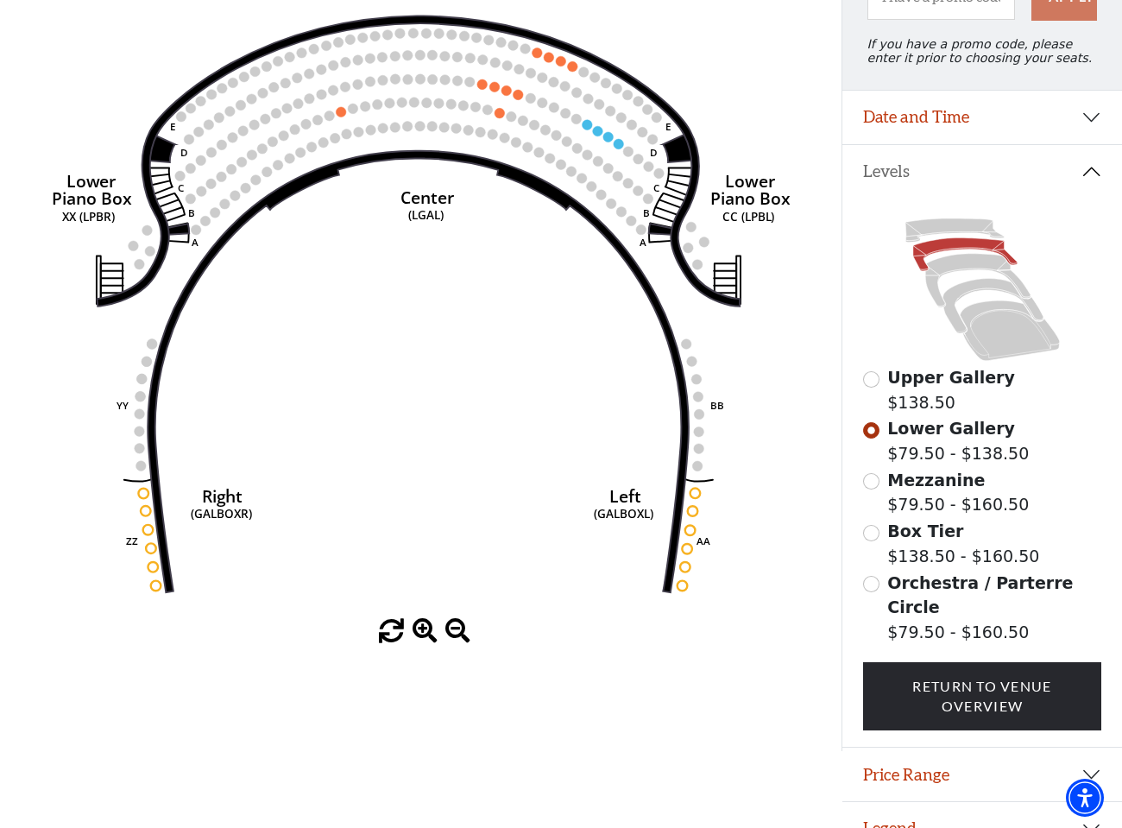
scroll to position [219, 0]
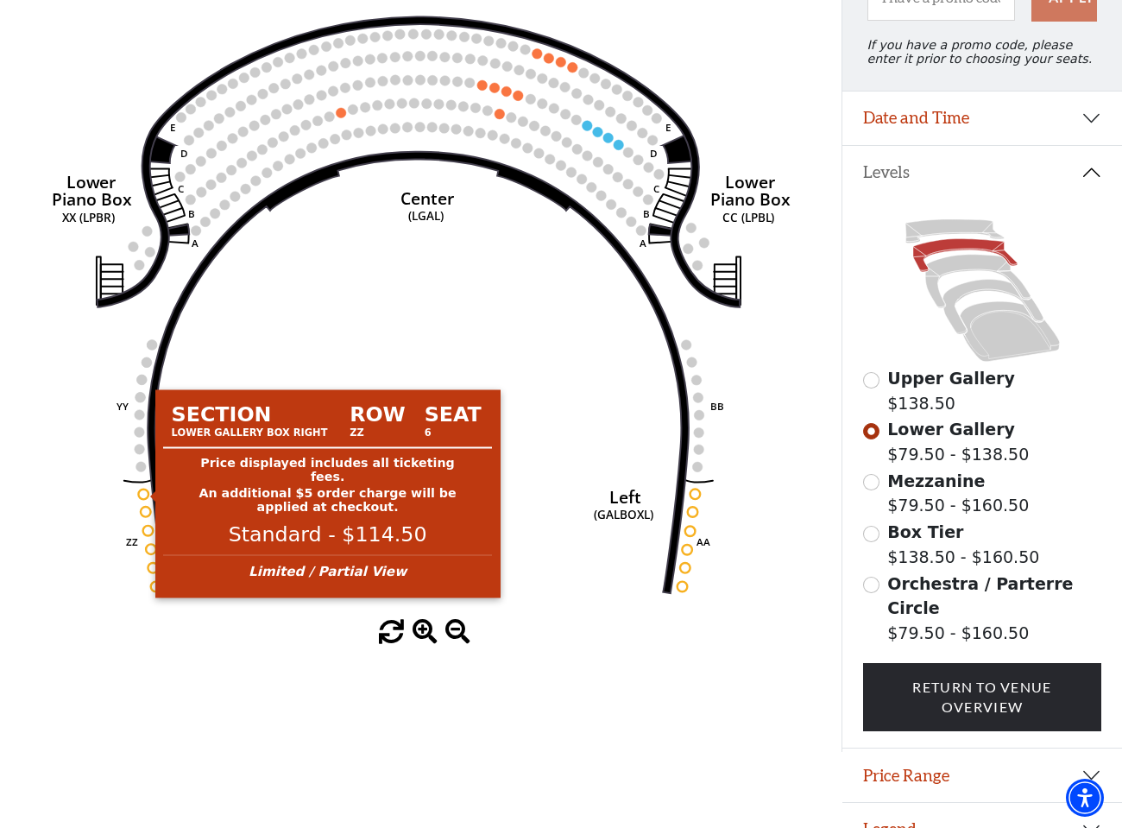
click at [146, 493] on circle at bounding box center [143, 494] width 10 height 10
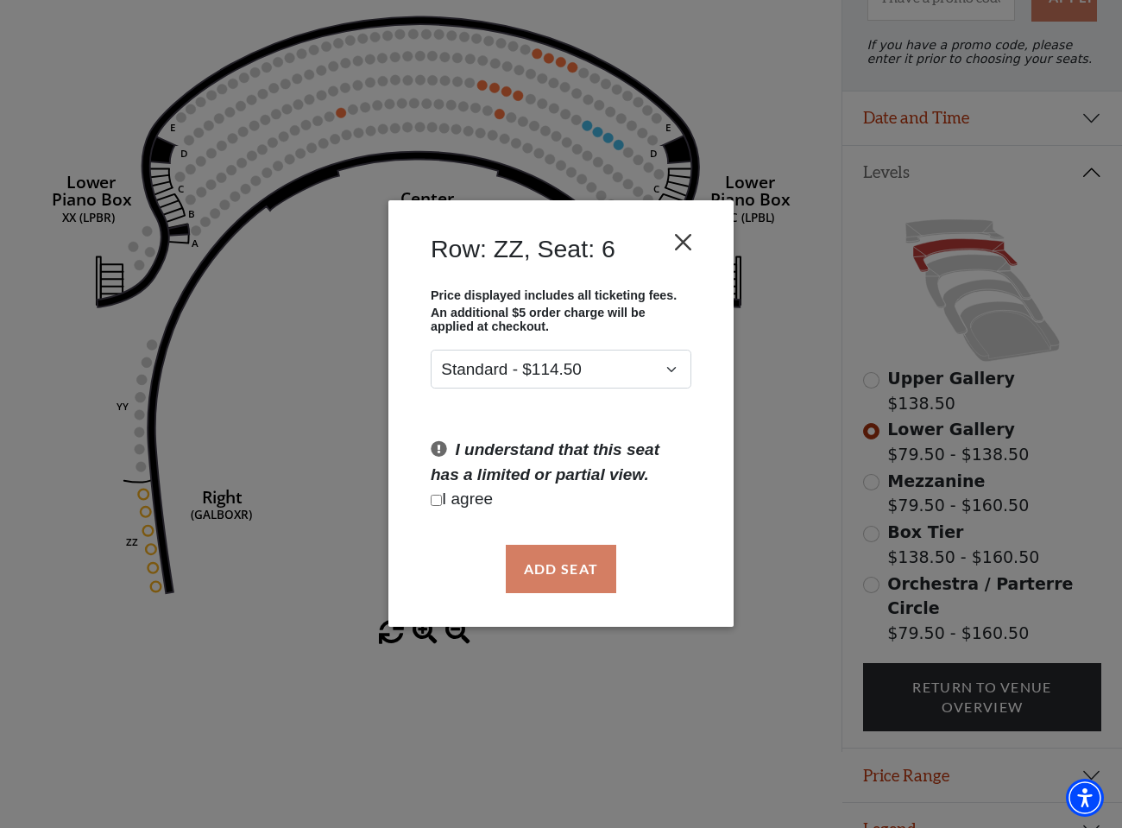
click at [685, 245] on button "Close" at bounding box center [683, 242] width 33 height 33
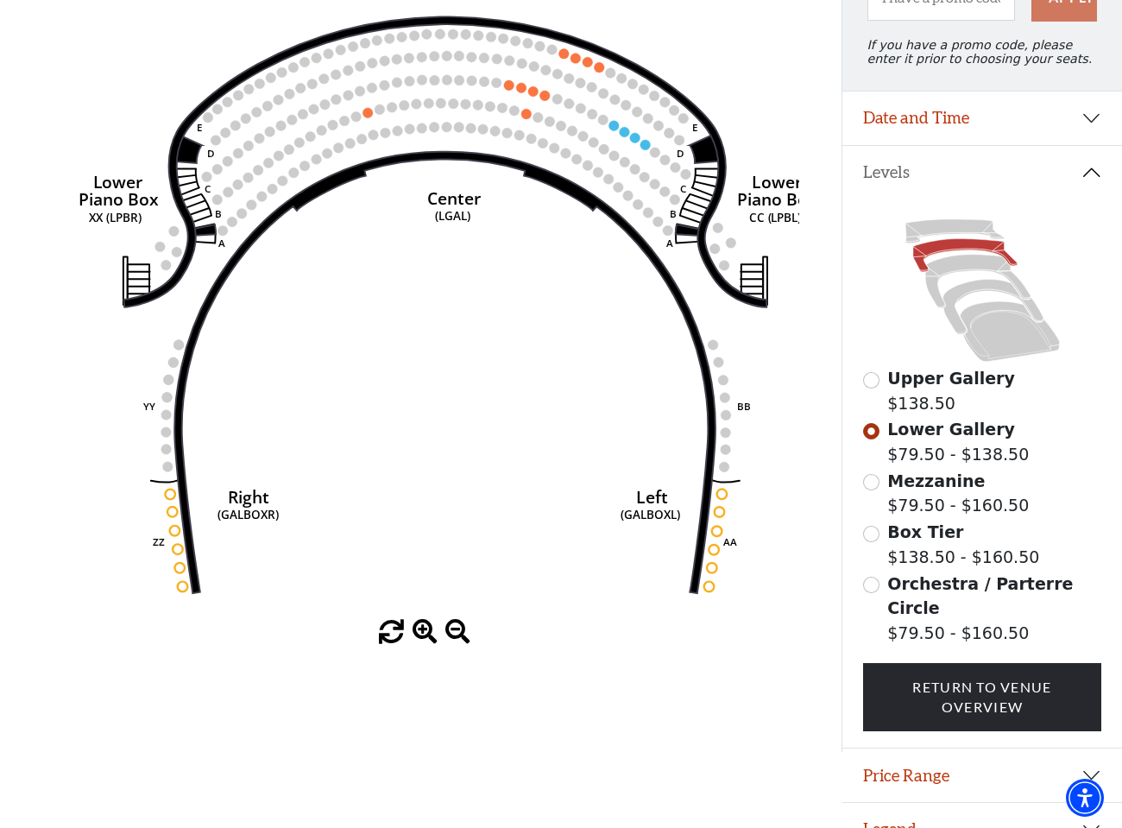
drag, startPoint x: 194, startPoint y: 516, endPoint x: 221, endPoint y: 516, distance: 26.8
click at [221, 516] on text "(GALBOXR)" at bounding box center [247, 515] width 61 height 16
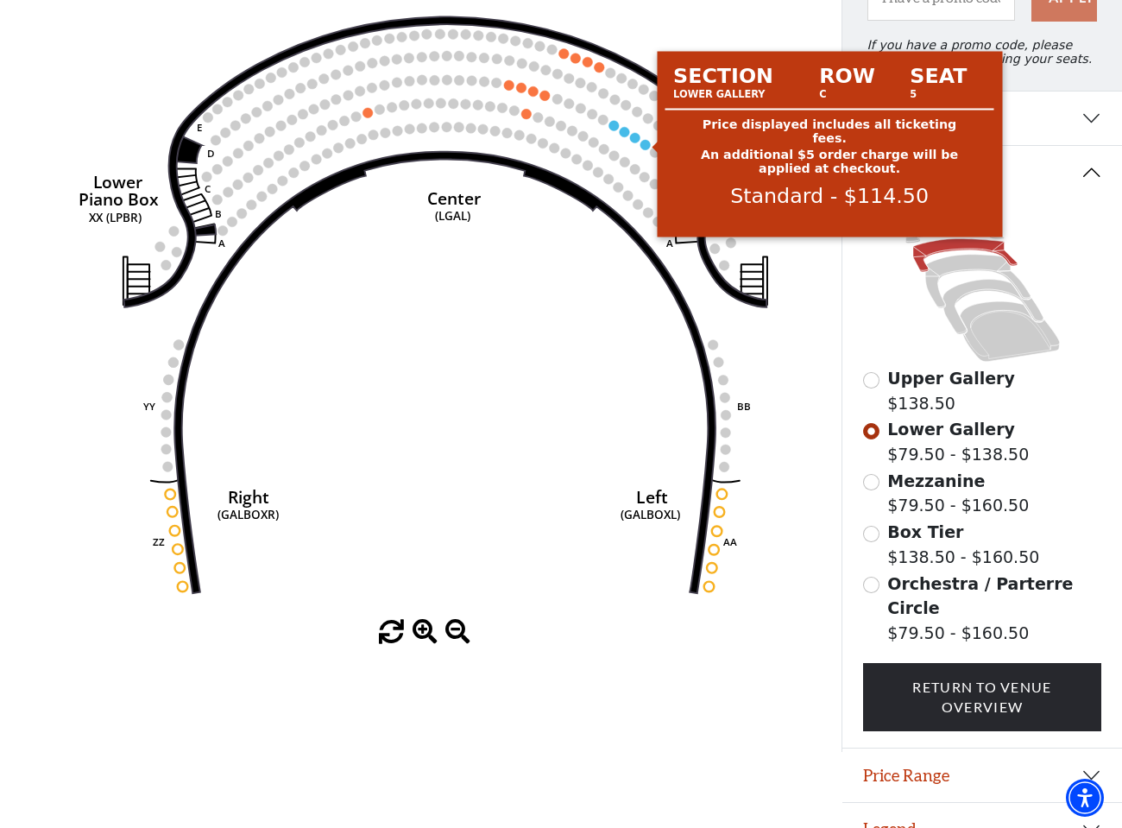
click at [642, 145] on circle at bounding box center [645, 145] width 10 height 10
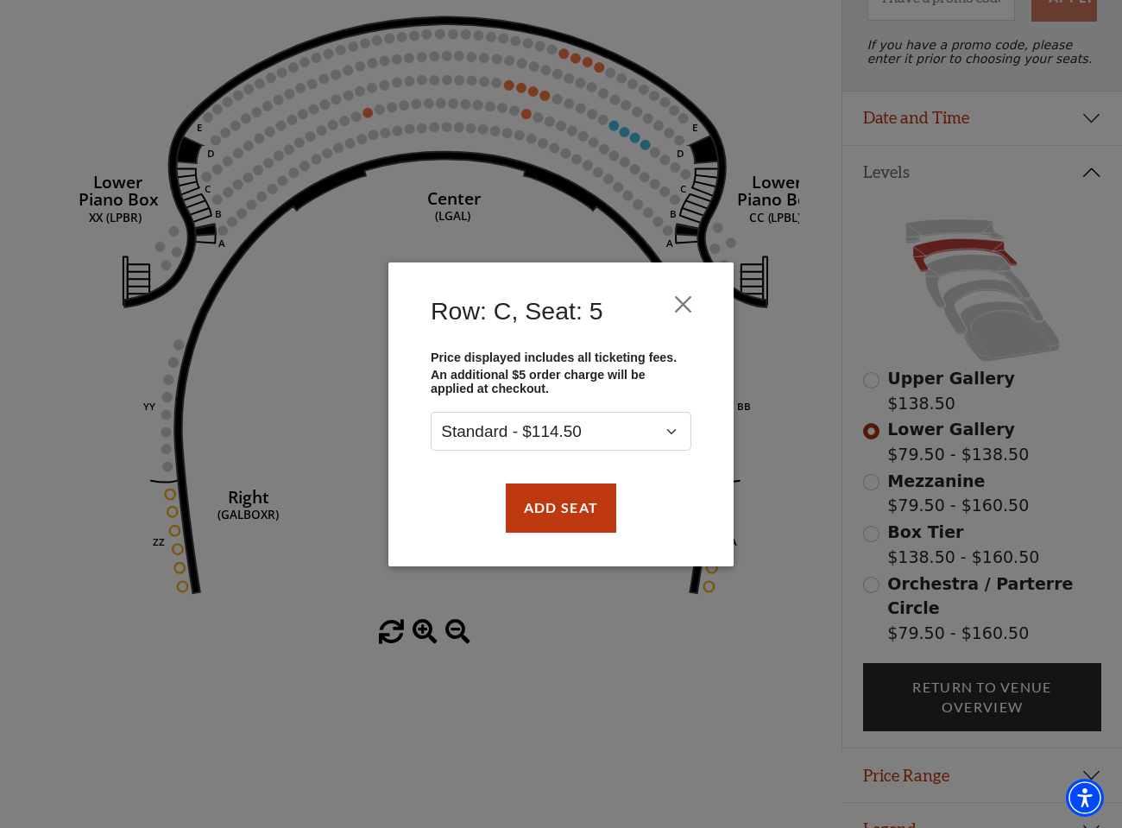
click at [498, 249] on div "Row: C, Seat: 5 Price displayed includes all ticketing fees. An additional $5 o…" at bounding box center [561, 414] width 1122 height 828
click at [685, 306] on button "Close" at bounding box center [683, 303] width 33 height 33
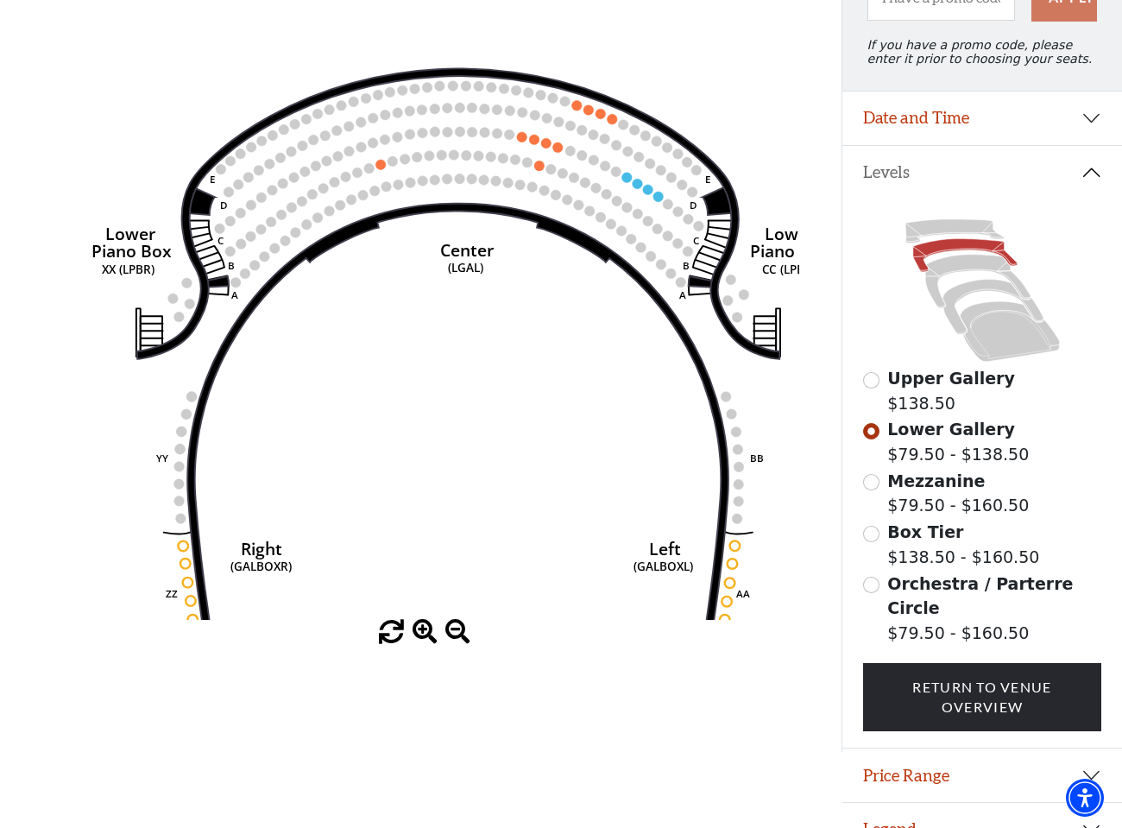
drag, startPoint x: 762, startPoint y: 422, endPoint x: 777, endPoint y: 479, distance: 58.8
click at [777, 479] on icon "Right (GALBOXR) E D C B A E D C B A YY ZZ Left (GALBOXL) BB AA Center Lower Pia…" at bounding box center [421, 305] width 758 height 629
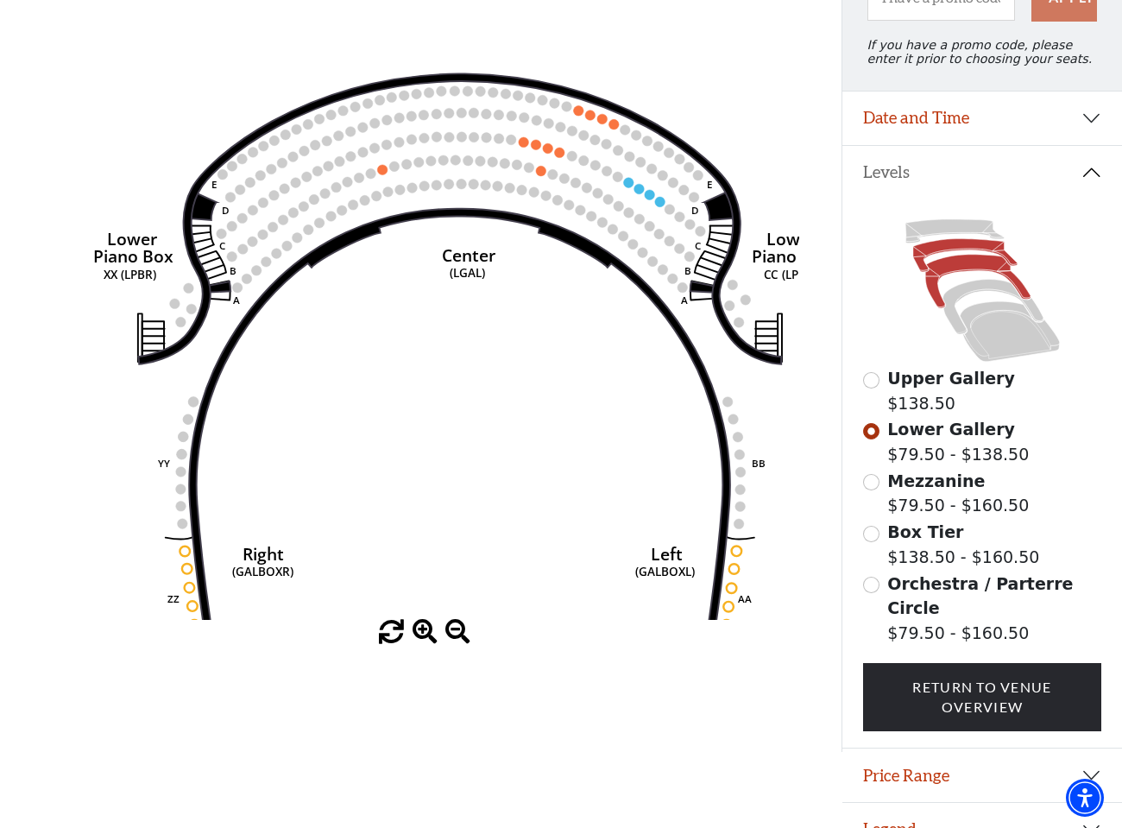
click at [949, 265] on icon at bounding box center [977, 282] width 105 height 54
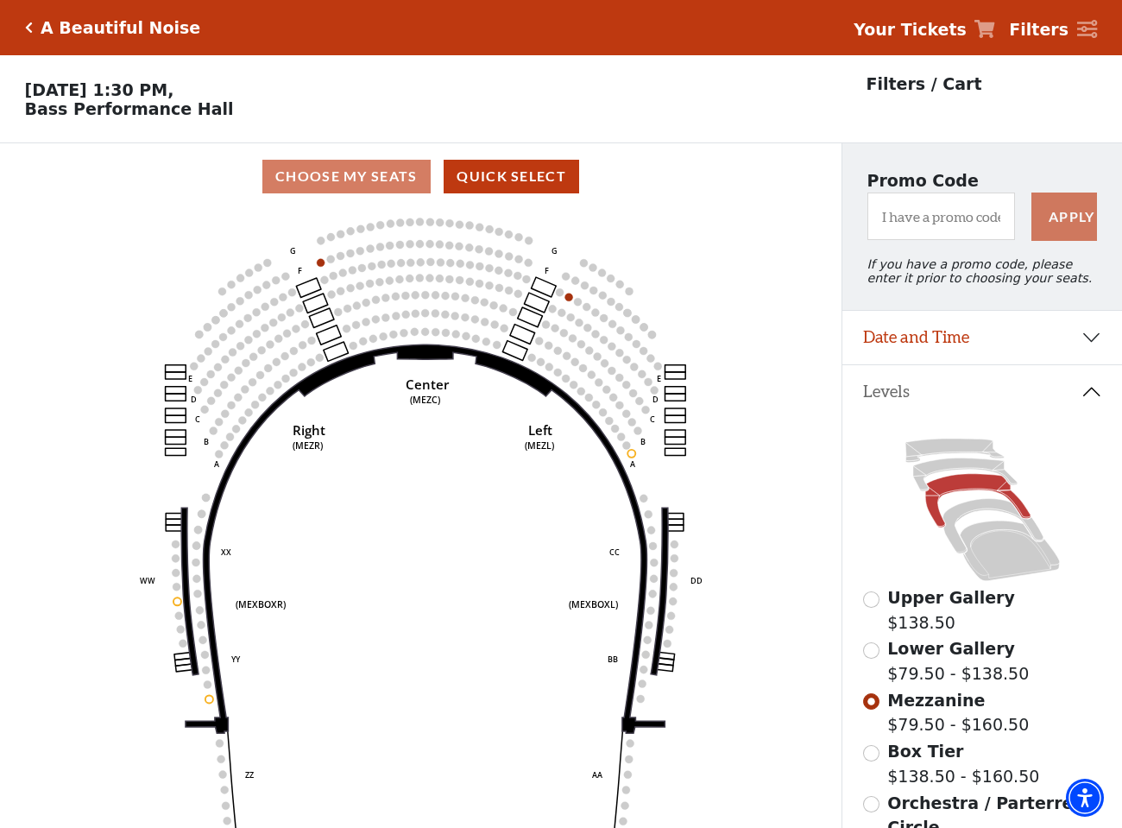
scroll to position [0, 0]
click at [998, 505] on icon at bounding box center [992, 526] width 100 height 54
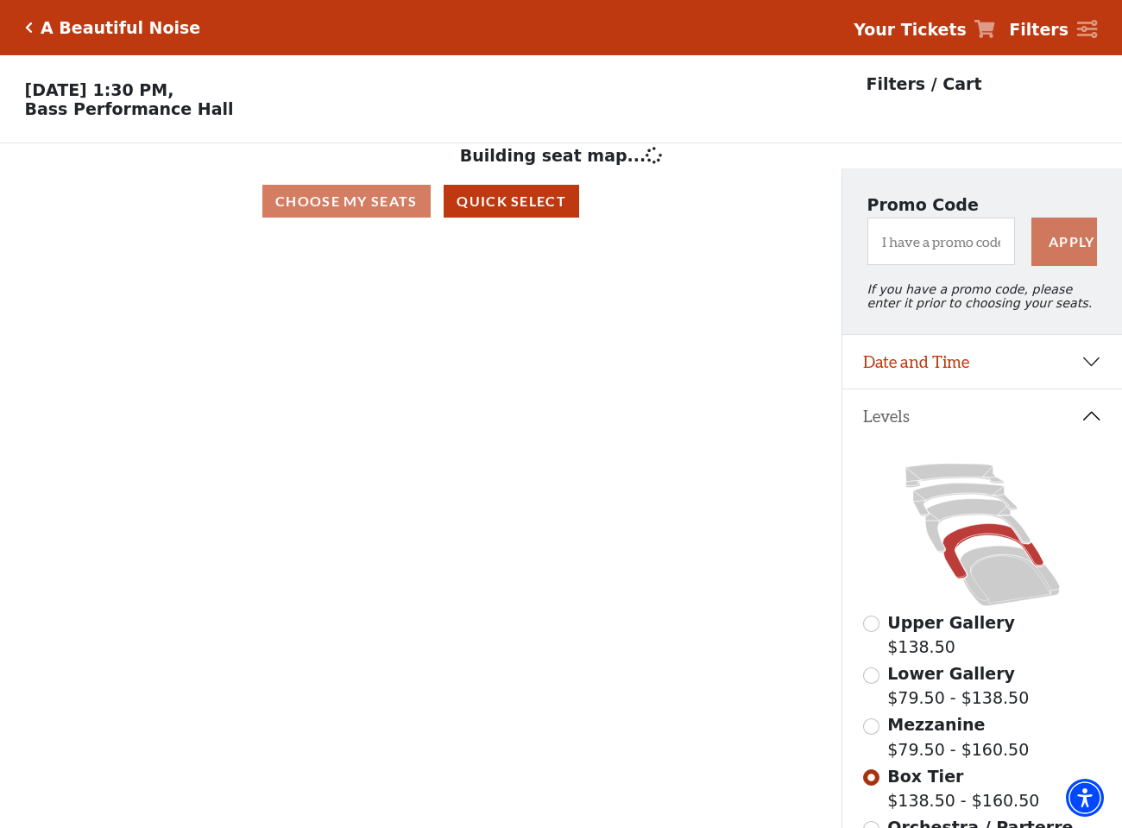
scroll to position [80, 0]
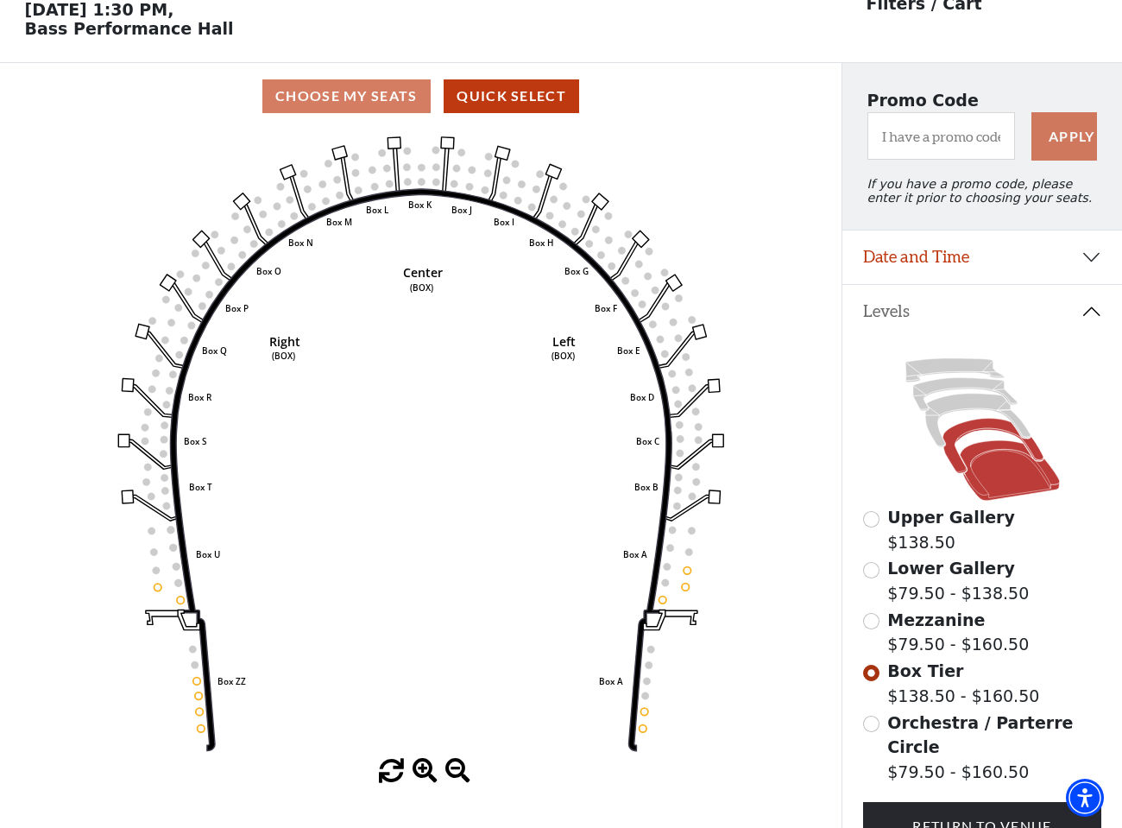
click at [995, 474] on icon at bounding box center [1009, 470] width 99 height 60
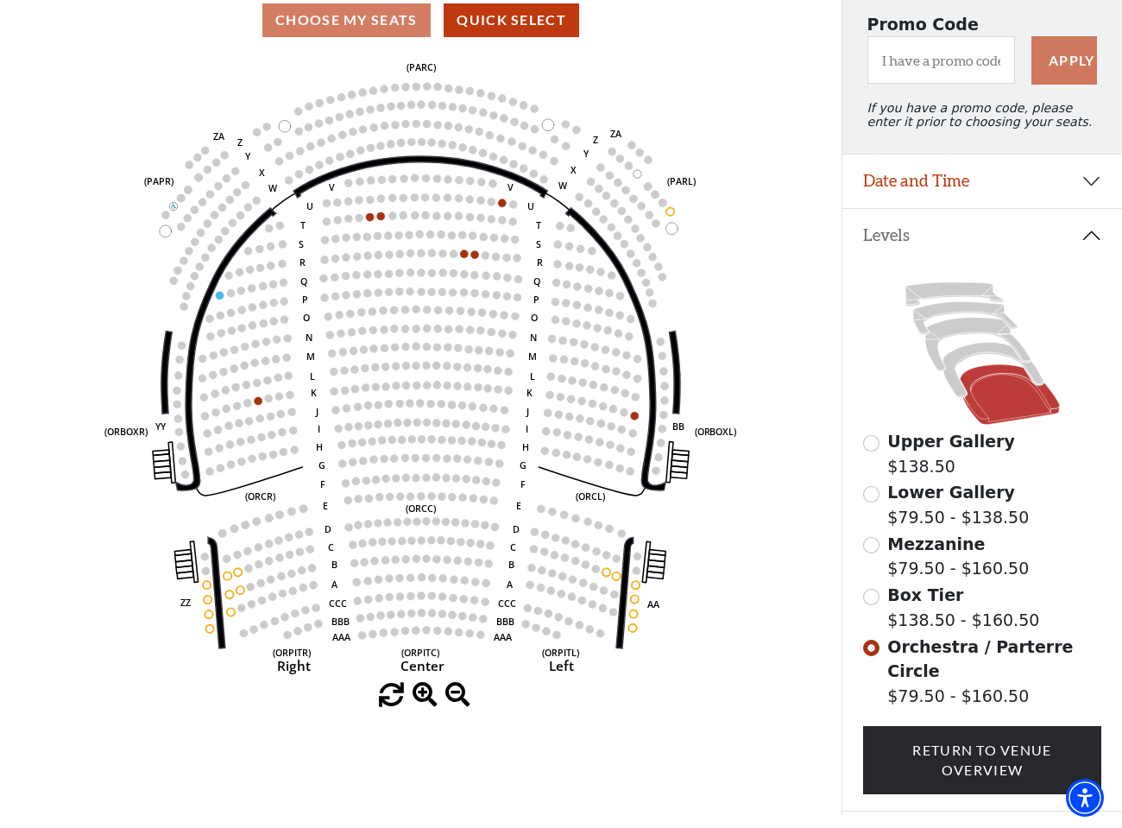
scroll to position [161, 0]
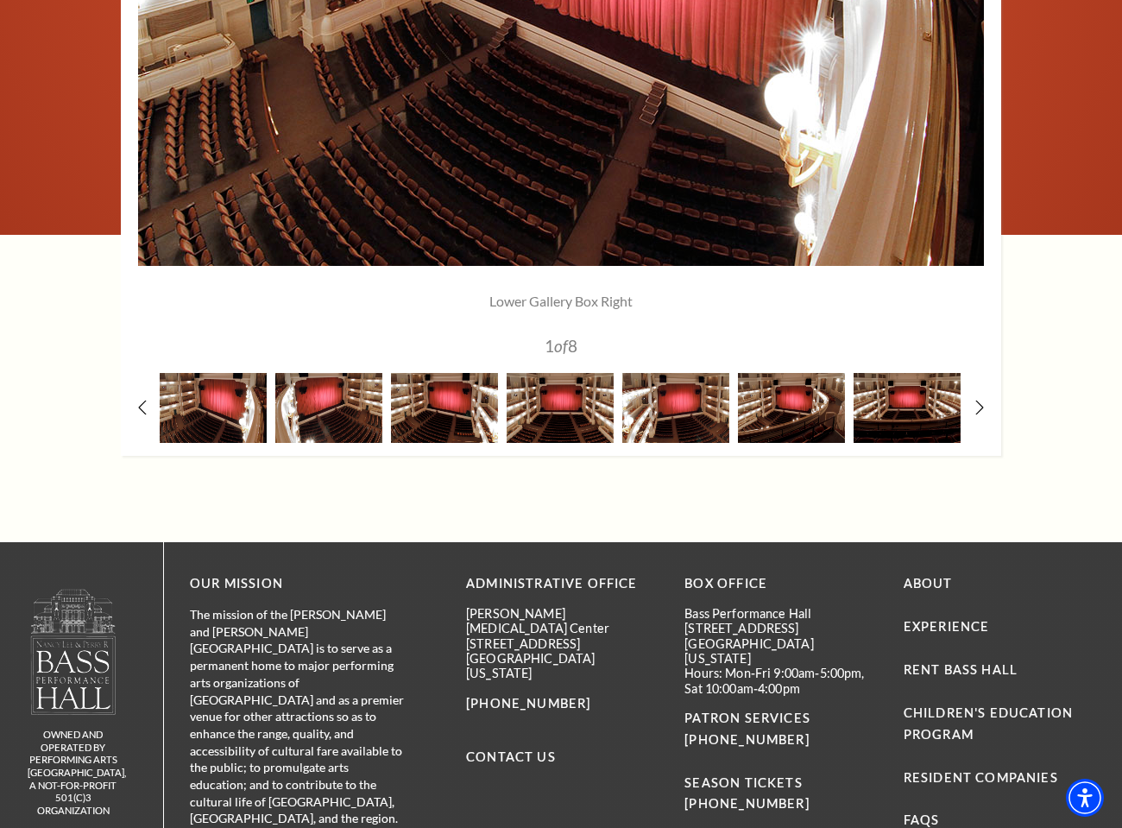
scroll to position [1544, 0]
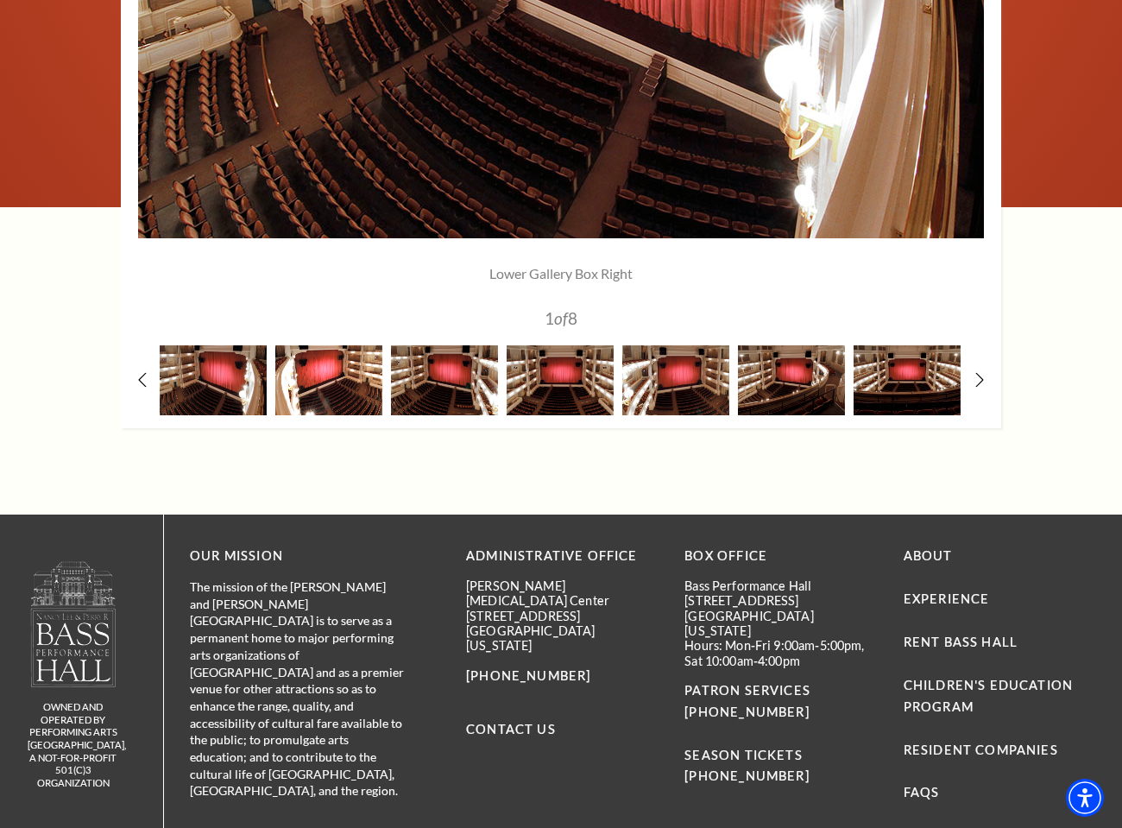
click at [333, 390] on img at bounding box center [328, 380] width 107 height 70
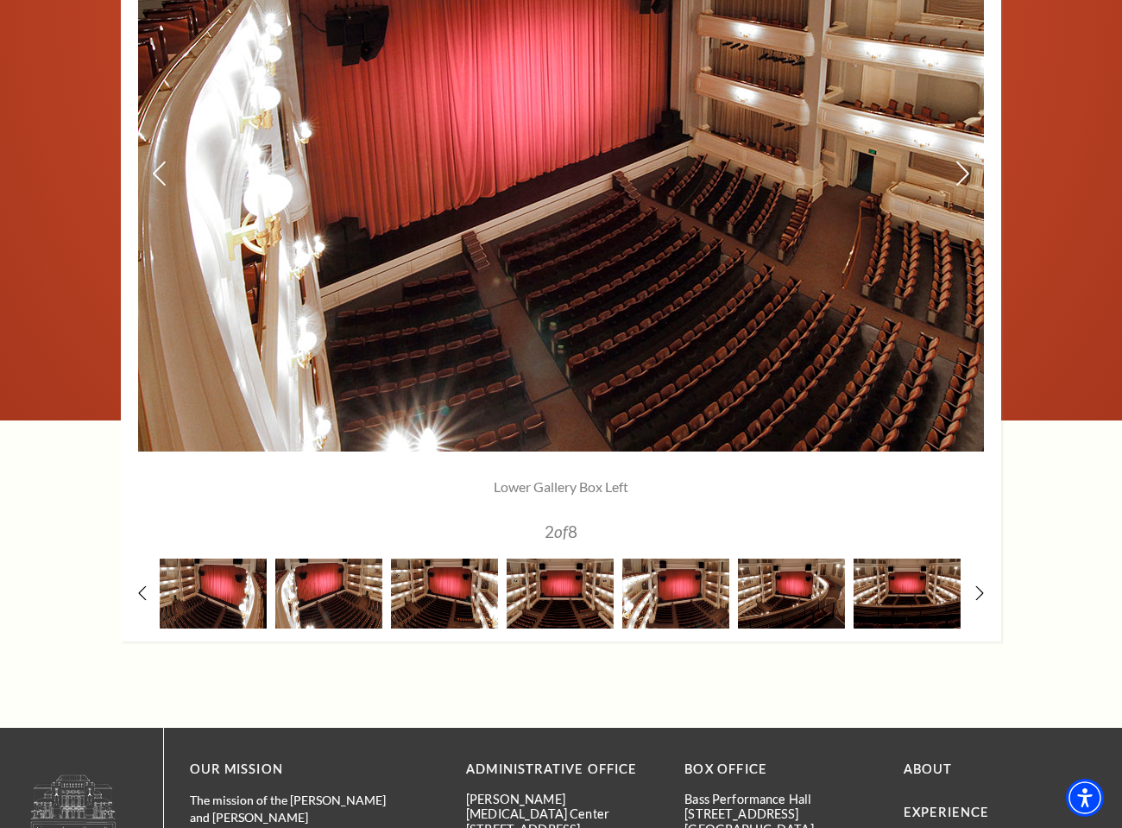
scroll to position [1345, 0]
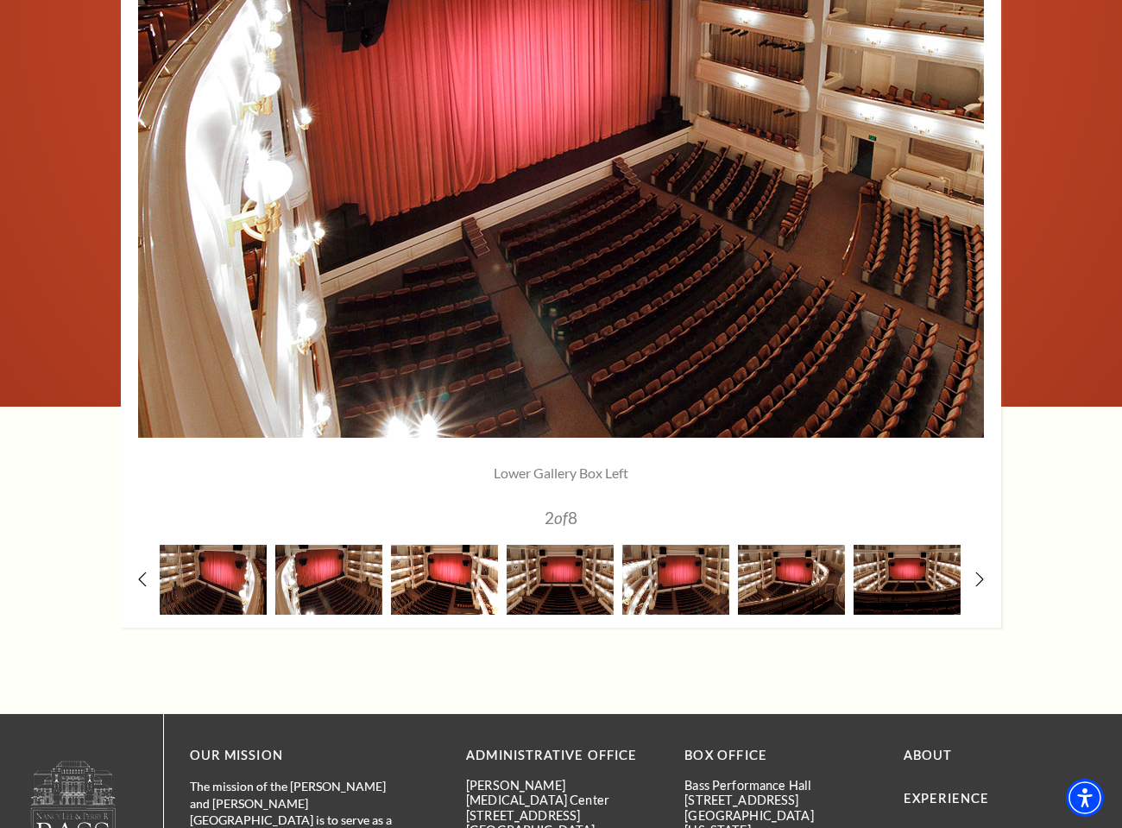
click at [457, 607] on img at bounding box center [444, 580] width 107 height 70
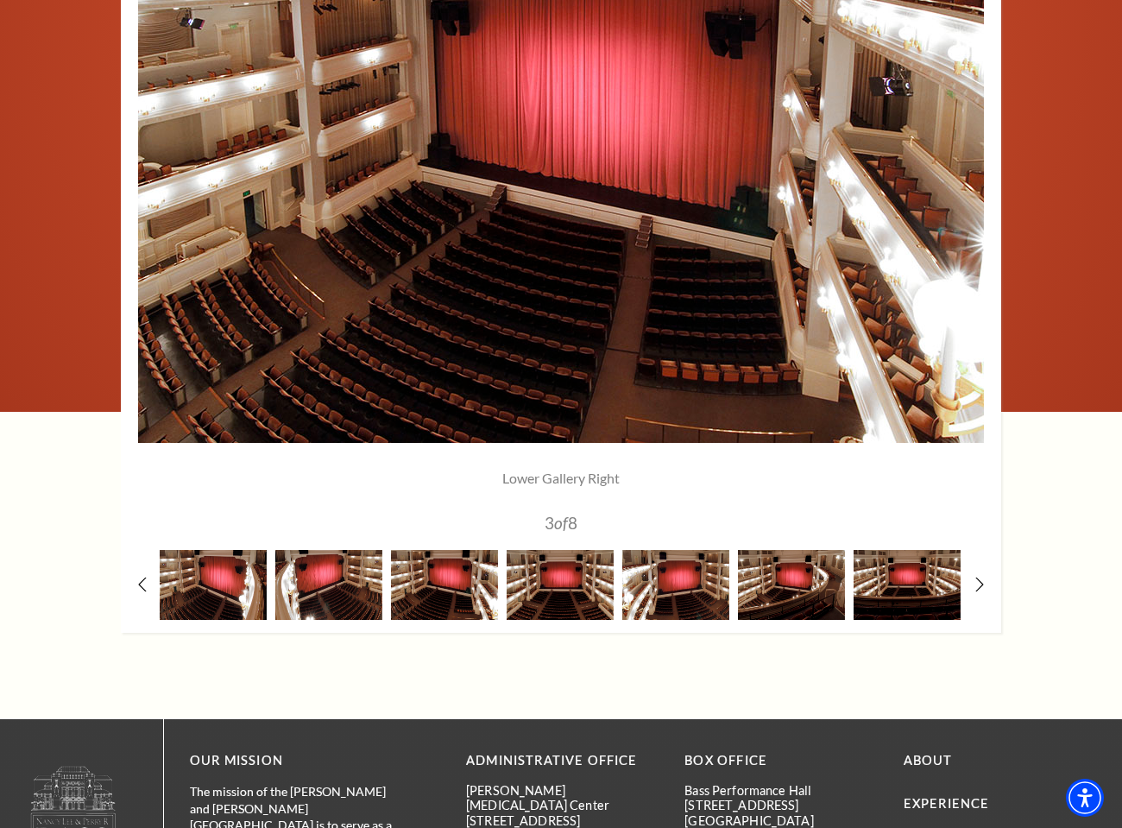
scroll to position [1340, 0]
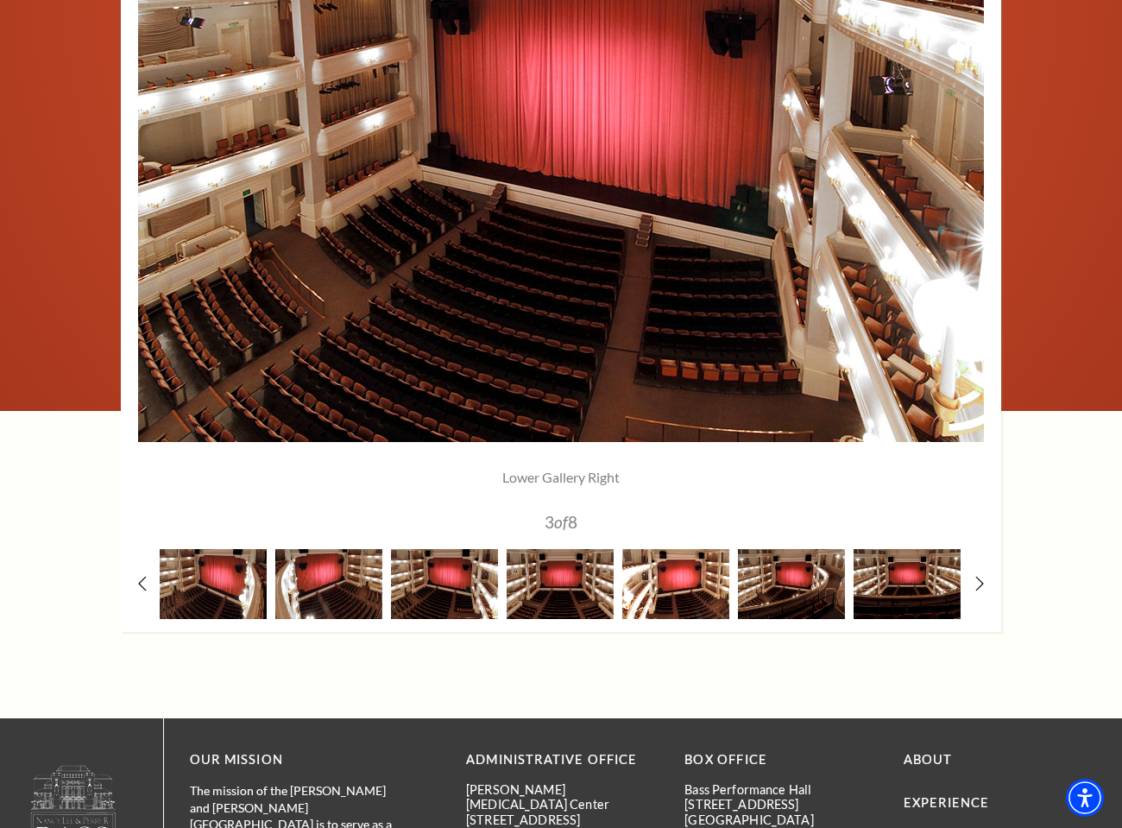
click at [695, 597] on img at bounding box center [675, 584] width 107 height 70
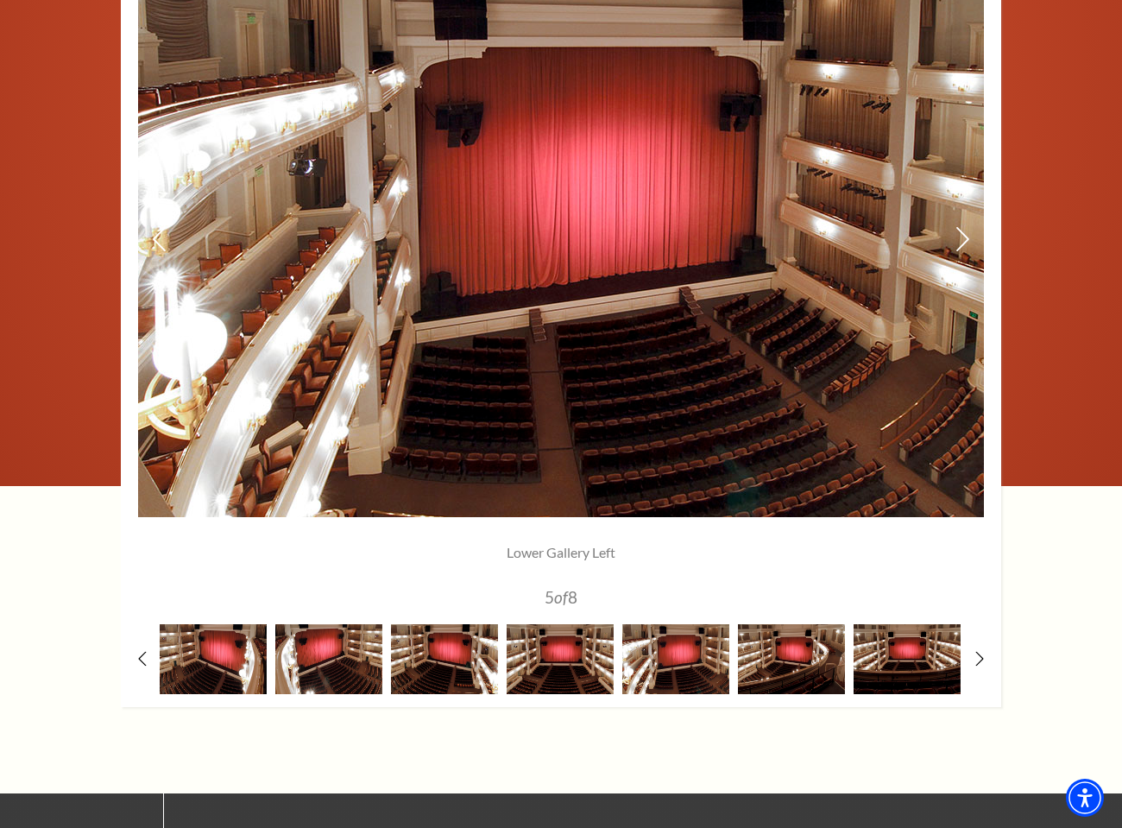
scroll to position [1274, 0]
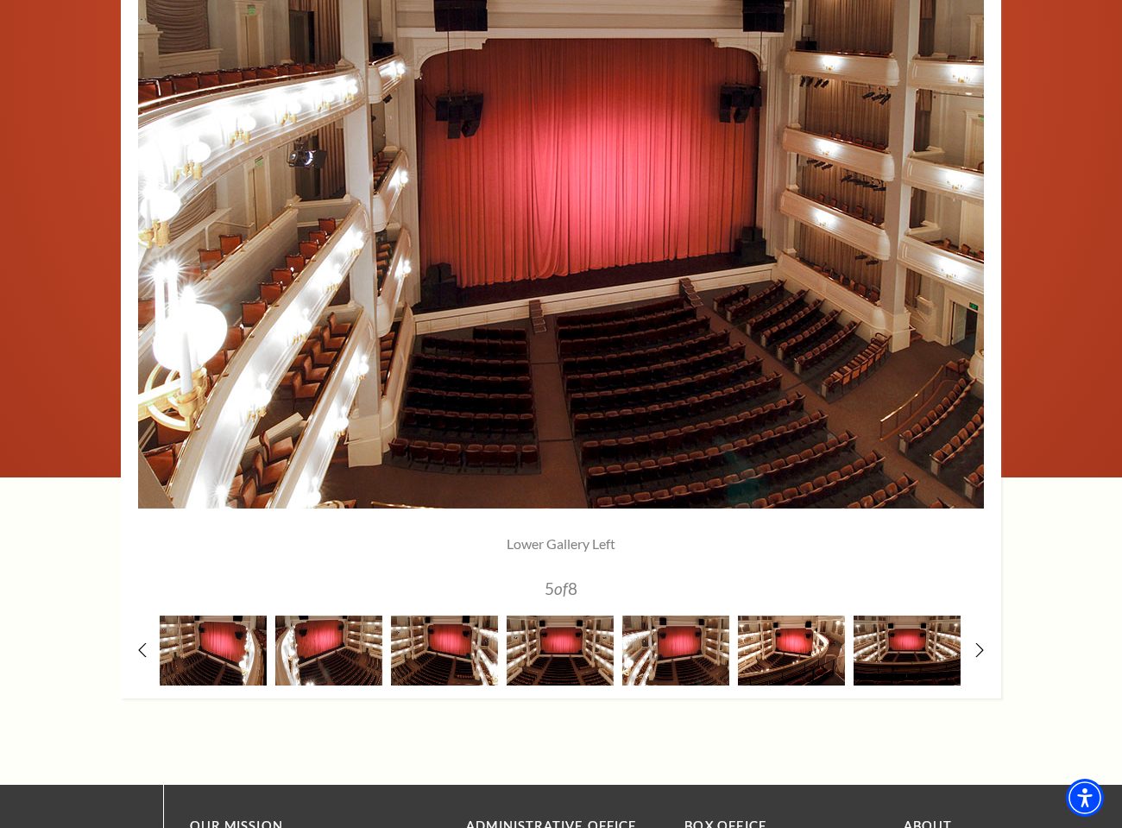
click at [775, 655] on img at bounding box center [791, 650] width 107 height 70
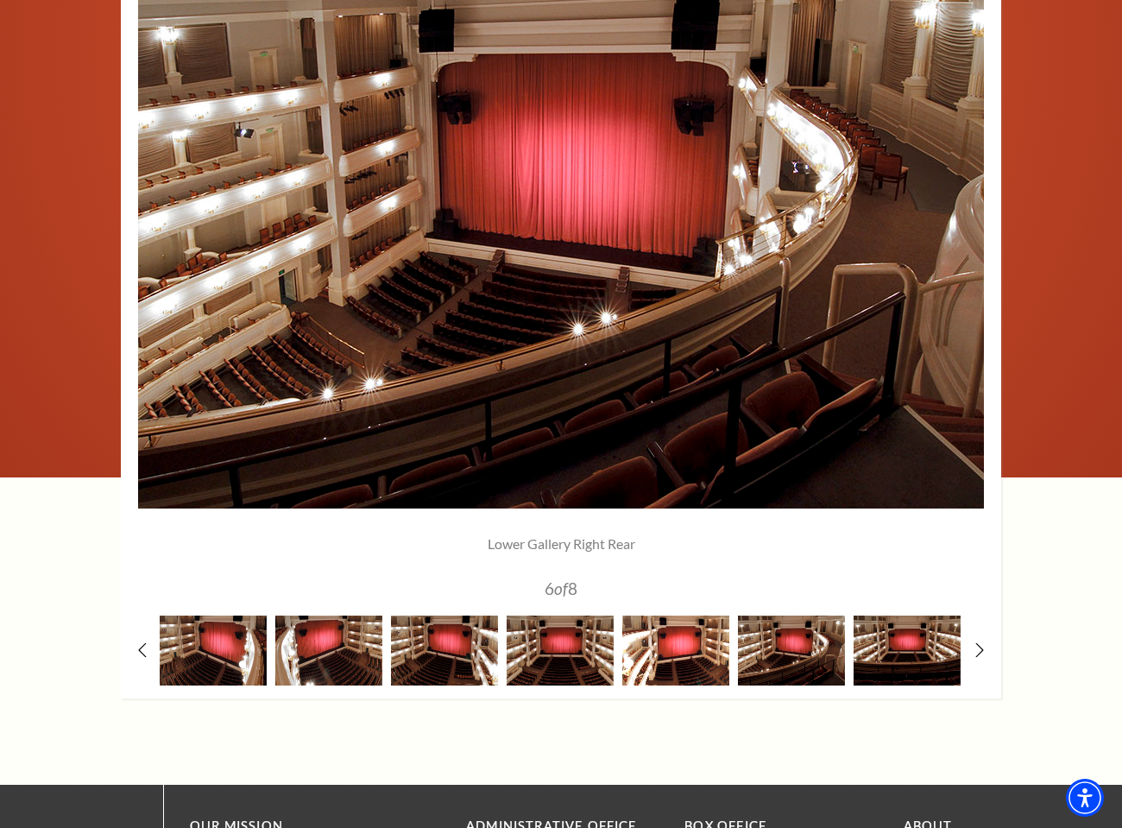
click at [702, 656] on img at bounding box center [675, 650] width 107 height 70
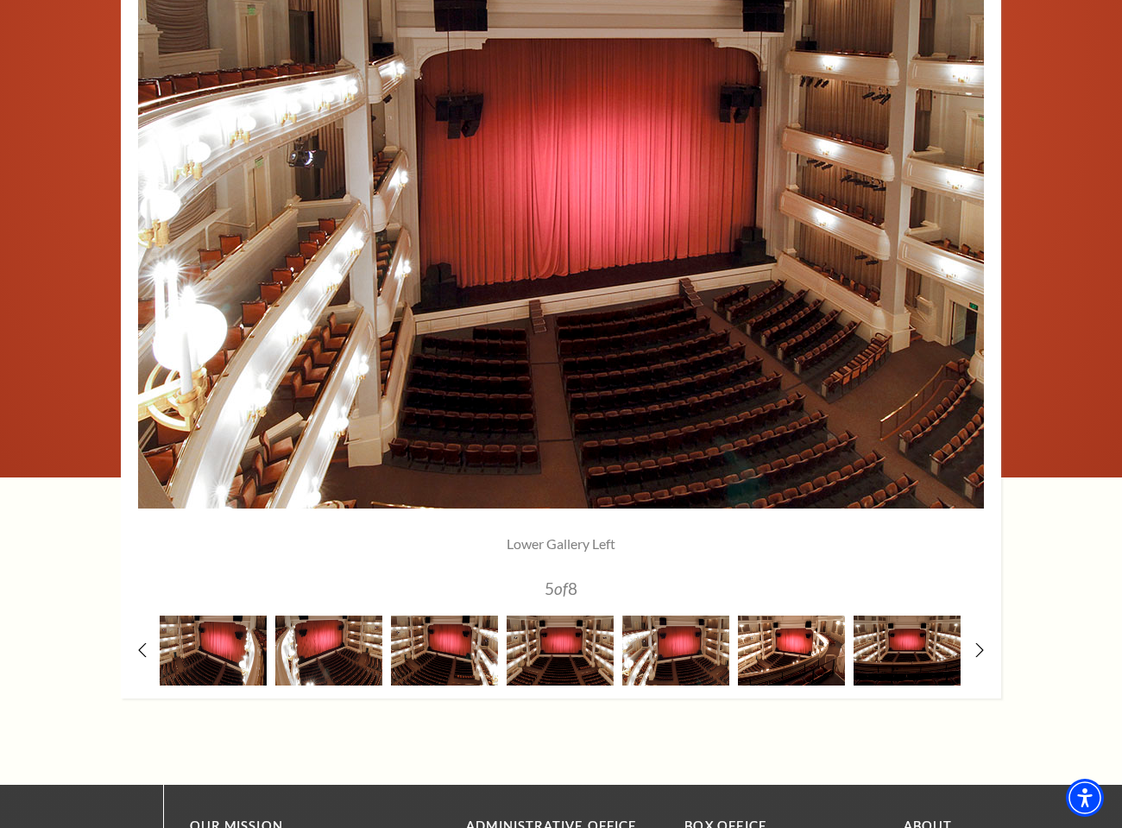
click at [816, 663] on img at bounding box center [791, 650] width 107 height 70
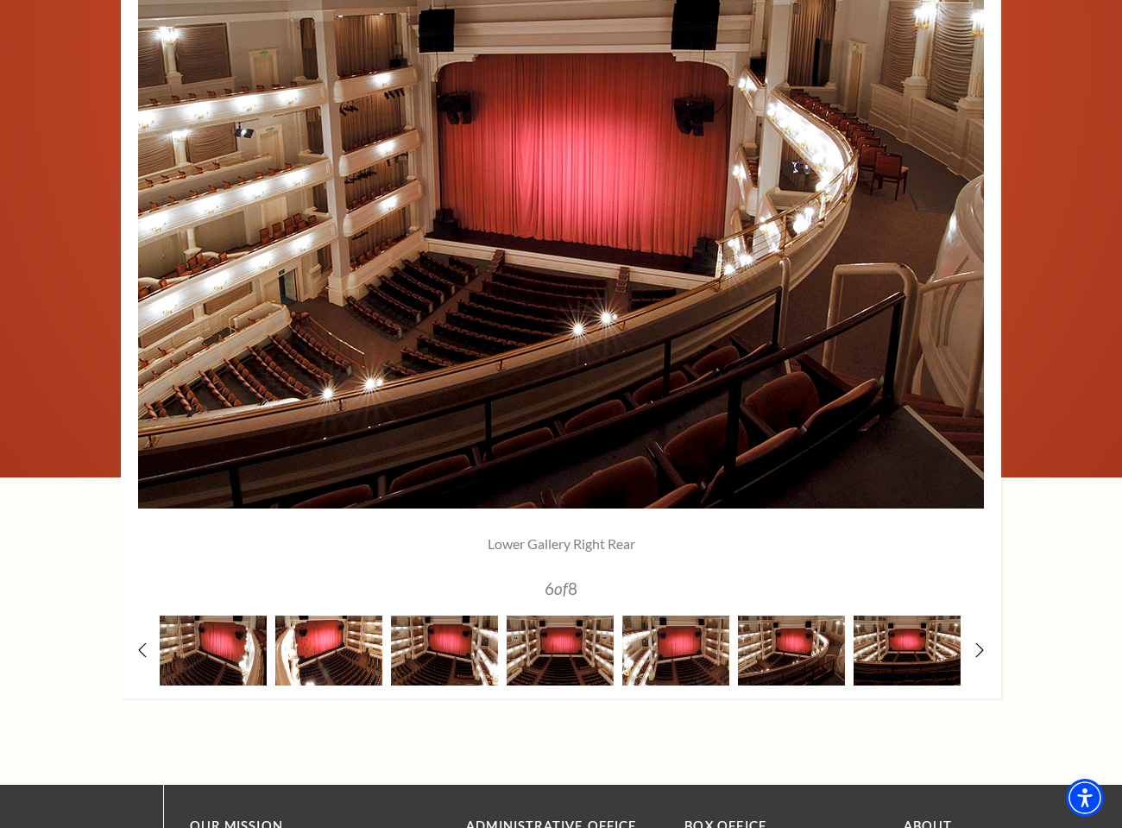
click at [352, 648] on img at bounding box center [328, 650] width 107 height 70
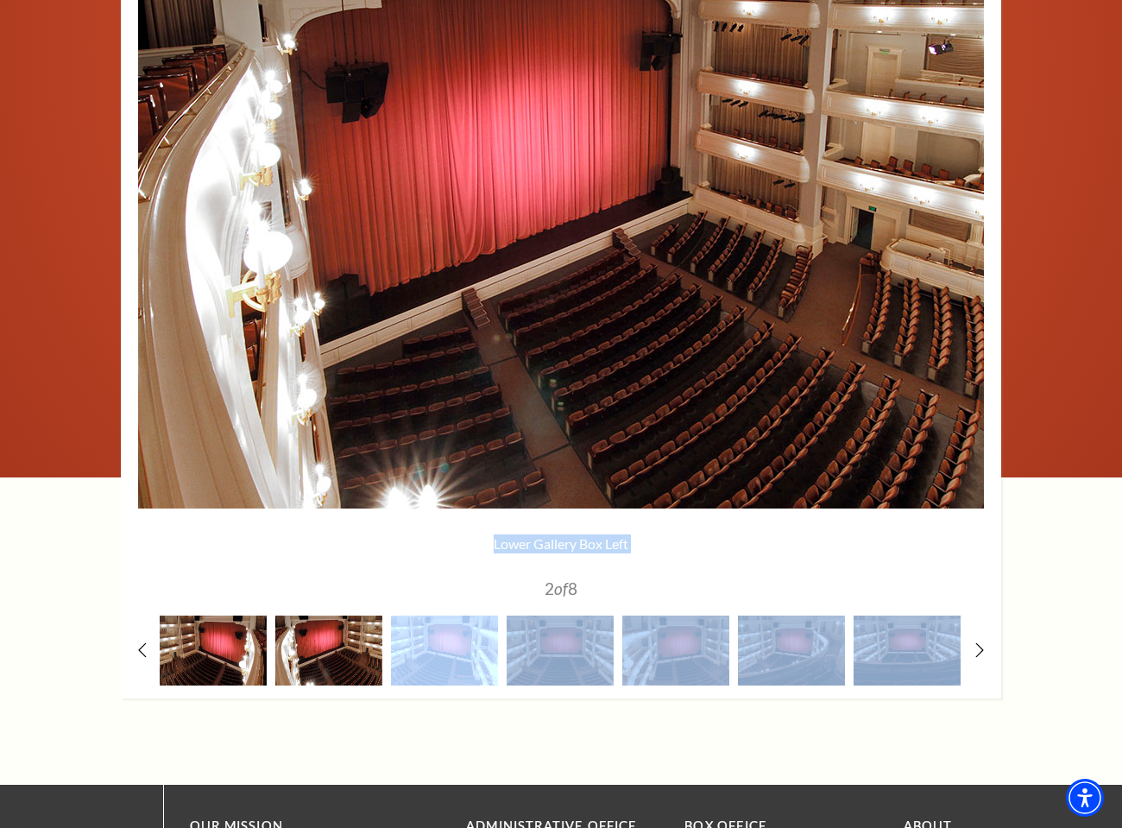
drag, startPoint x: 473, startPoint y: 570, endPoint x: 470, endPoint y: 647, distance: 76.9
click at [470, 647] on div "Lower Gallery Box Right 1 of 8 Lower Gallery Box Left 2 of 8" at bounding box center [561, 317] width 880 height 761
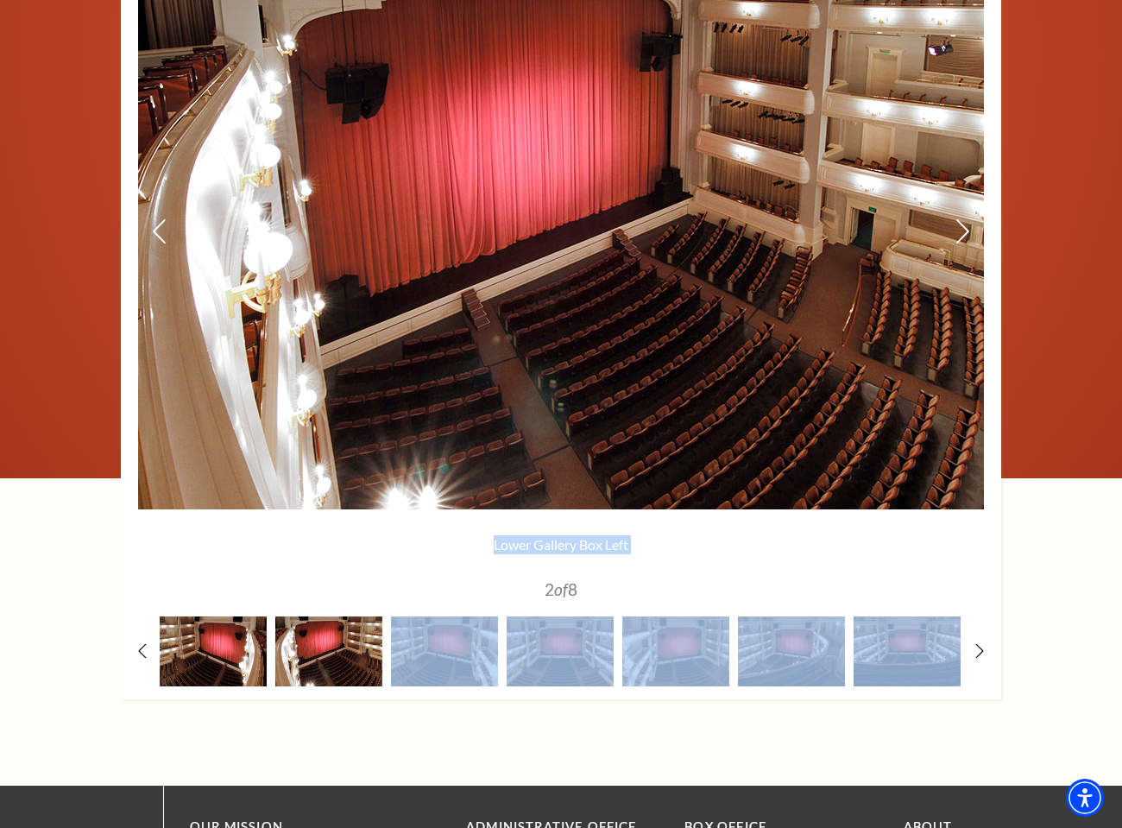
scroll to position [1286, 0]
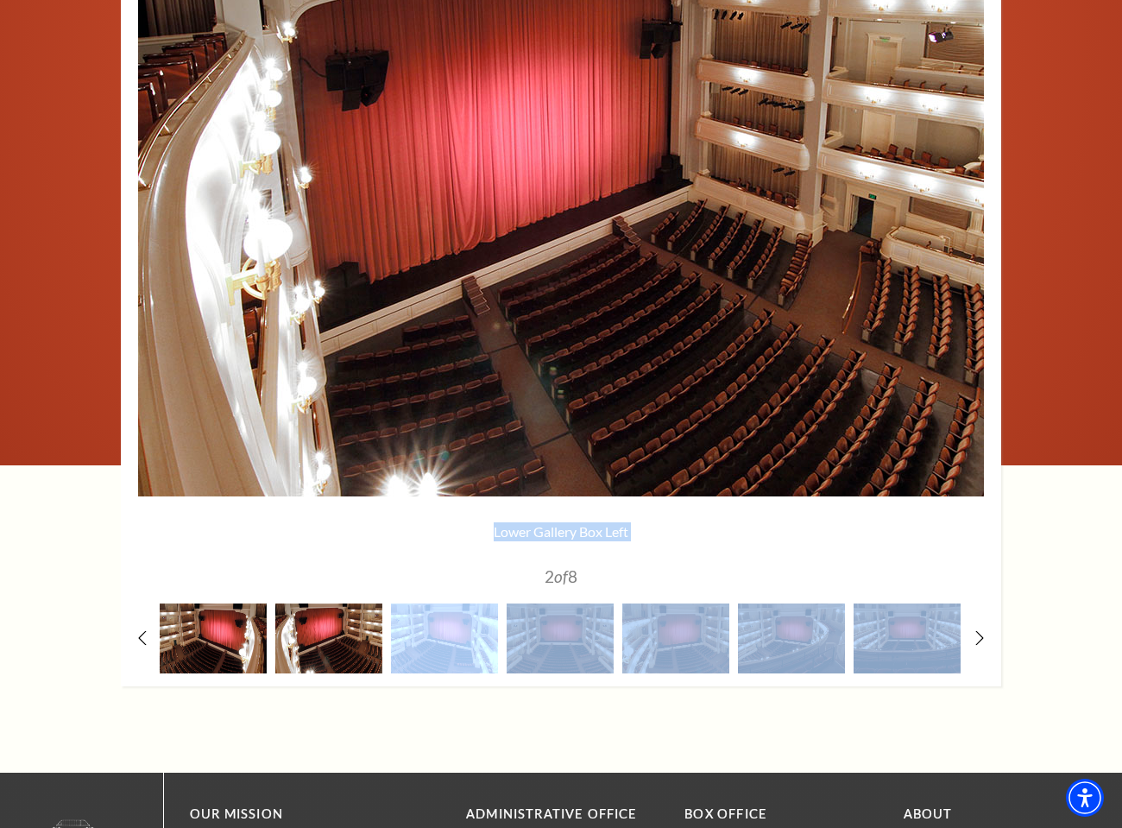
click at [459, 642] on img at bounding box center [444, 638] width 107 height 70
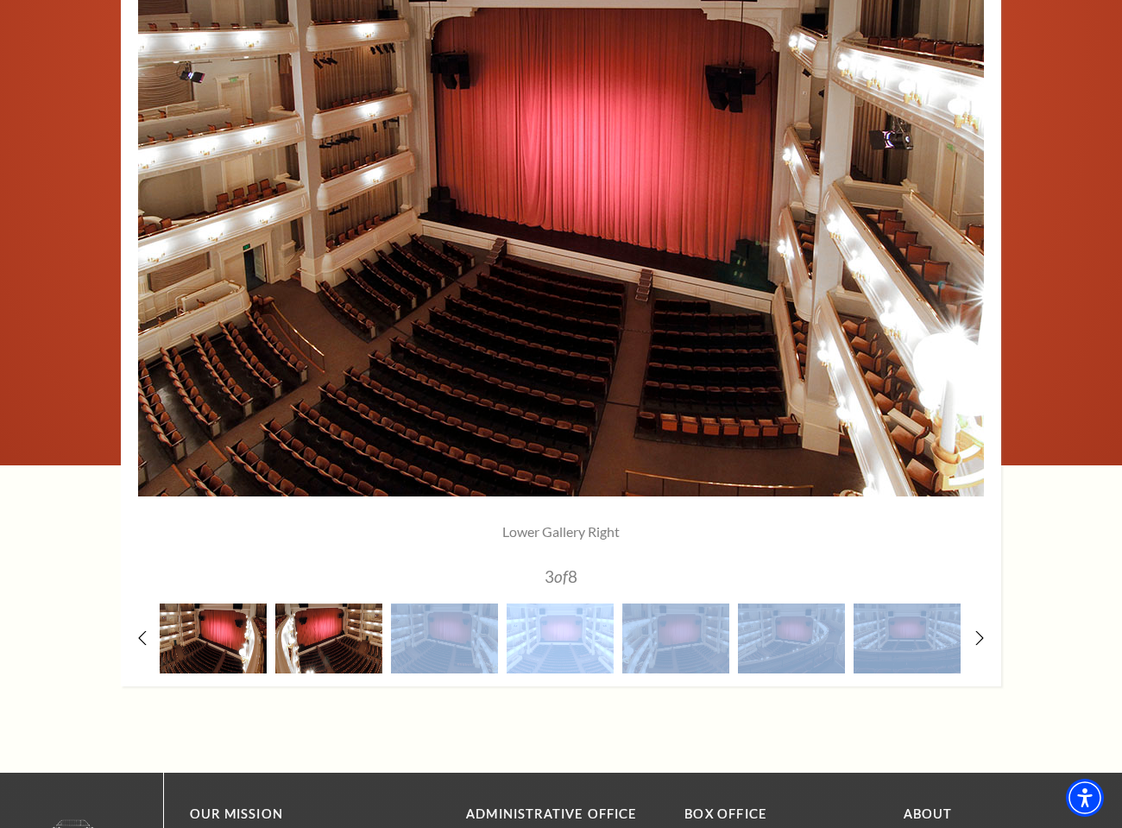
click at [539, 641] on img at bounding box center [560, 638] width 107 height 70
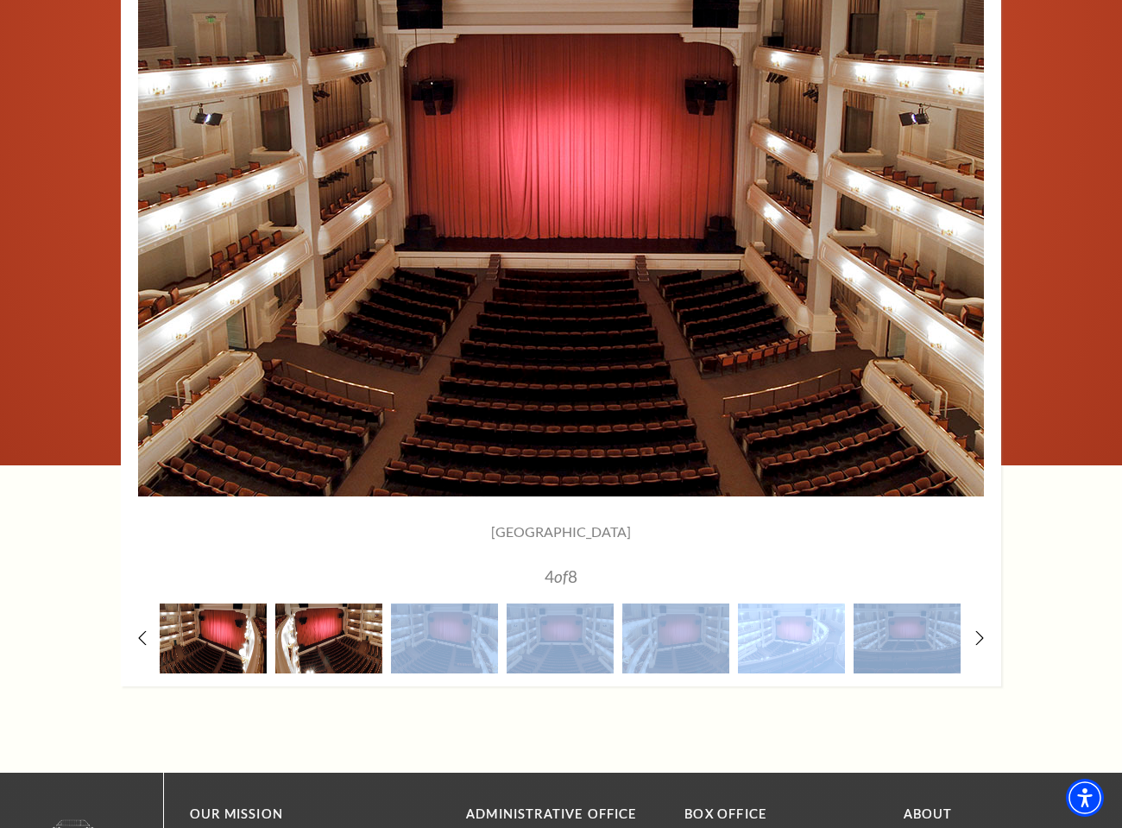
click at [779, 637] on img at bounding box center [791, 638] width 107 height 70
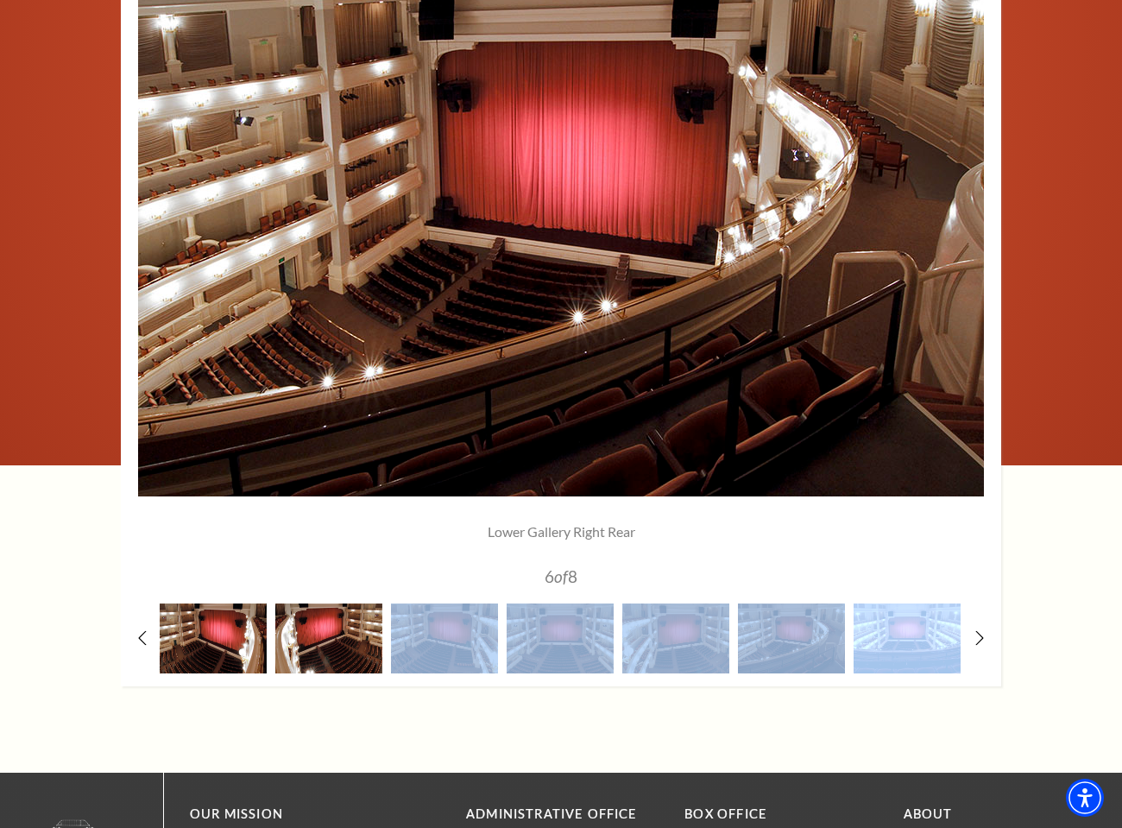
click at [923, 646] on img at bounding box center [907, 638] width 107 height 70
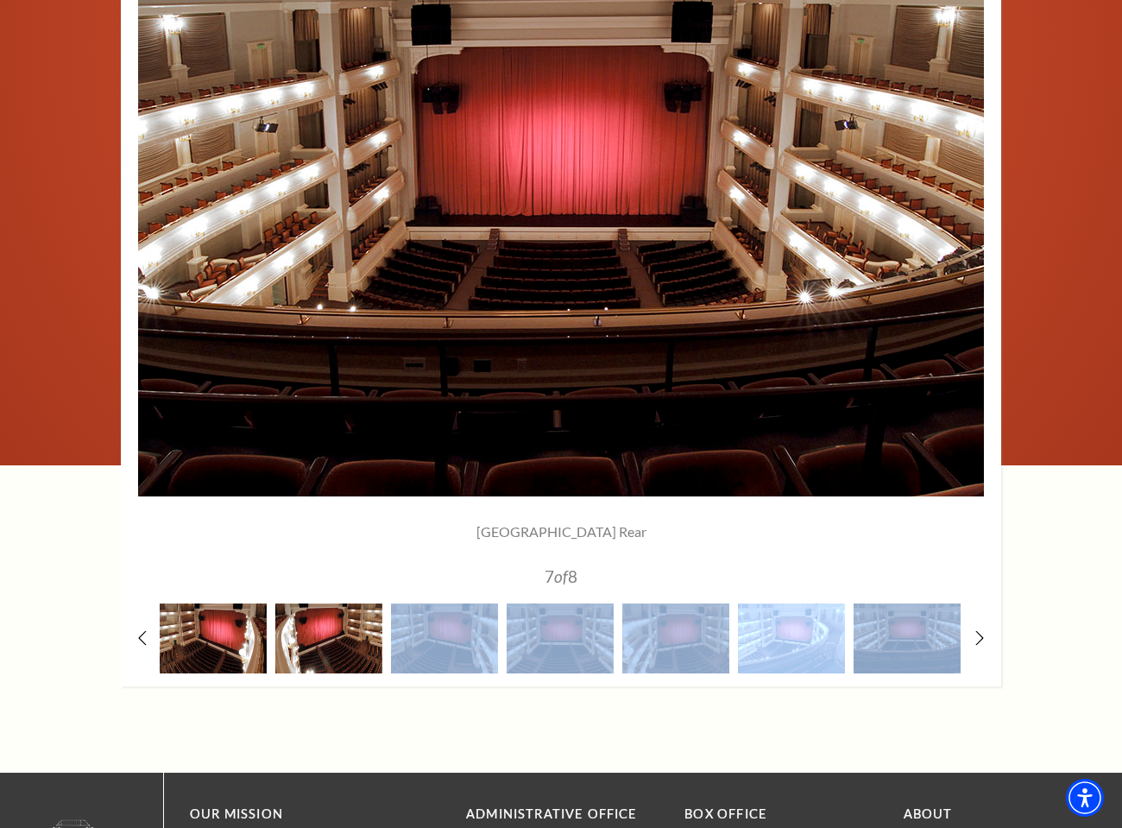
click at [801, 645] on img at bounding box center [791, 638] width 107 height 70
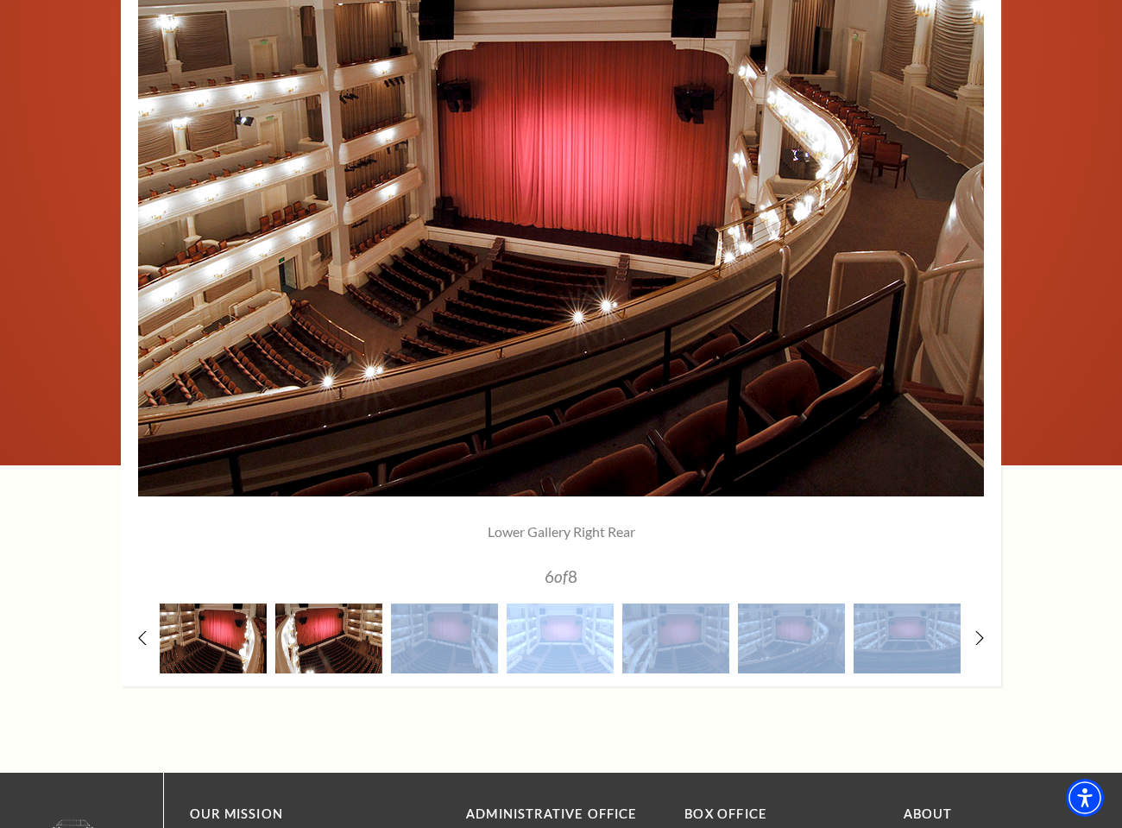
click at [580, 625] on img at bounding box center [560, 638] width 107 height 70
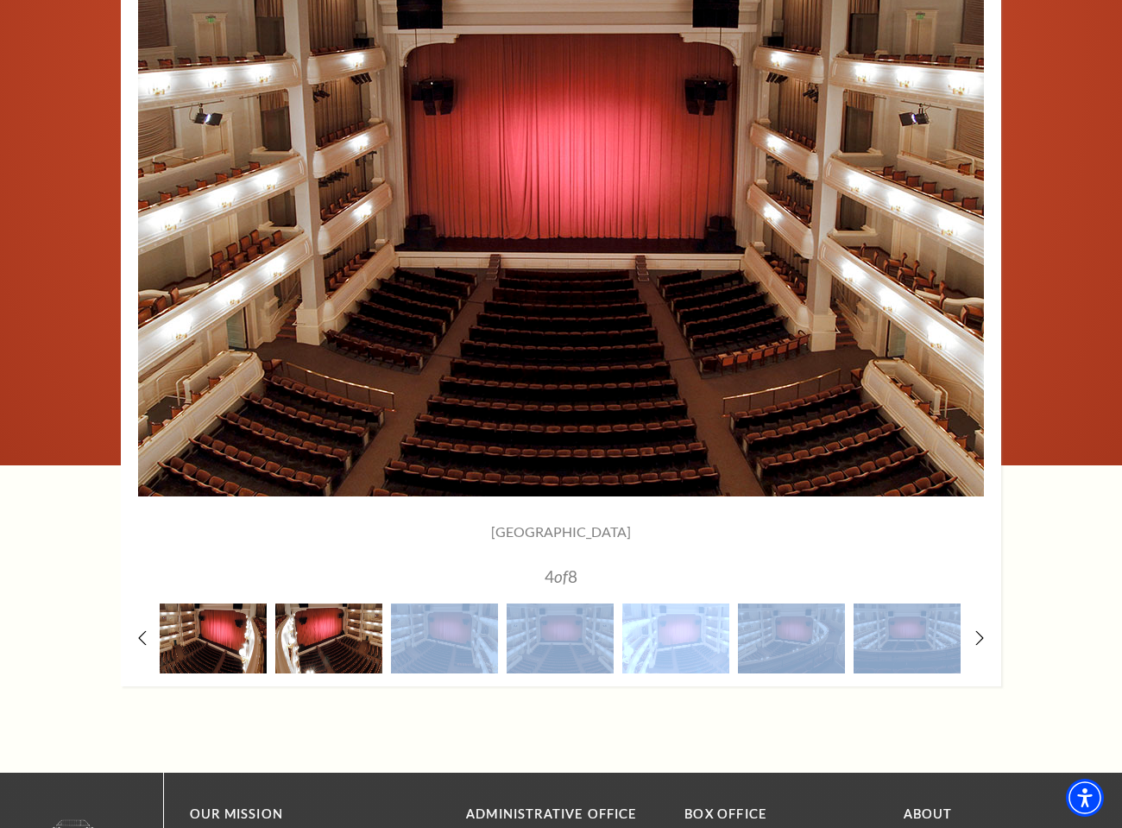
click at [674, 635] on img at bounding box center [675, 638] width 107 height 70
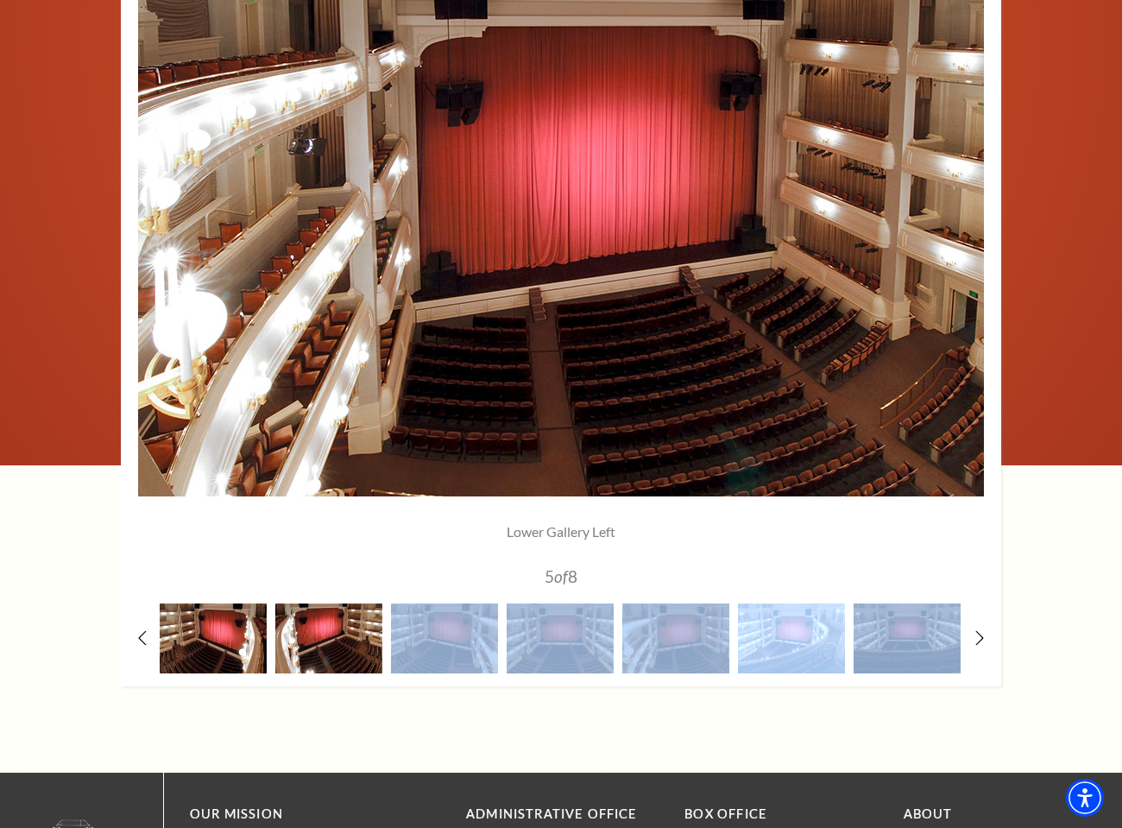
click at [759, 639] on img at bounding box center [791, 638] width 107 height 70
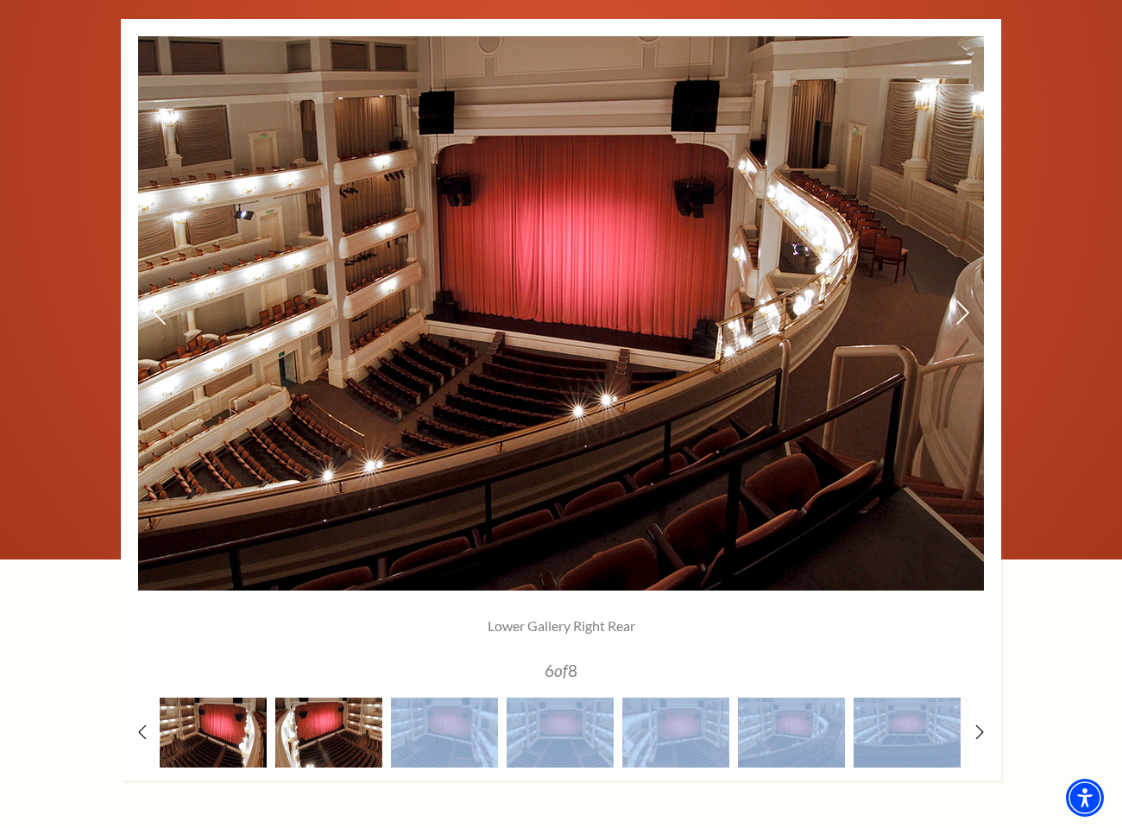
scroll to position [1192, 0]
